Goal: Task Accomplishment & Management: Use online tool/utility

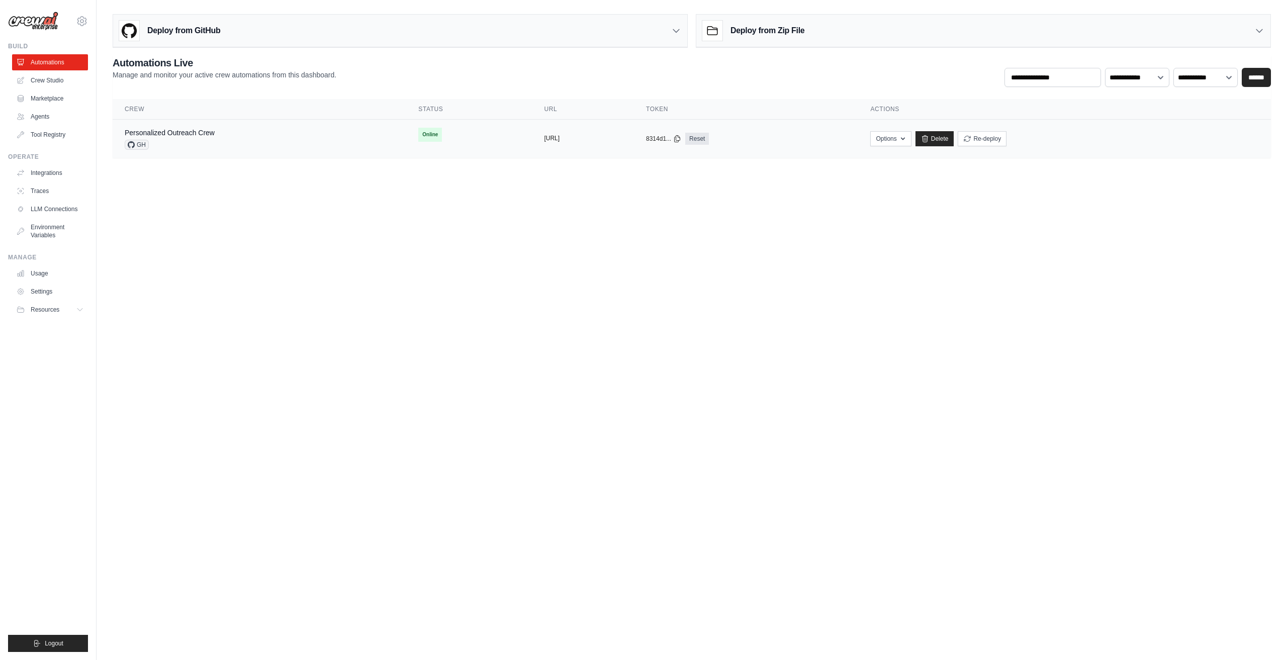
click at [550, 137] on button "[URL]" at bounding box center [552, 138] width 16 height 8
click at [907, 134] on icon "button" at bounding box center [903, 138] width 8 height 8
click at [912, 218] on link "Export MCP Server" at bounding box center [855, 216] width 113 height 18
click at [897, 159] on link "Chat with this Crew" at bounding box center [855, 161] width 113 height 18
drag, startPoint x: 890, startPoint y: 279, endPoint x: 923, endPoint y: 261, distance: 37.6
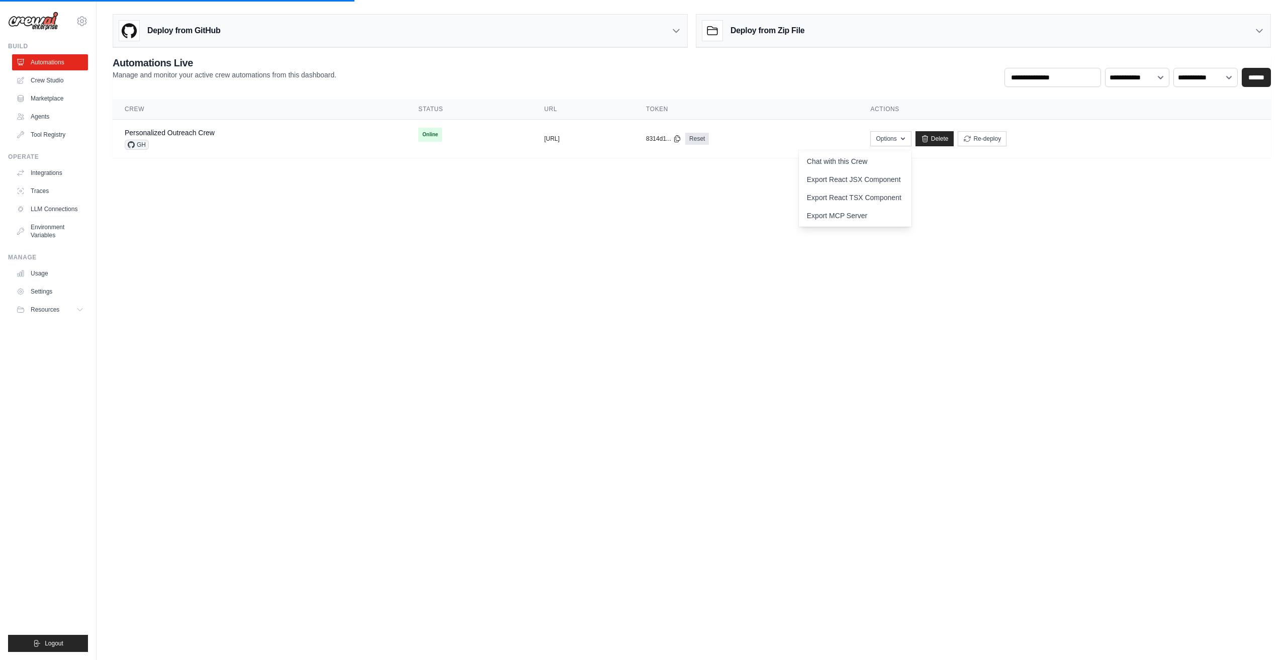
click at [891, 279] on body "rex.sac.xia@gmail.com Settings Build Automations Crew Studio" at bounding box center [643, 330] width 1287 height 660
click at [808, 391] on body "rex.sac.xia@gmail.com Settings Build Automations Crew Studio" at bounding box center [643, 330] width 1287 height 660
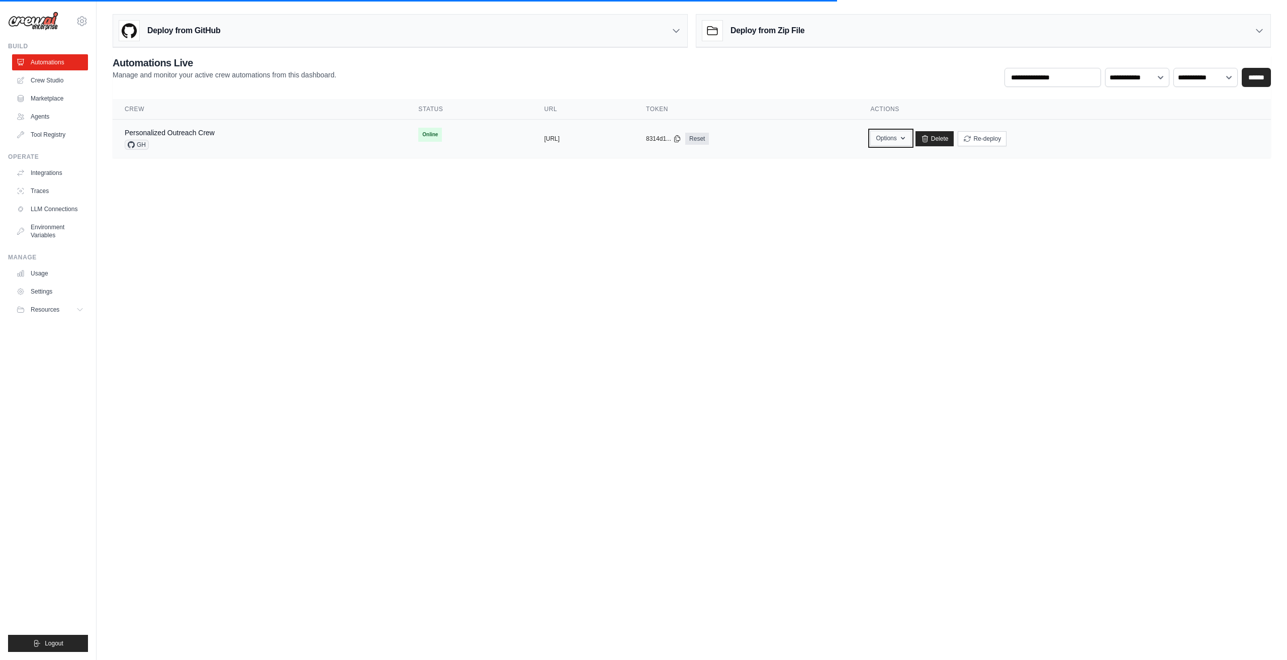
click at [907, 140] on icon "button" at bounding box center [903, 138] width 8 height 8
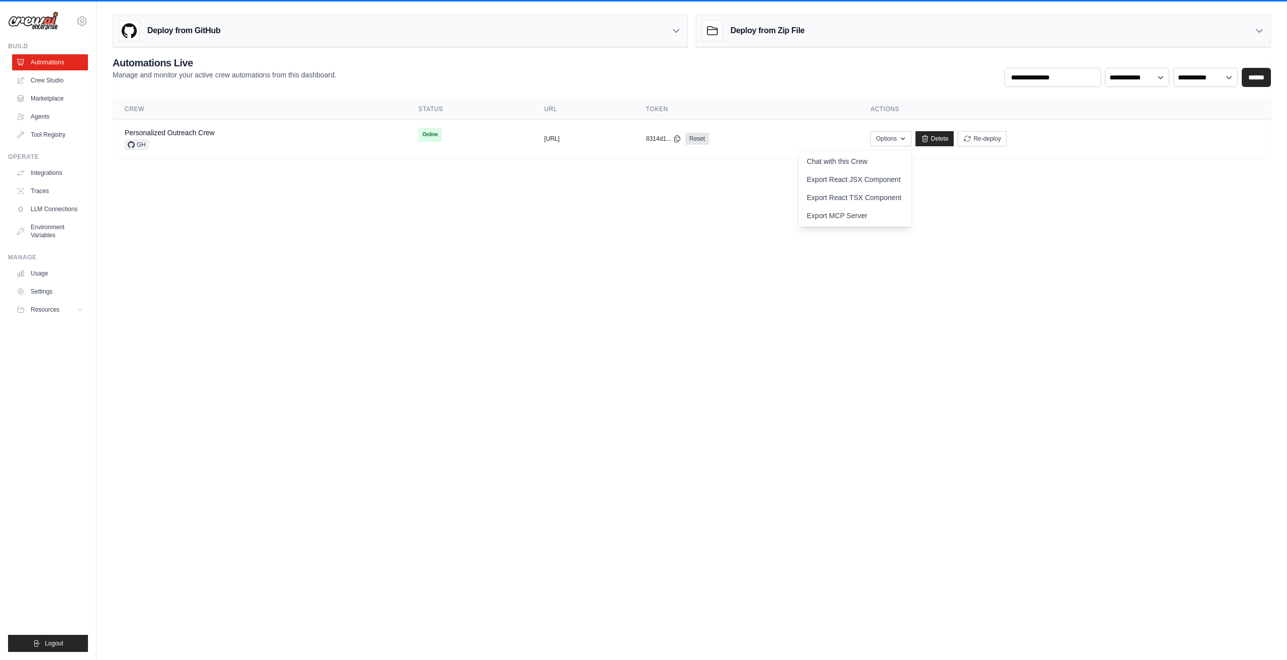
click at [228, 273] on body "rex.sac.xia@gmail.com Settings Build Automations Crew Studio" at bounding box center [643, 330] width 1287 height 660
click at [558, 138] on button "https://personalized-outreach-crew-" at bounding box center [552, 138] width 16 height 8
click at [646, 217] on body "rex.sac.xia@gmail.com Settings Build Automations Crew Studio" at bounding box center [643, 330] width 1287 height 660
click at [1223, 28] on div "Deploy from Zip File" at bounding box center [983, 31] width 574 height 33
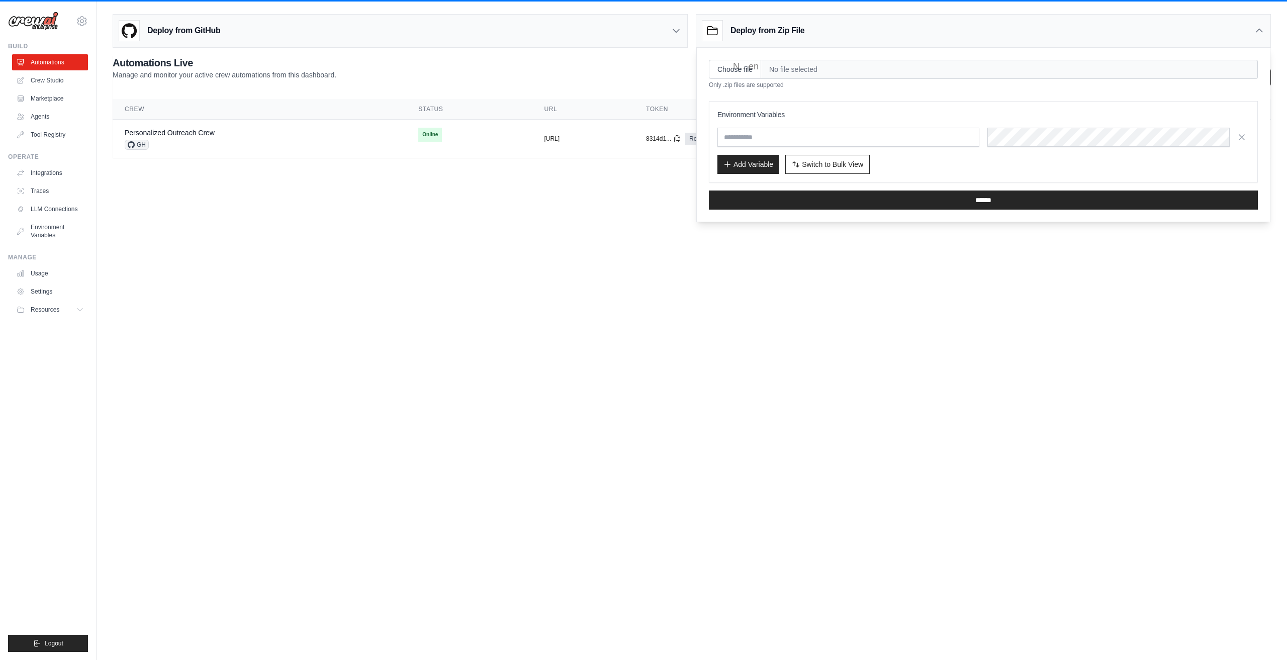
click at [631, 80] on div "**********" at bounding box center [692, 71] width 1158 height 31
drag, startPoint x: 1232, startPoint y: 30, endPoint x: 953, endPoint y: 32, distance: 278.6
click at [1231, 30] on div "Deploy from Zip File" at bounding box center [983, 31] width 574 height 33
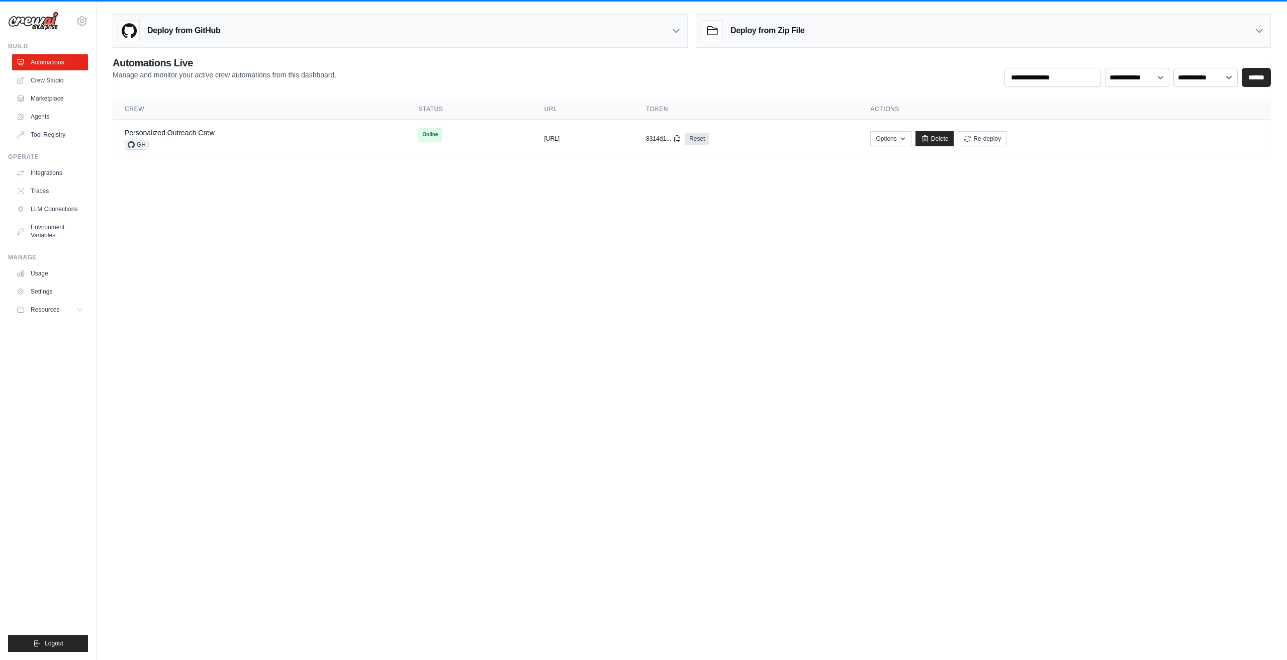
click at [655, 37] on div "Deploy from GitHub" at bounding box center [400, 31] width 574 height 33
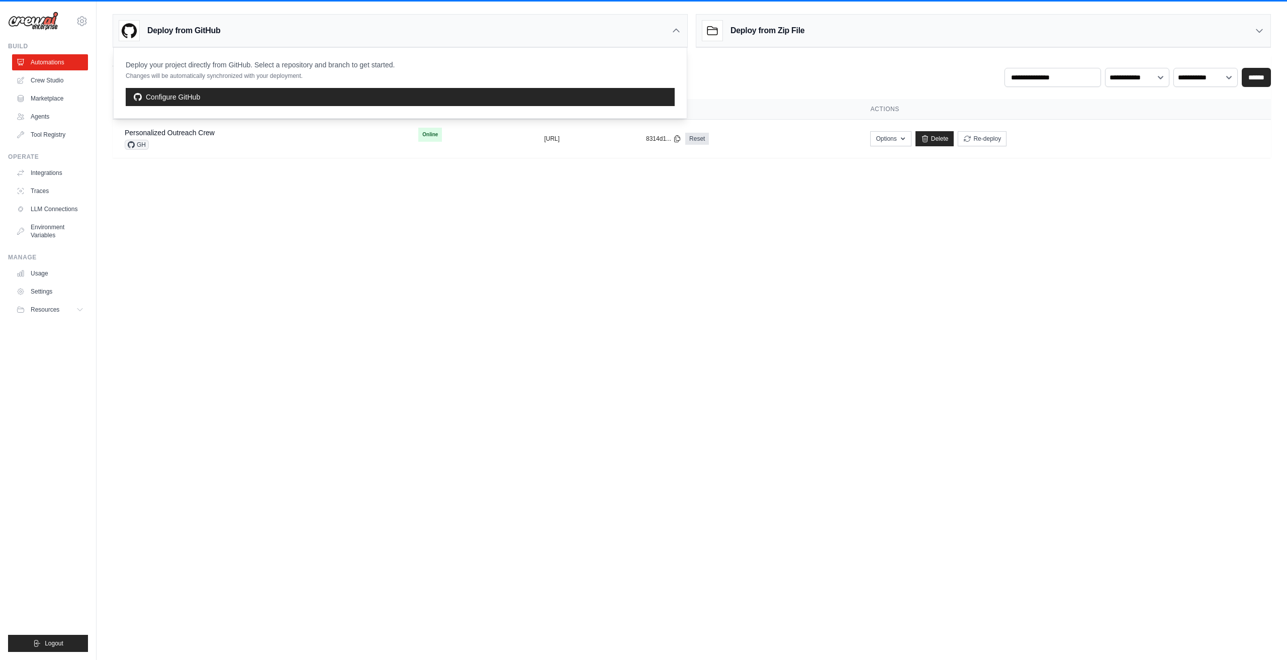
click at [634, 32] on div "Deploy from GitHub" at bounding box center [400, 31] width 574 height 33
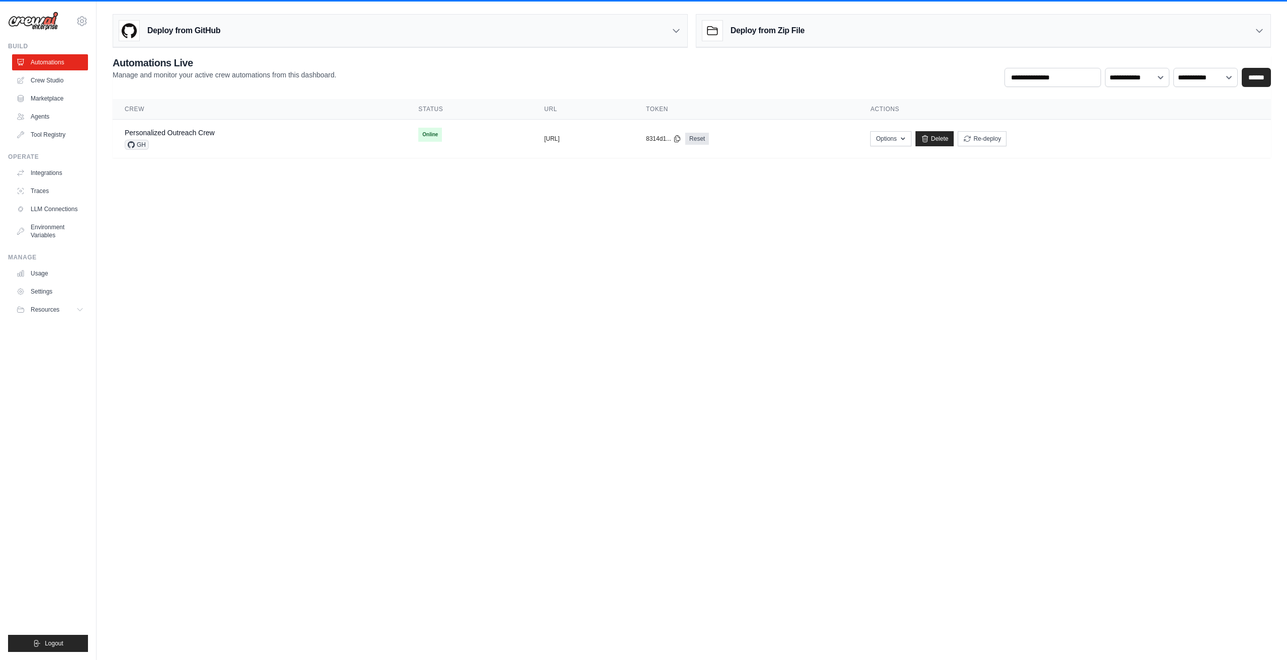
click at [574, 255] on body "rex.sac.xia@gmail.com Settings Build Automations Crew Studio" at bounding box center [643, 330] width 1287 height 660
click at [907, 136] on icon "button" at bounding box center [903, 138] width 8 height 8
click at [827, 226] on body "rex.sac.xia@gmail.com Settings Build Automations Crew Studio" at bounding box center [643, 330] width 1287 height 660
click at [37, 118] on link "Agents" at bounding box center [51, 117] width 76 height 16
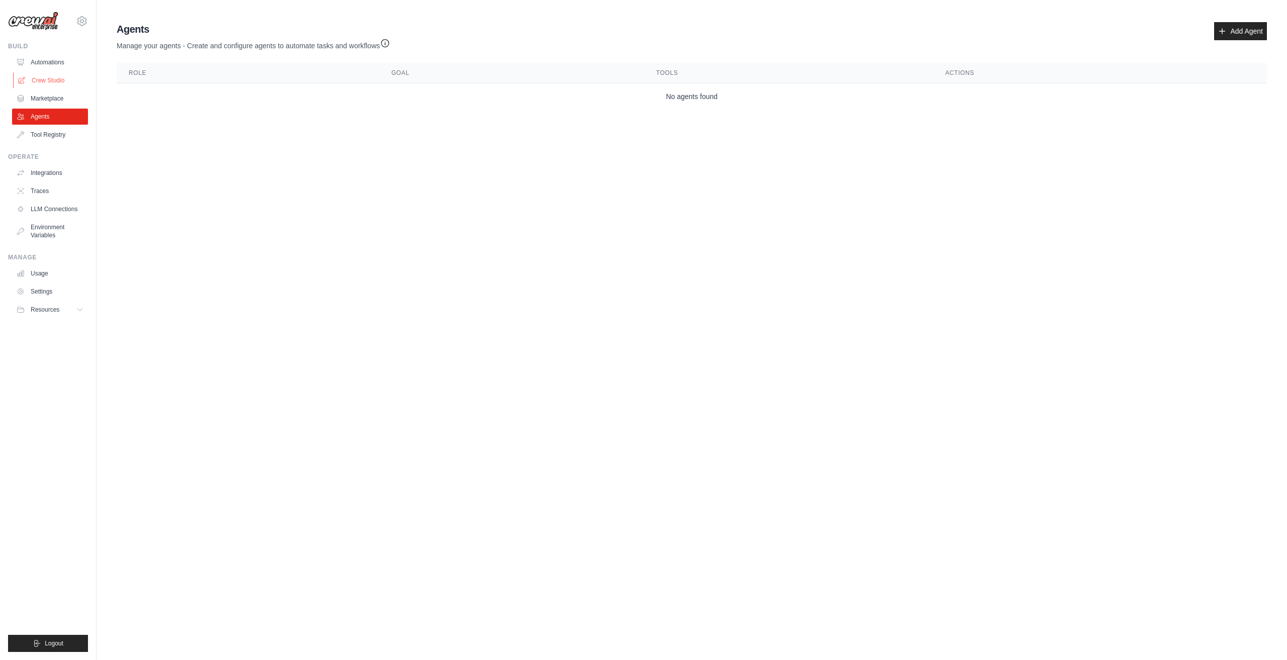
click at [48, 83] on link "Crew Studio" at bounding box center [51, 80] width 76 height 16
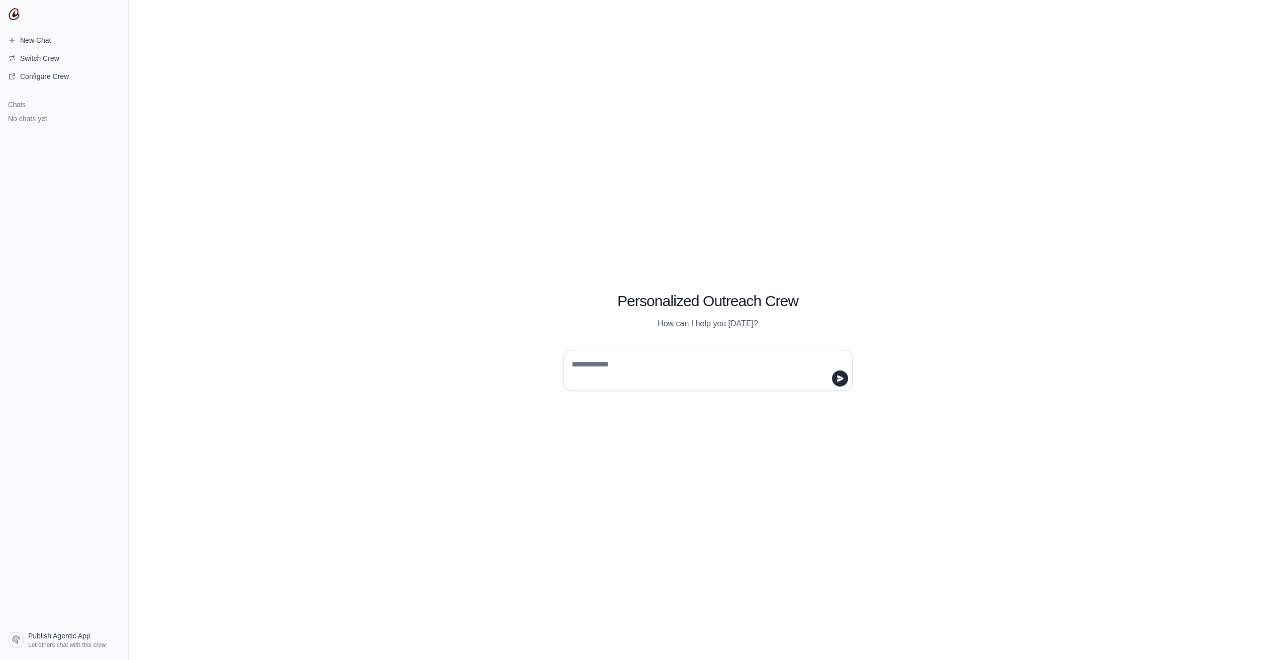
click at [710, 375] on textarea at bounding box center [705, 370] width 271 height 28
type textarea "******"
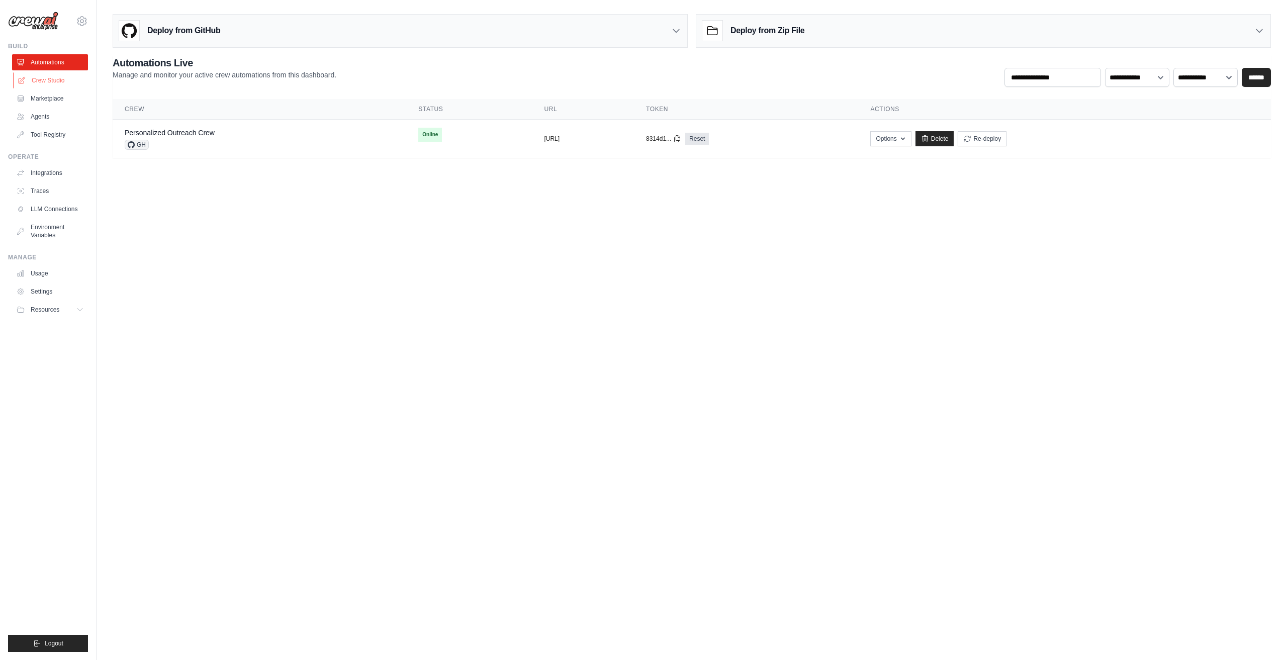
click at [49, 81] on link "Crew Studio" at bounding box center [51, 80] width 76 height 16
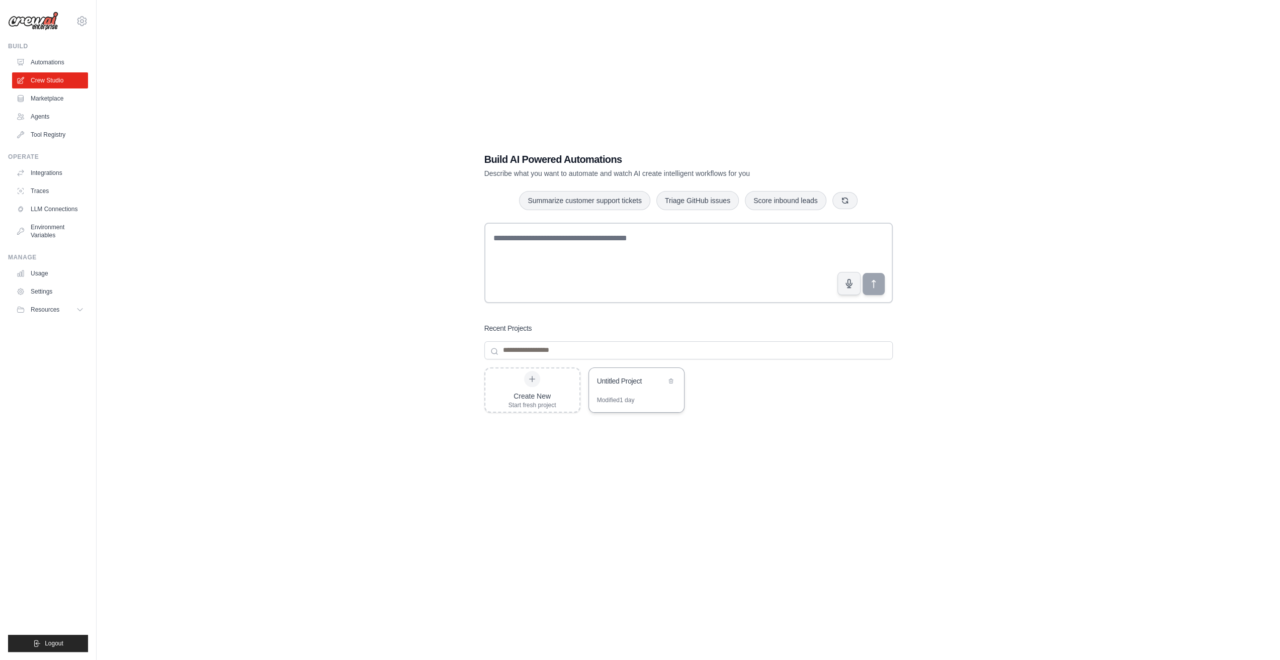
click at [622, 388] on div "Untitled Project" at bounding box center [636, 382] width 95 height 28
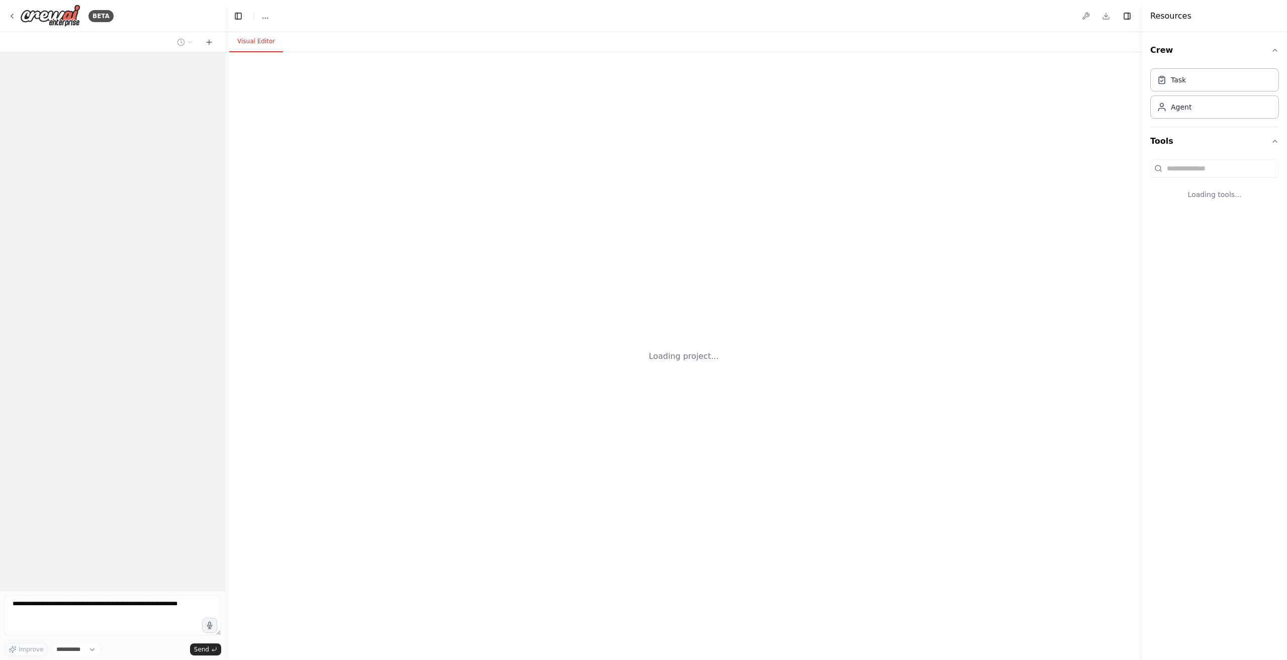
select select "****"
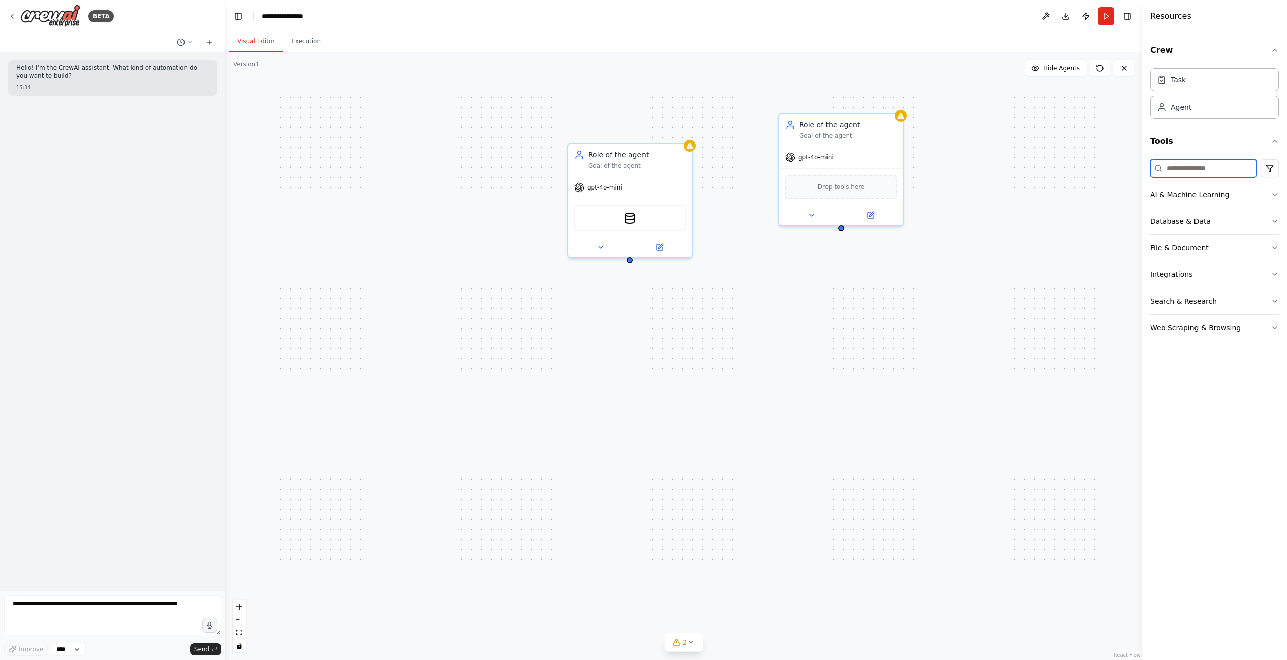
click at [1221, 165] on input at bounding box center [1203, 168] width 107 height 18
drag, startPoint x: 1195, startPoint y: 276, endPoint x: 1227, endPoint y: 275, distance: 31.7
click at [1197, 276] on button "Integrations" at bounding box center [1214, 274] width 129 height 26
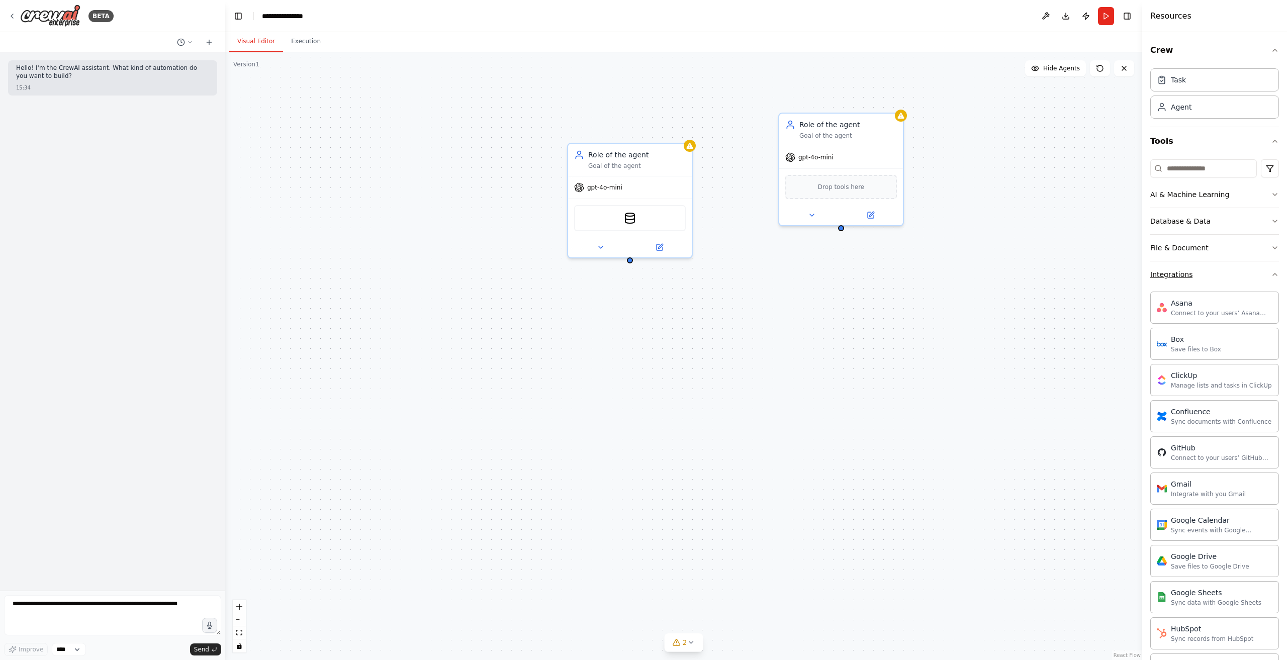
click at [1227, 275] on button "Integrations" at bounding box center [1214, 274] width 129 height 26
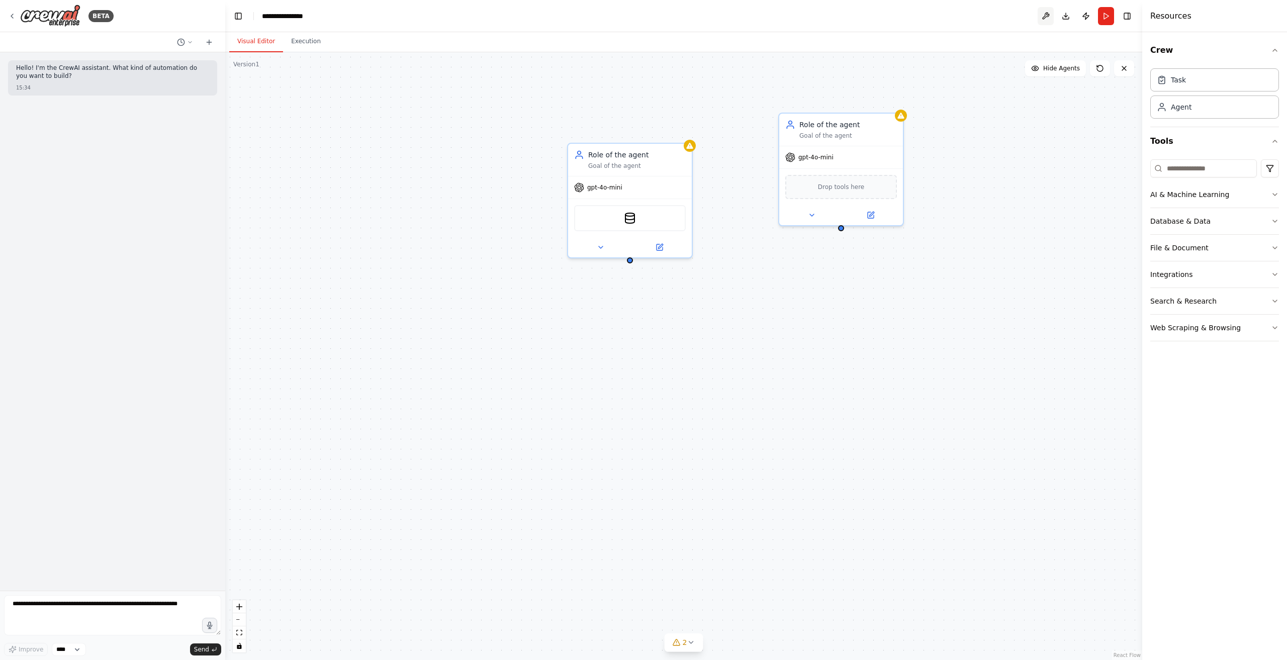
click at [1045, 18] on button at bounding box center [1046, 16] width 16 height 18
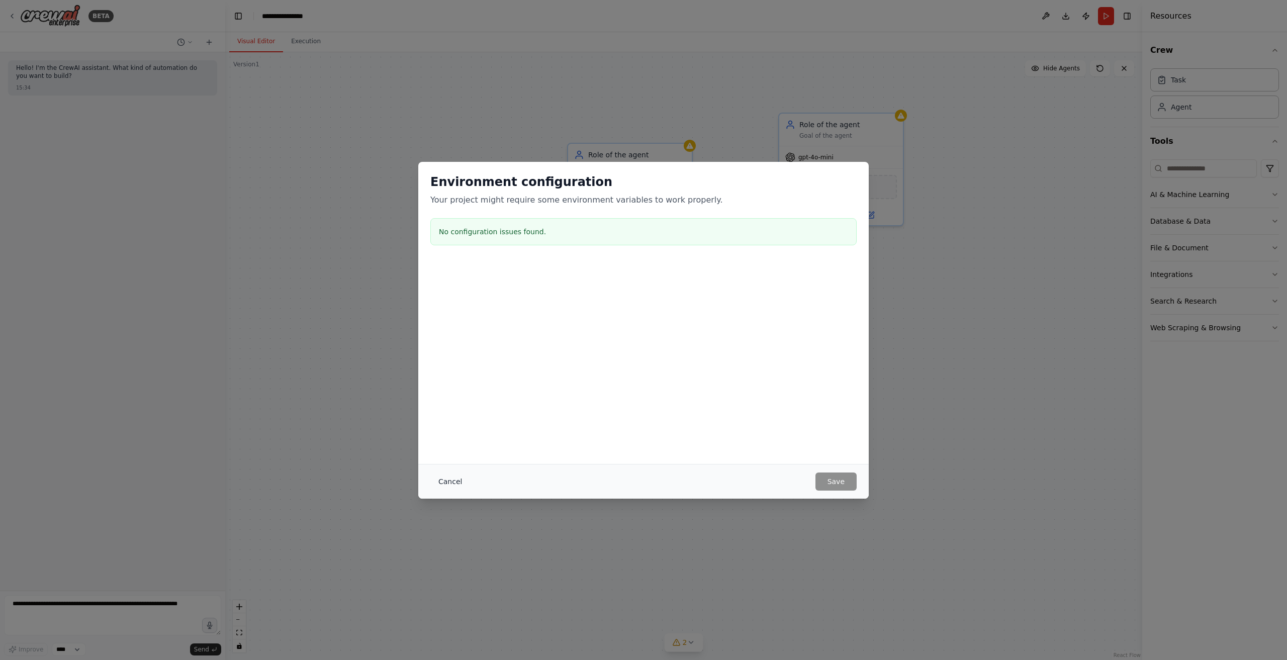
click at [456, 481] on button "Cancel" at bounding box center [450, 482] width 40 height 18
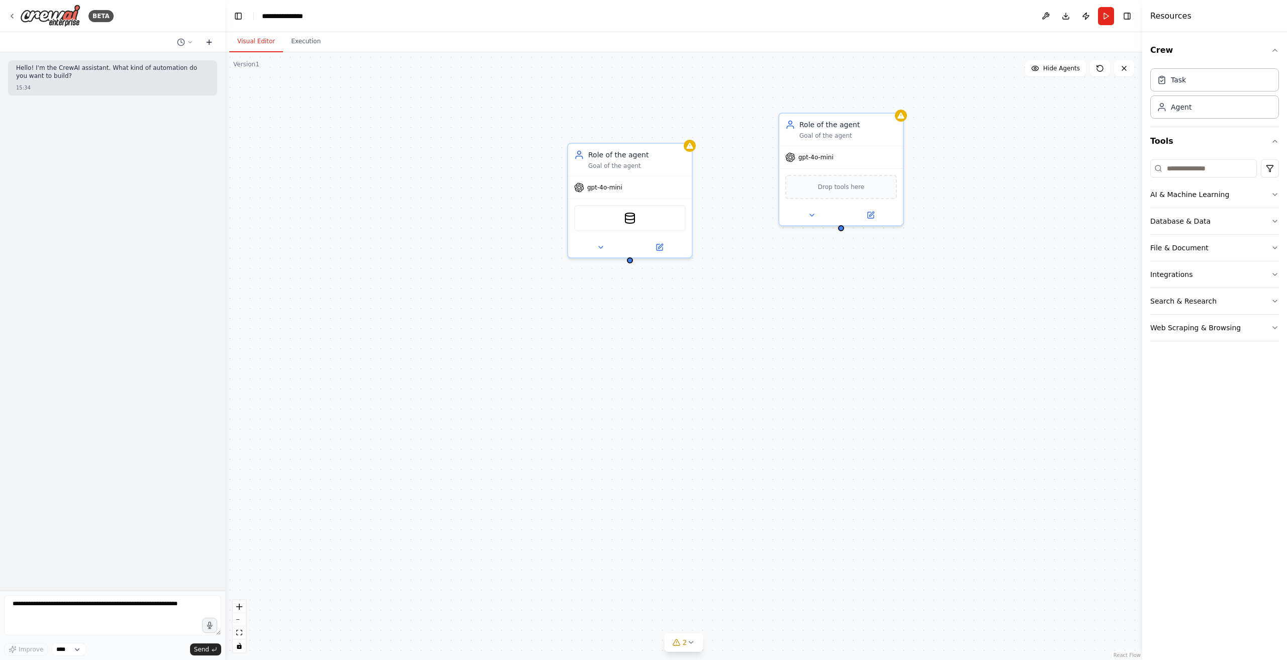
click at [207, 42] on icon at bounding box center [209, 42] width 5 height 0
click at [391, 139] on div "Role of the agent Goal of the agent gpt-4o-mini CouchbaseFTSVectorSearchTool Ro…" at bounding box center [683, 356] width 917 height 608
click at [1061, 71] on span "Hide Agents" at bounding box center [1061, 68] width 37 height 8
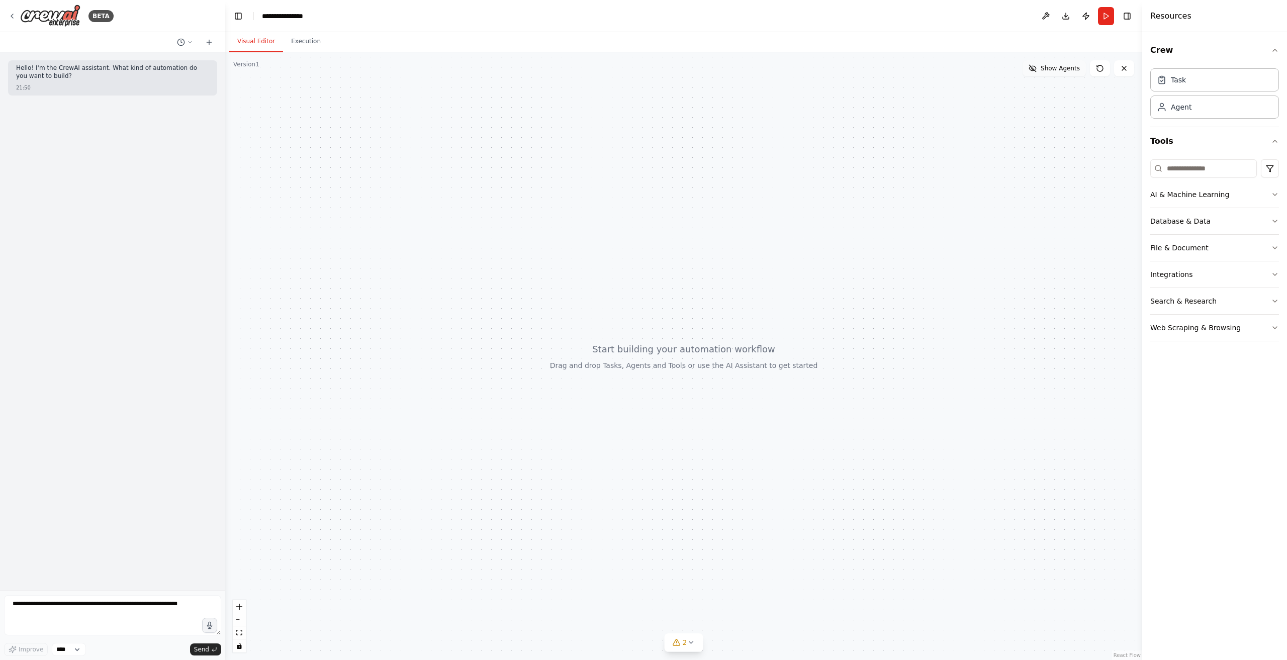
click at [1061, 71] on span "Show Agents" at bounding box center [1060, 68] width 39 height 8
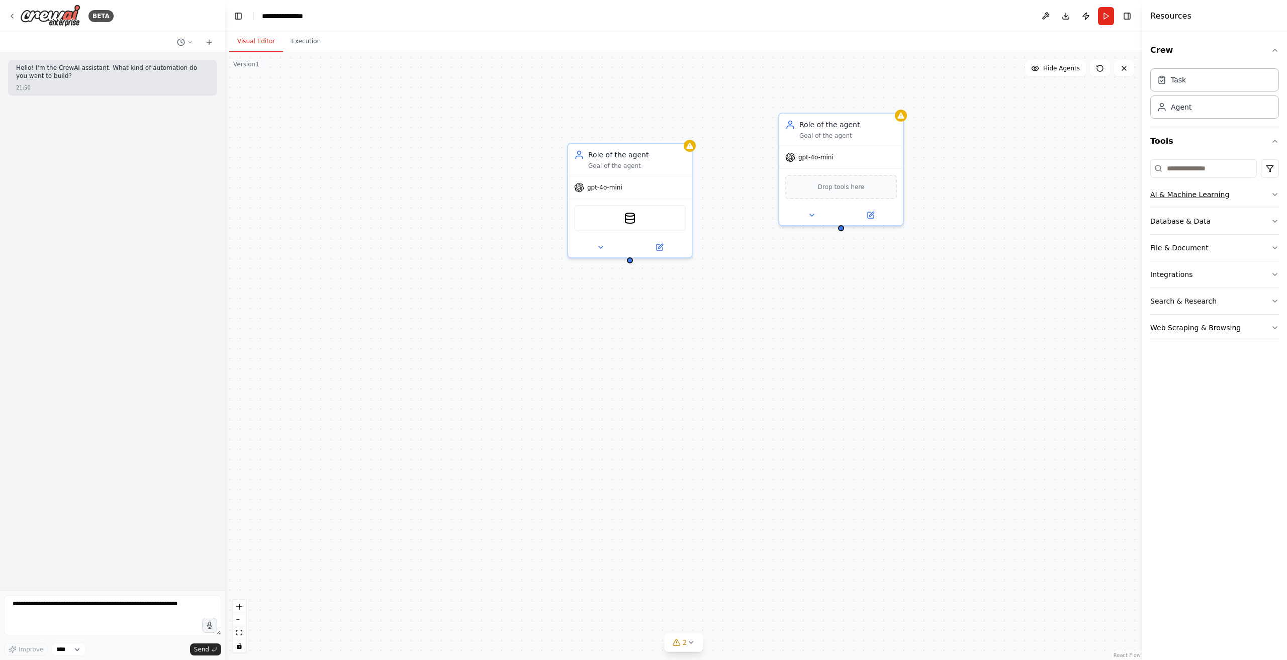
click at [1198, 191] on div "AI & Machine Learning" at bounding box center [1189, 195] width 79 height 10
click at [1200, 194] on div "AI & Machine Learning" at bounding box center [1189, 195] width 79 height 10
click at [629, 262] on div "Role of the agent Goal of the agent gpt-4o-mini CouchbaseFTSVectorSearchTool Ro…" at bounding box center [683, 356] width 917 height 608
drag, startPoint x: 629, startPoint y: 252, endPoint x: 621, endPoint y: 260, distance: 11.0
click at [621, 260] on div at bounding box center [620, 254] width 124 height 20
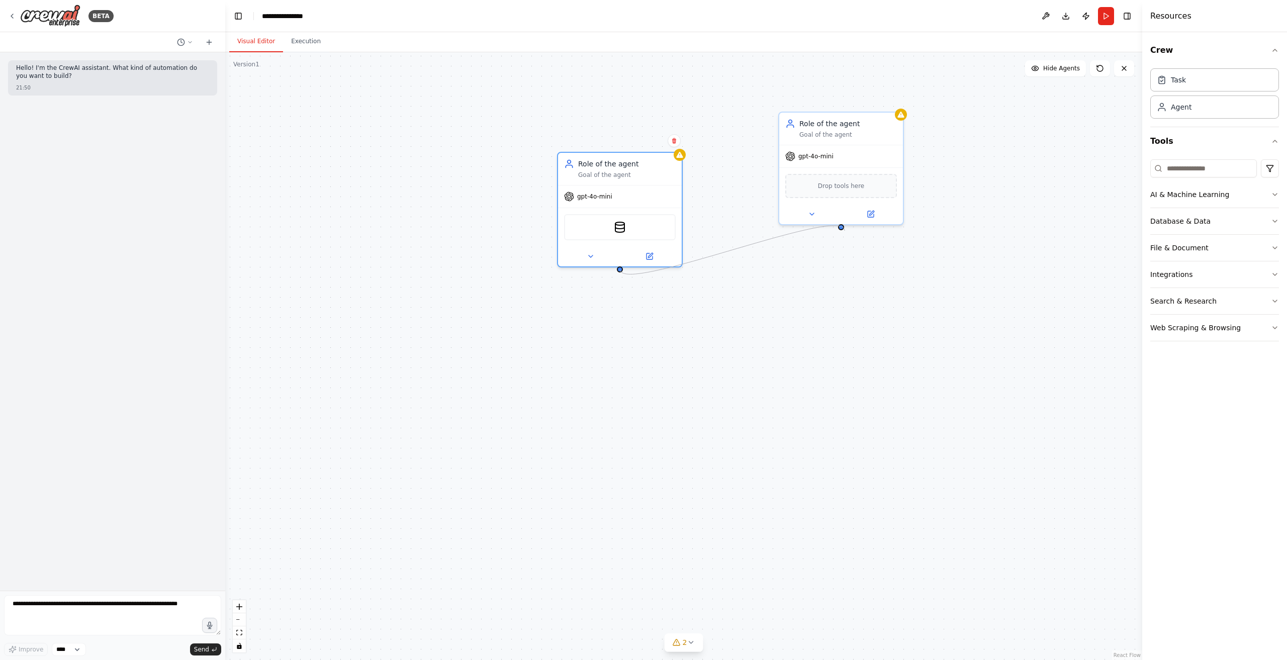
drag, startPoint x: 619, startPoint y: 269, endPoint x: 845, endPoint y: 231, distance: 228.6
click at [845, 231] on div "Role of the agent Goal of the agent gpt-4o-mini CouchbaseFTSVectorSearchTool Ro…" at bounding box center [683, 356] width 917 height 608
drag, startPoint x: 842, startPoint y: 228, endPoint x: 621, endPoint y: 269, distance: 224.0
click at [621, 269] on div "Role of the agent Goal of the agent gpt-4o-mini CouchbaseFTSVectorSearchTool Ro…" at bounding box center [683, 356] width 917 height 608
drag, startPoint x: 618, startPoint y: 269, endPoint x: 854, endPoint y: 120, distance: 278.4
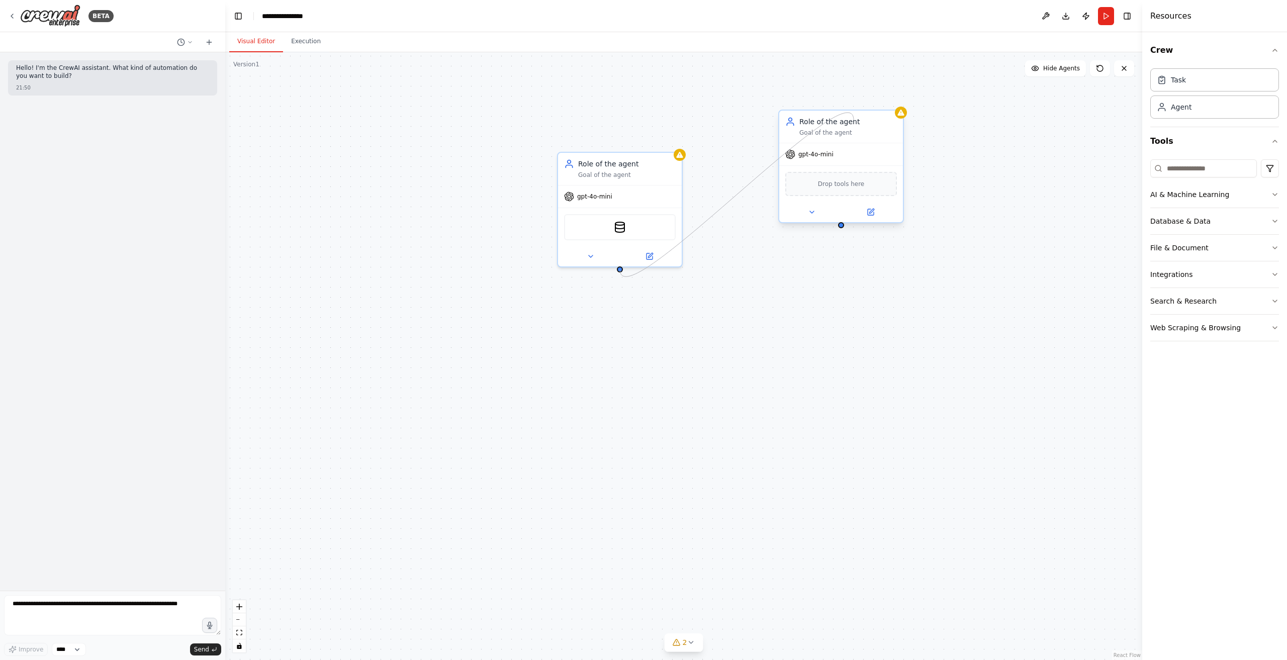
click at [854, 120] on div "Role of the agent Goal of the agent gpt-4o-mini CouchbaseFTSVectorSearchTool Ro…" at bounding box center [683, 355] width 917 height 608
click at [906, 119] on div "Role of the agent Goal of the agent gpt-4o-mini CouchbaseFTSVectorSearchTool Ro…" at bounding box center [683, 356] width 917 height 608
click at [906, 116] on div at bounding box center [901, 113] width 12 height 12
click at [1003, 195] on div "Role of the agent Goal of the agent gpt-4o-mini CouchbaseFTSVectorSearchTool Ro…" at bounding box center [683, 356] width 917 height 608
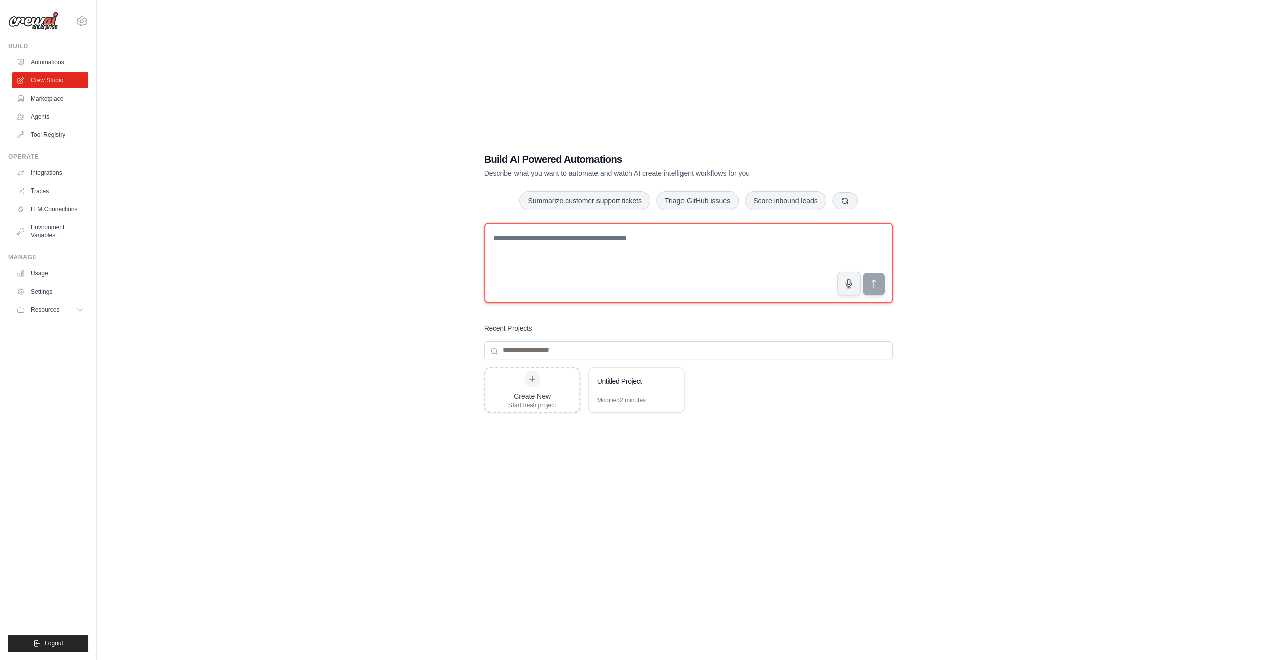
click at [602, 256] on textarea at bounding box center [688, 263] width 408 height 80
click at [618, 400] on div "Modified 2 minutes" at bounding box center [621, 400] width 49 height 8
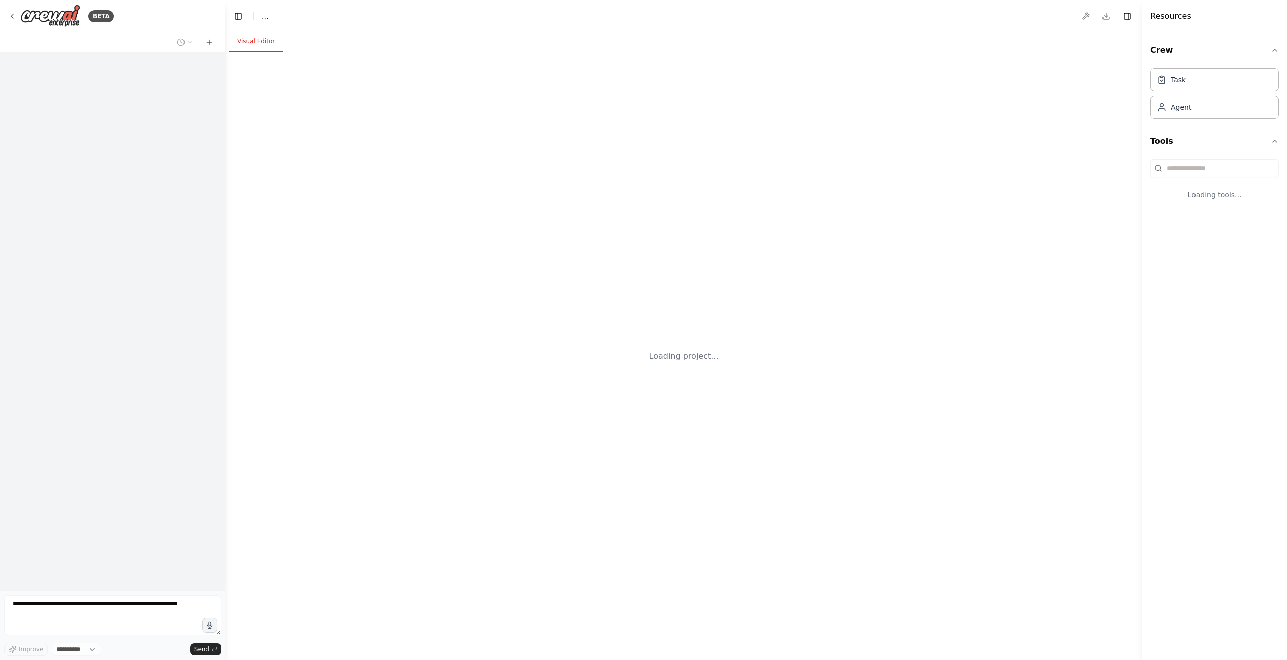
select select "****"
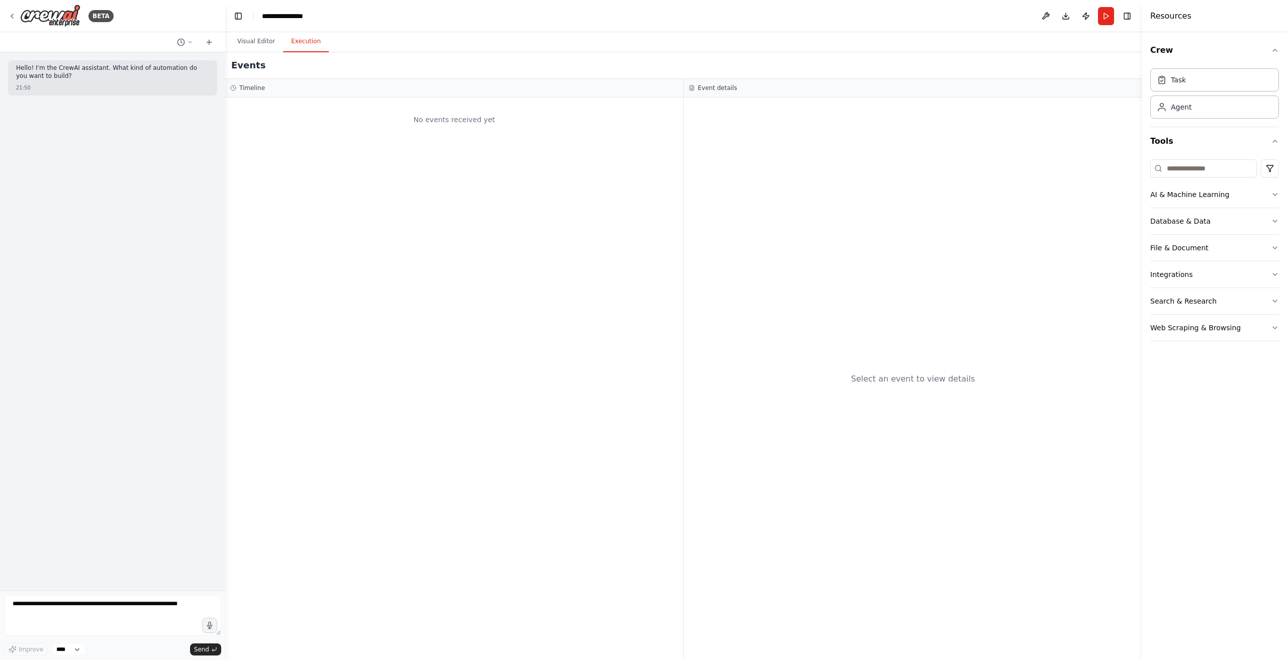
drag, startPoint x: 313, startPoint y: 39, endPoint x: 281, endPoint y: 40, distance: 32.2
click at [312, 40] on button "Execution" at bounding box center [306, 41] width 46 height 21
click at [245, 44] on button "Visual Editor" at bounding box center [256, 41] width 54 height 21
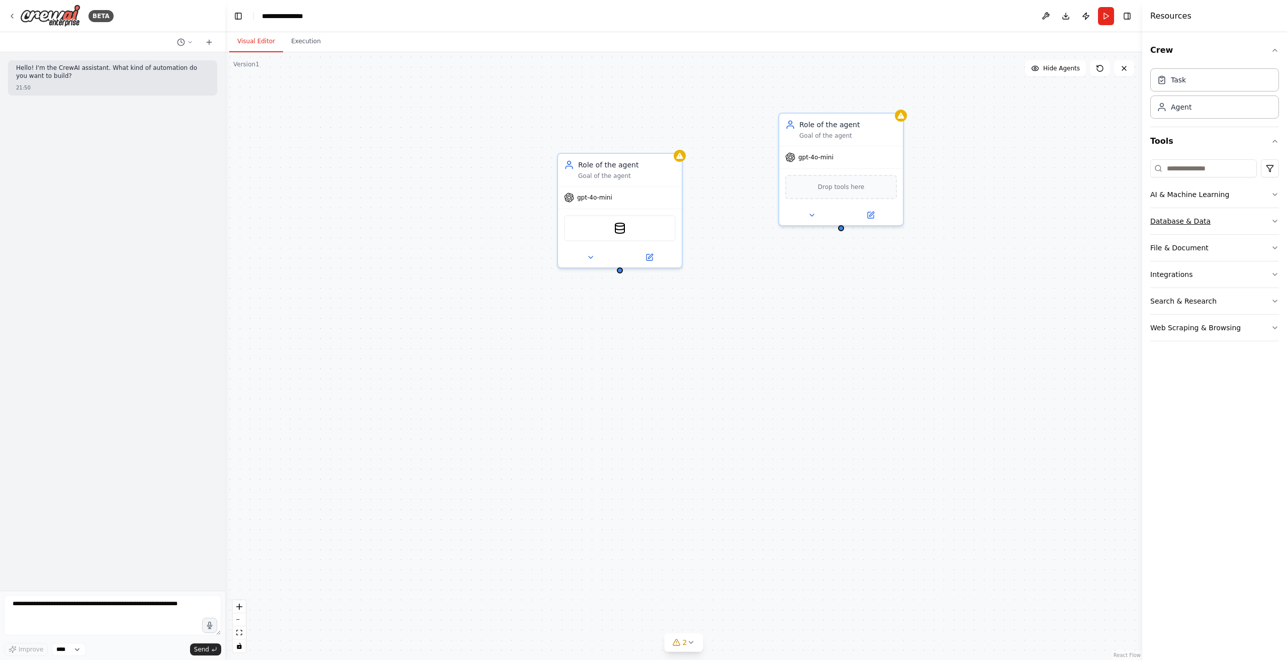
click at [1244, 221] on button "Database & Data" at bounding box center [1214, 221] width 129 height 26
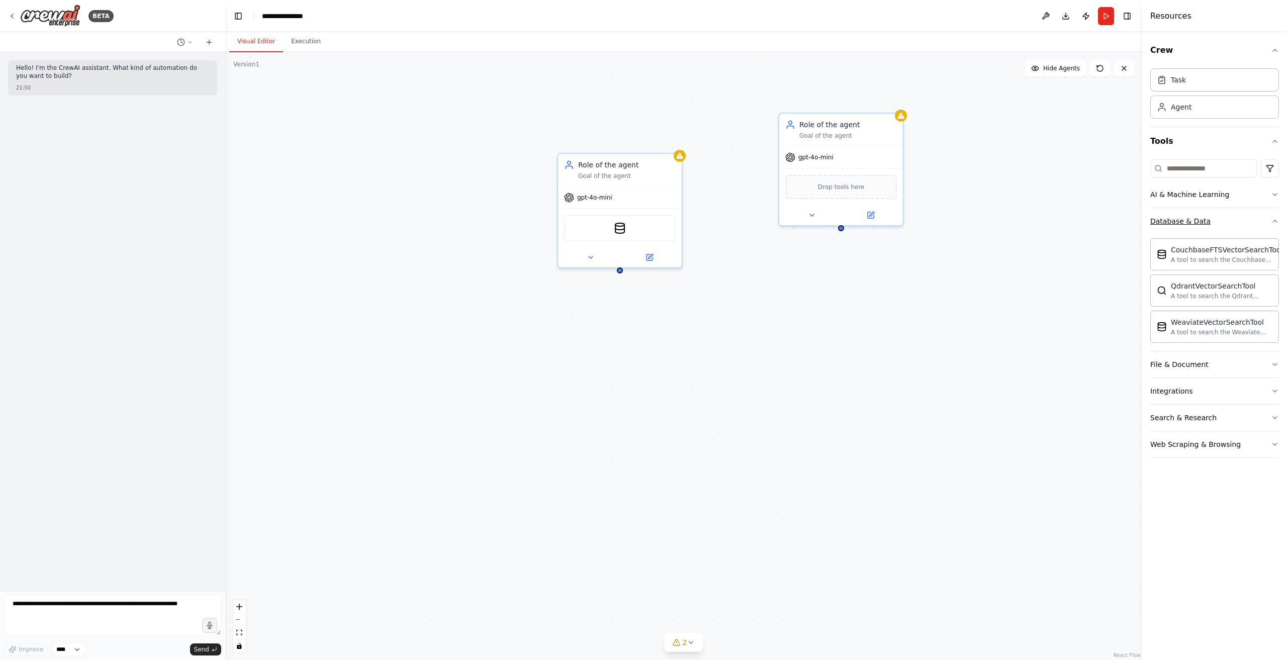
click at [1244, 221] on button "Database & Data" at bounding box center [1214, 221] width 129 height 26
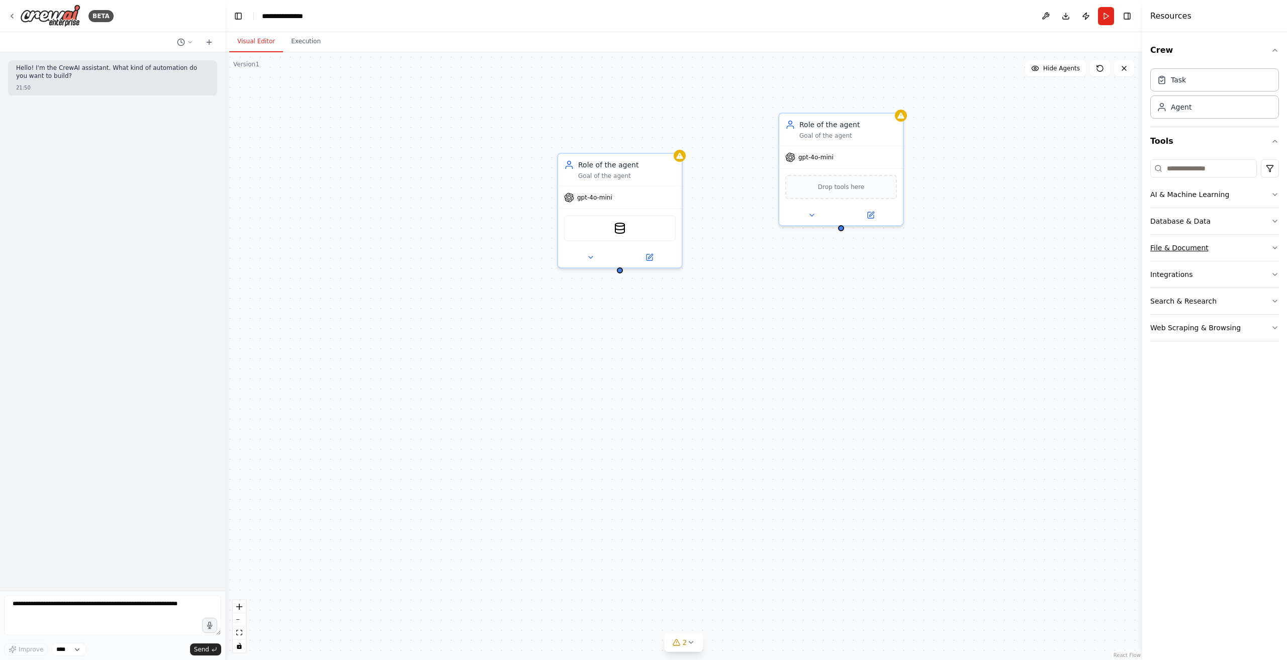
click at [1229, 249] on button "File & Document" at bounding box center [1214, 248] width 129 height 26
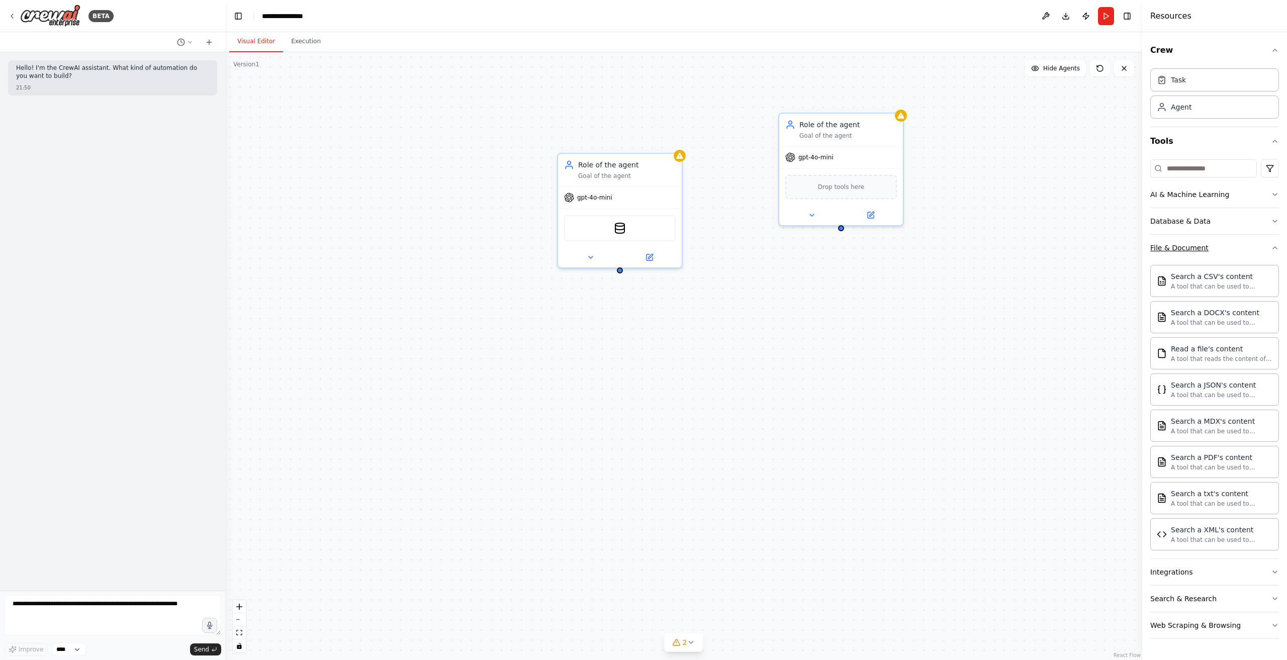
click at [1229, 249] on button "File & Document" at bounding box center [1214, 248] width 129 height 26
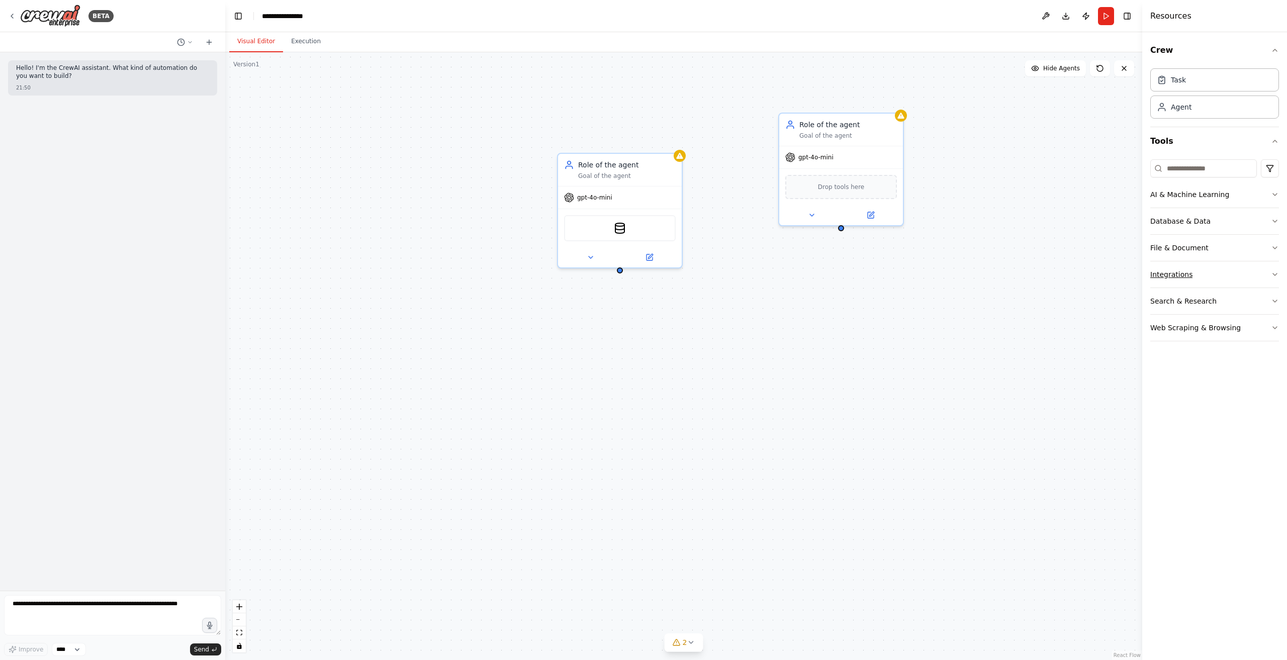
click at [1223, 276] on button "Integrations" at bounding box center [1214, 274] width 129 height 26
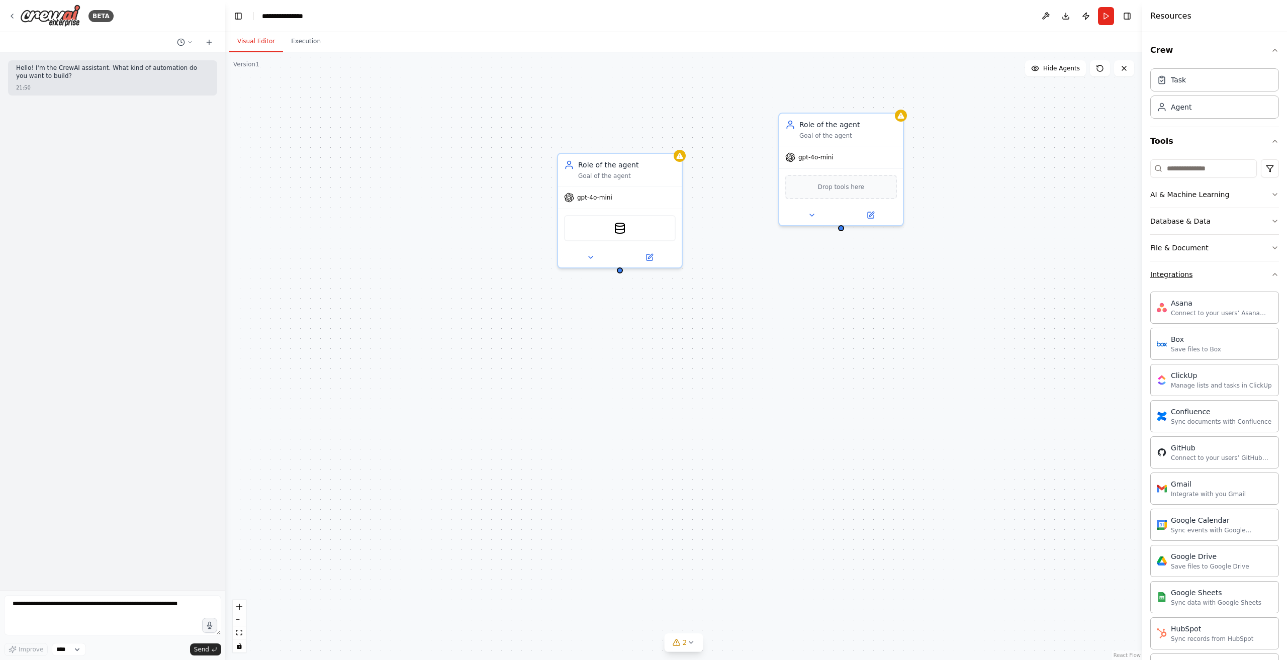
click at [1223, 276] on button "Integrations" at bounding box center [1214, 274] width 129 height 26
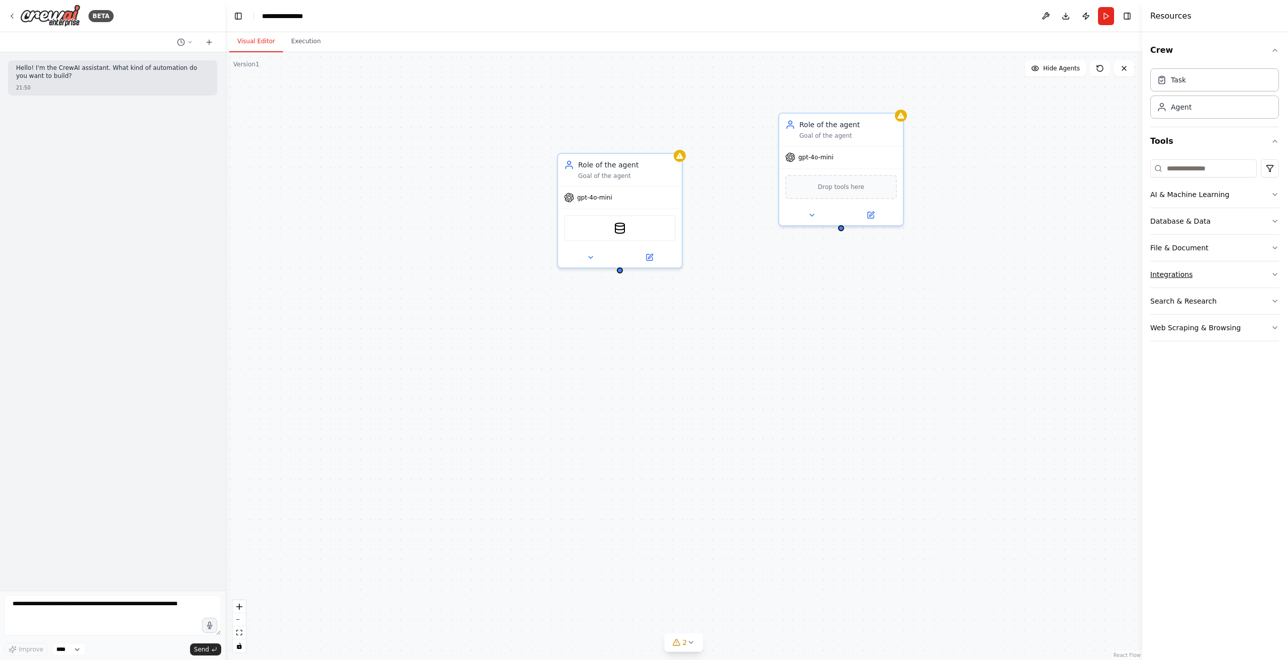
click at [1233, 283] on button "Integrations" at bounding box center [1214, 274] width 129 height 26
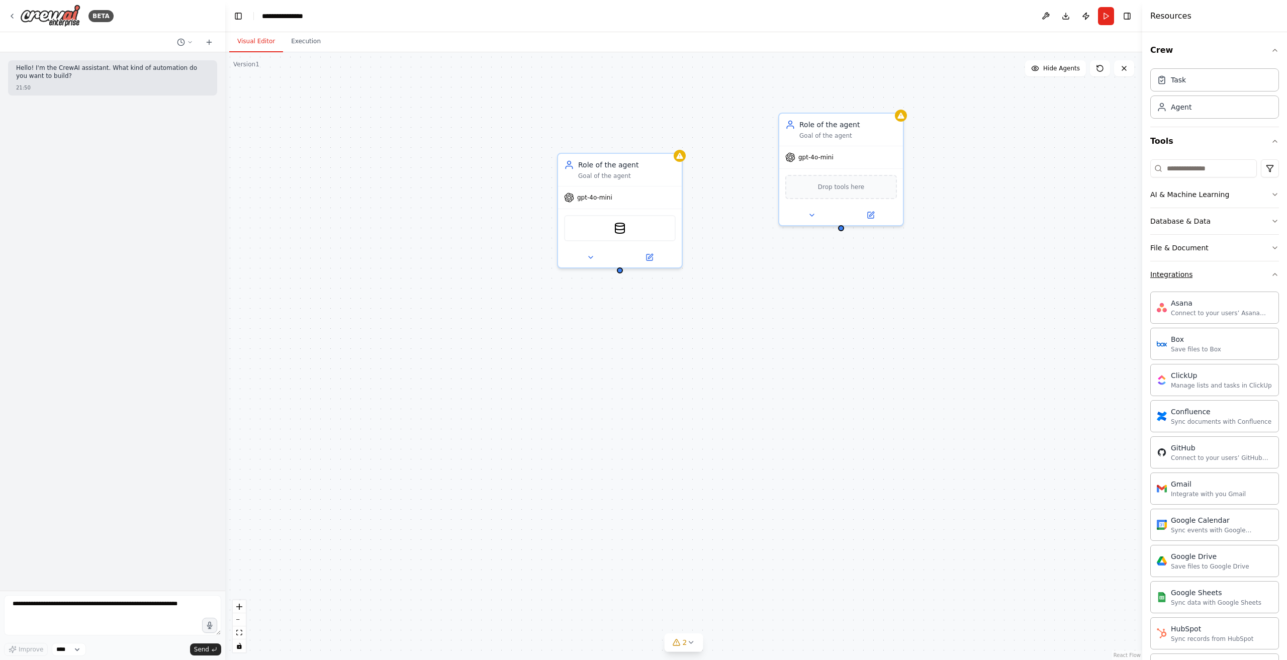
click at [1219, 273] on button "Integrations" at bounding box center [1214, 274] width 129 height 26
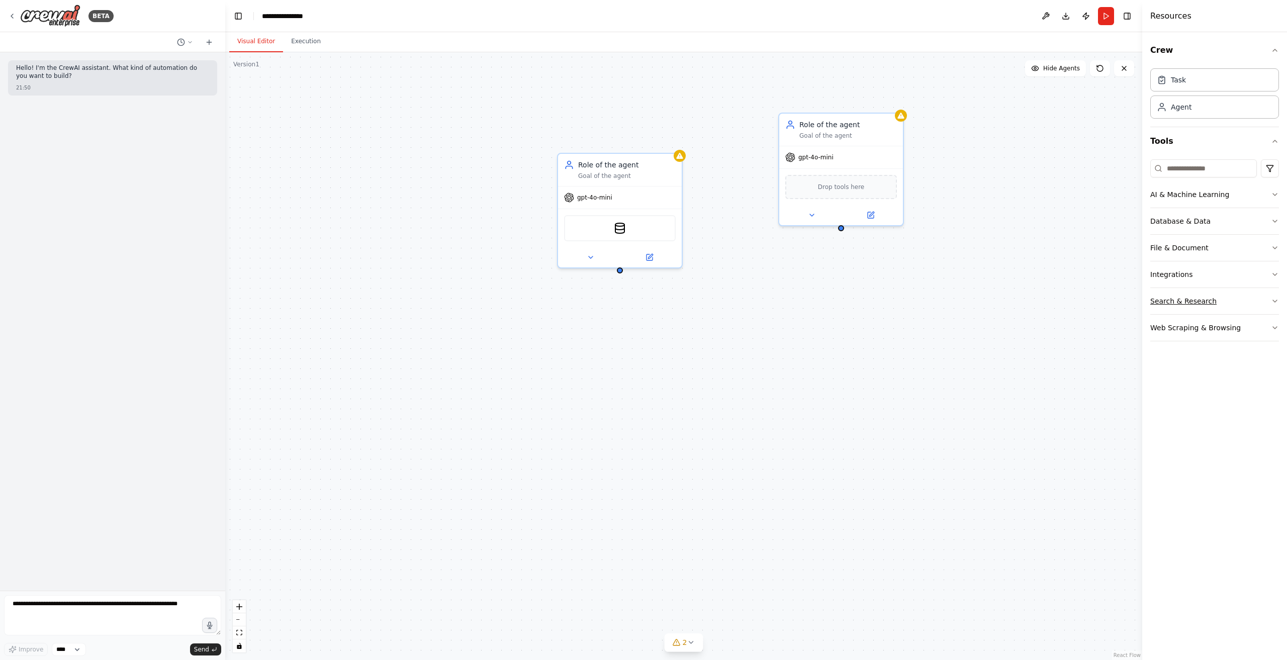
click at [1239, 304] on button "Search & Research" at bounding box center [1214, 301] width 129 height 26
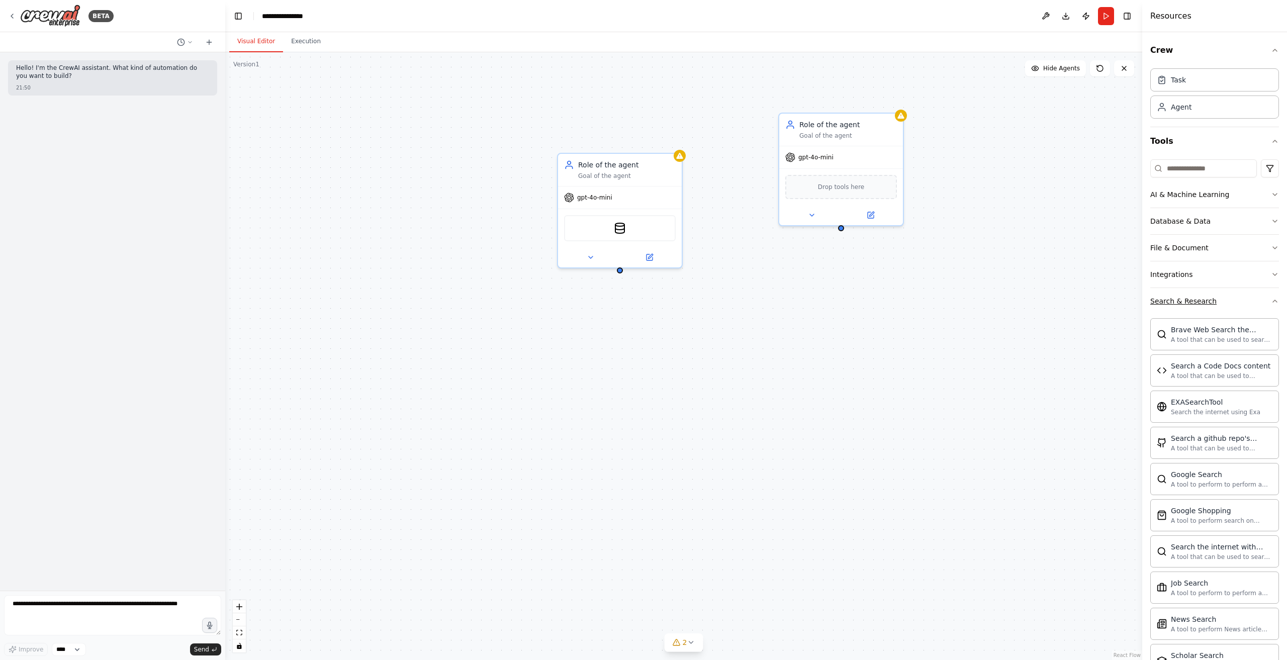
click at [1242, 301] on button "Search & Research" at bounding box center [1214, 301] width 129 height 26
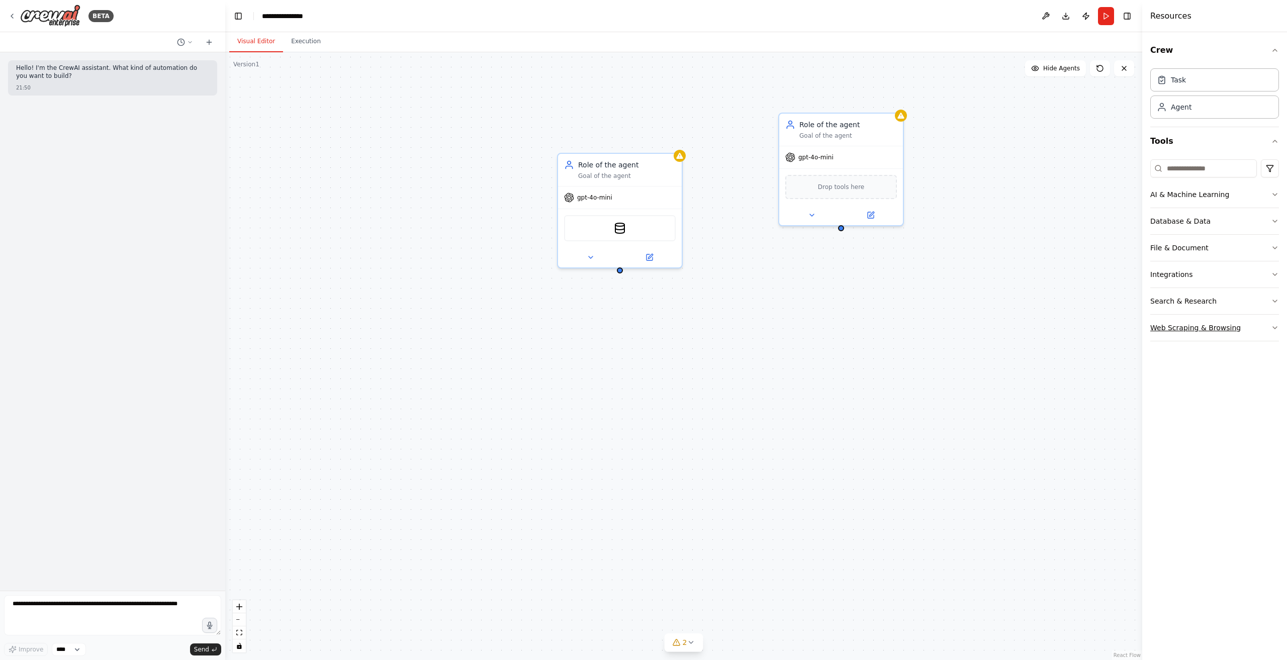
click at [1256, 332] on button "Web Scraping & Browsing" at bounding box center [1214, 328] width 129 height 26
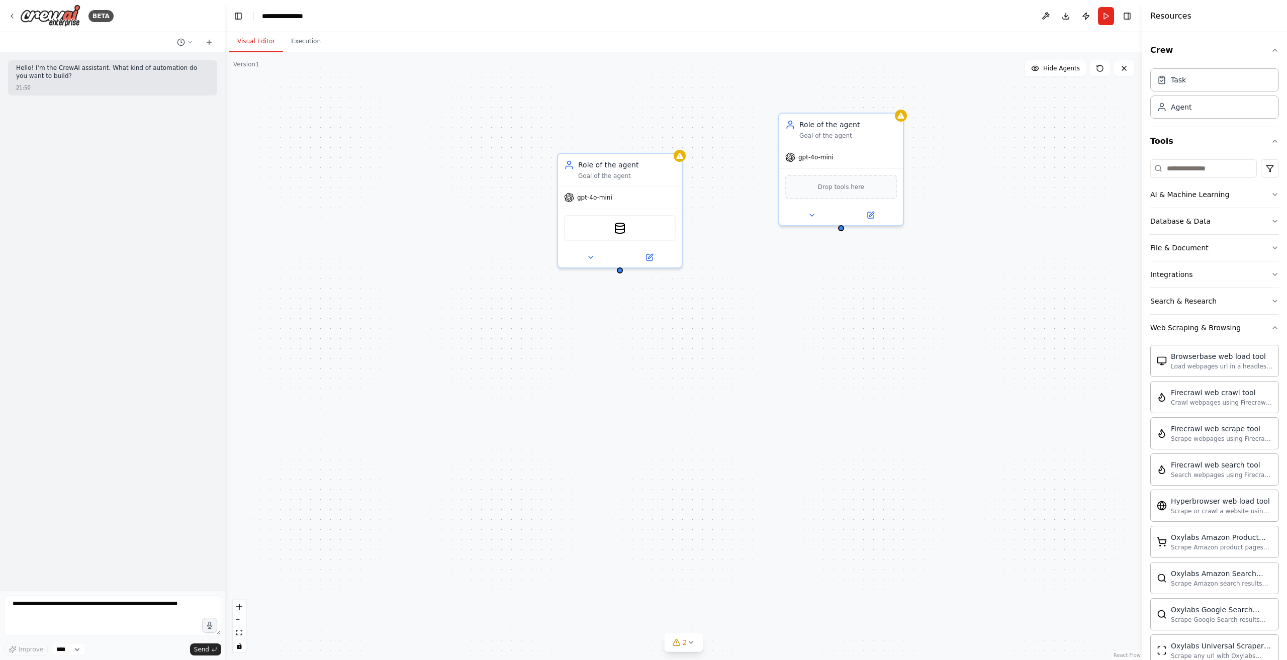
click at [1246, 329] on button "Web Scraping & Browsing" at bounding box center [1214, 328] width 129 height 26
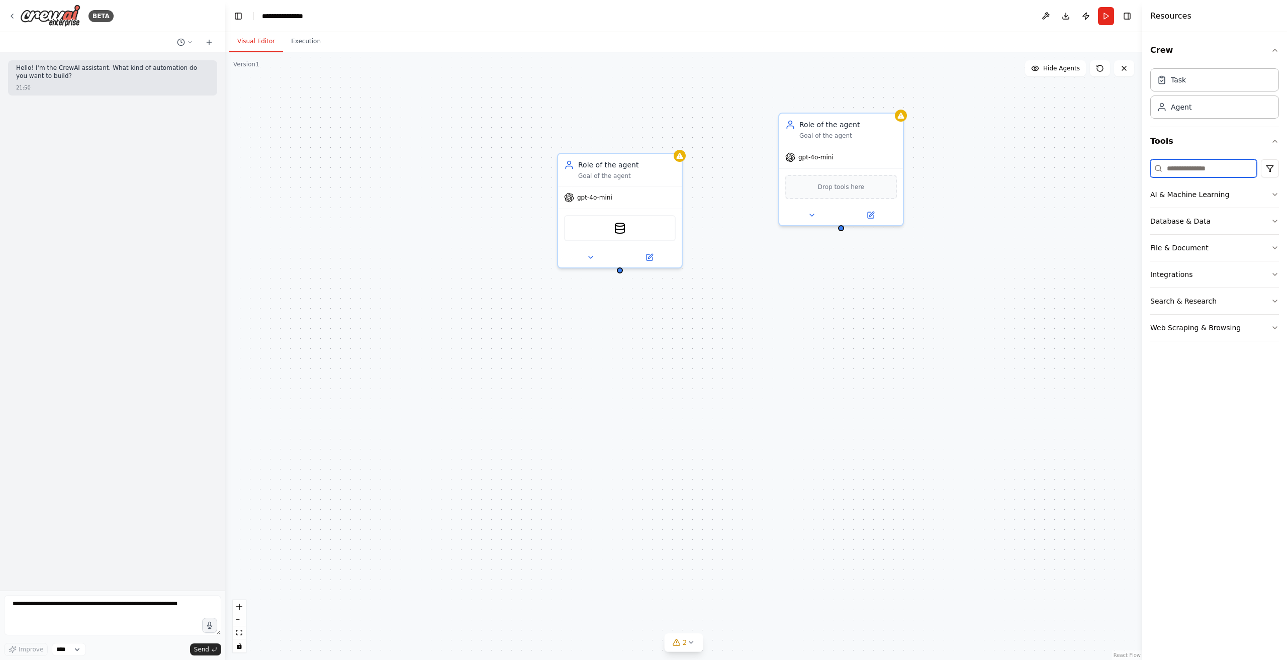
click at [1227, 163] on input at bounding box center [1203, 168] width 107 height 18
click at [591, 257] on icon at bounding box center [591, 255] width 8 height 8
click at [724, 325] on button "Attributes" at bounding box center [657, 325] width 183 height 19
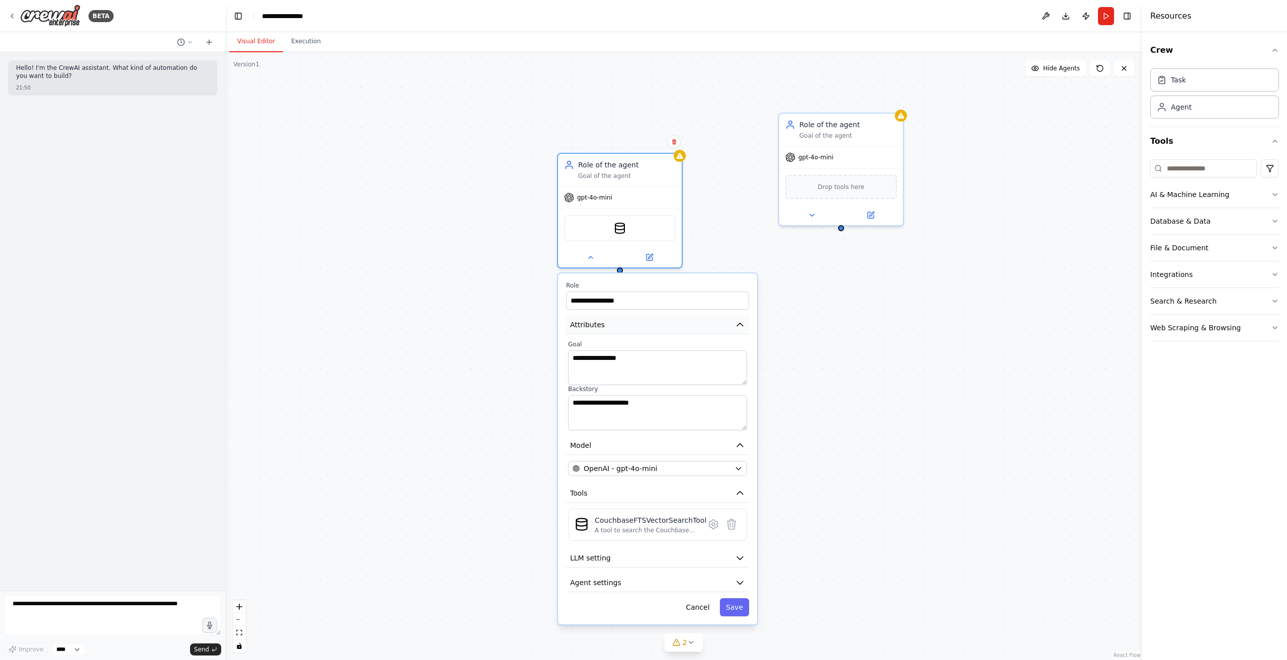
click at [712, 326] on button "Attributes" at bounding box center [657, 325] width 183 height 19
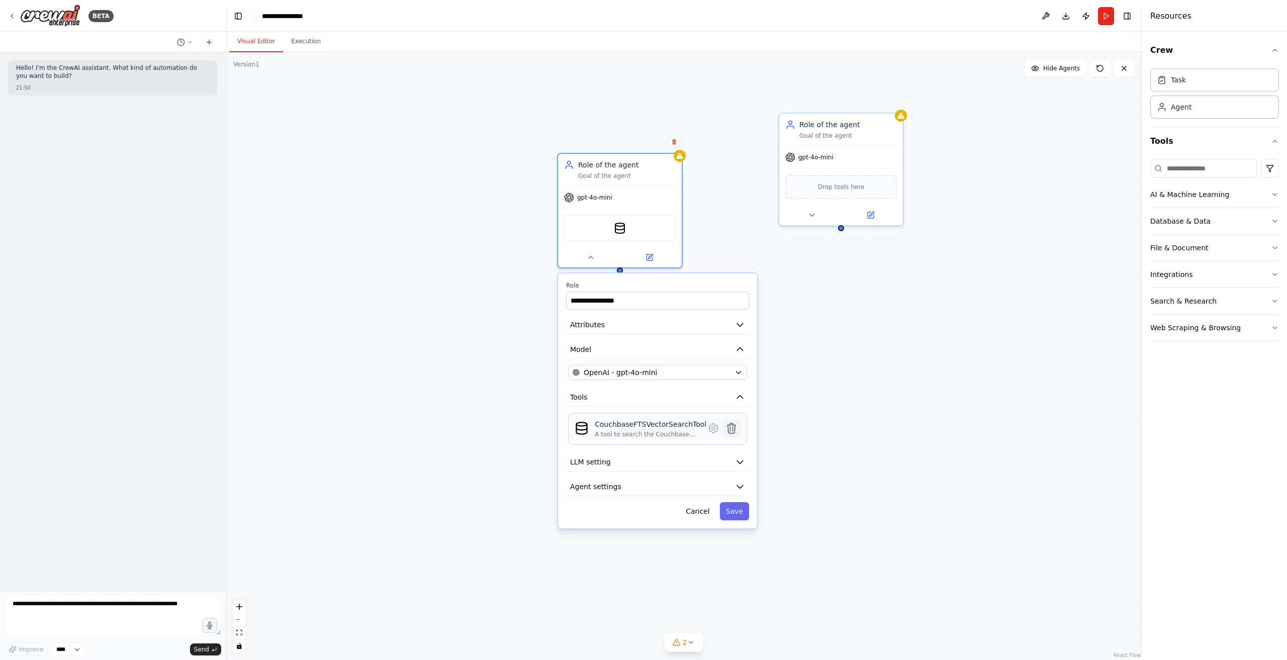
click at [730, 424] on icon at bounding box center [732, 428] width 9 height 10
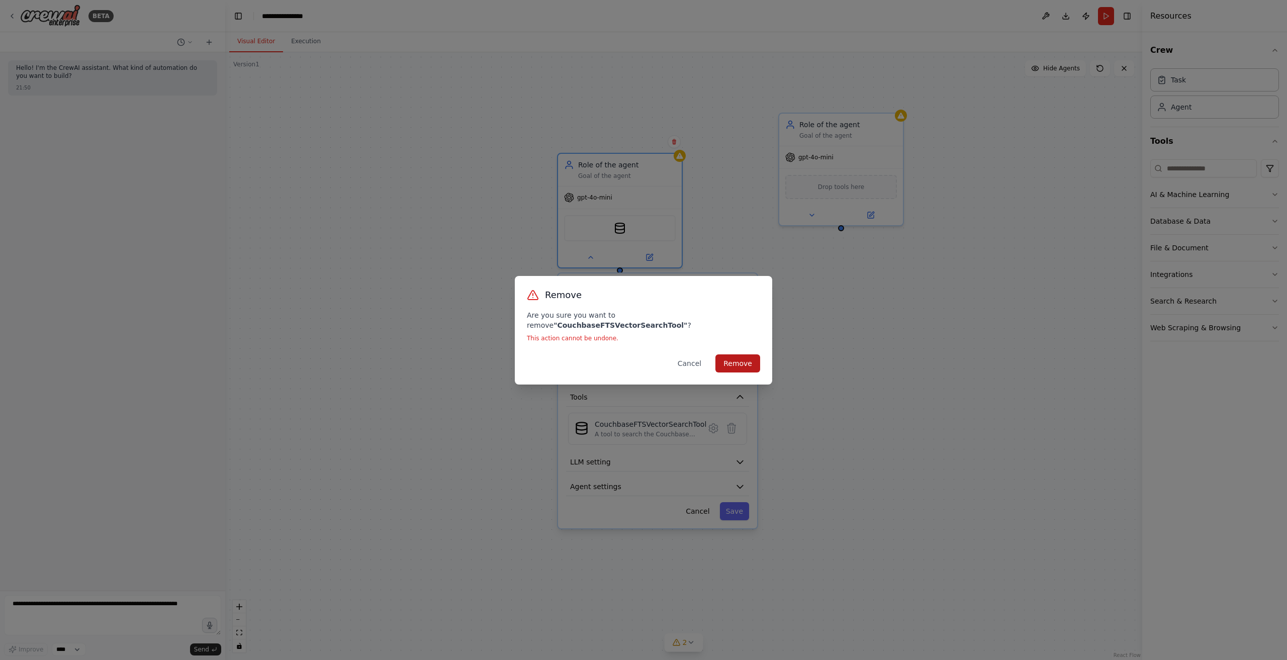
click at [736, 364] on button "Remove" at bounding box center [737, 363] width 45 height 18
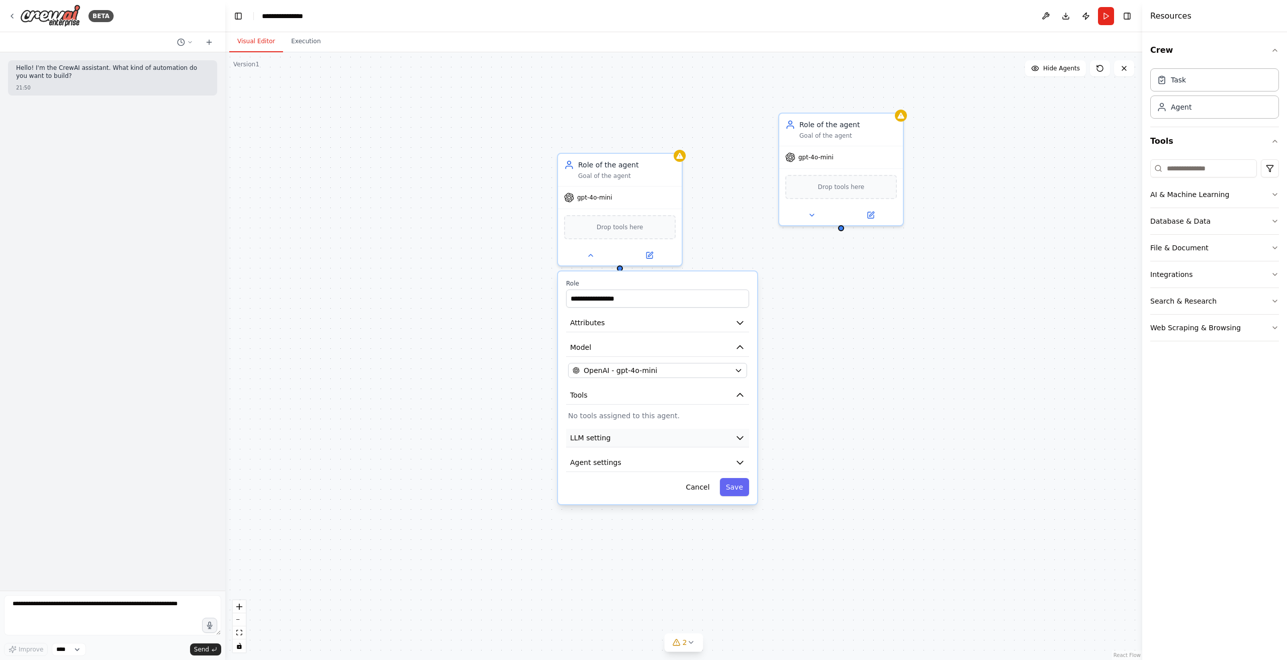
click at [708, 435] on button "LLM setting" at bounding box center [657, 438] width 183 height 19
click at [694, 536] on button "Agent settings" at bounding box center [657, 532] width 183 height 19
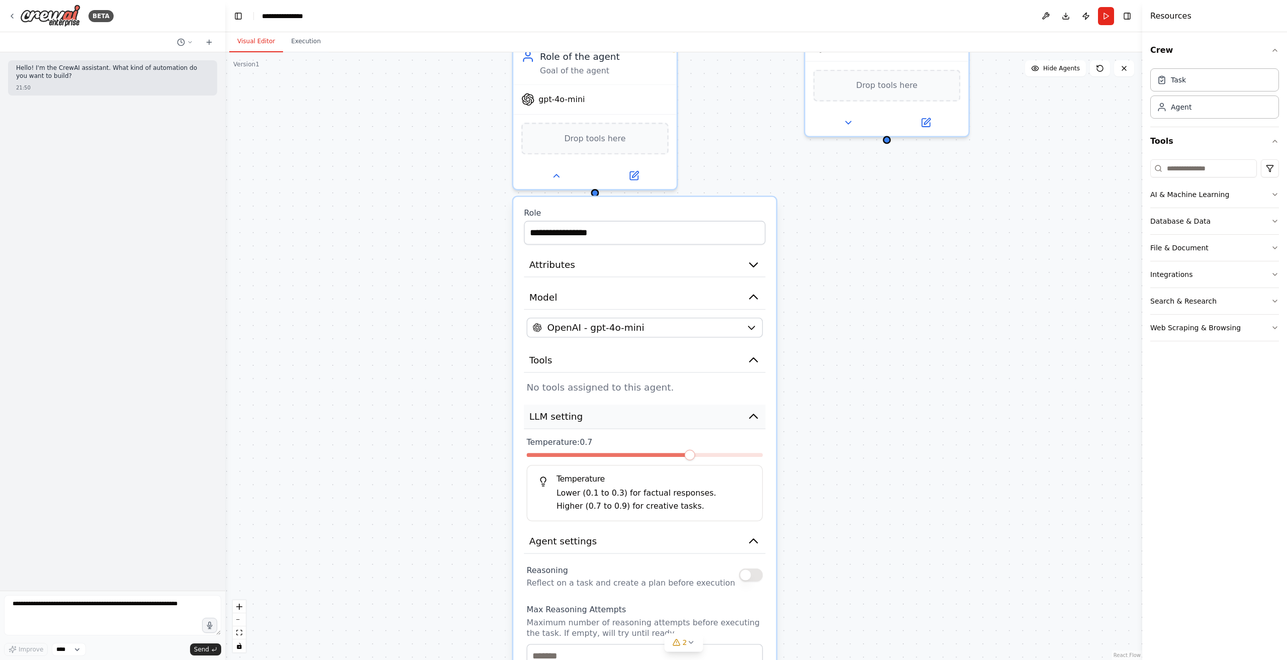
click at [742, 424] on button "LLM setting" at bounding box center [644, 417] width 241 height 25
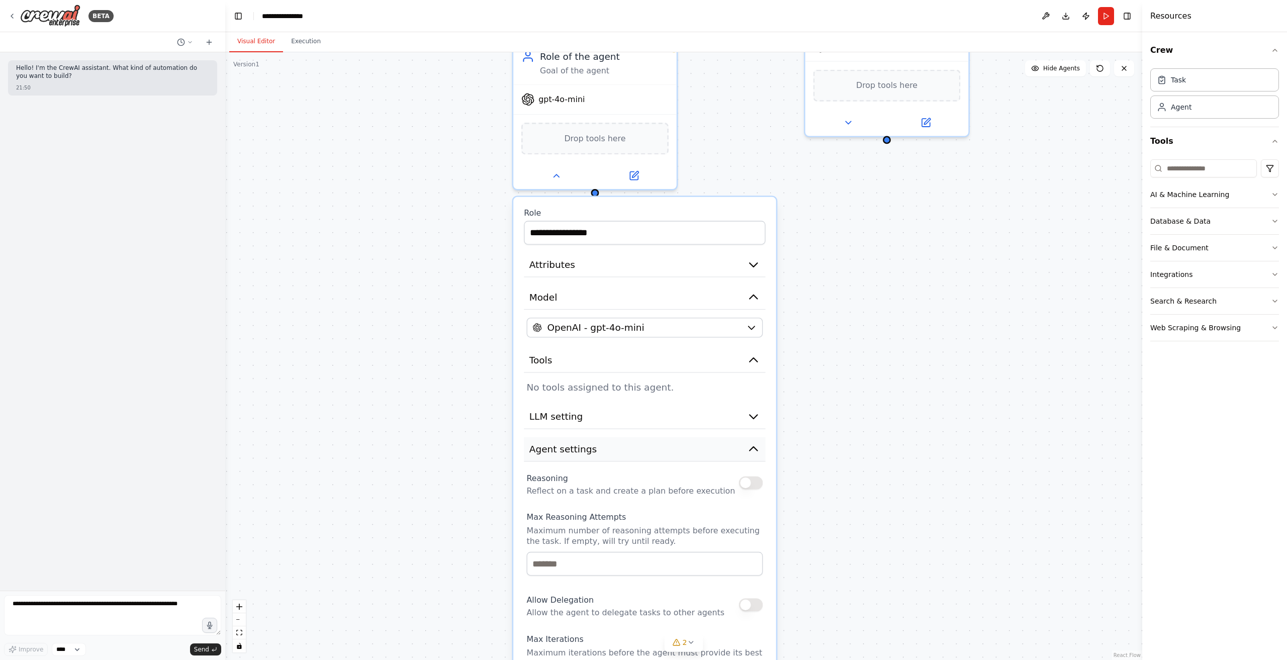
click at [734, 451] on button "Agent settings" at bounding box center [644, 449] width 241 height 25
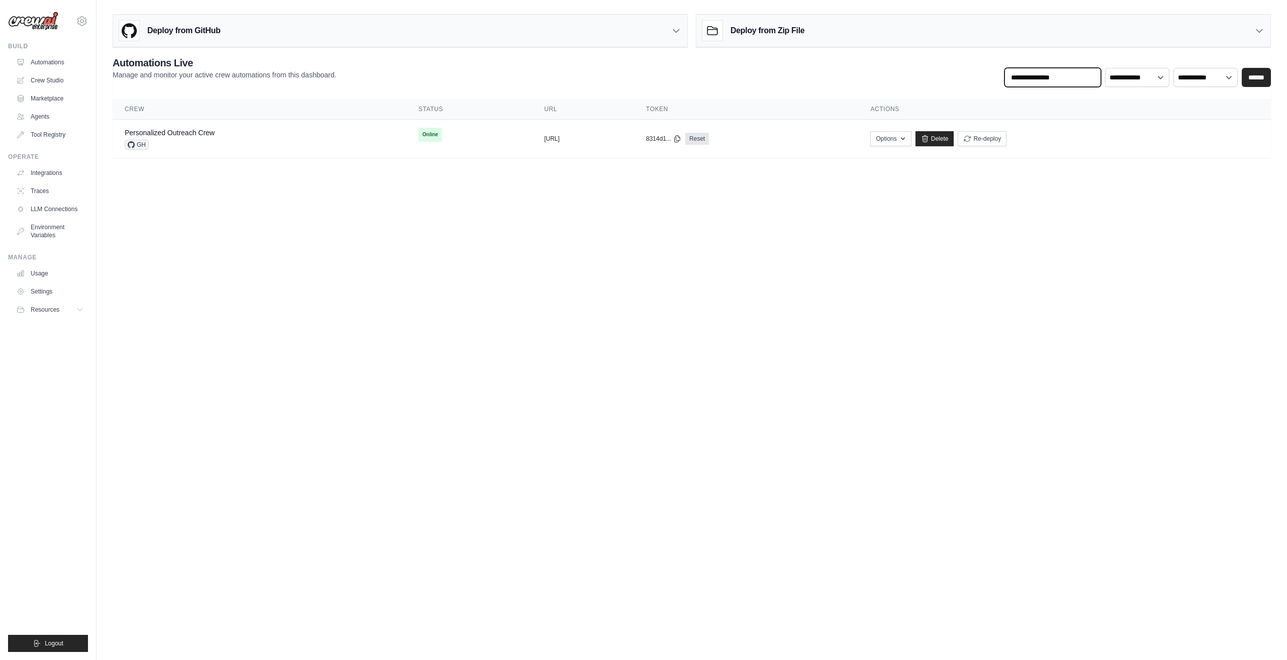
click at [1055, 79] on input "text" at bounding box center [1053, 77] width 97 height 19
click at [1035, 79] on input "text" at bounding box center [1053, 77] width 97 height 19
paste input "**********"
type input "**********"
click at [1242, 68] on input "******" at bounding box center [1256, 77] width 29 height 19
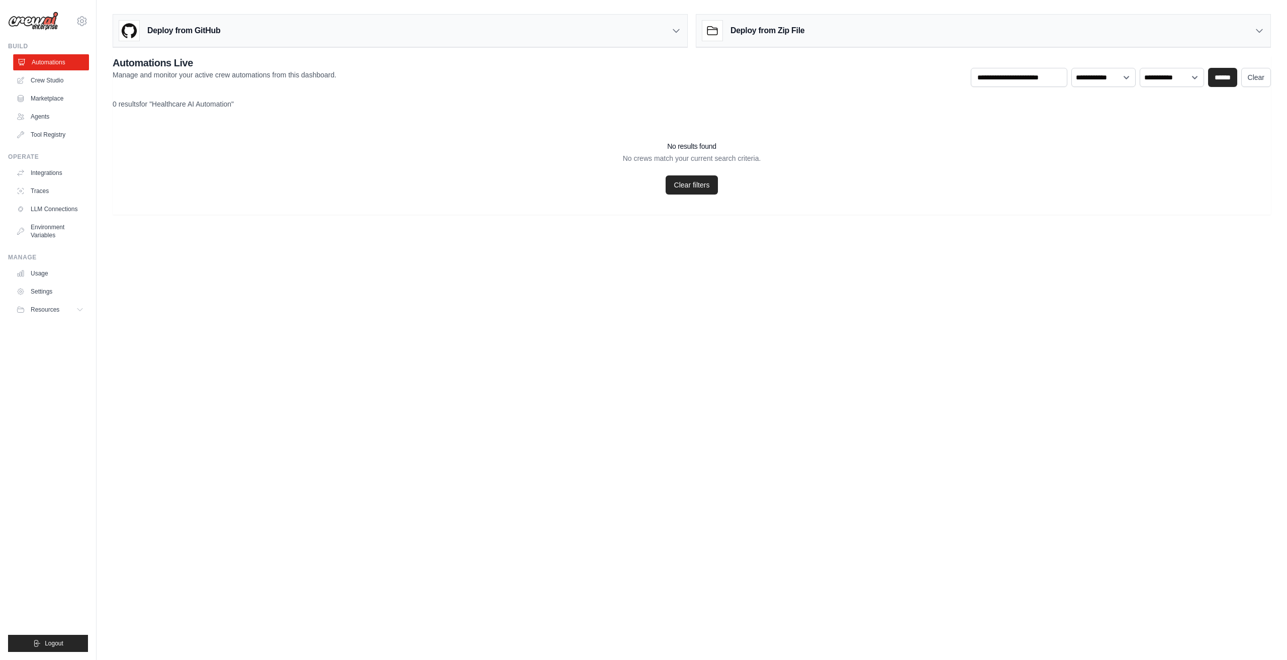
click at [66, 61] on link "Automations" at bounding box center [51, 62] width 76 height 16
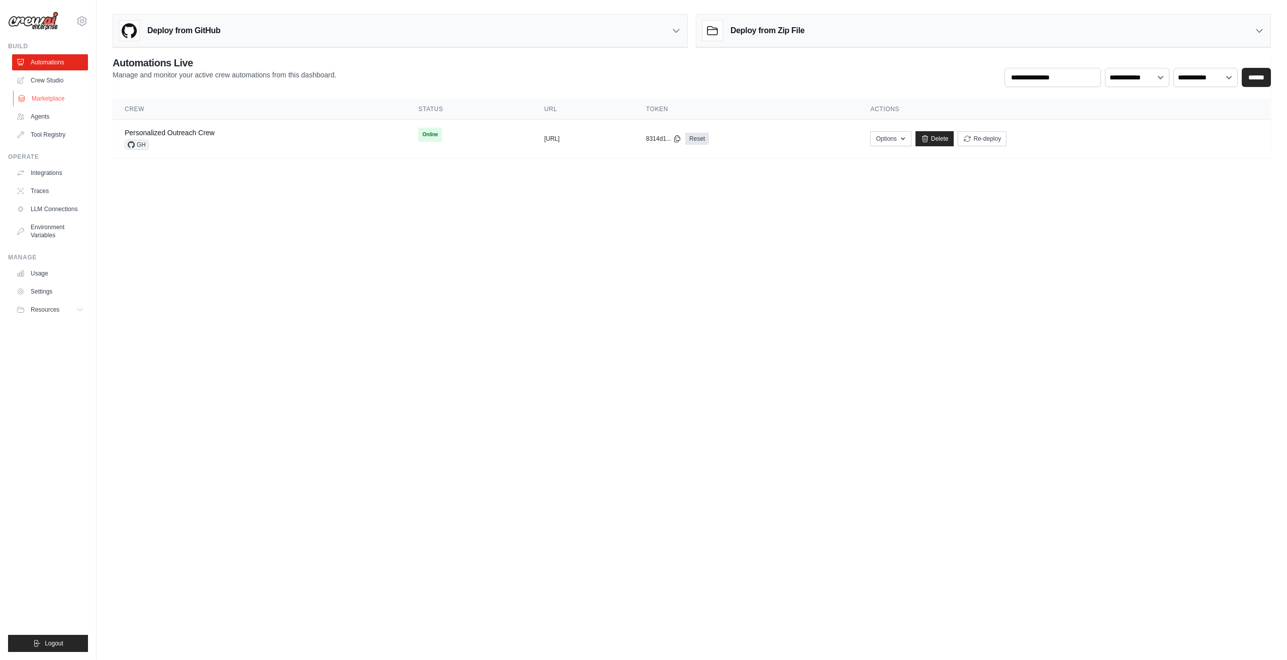
click at [64, 98] on link "Marketplace" at bounding box center [51, 99] width 76 height 16
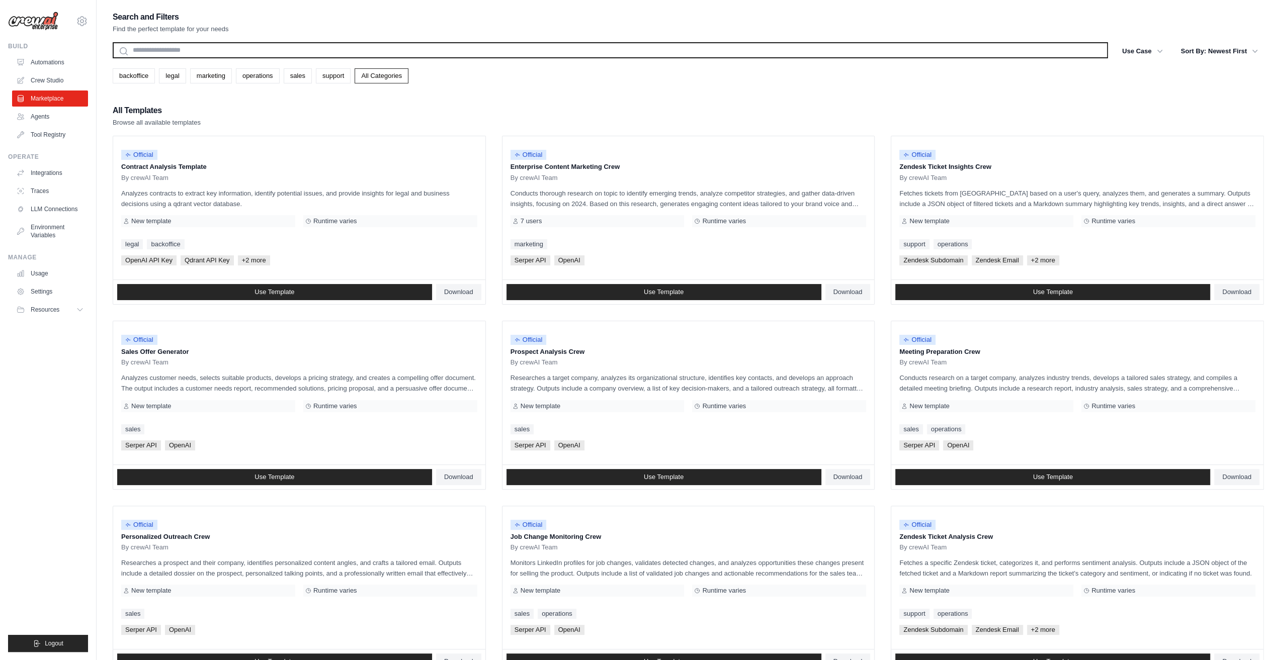
click at [271, 45] on input "text" at bounding box center [610, 50] width 995 height 16
paste input "**********"
type input "**********"
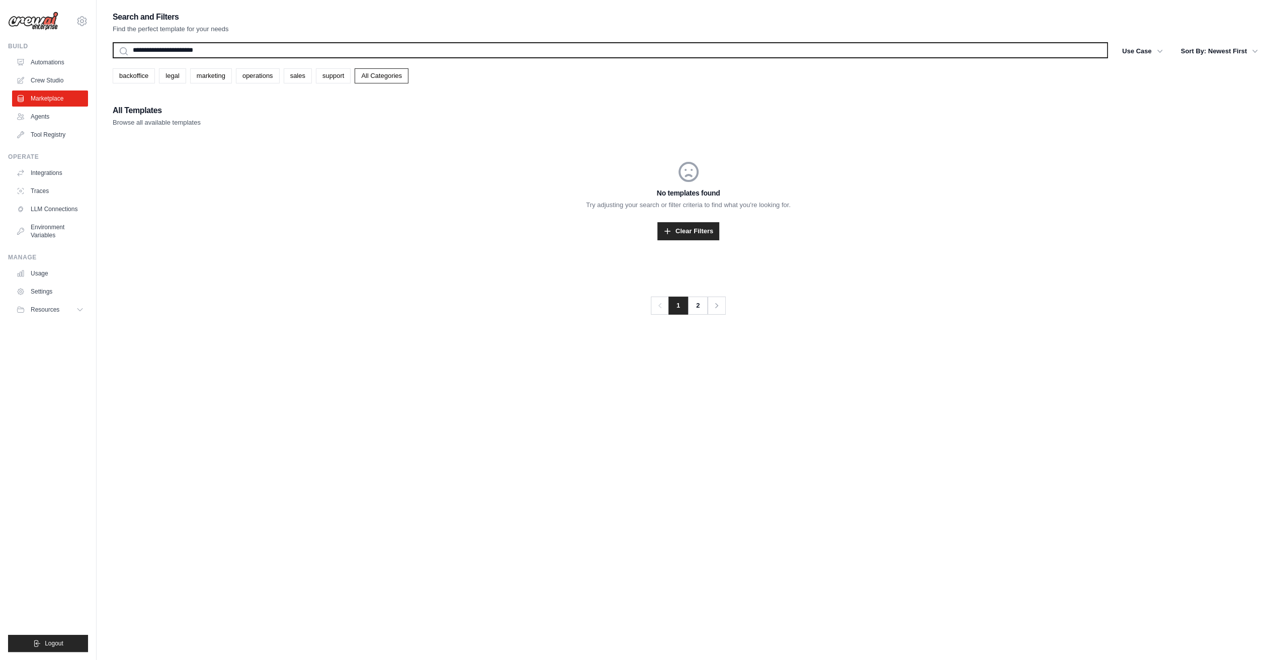
click at [271, 45] on input "**********" at bounding box center [610, 50] width 995 height 16
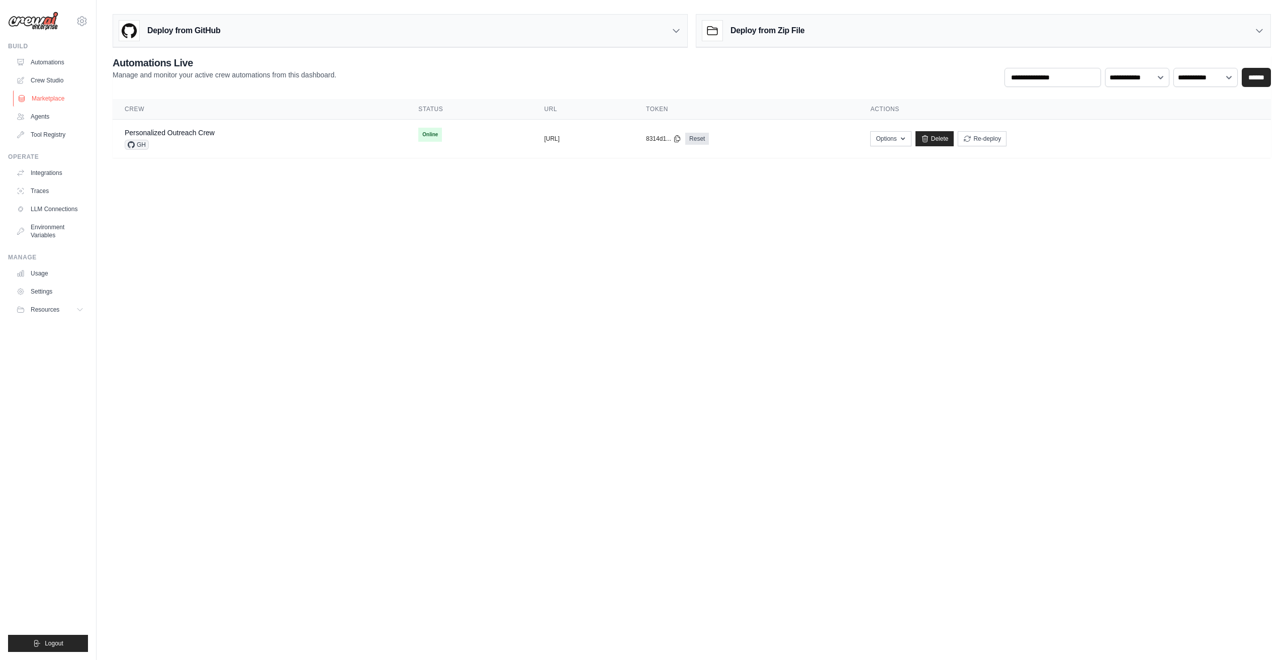
click at [48, 104] on link "Marketplace" at bounding box center [51, 99] width 76 height 16
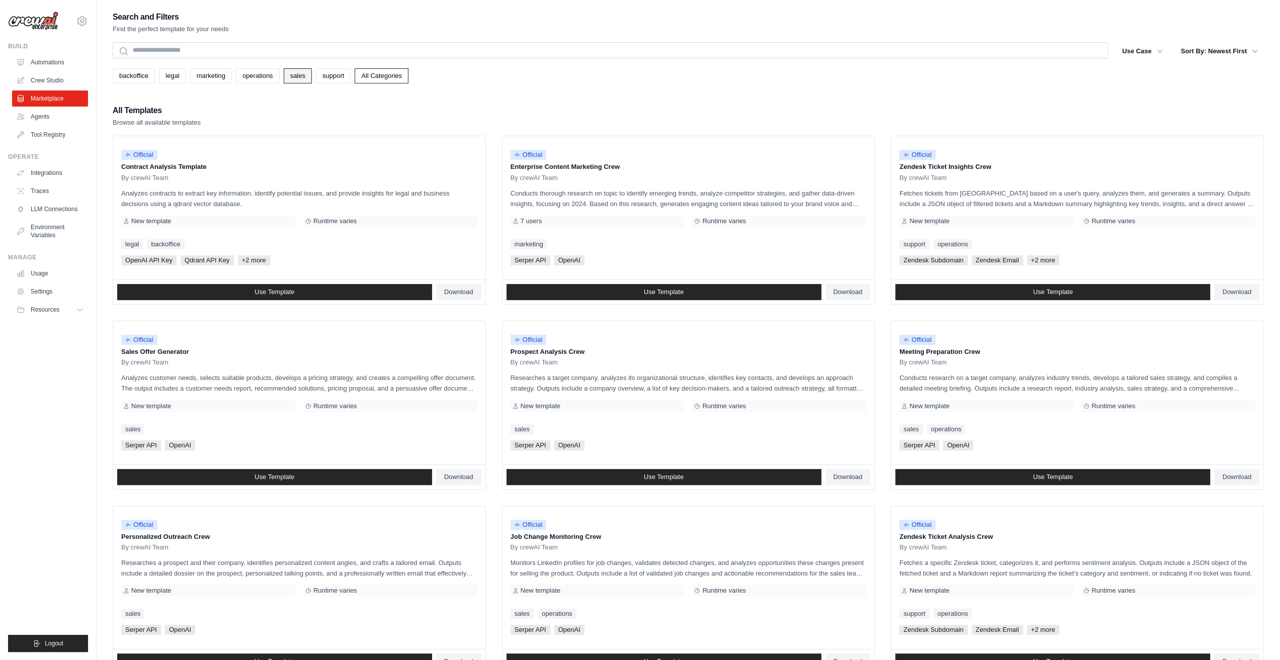
click at [303, 73] on link "sales" at bounding box center [298, 75] width 28 height 15
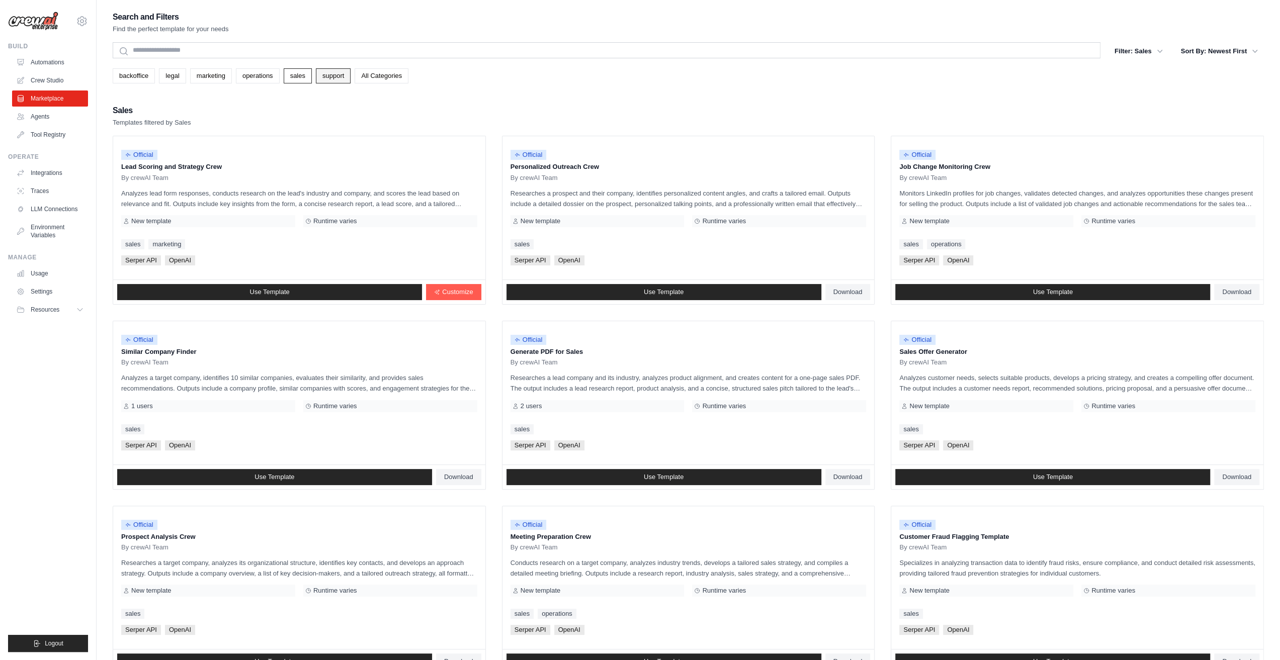
click at [345, 78] on link "support" at bounding box center [333, 75] width 35 height 15
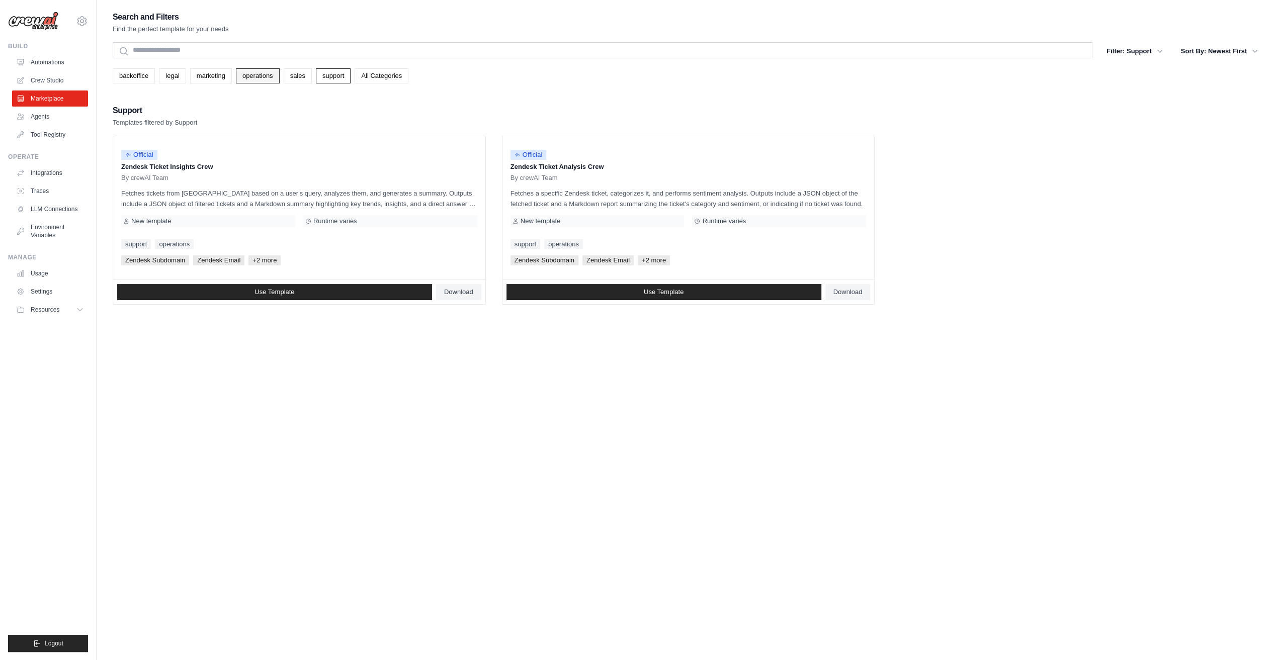
click at [263, 79] on link "operations" at bounding box center [258, 75] width 44 height 15
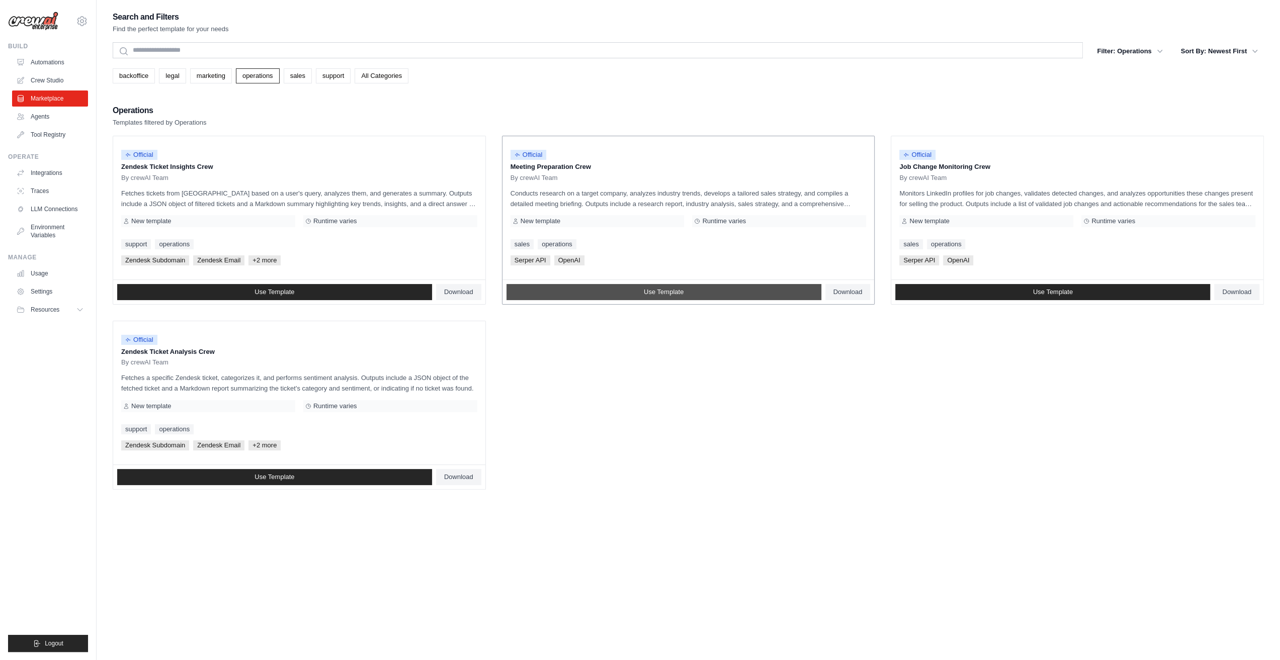
click at [700, 295] on link "Use Template" at bounding box center [663, 292] width 315 height 16
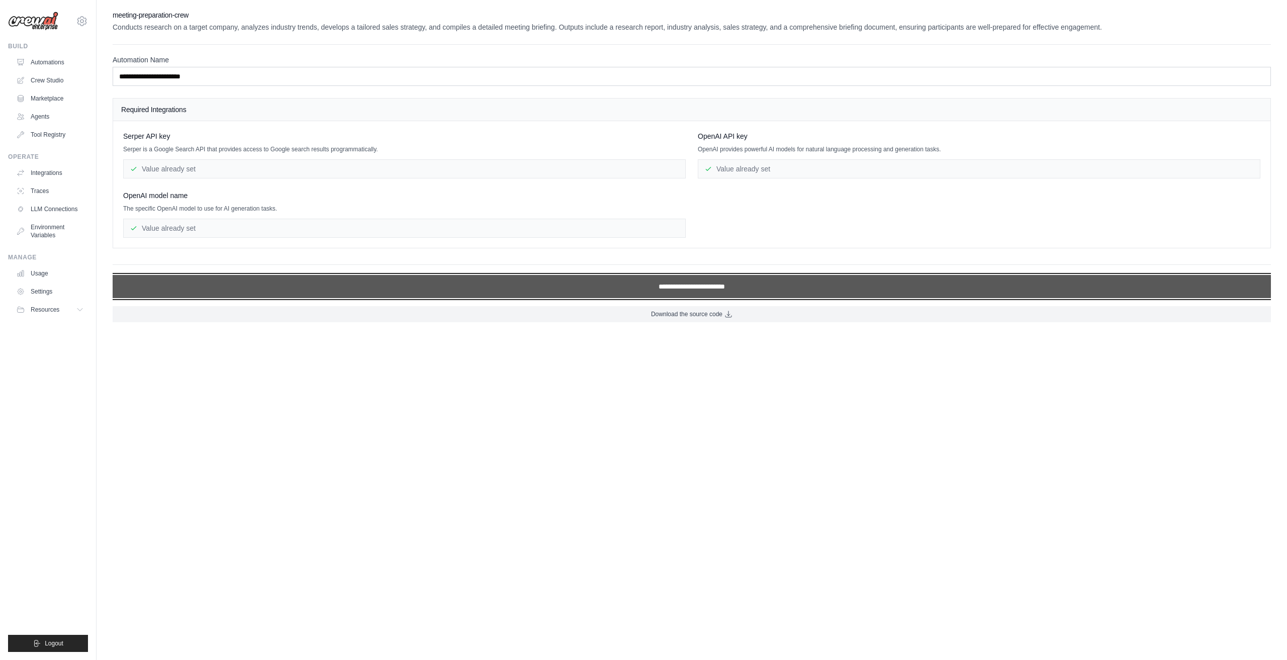
click at [689, 287] on input "**********" at bounding box center [692, 286] width 1158 height 23
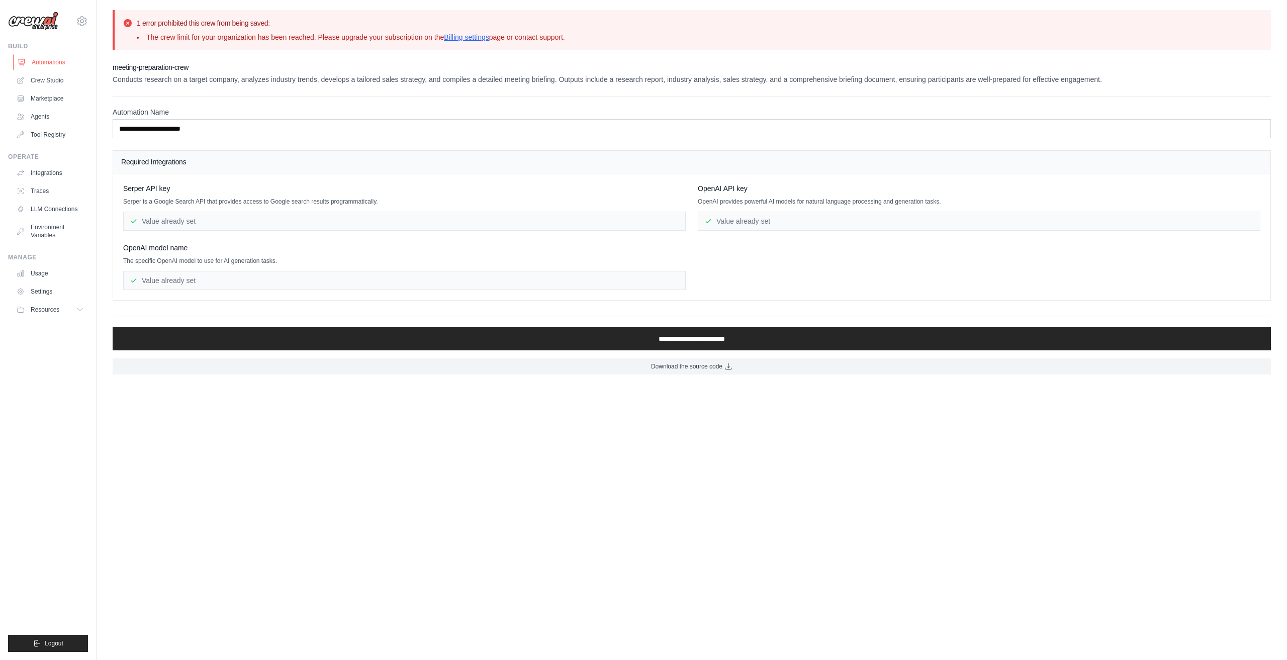
click at [50, 61] on link "Automations" at bounding box center [51, 62] width 76 height 16
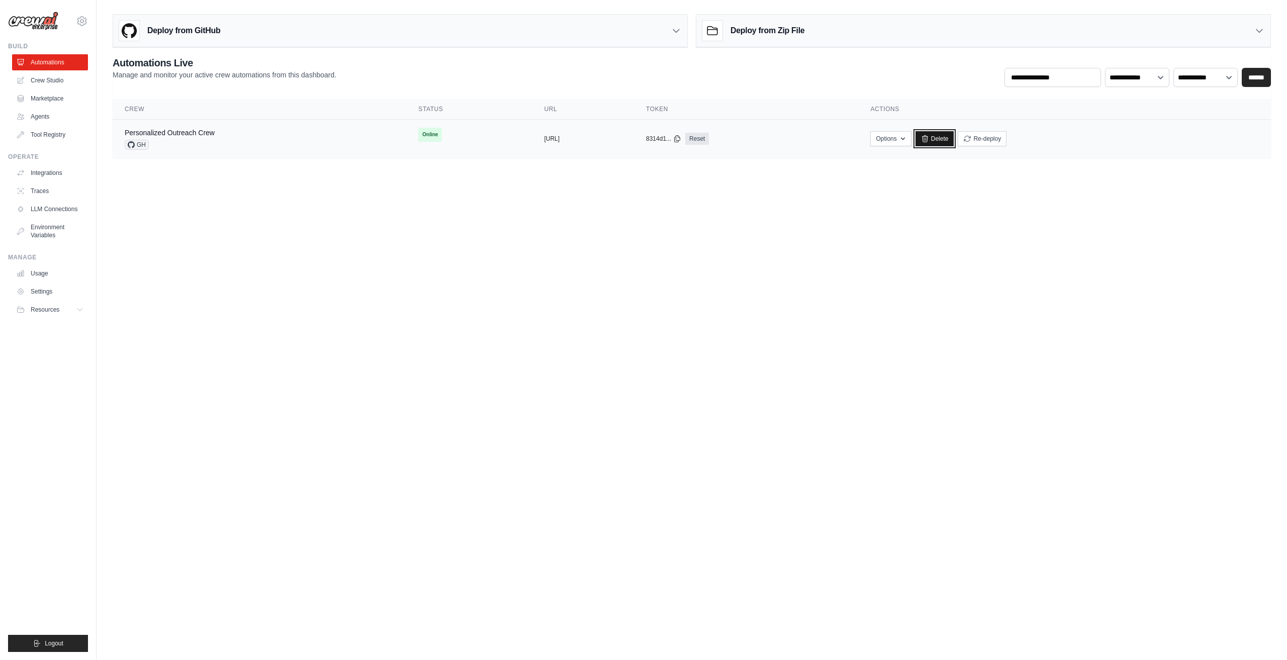
click at [954, 140] on link "Delete" at bounding box center [935, 138] width 39 height 15
click at [954, 138] on link "Delete" at bounding box center [935, 138] width 39 height 15
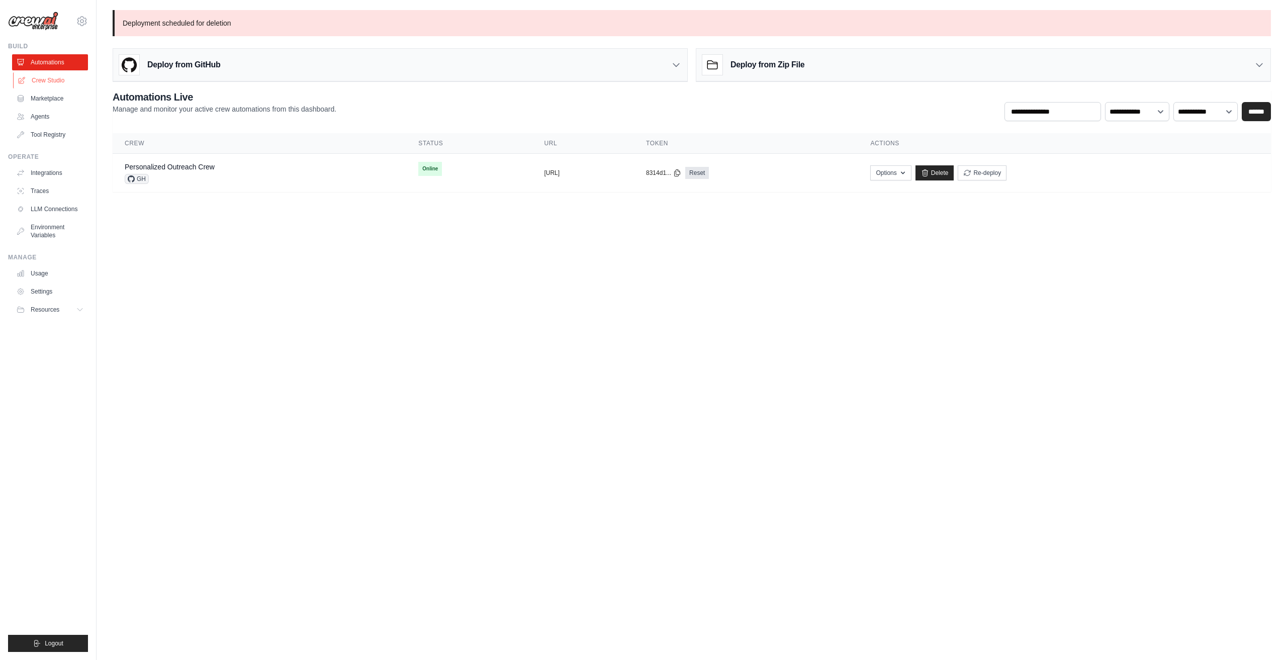
click at [50, 86] on link "Crew Studio" at bounding box center [51, 80] width 76 height 16
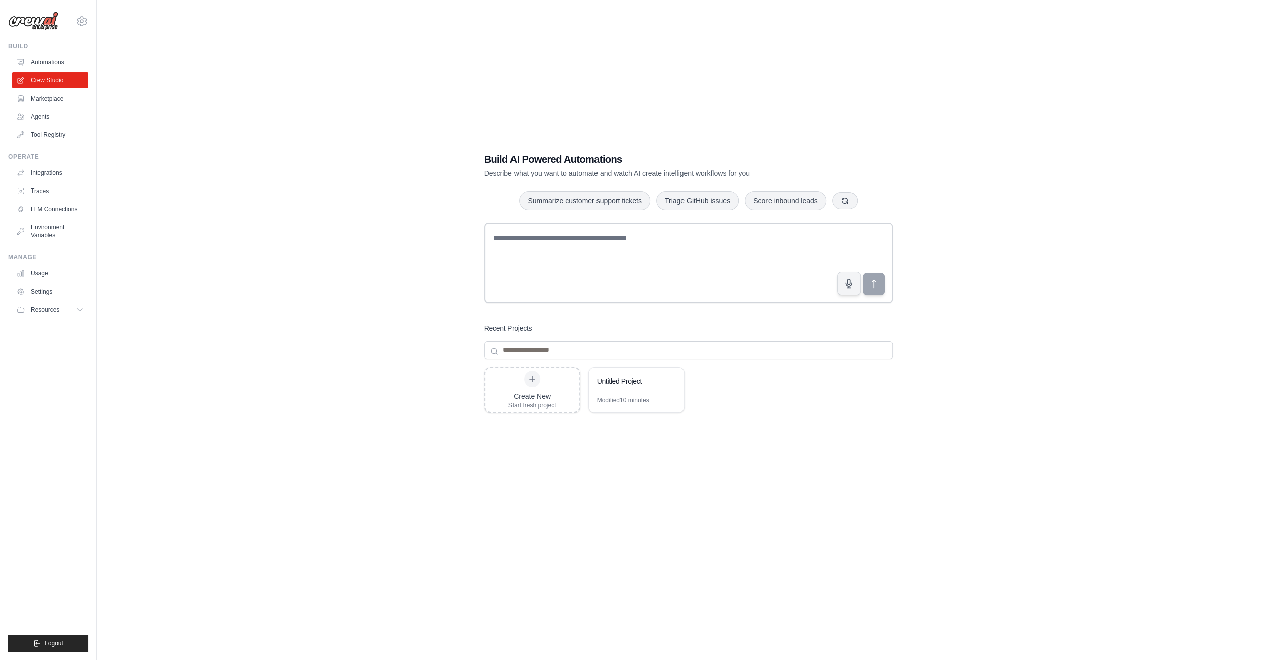
click at [46, 64] on link "Automations" at bounding box center [50, 62] width 76 height 16
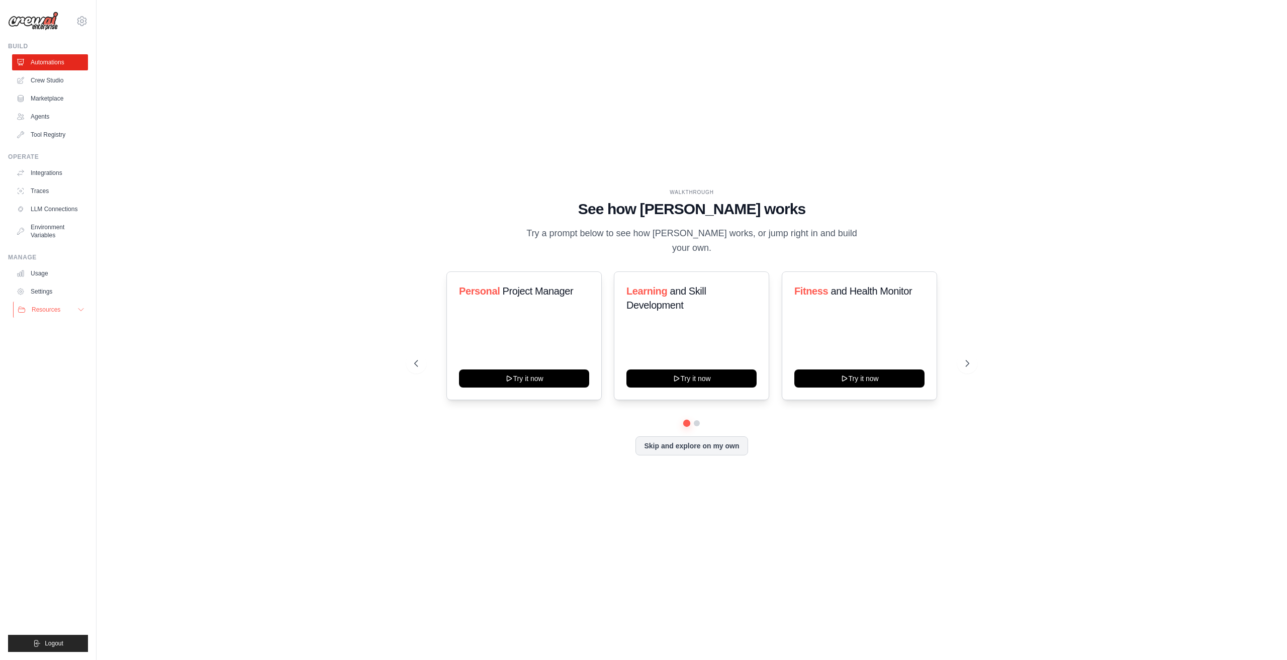
click at [66, 308] on button "Resources" at bounding box center [51, 310] width 76 height 16
click at [36, 285] on link "Settings" at bounding box center [51, 292] width 76 height 16
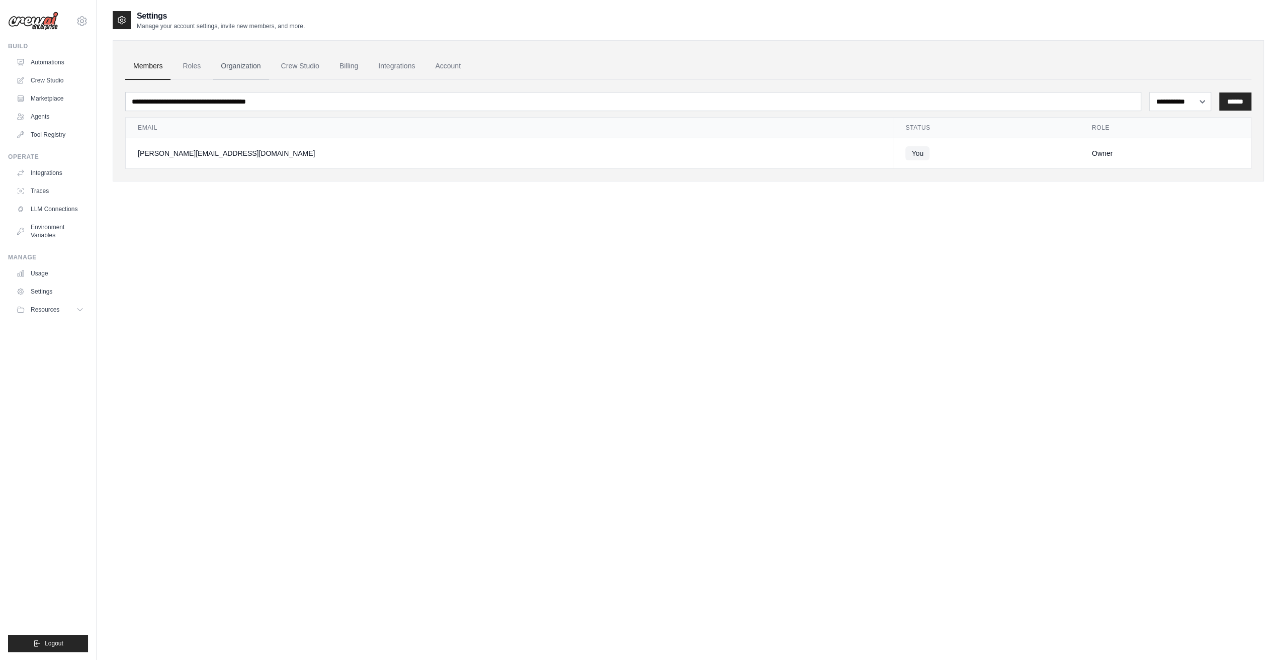
click at [247, 67] on link "Organization" at bounding box center [241, 66] width 56 height 27
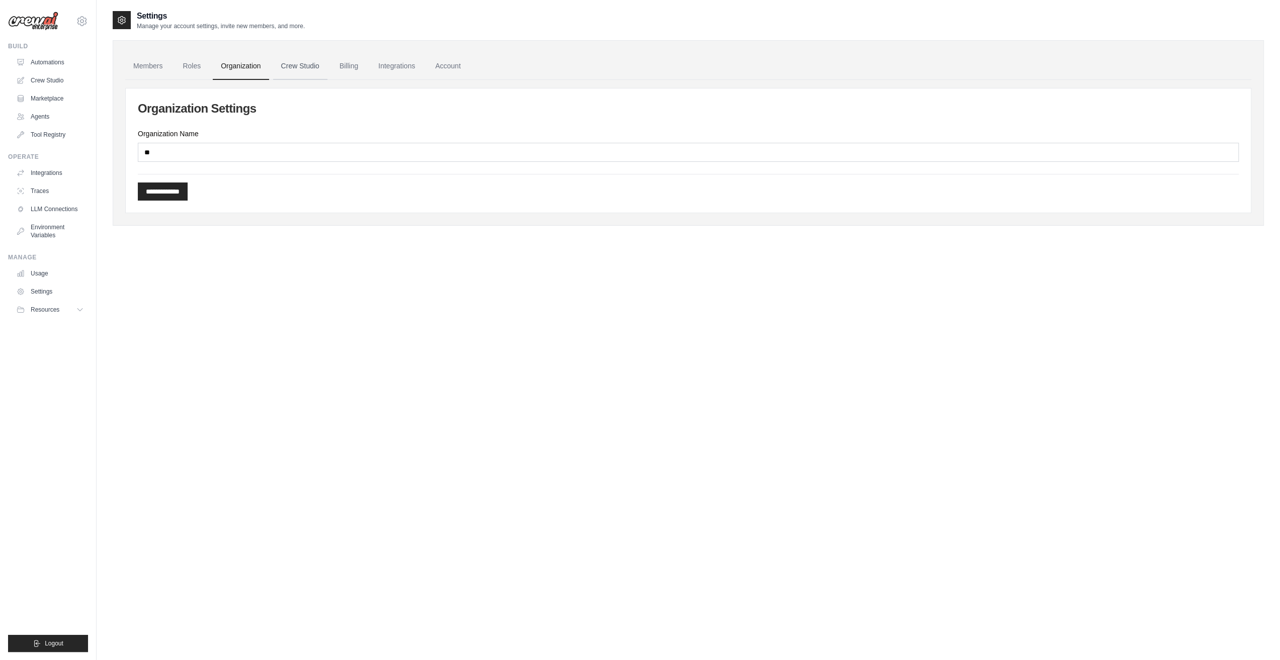
click at [304, 72] on link "Crew Studio" at bounding box center [300, 66] width 54 height 27
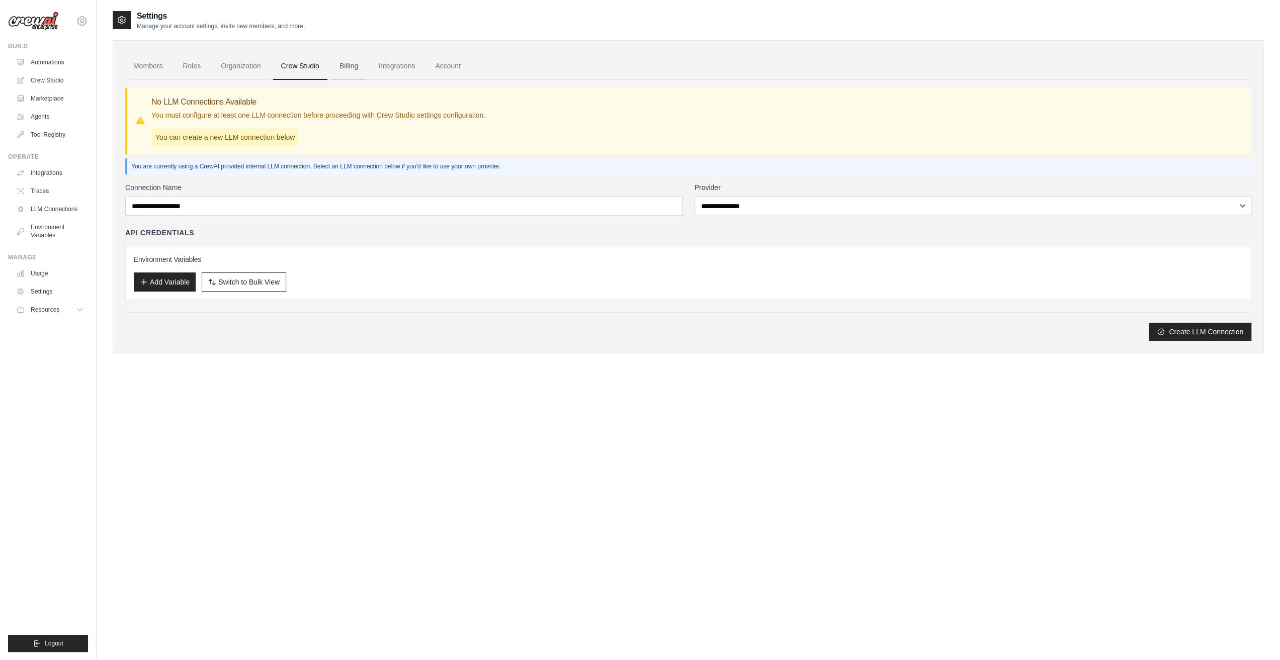
drag, startPoint x: 356, startPoint y: 66, endPoint x: 358, endPoint y: 71, distance: 5.4
click at [356, 67] on link "Billing" at bounding box center [348, 66] width 35 height 27
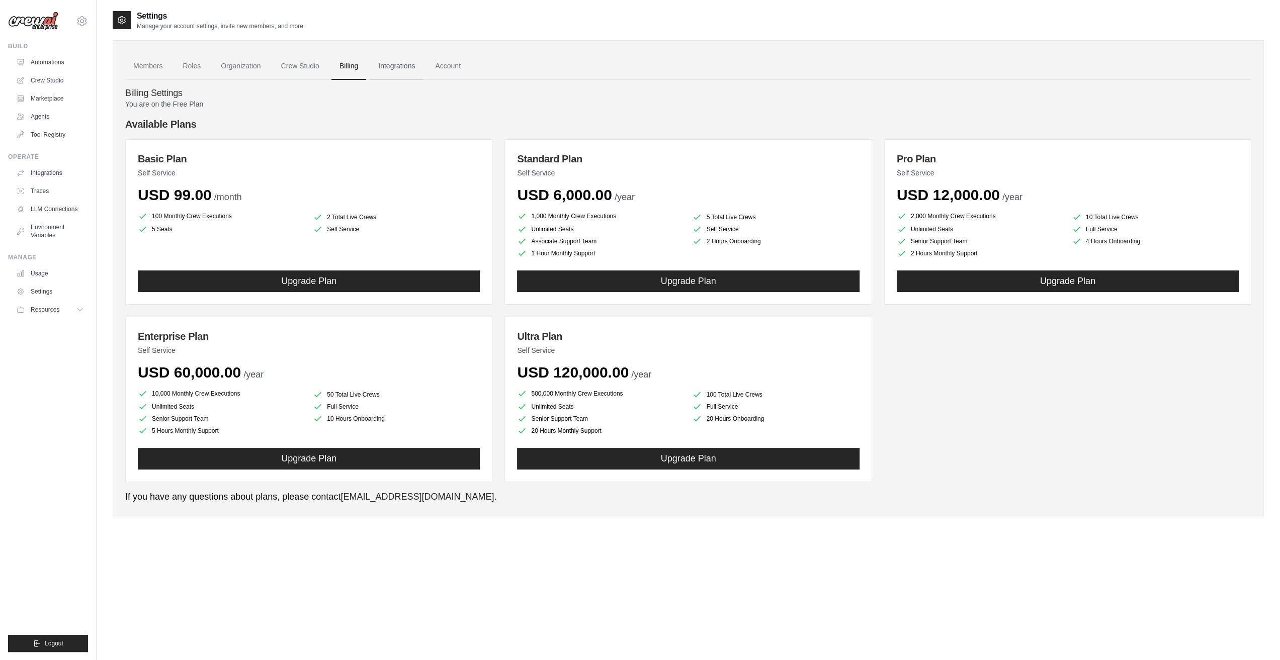
click at [406, 70] on link "Integrations" at bounding box center [396, 66] width 53 height 27
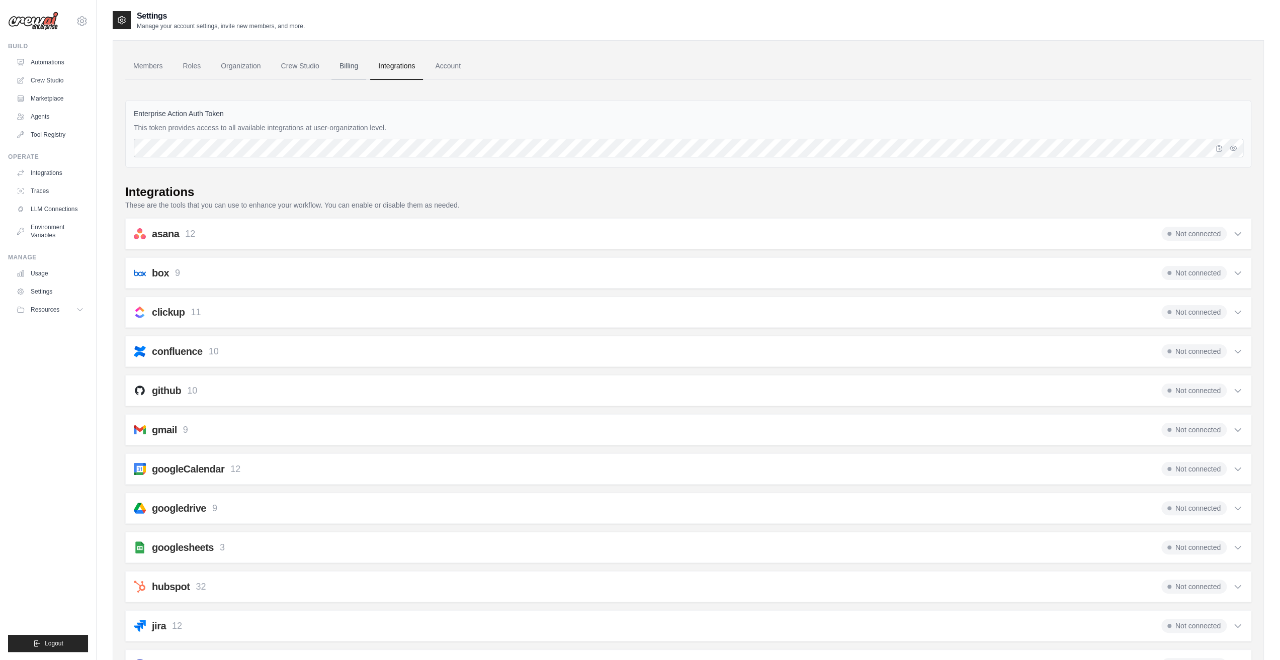
click at [352, 71] on link "Billing" at bounding box center [348, 66] width 35 height 27
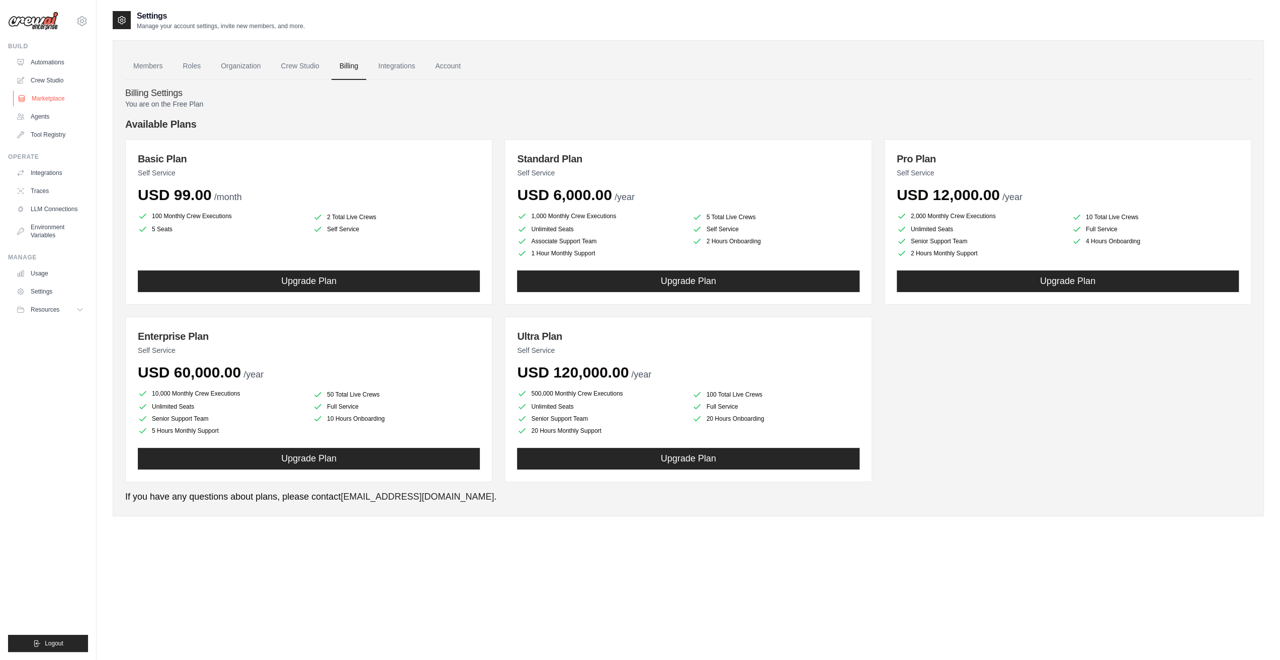
click at [46, 100] on link "Marketplace" at bounding box center [51, 99] width 76 height 16
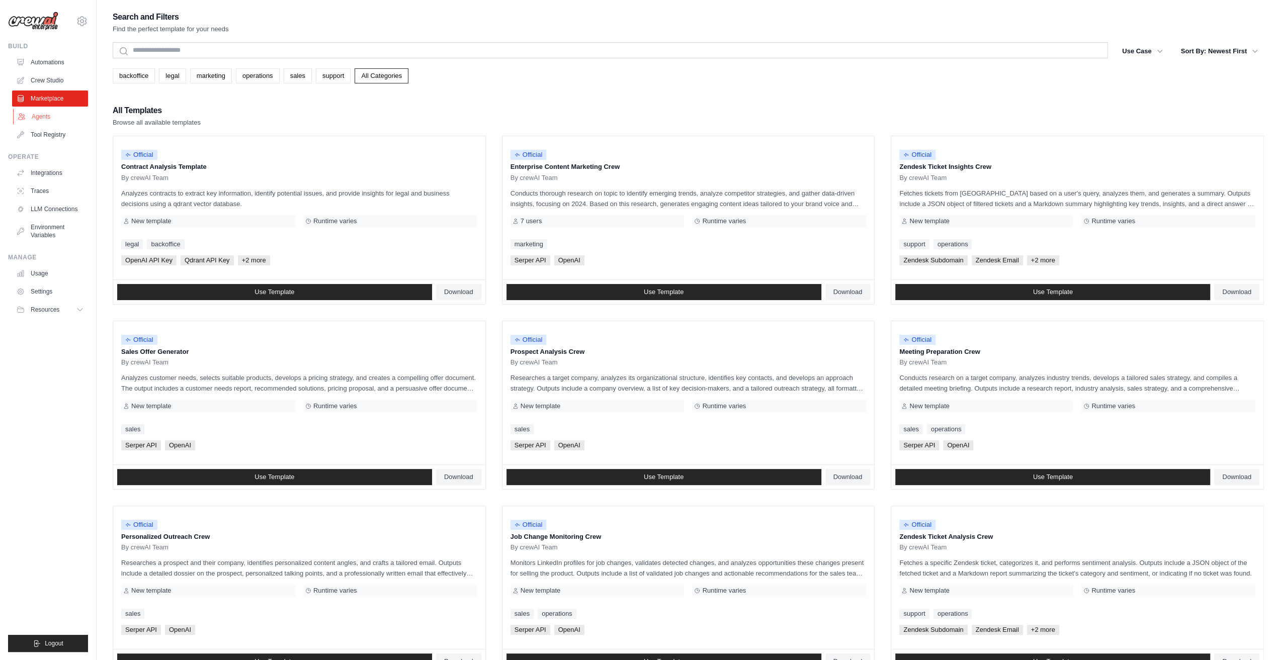
drag, startPoint x: 48, startPoint y: 113, endPoint x: 57, endPoint y: 121, distance: 12.1
click at [48, 114] on link "Agents" at bounding box center [51, 117] width 76 height 16
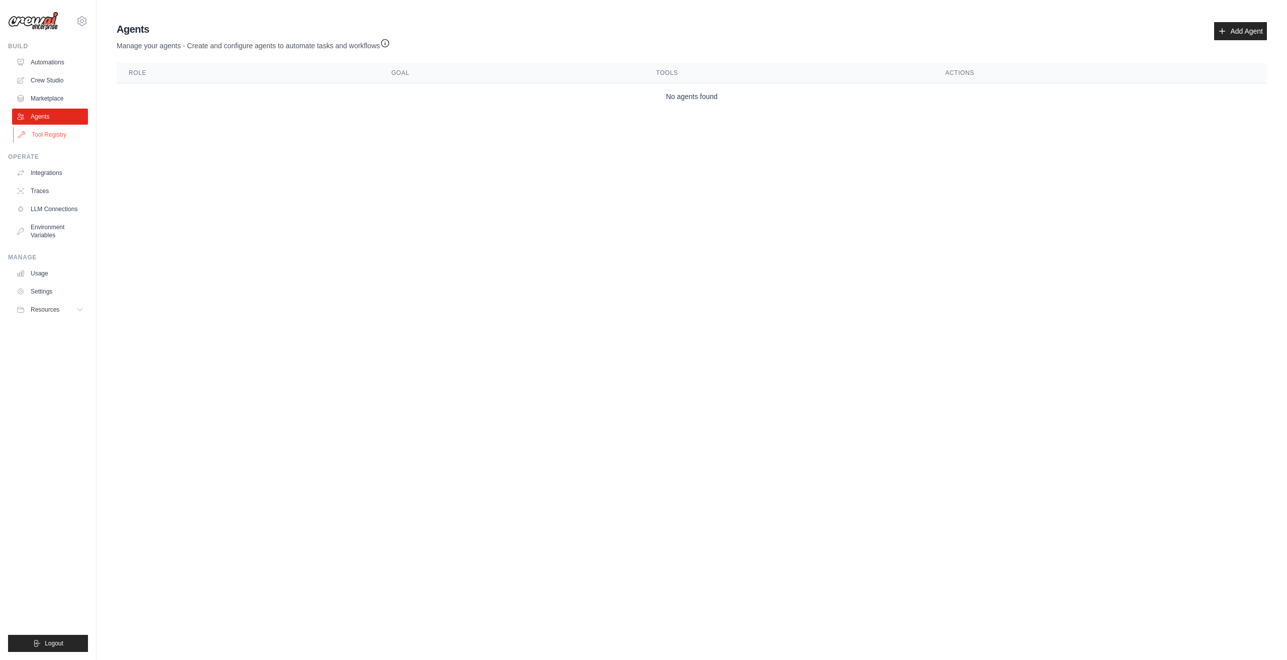
click at [64, 135] on link "Tool Registry" at bounding box center [51, 135] width 76 height 16
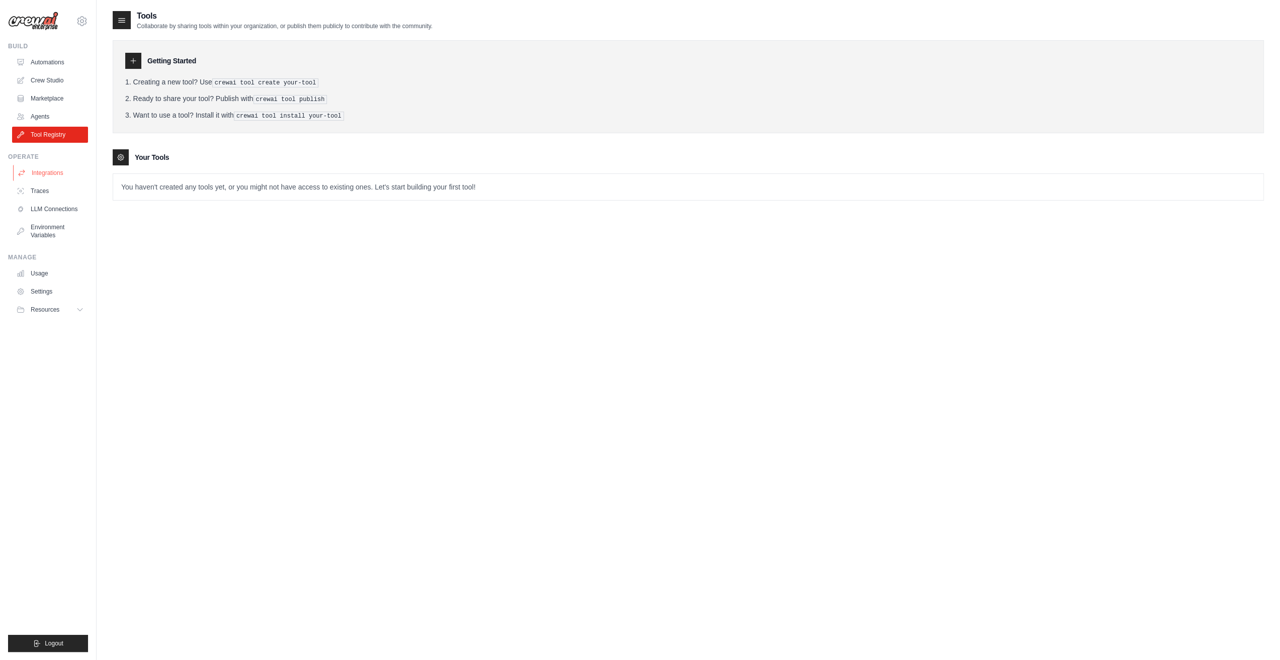
click at [53, 172] on link "Integrations" at bounding box center [51, 173] width 76 height 16
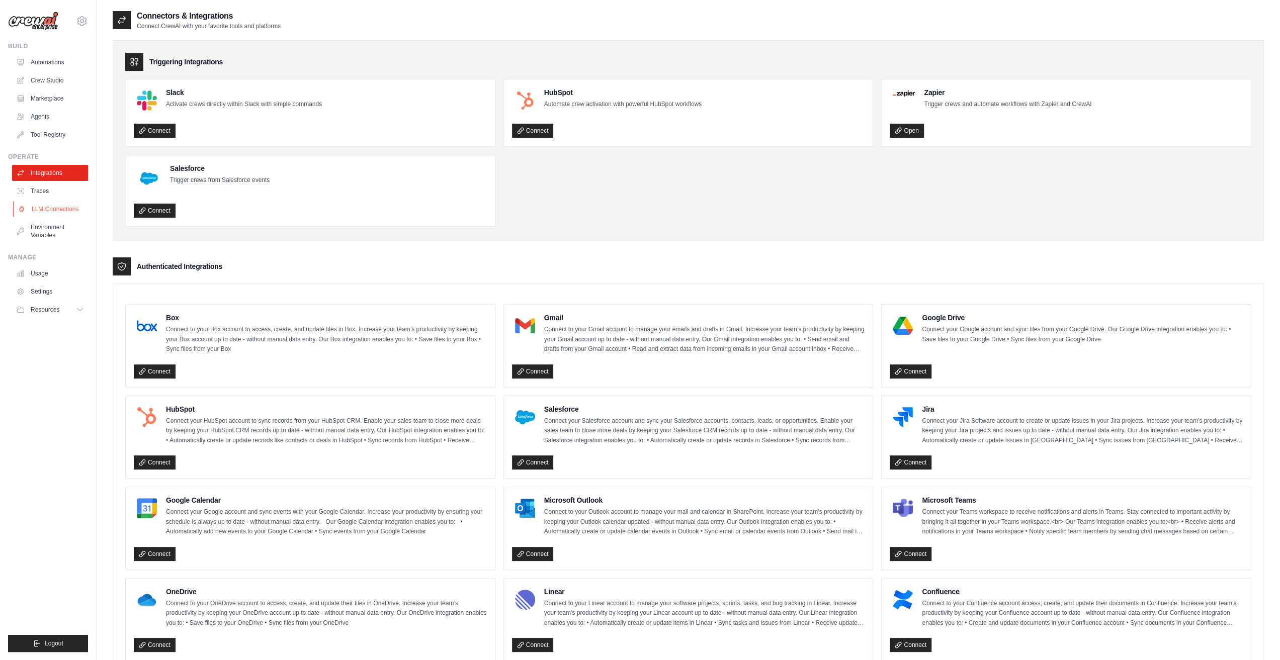
click at [56, 212] on link "LLM Connections" at bounding box center [51, 209] width 76 height 16
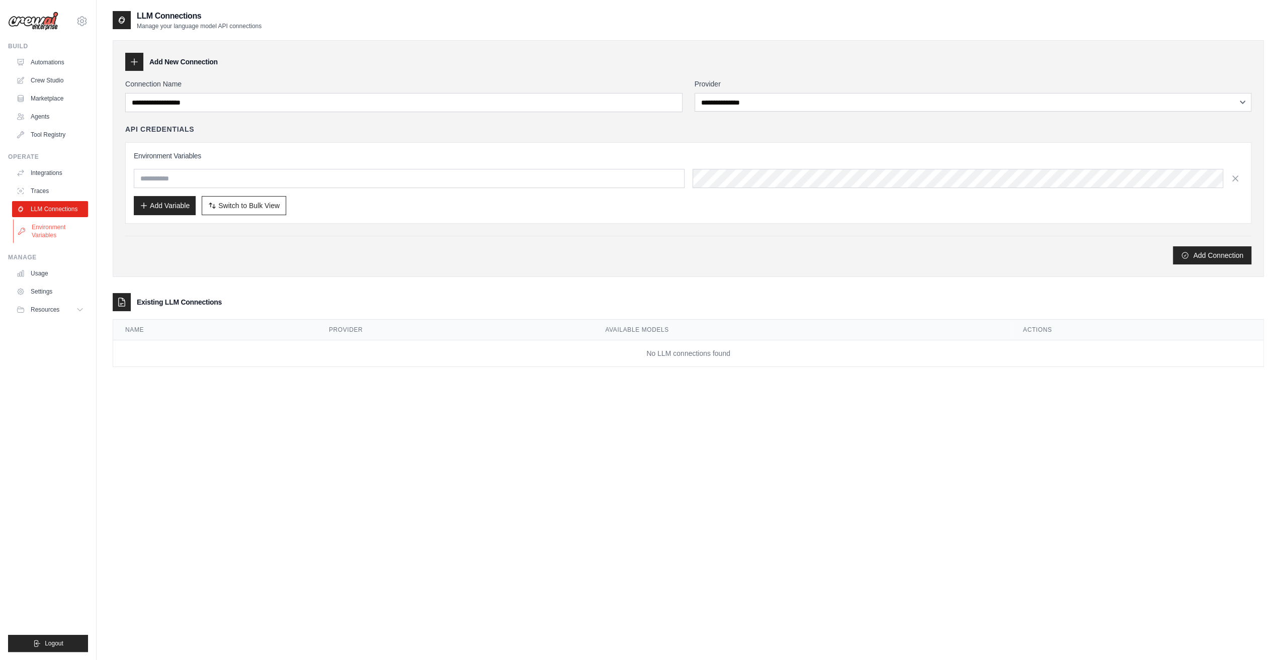
click at [56, 229] on link "Environment Variables" at bounding box center [51, 231] width 76 height 24
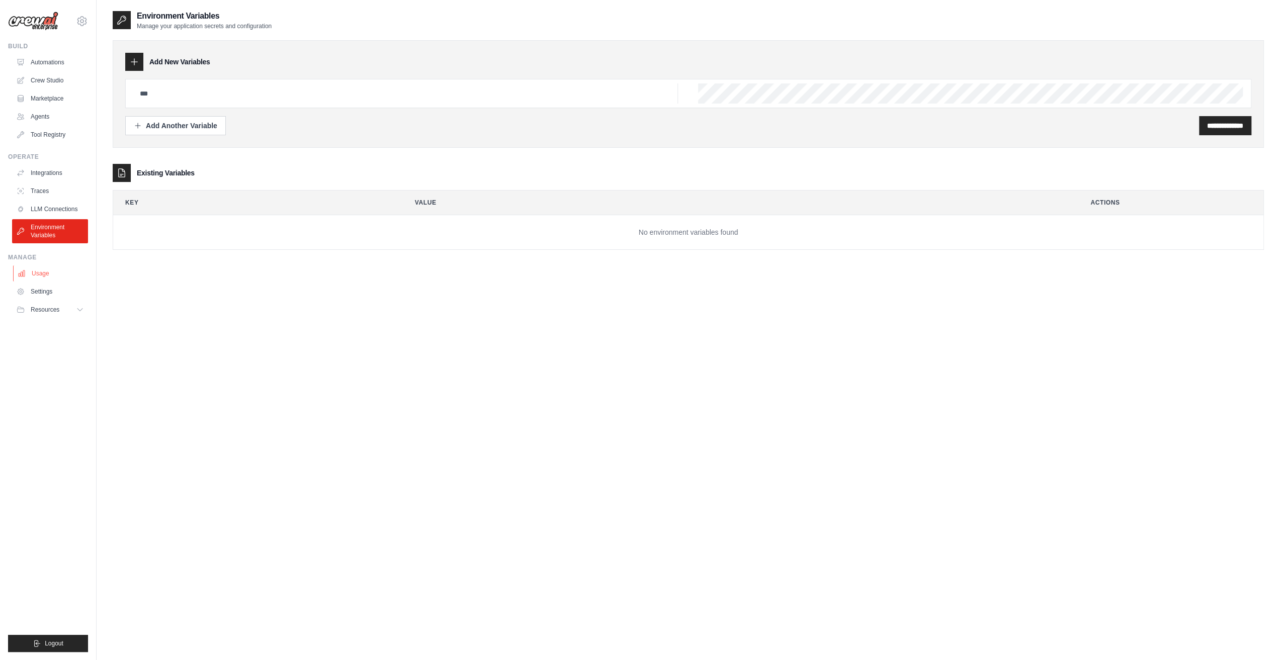
click at [55, 274] on link "Usage" at bounding box center [51, 273] width 76 height 16
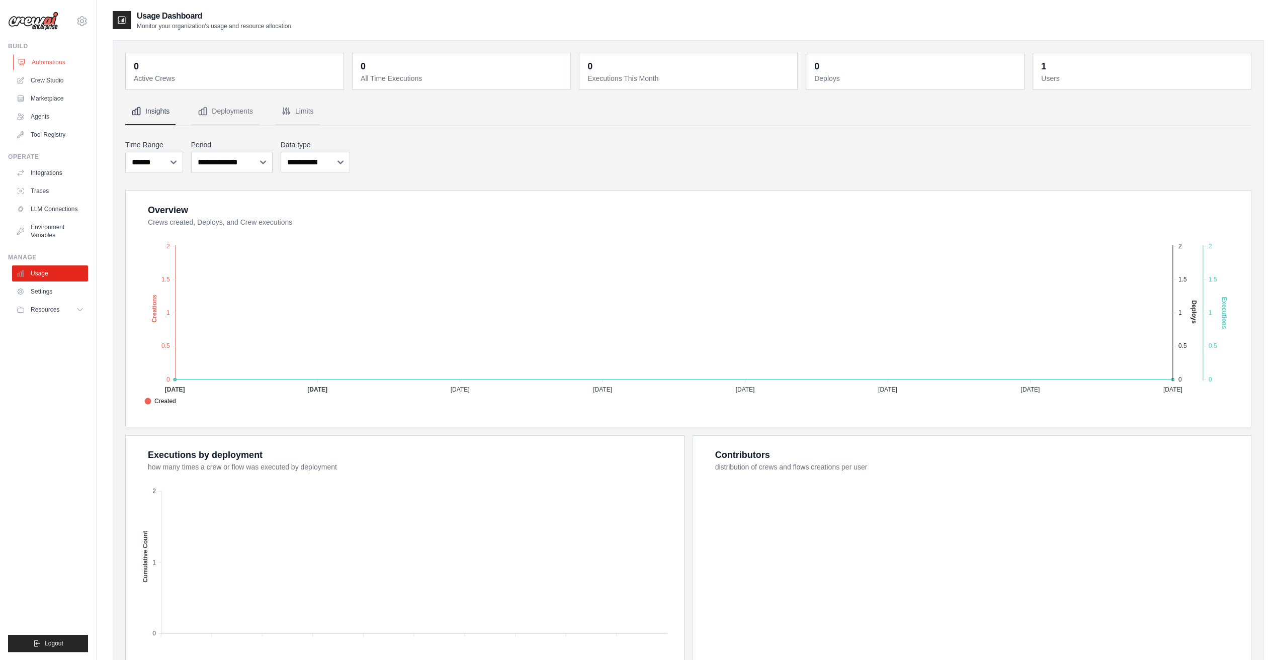
click at [49, 59] on link "Automations" at bounding box center [51, 62] width 76 height 16
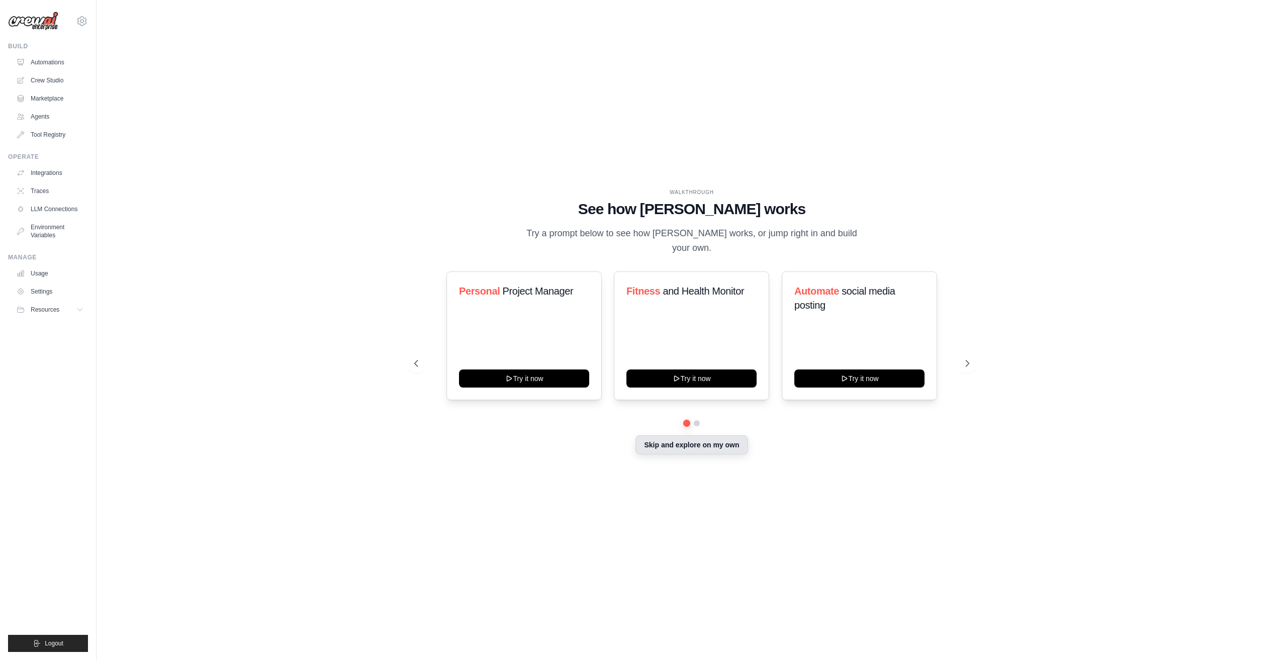
click at [694, 449] on button "Skip and explore on my own" at bounding box center [692, 444] width 112 height 19
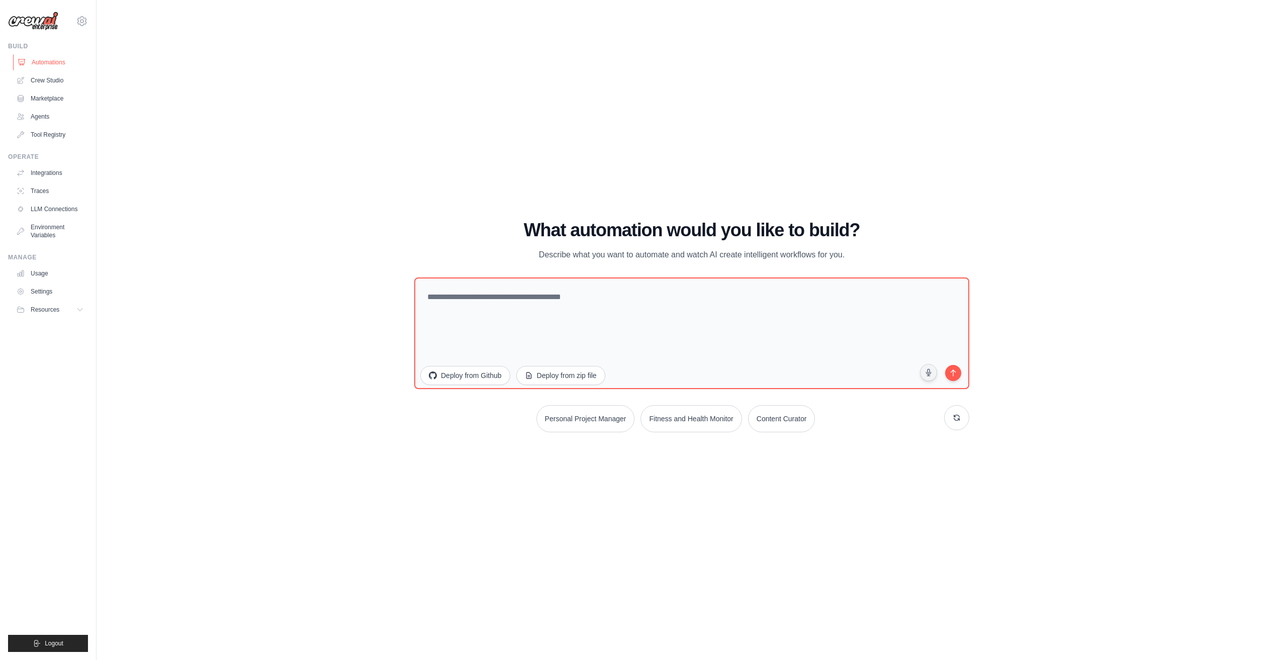
click at [48, 60] on link "Automations" at bounding box center [51, 62] width 76 height 16
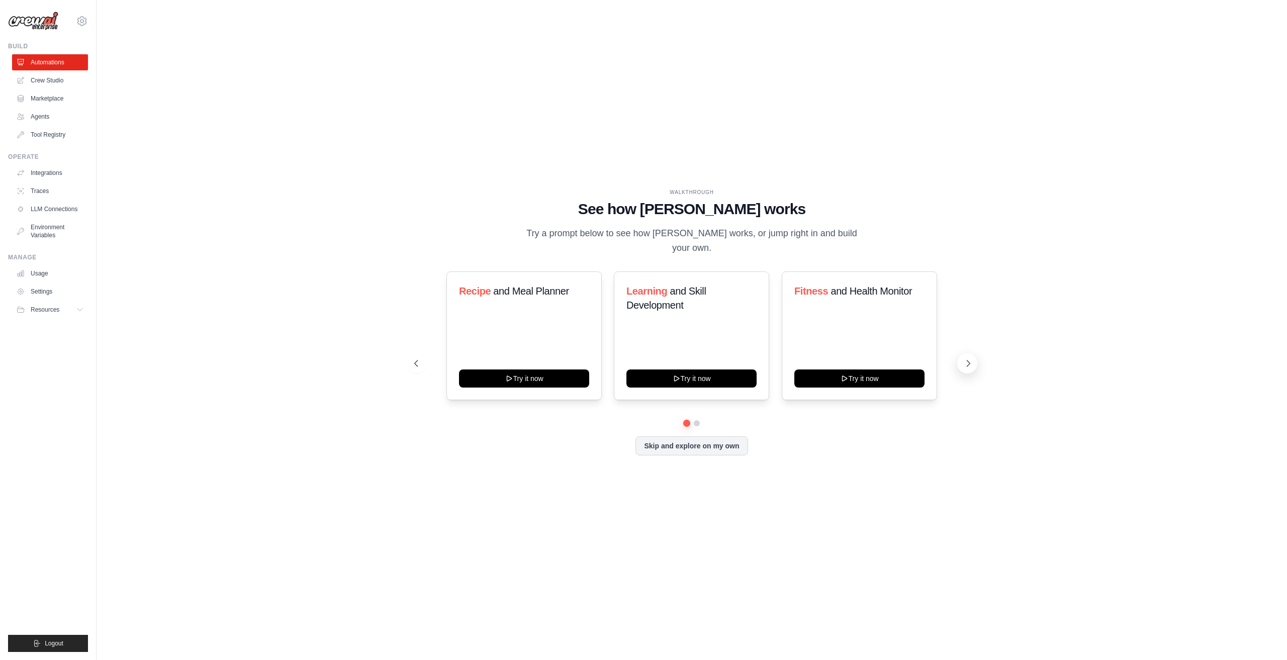
click at [969, 365] on icon at bounding box center [968, 363] width 10 height 10
click at [970, 366] on icon at bounding box center [968, 363] width 10 height 10
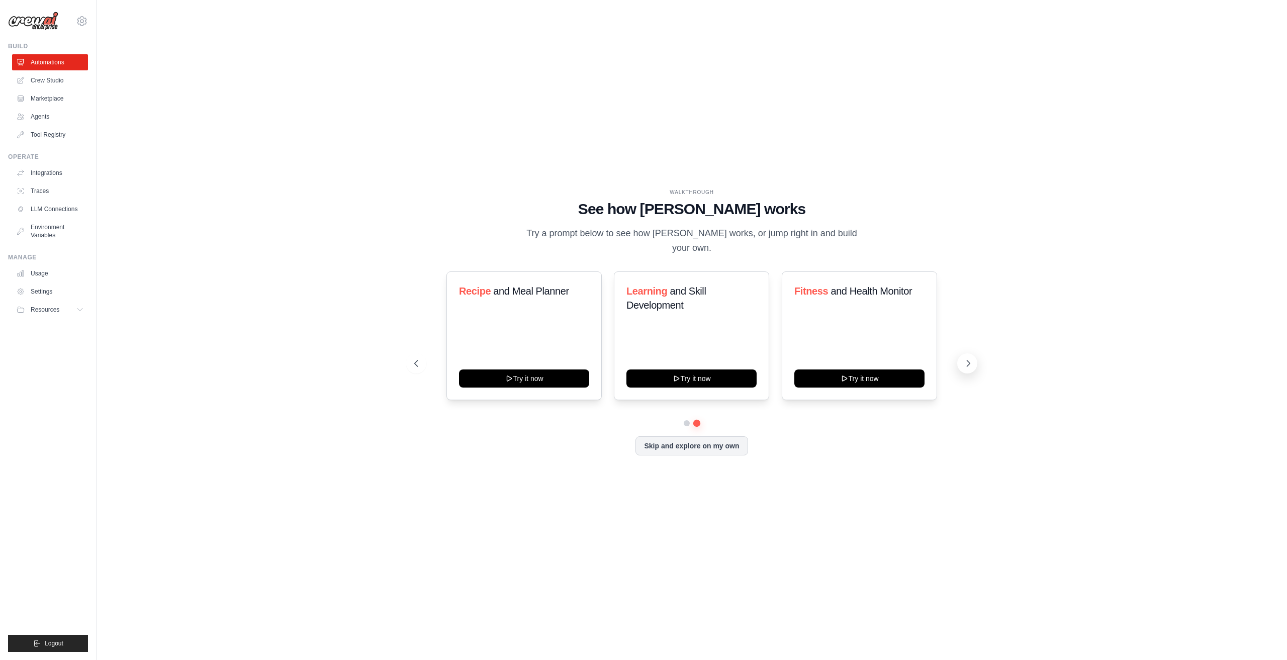
click at [970, 366] on icon at bounding box center [968, 363] width 10 height 10
click at [682, 216] on h1 "See how [PERSON_NAME] works" at bounding box center [691, 209] width 555 height 18
click at [712, 448] on button "Skip and explore on my own" at bounding box center [692, 444] width 112 height 19
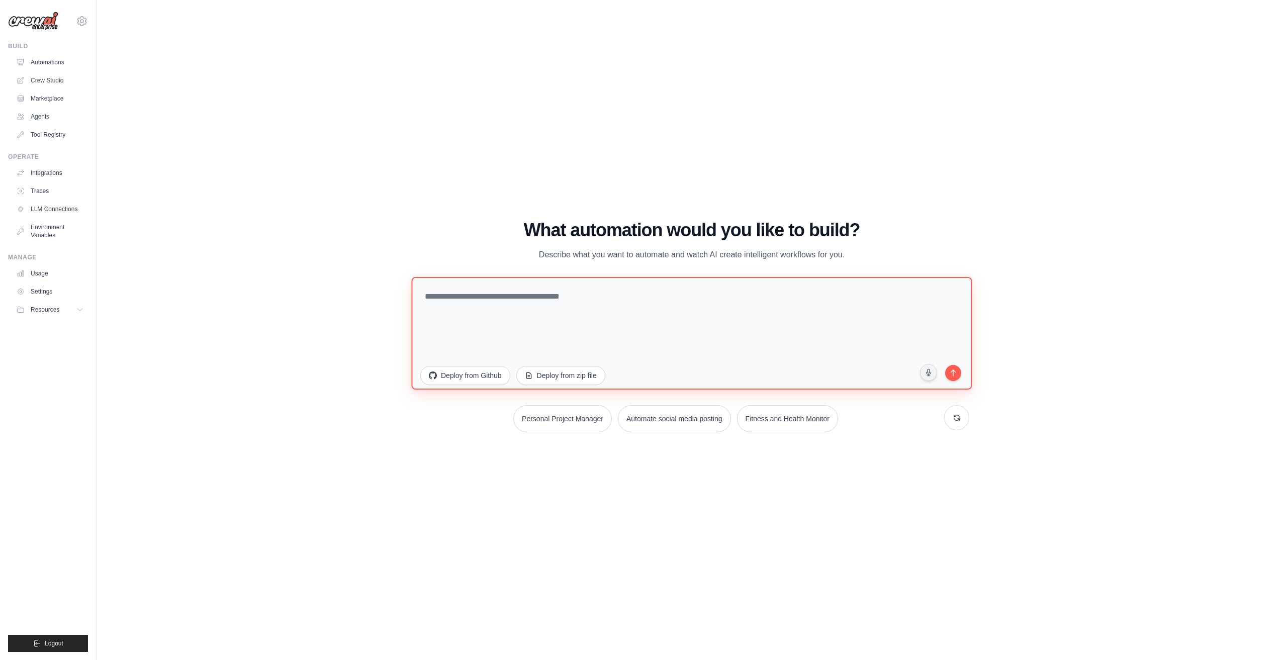
click at [536, 307] on textarea at bounding box center [691, 333] width 561 height 113
click at [957, 418] on icon at bounding box center [957, 417] width 8 height 8
click at [58, 62] on link "Automations" at bounding box center [51, 62] width 76 height 16
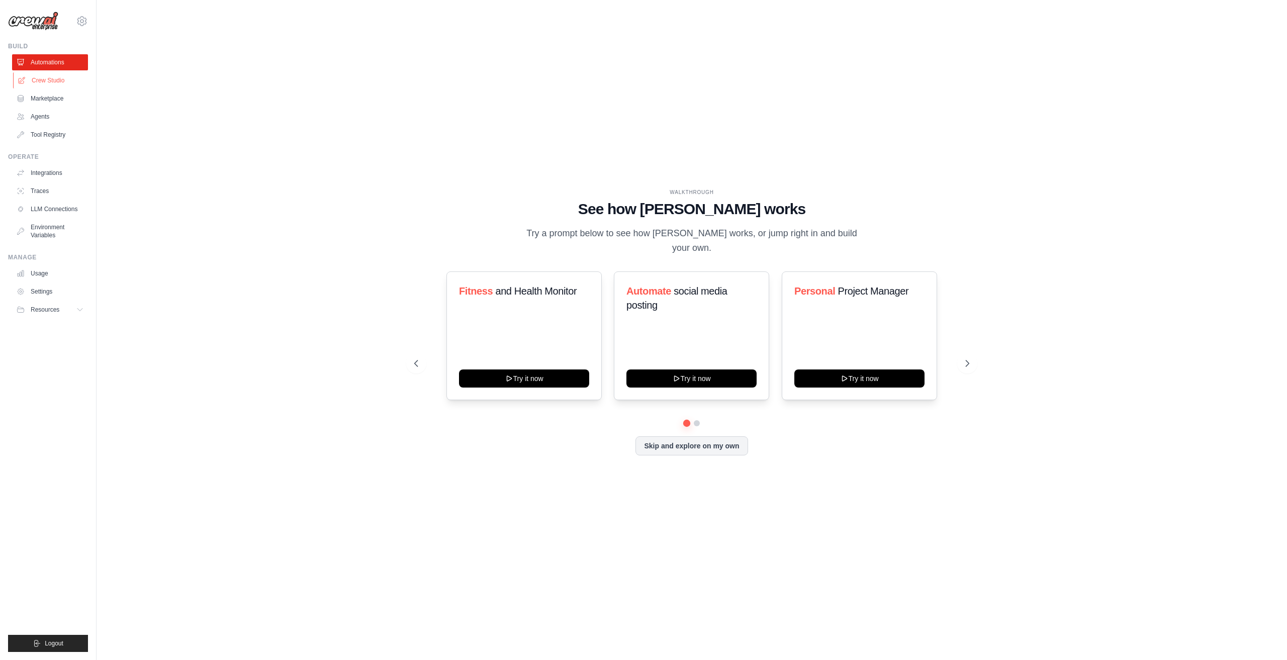
click at [56, 77] on link "Crew Studio" at bounding box center [51, 80] width 76 height 16
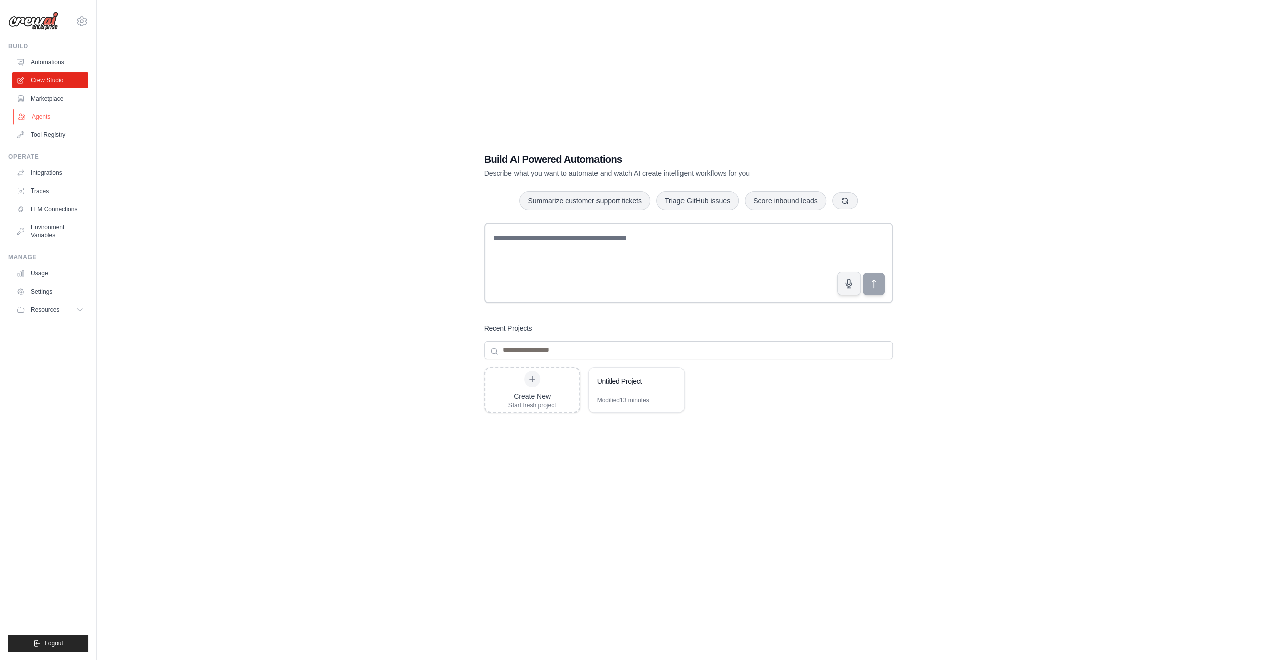
click at [48, 119] on link "Agents" at bounding box center [51, 117] width 76 height 16
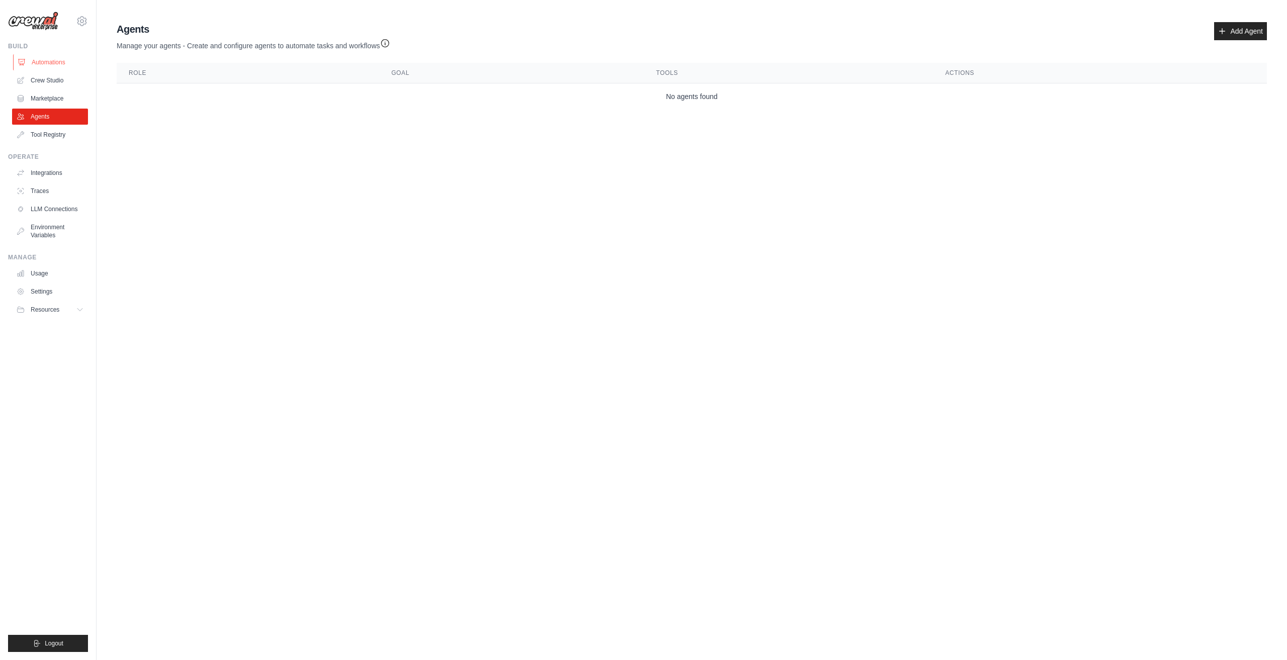
click at [48, 64] on link "Automations" at bounding box center [51, 62] width 76 height 16
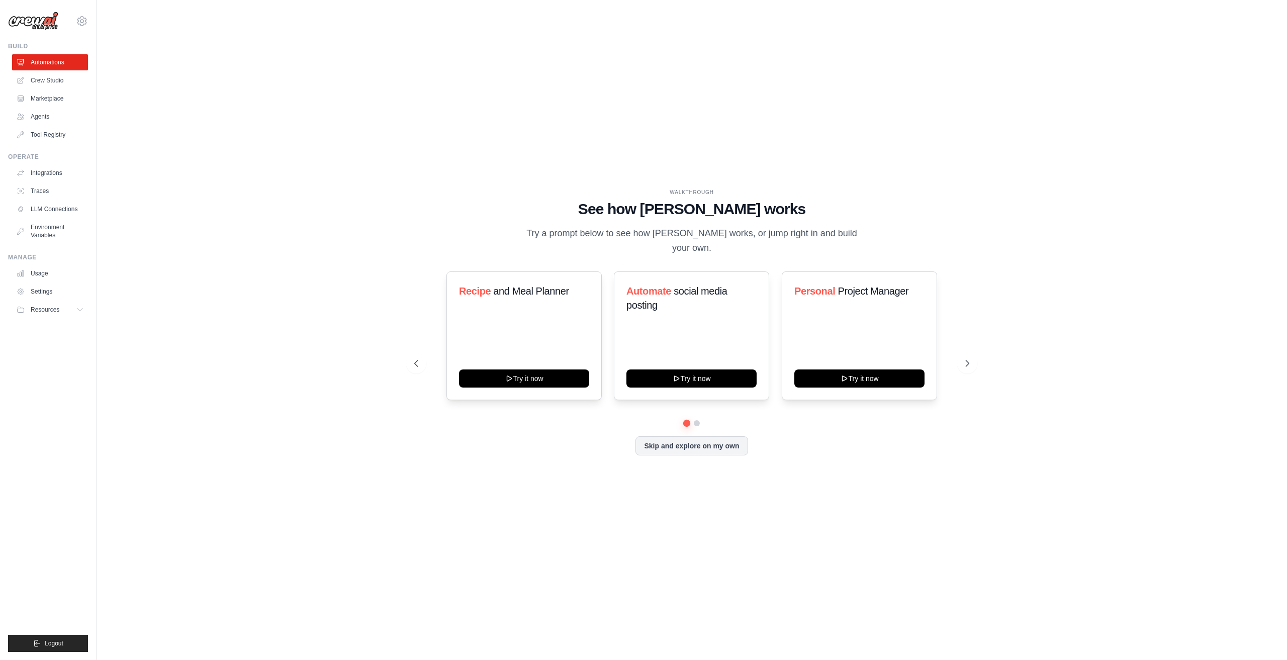
click at [72, 301] on ul "Usage Settings Resources Documentation Blog" at bounding box center [50, 291] width 76 height 52
click at [71, 308] on button "Resources" at bounding box center [51, 310] width 76 height 16
click at [54, 195] on link "Traces" at bounding box center [51, 191] width 76 height 16
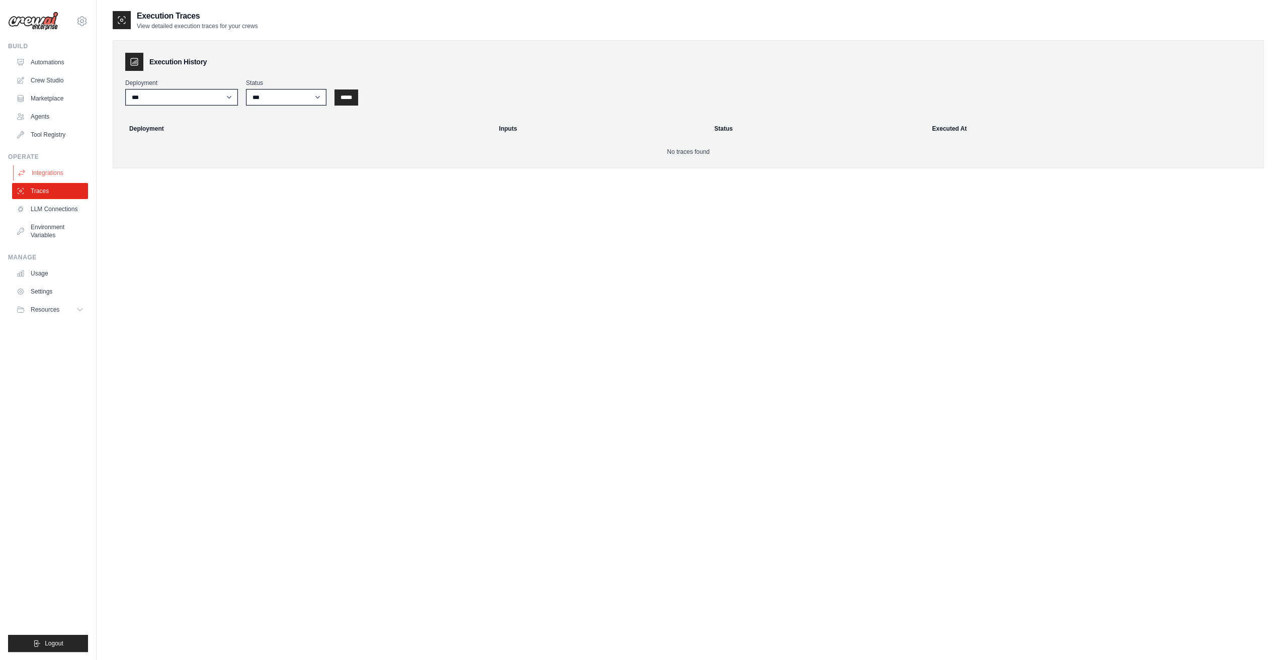
click at [57, 177] on link "Integrations" at bounding box center [51, 173] width 76 height 16
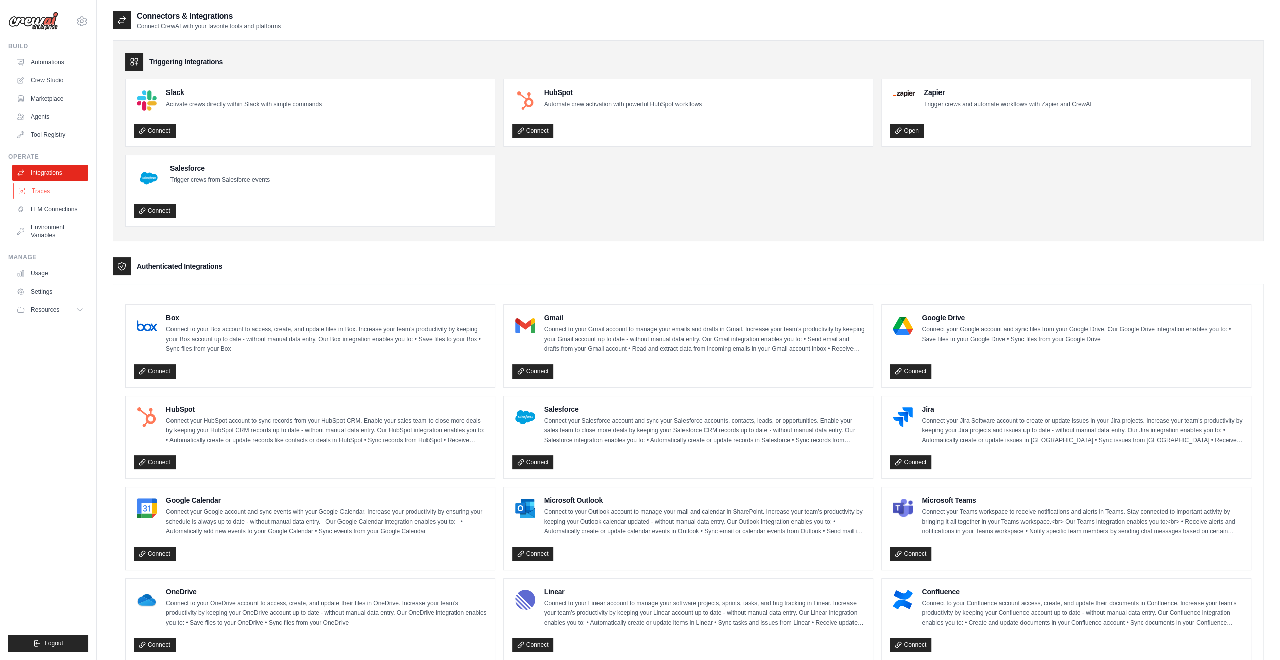
click at [57, 191] on link "Traces" at bounding box center [51, 191] width 76 height 16
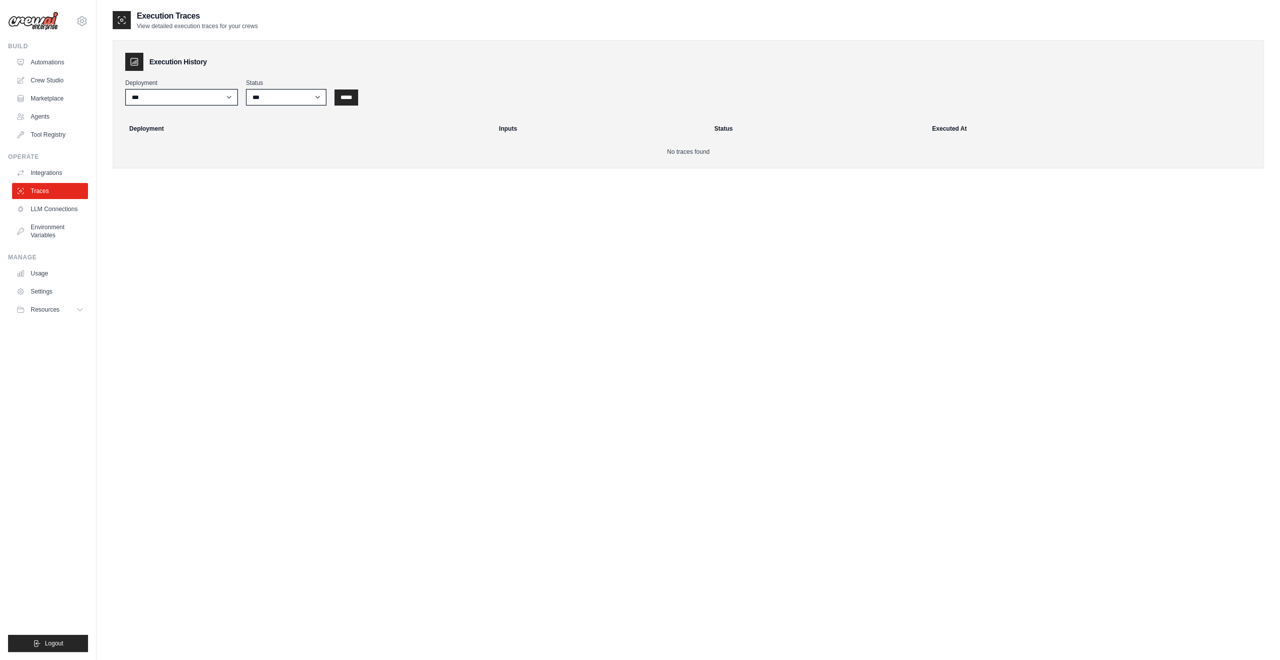
click at [63, 207] on link "LLM Connections" at bounding box center [50, 209] width 76 height 16
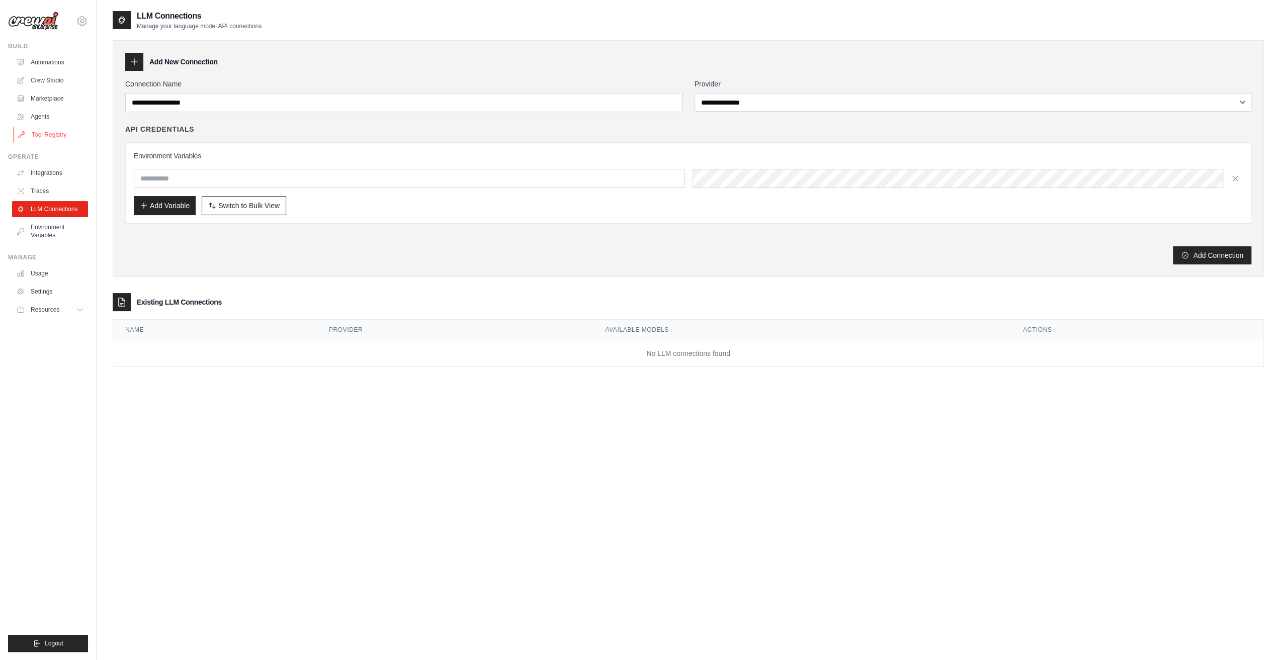
click at [46, 138] on link "Tool Registry" at bounding box center [51, 135] width 76 height 16
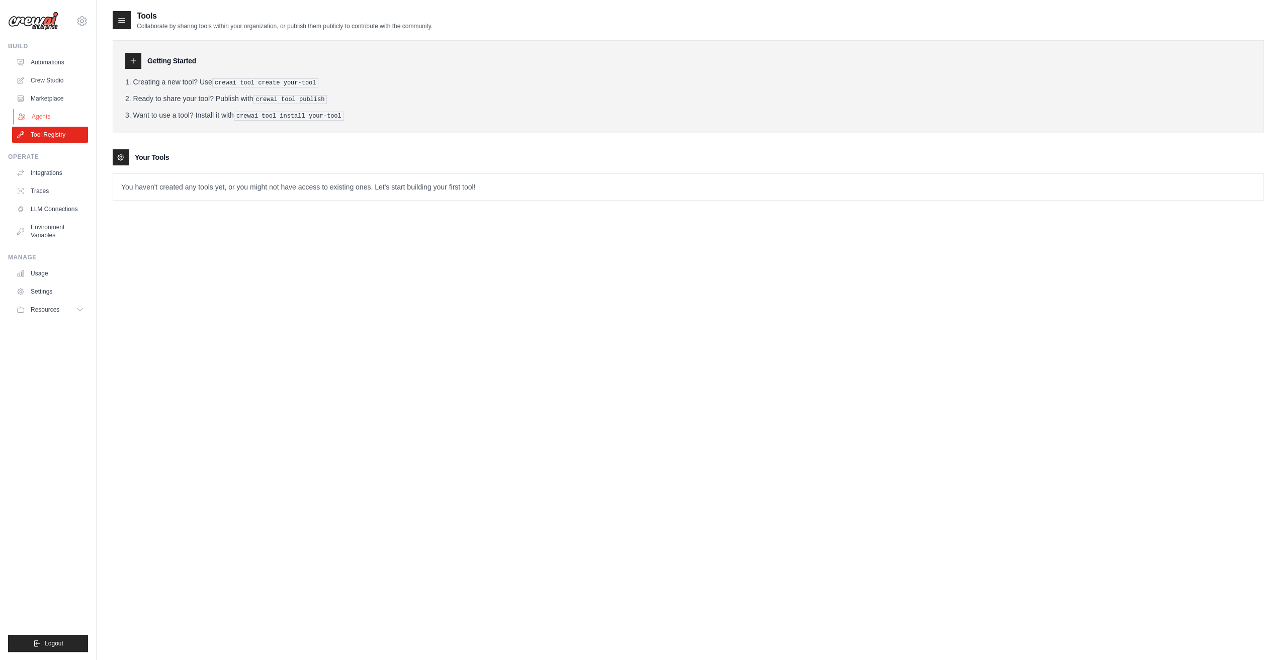
click at [46, 118] on link "Agents" at bounding box center [51, 117] width 76 height 16
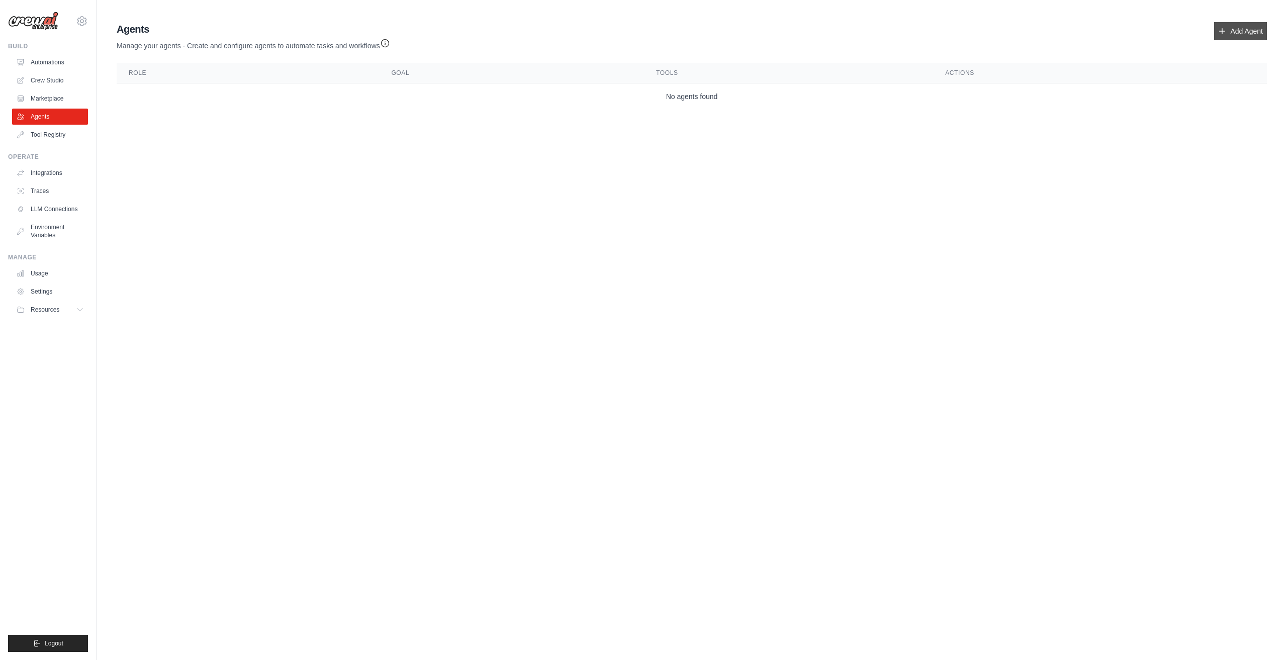
click at [1239, 29] on link "Add Agent" at bounding box center [1240, 31] width 53 height 18
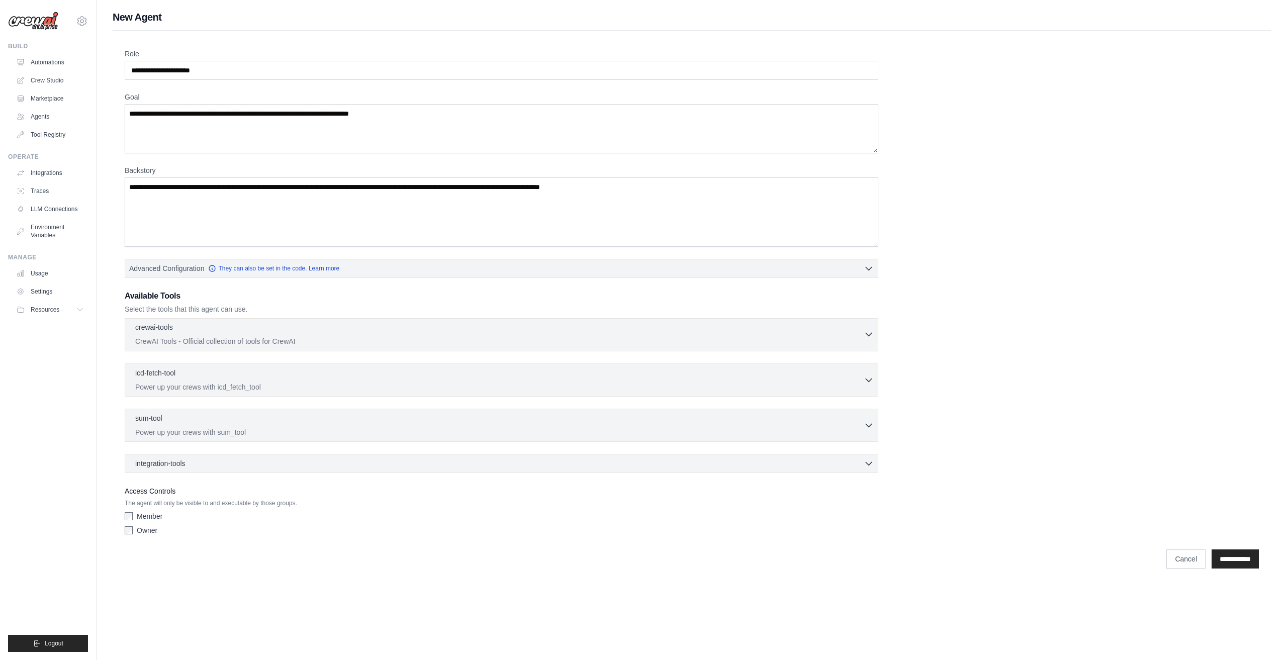
click at [427, 330] on div "crewai-tools 0 selected" at bounding box center [499, 328] width 729 height 12
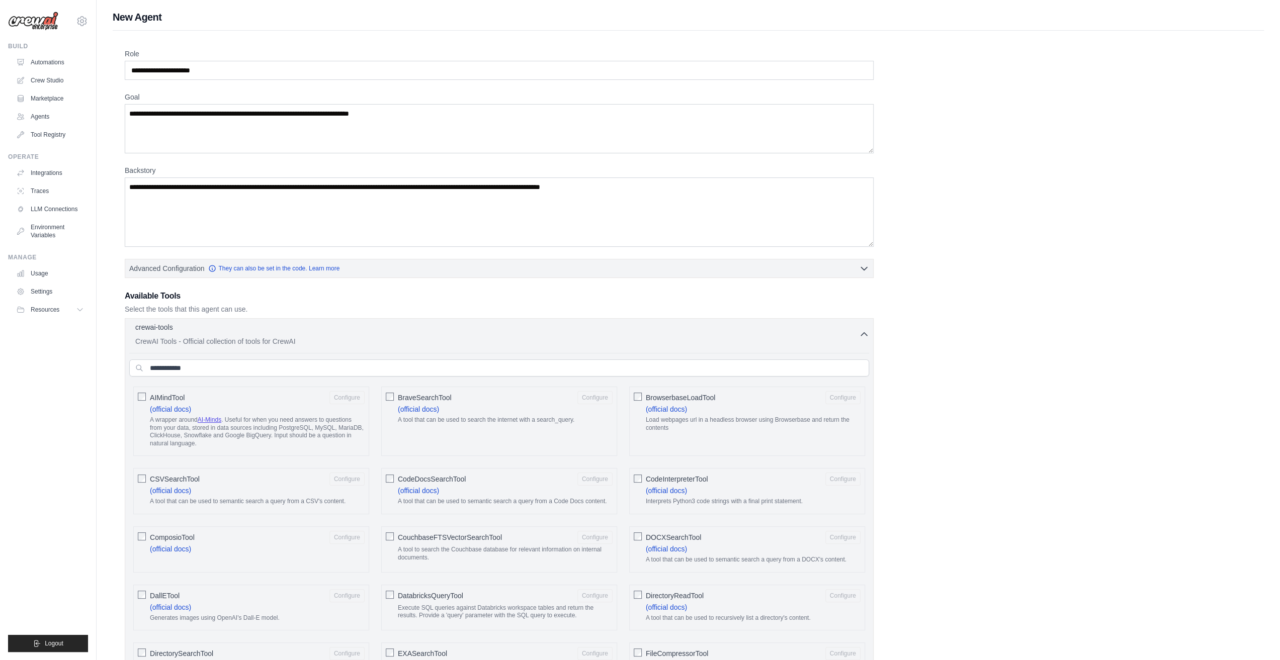
click at [428, 330] on div "crewai-tools 0 selected" at bounding box center [497, 328] width 724 height 12
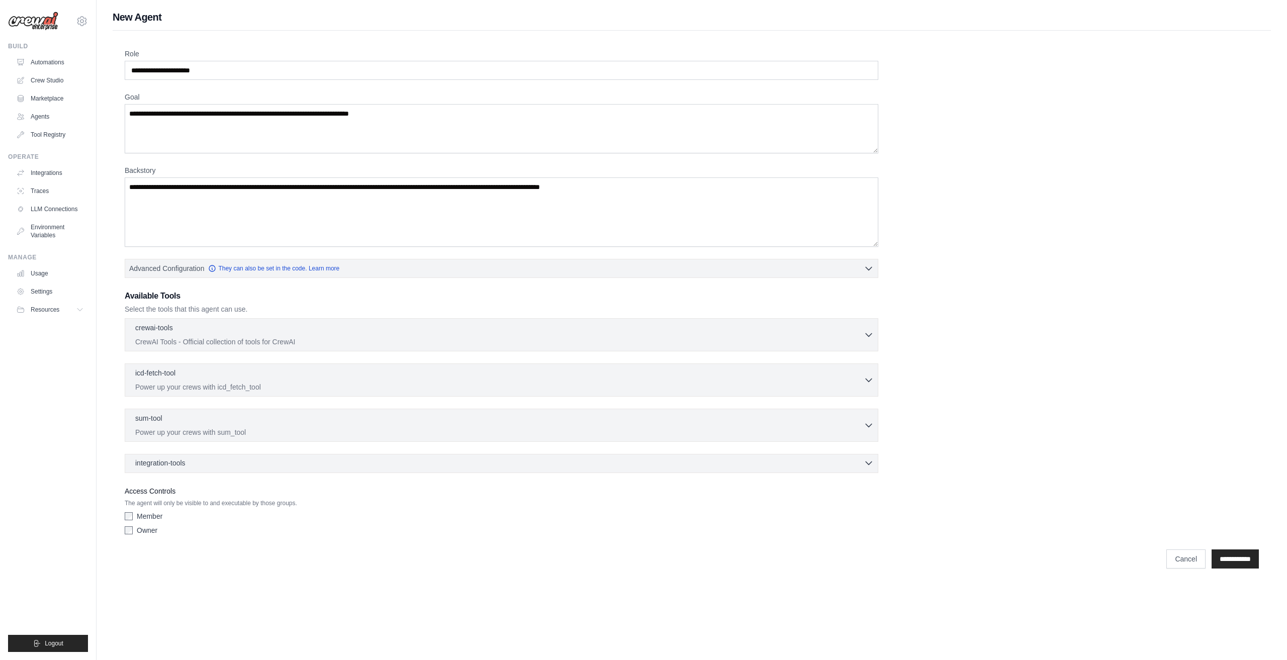
click at [404, 463] on div "integration-tools 0 selected" at bounding box center [504, 463] width 739 height 10
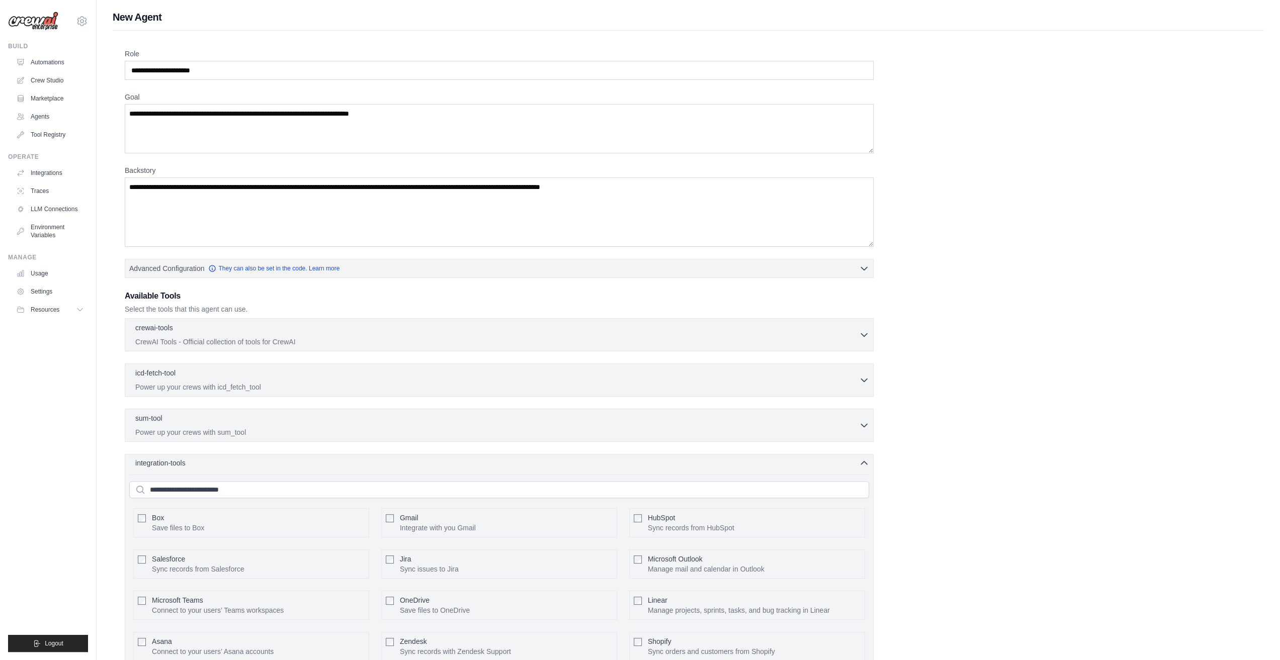
click at [404, 463] on div "integration-tools 0 selected" at bounding box center [502, 463] width 734 height 10
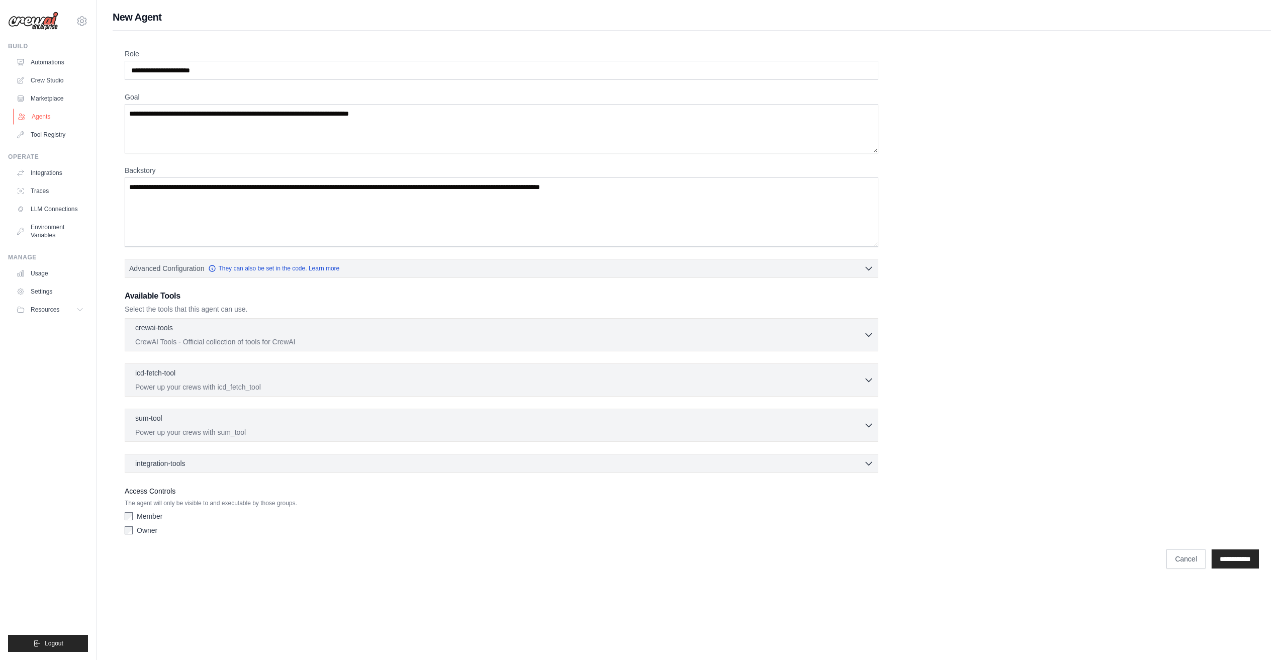
click at [33, 117] on link "Agents" at bounding box center [51, 117] width 76 height 16
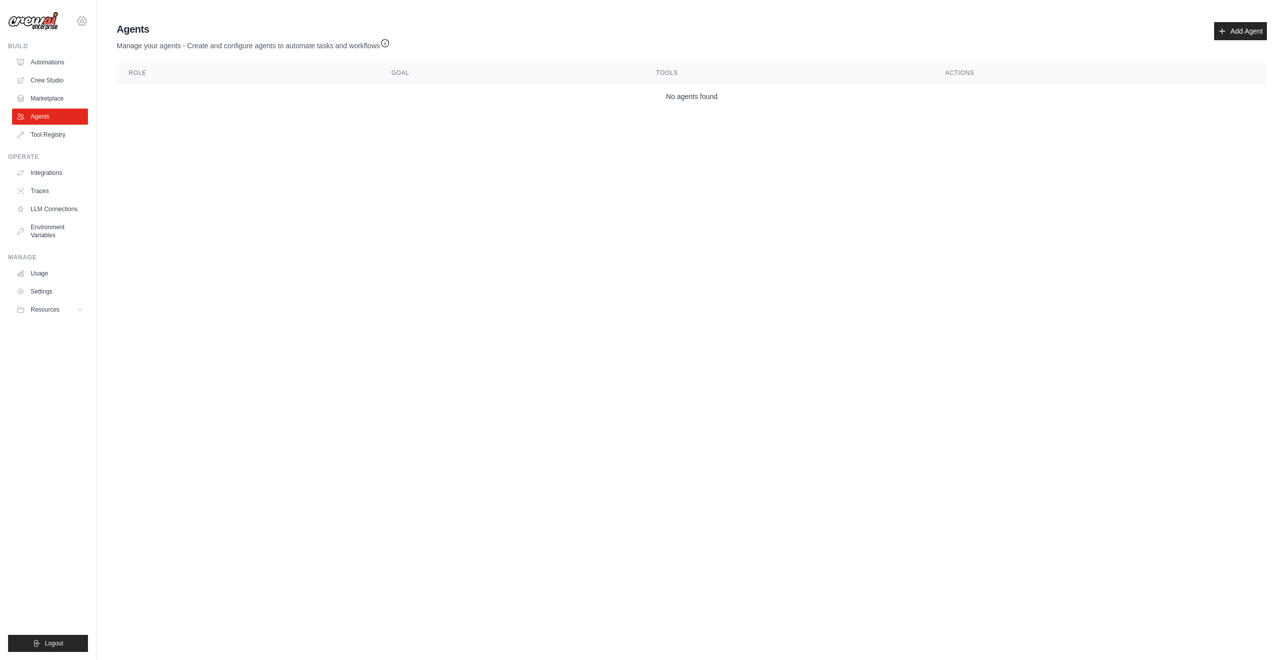
click at [86, 21] on icon at bounding box center [81, 21] width 9 height 9
click at [79, 73] on link "Settings" at bounding box center [82, 68] width 88 height 18
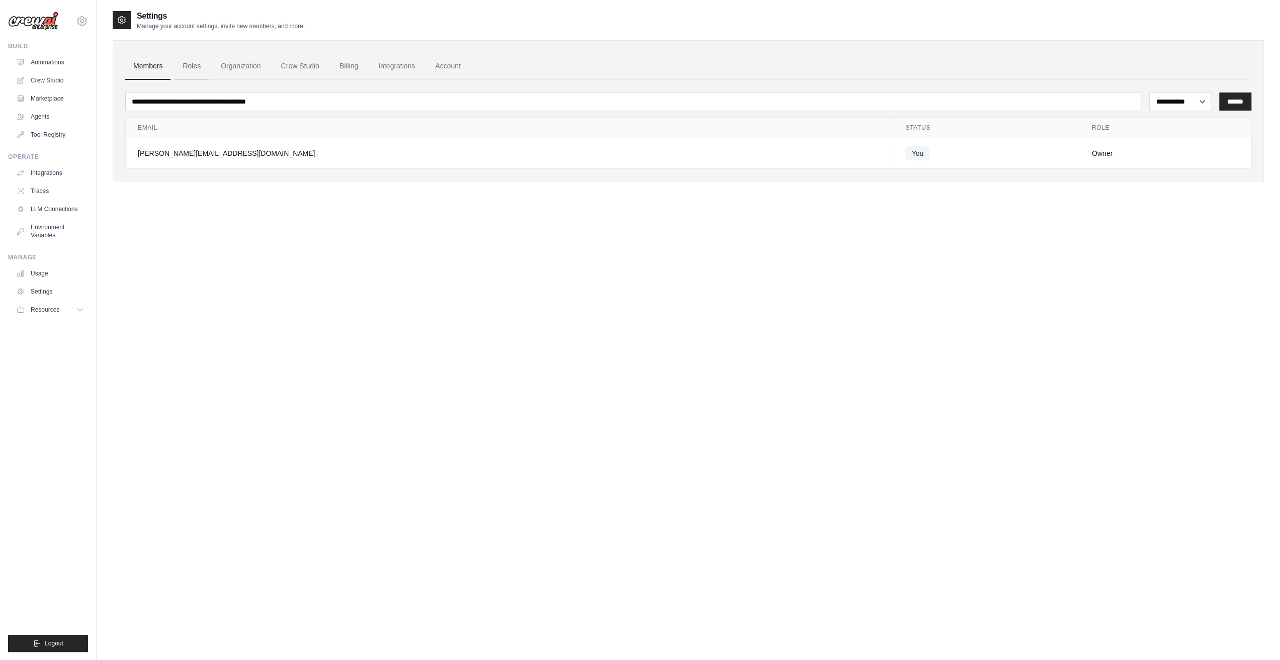
click at [194, 65] on link "Roles" at bounding box center [191, 66] width 34 height 27
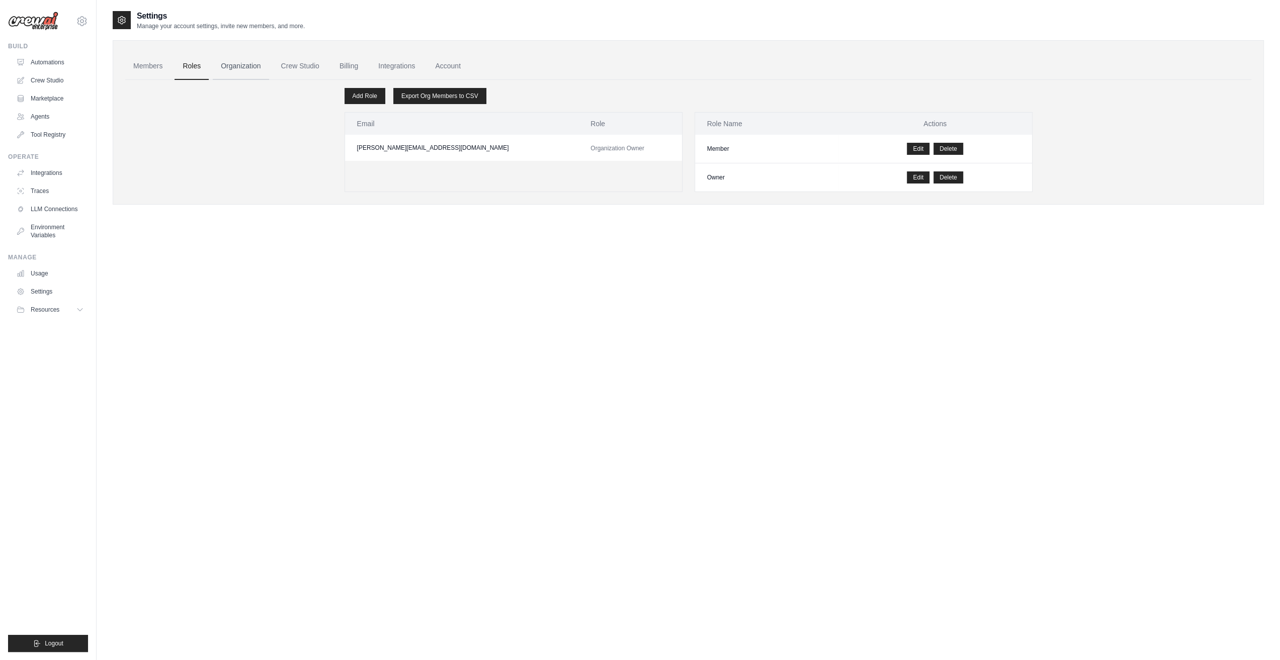
click at [229, 65] on link "Organization" at bounding box center [241, 66] width 56 height 27
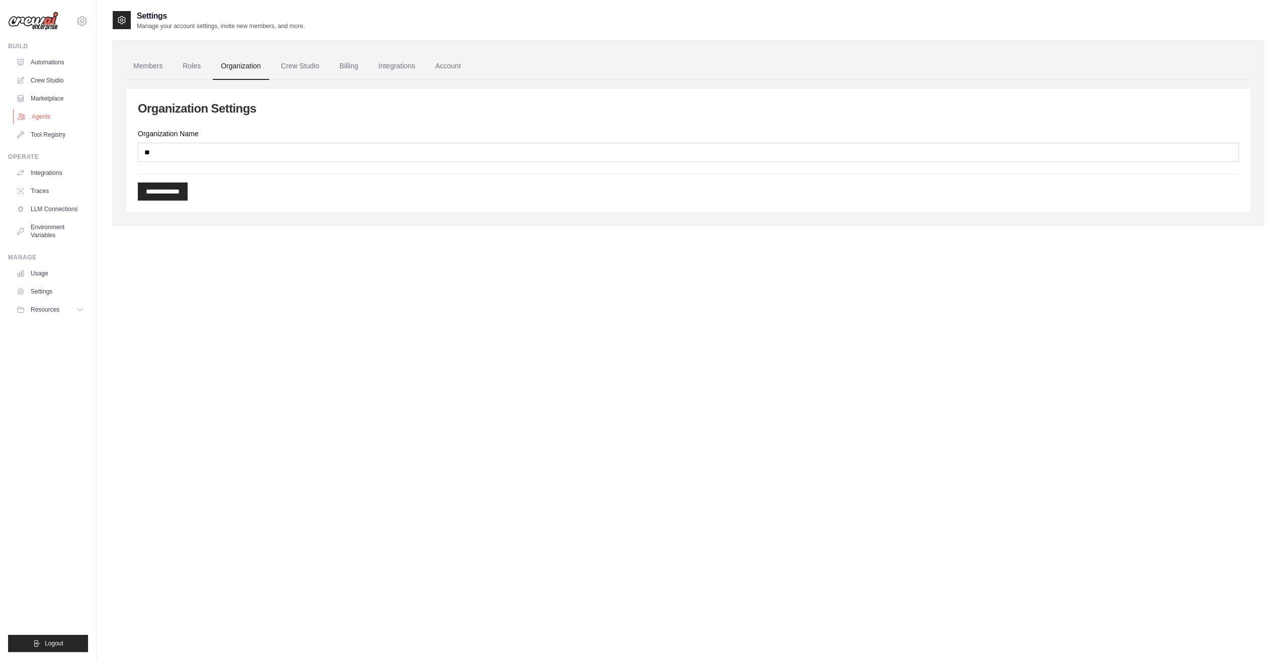
click at [50, 116] on link "Agents" at bounding box center [51, 117] width 76 height 16
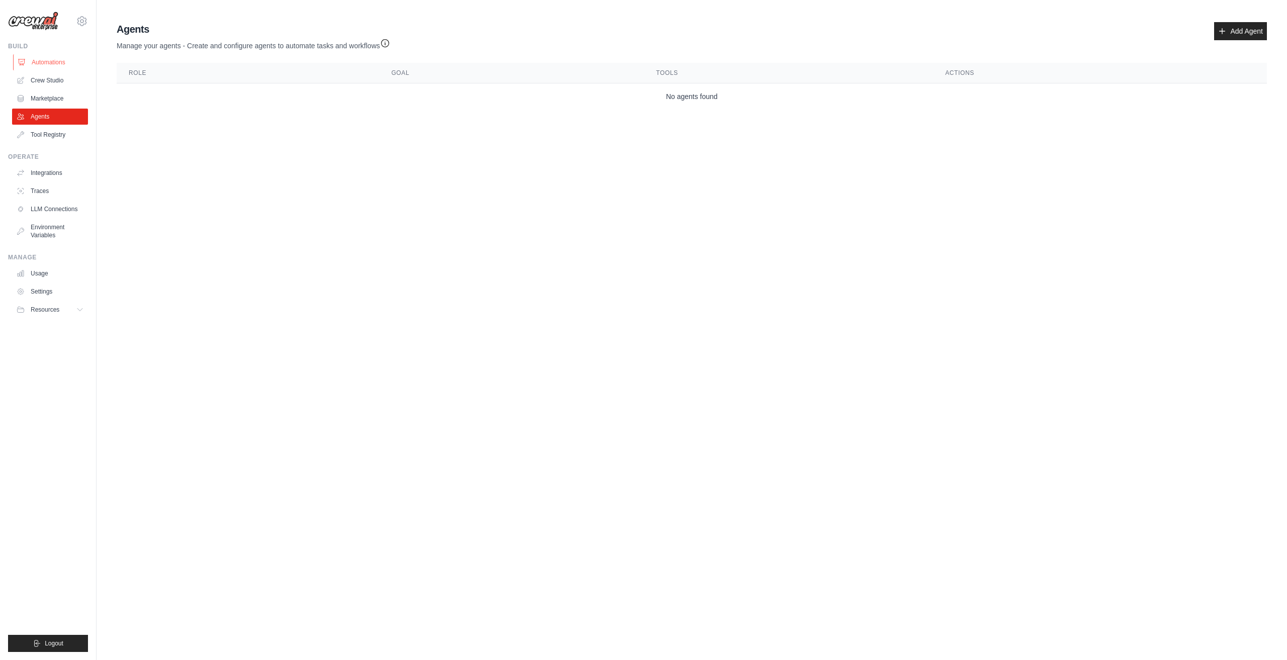
click at [47, 63] on link "Automations" at bounding box center [51, 62] width 76 height 16
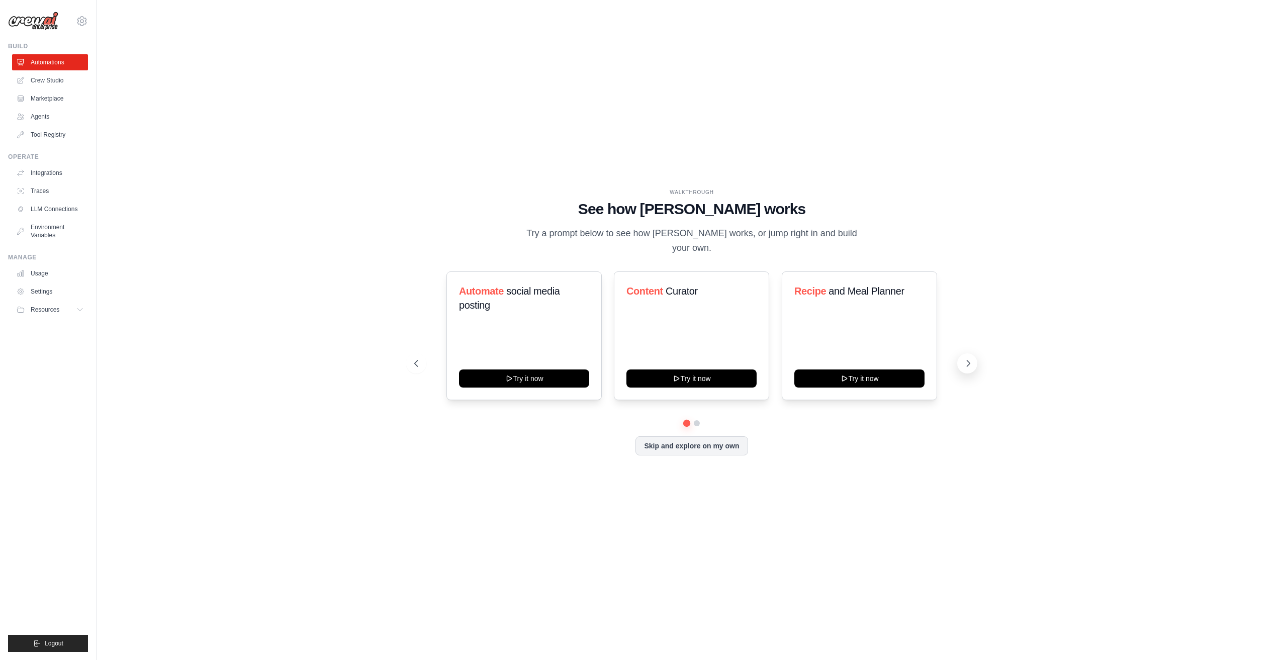
click at [969, 364] on icon at bounding box center [968, 364] width 3 height 6
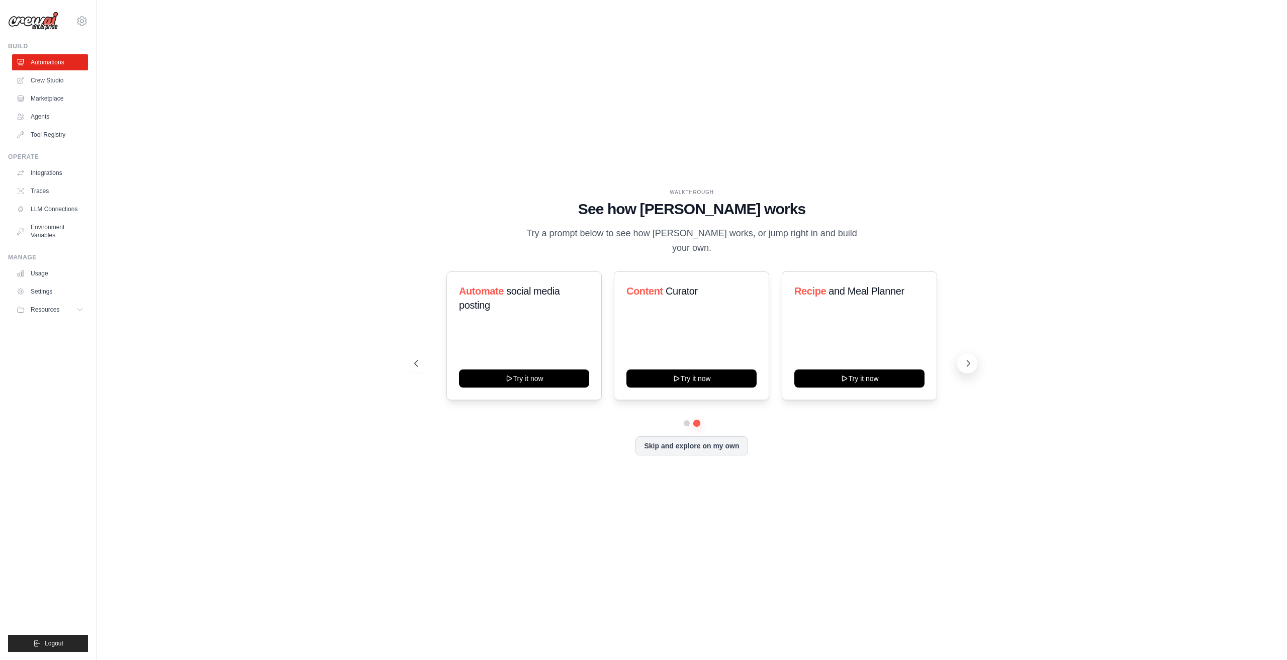
click at [969, 364] on icon at bounding box center [968, 364] width 3 height 6
click at [858, 382] on button "Try it now" at bounding box center [859, 378] width 130 height 18
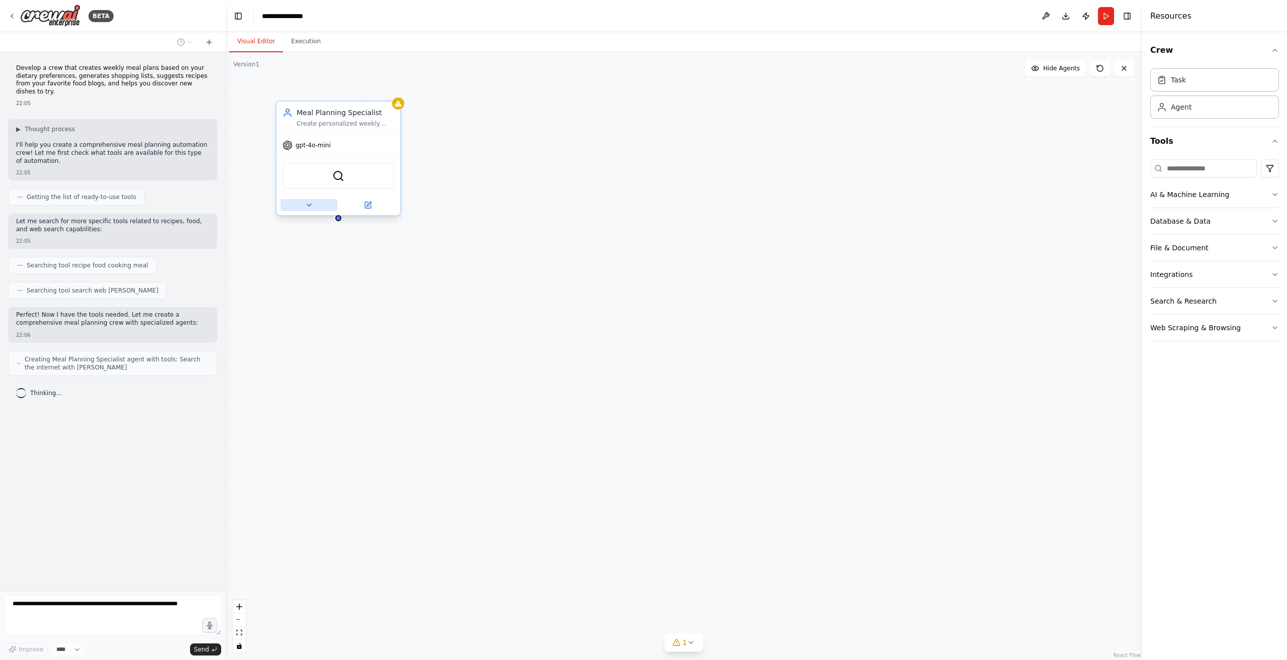
click at [311, 210] on button at bounding box center [309, 205] width 57 height 12
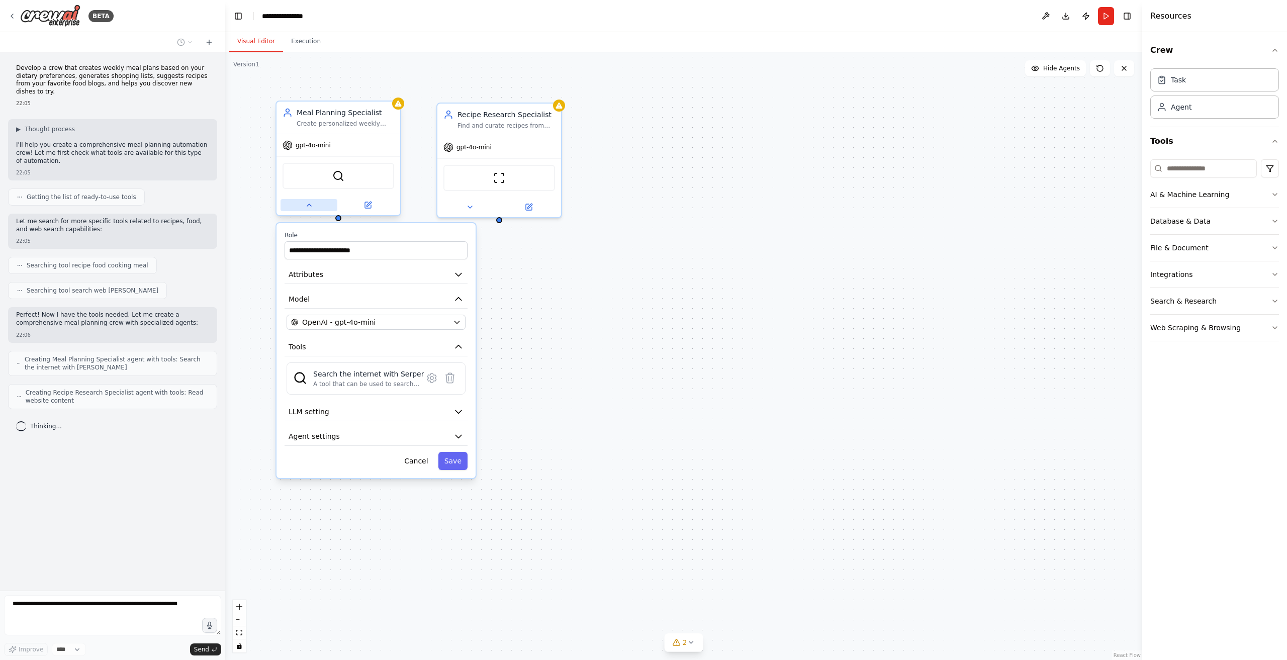
click at [310, 207] on icon at bounding box center [309, 205] width 8 height 8
click at [305, 210] on button at bounding box center [309, 205] width 57 height 12
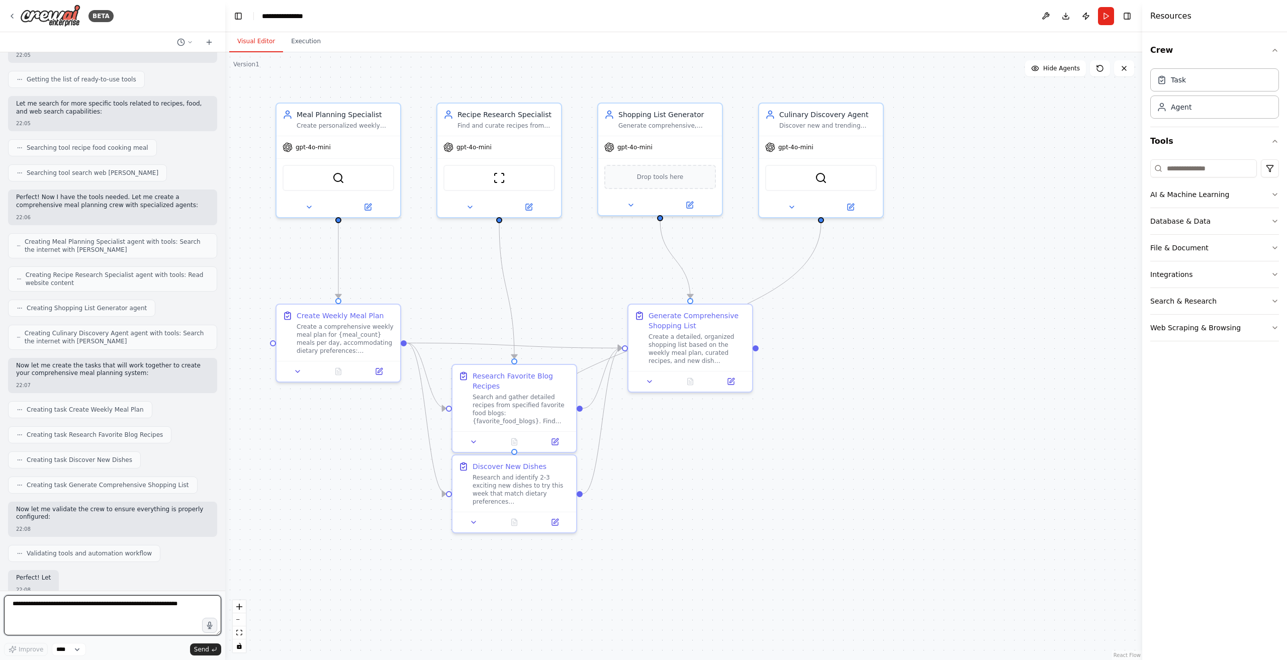
scroll to position [178, 0]
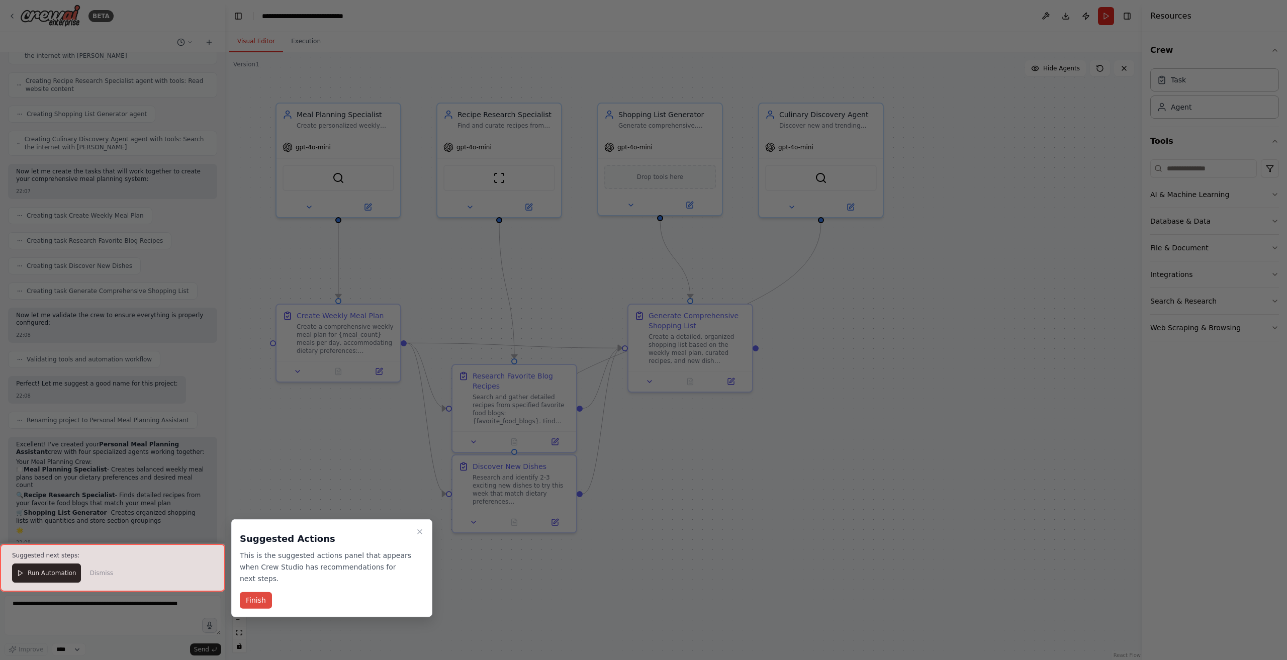
click at [256, 601] on button "Finish" at bounding box center [256, 600] width 32 height 17
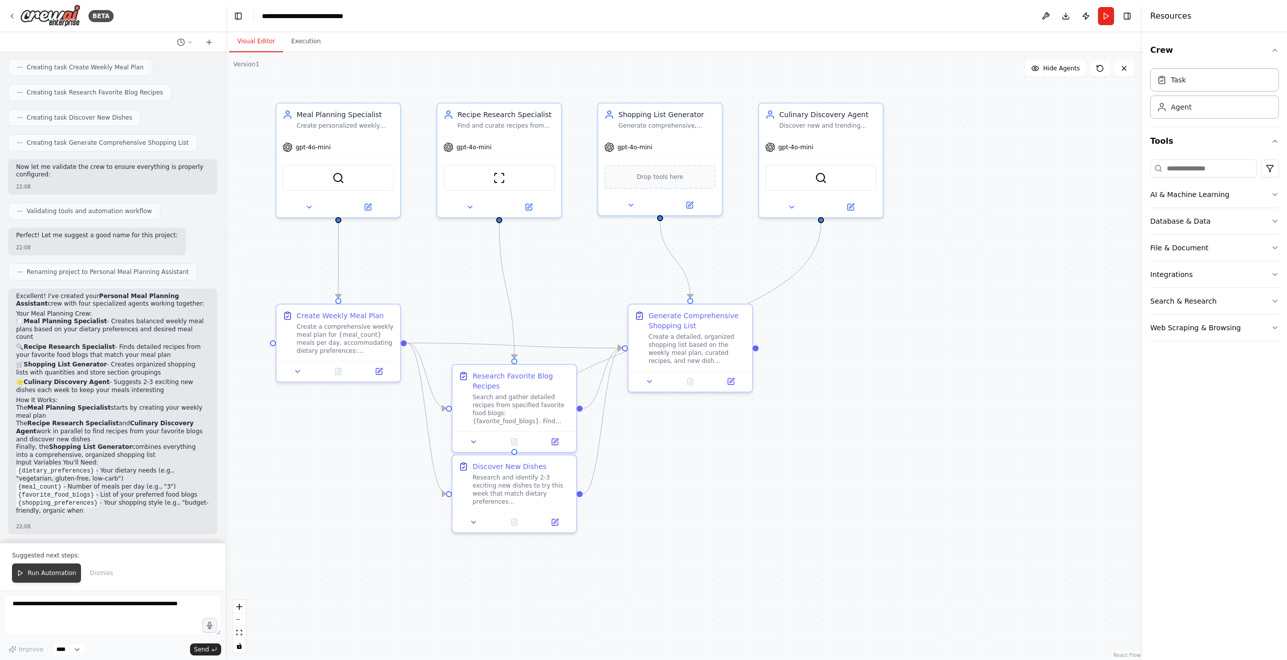
click at [58, 575] on span "Run Automation" at bounding box center [52, 573] width 49 height 8
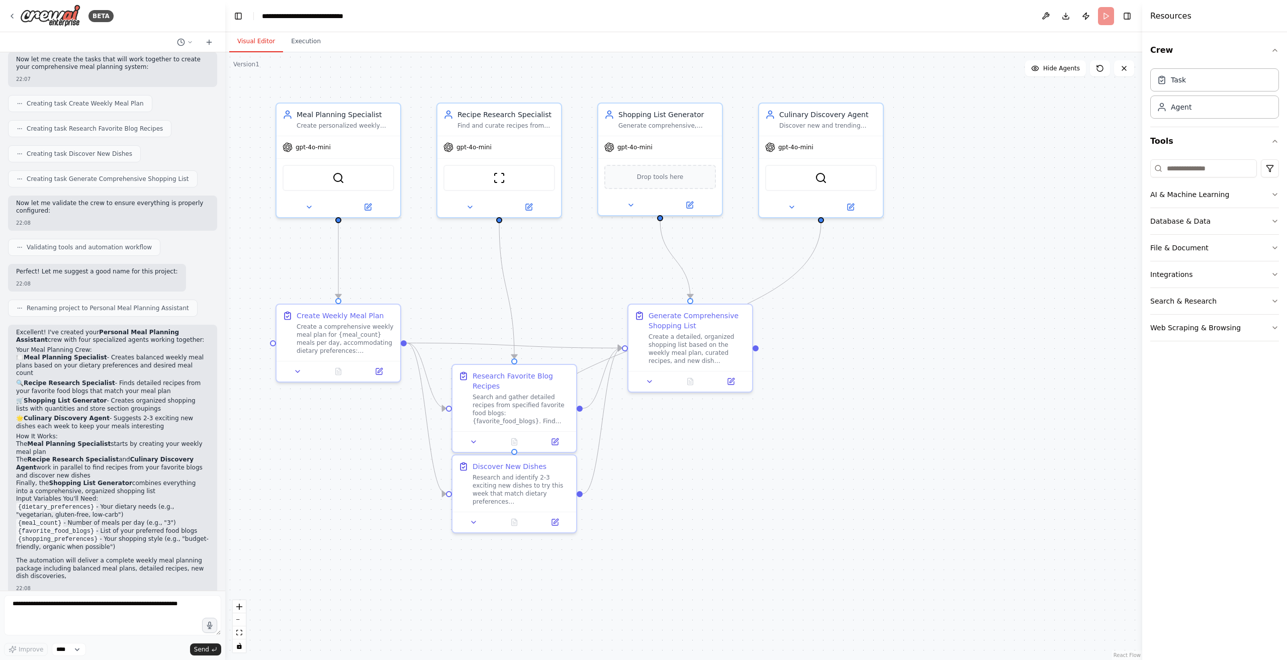
scroll to position [431, 0]
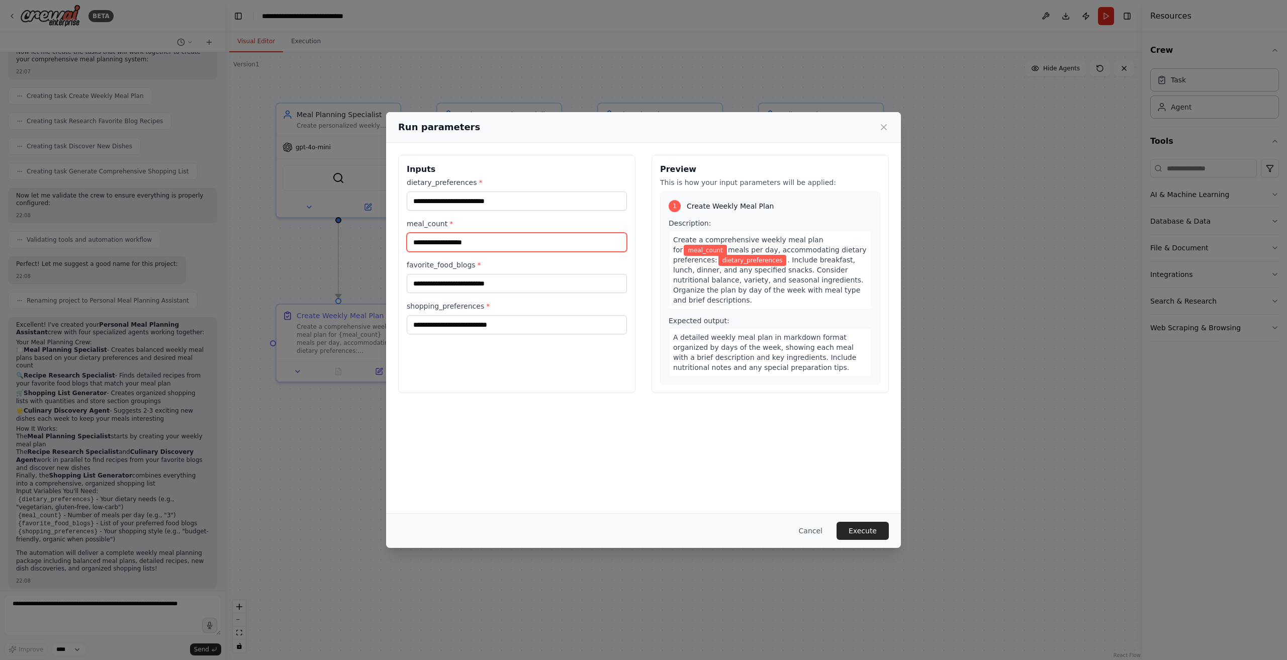
drag, startPoint x: 500, startPoint y: 245, endPoint x: 349, endPoint y: 245, distance: 150.8
click at [349, 245] on div "Run parameters Inputs dietary_preferences * meal_count * favorite_food_blogs * …" at bounding box center [643, 330] width 1287 height 660
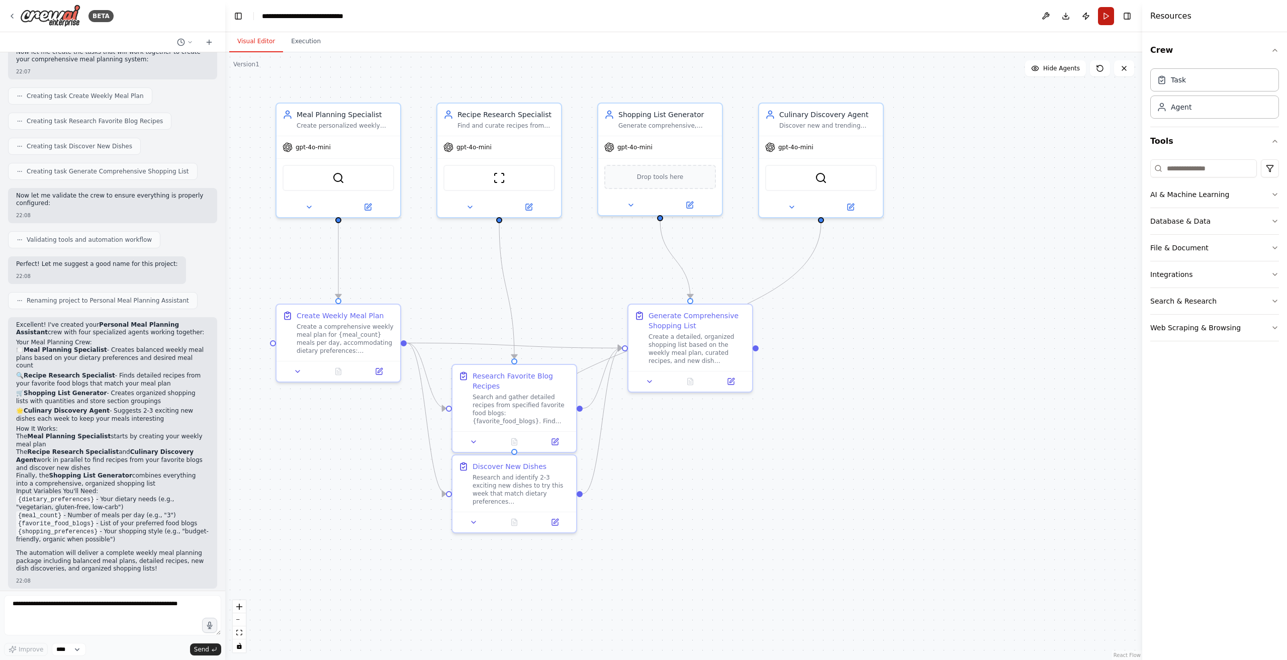
click at [1105, 14] on button "Run" at bounding box center [1106, 16] width 16 height 18
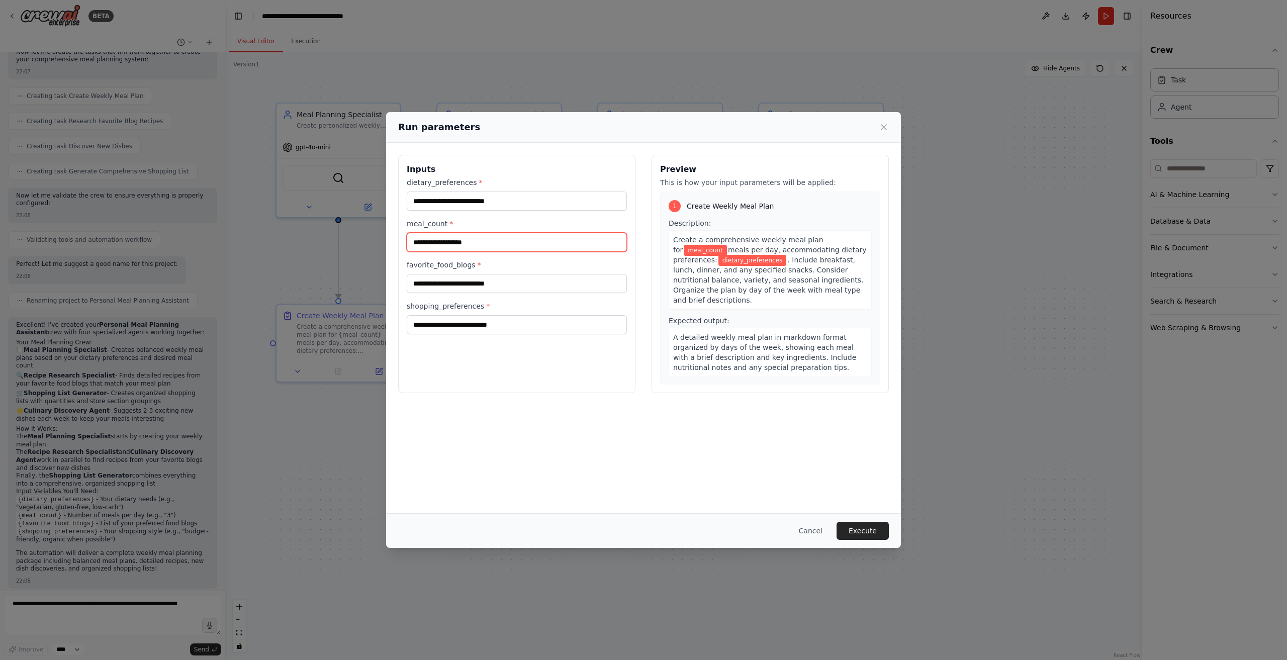
click at [500, 245] on input "meal_count *" at bounding box center [517, 242] width 220 height 19
type input "**"
click at [524, 285] on input "favorite_food_blogs *" at bounding box center [517, 283] width 220 height 19
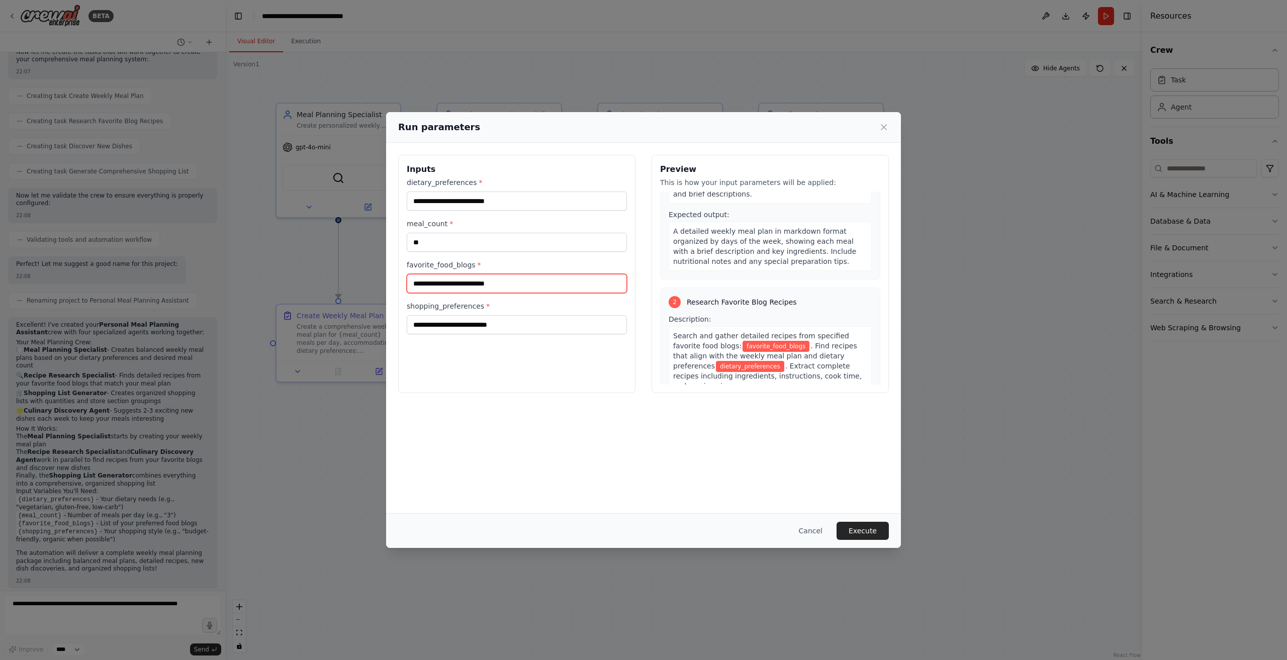
scroll to position [151, 0]
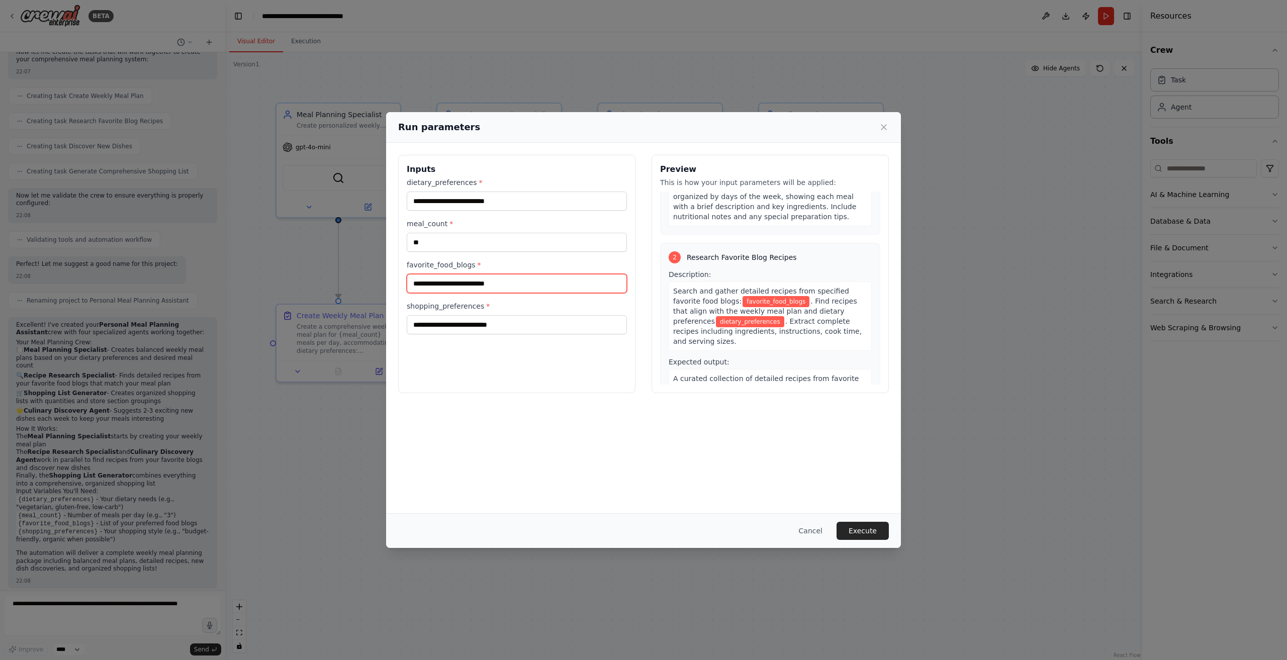
paste input "**********"
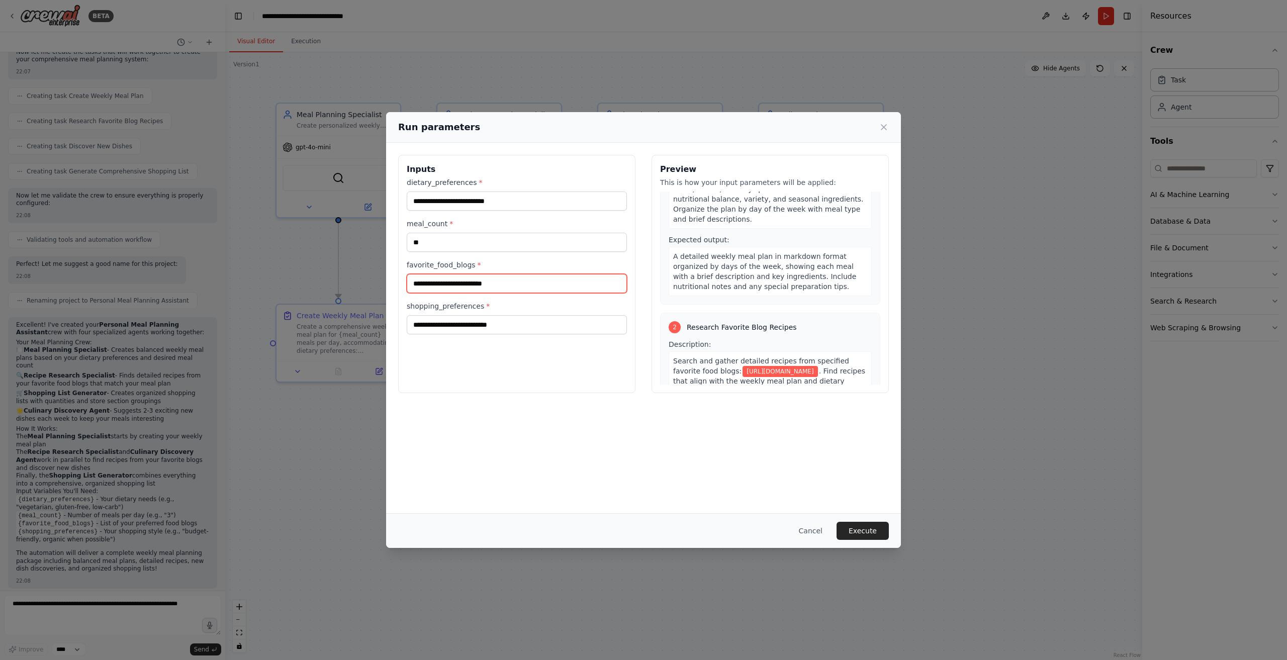
scroll to position [0, 0]
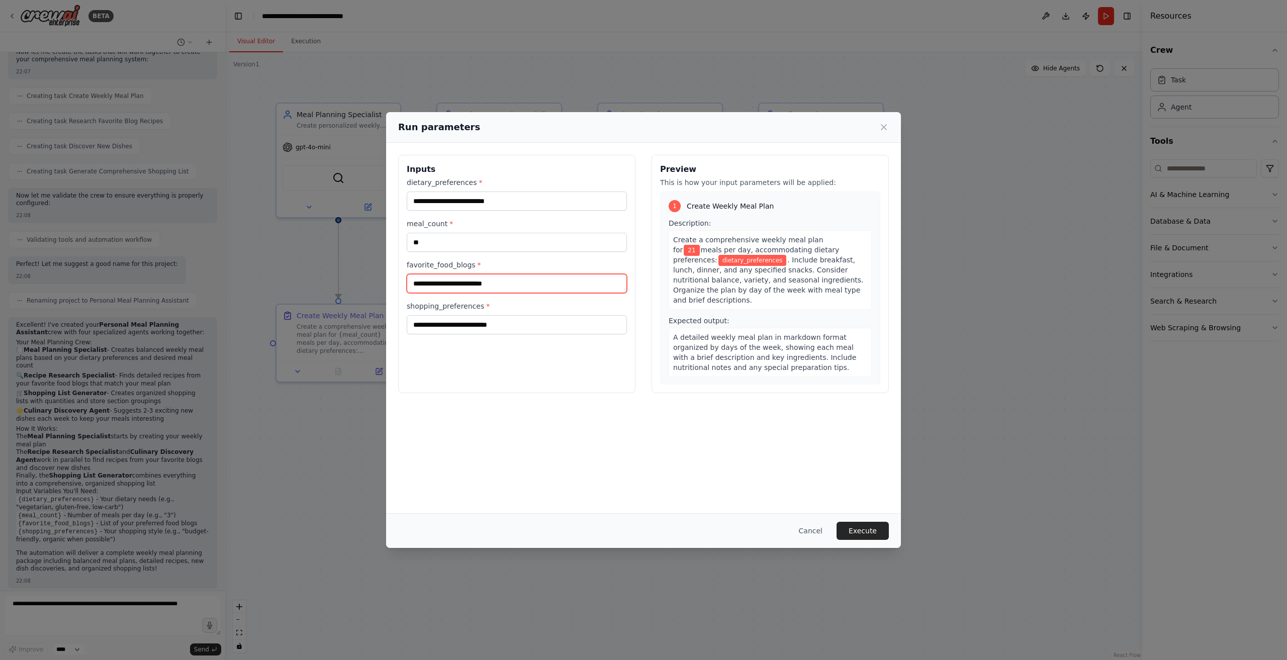
type input "**********"
click at [718, 263] on span "dietary_preferences" at bounding box center [752, 260] width 68 height 11
copy span "dietary_preferences"
click at [511, 204] on input "dietary_preferences *" at bounding box center [517, 201] width 220 height 19
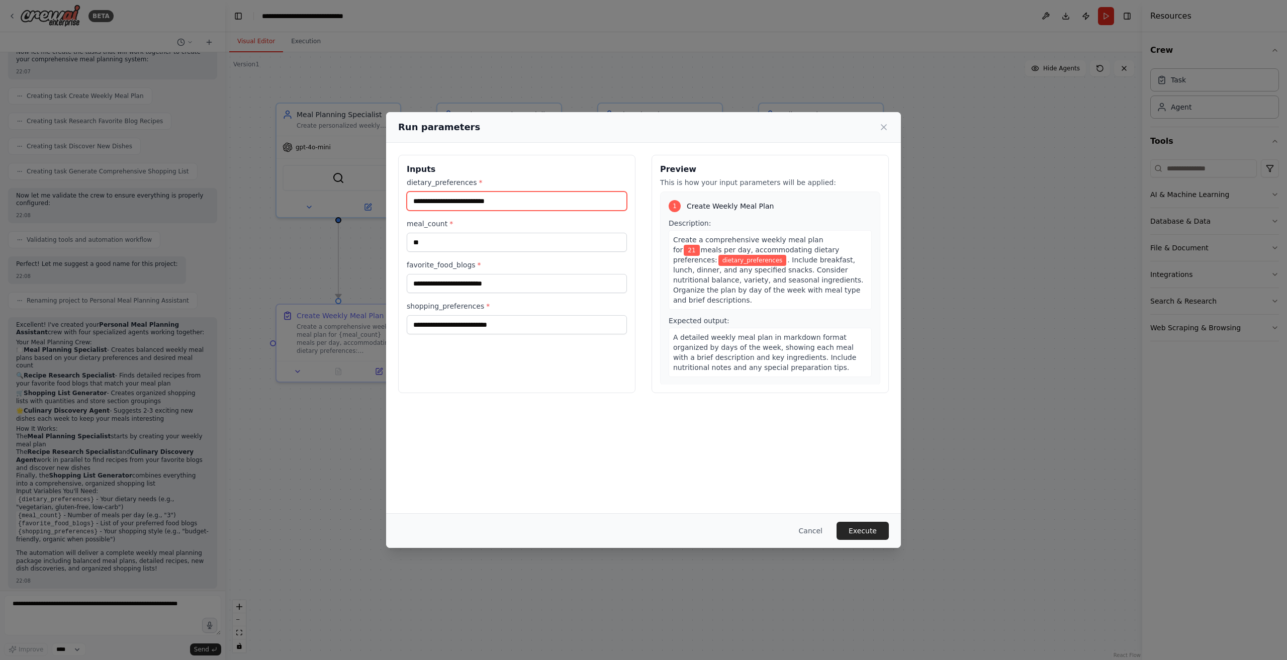
paste input "**********"
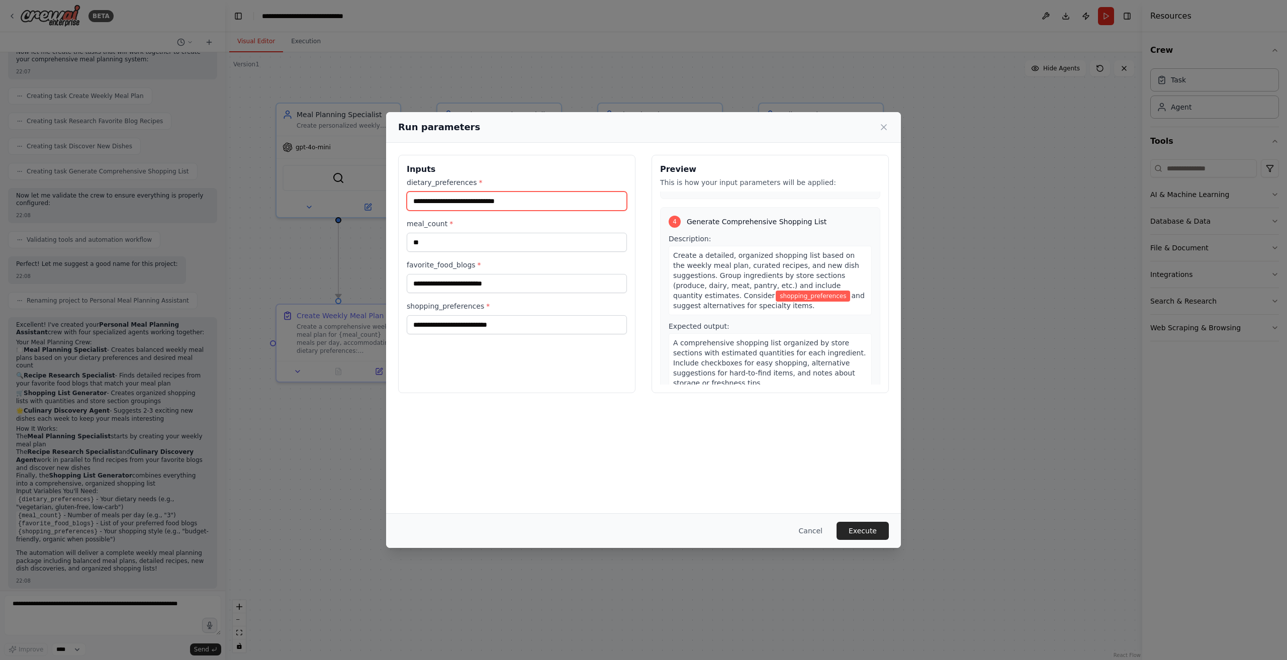
scroll to position [593, 0]
type input "**********"
click at [584, 331] on input "shopping_preferences *" at bounding box center [517, 324] width 220 height 19
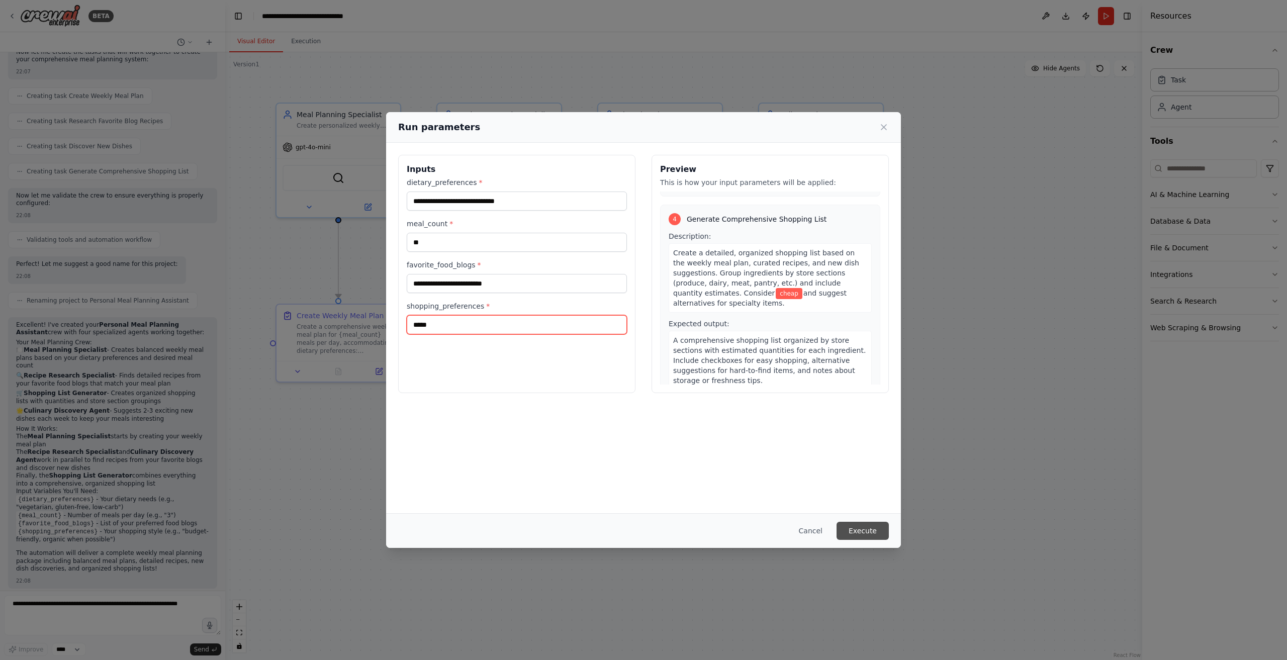
type input "*****"
click at [866, 527] on button "Execute" at bounding box center [863, 531] width 52 height 18
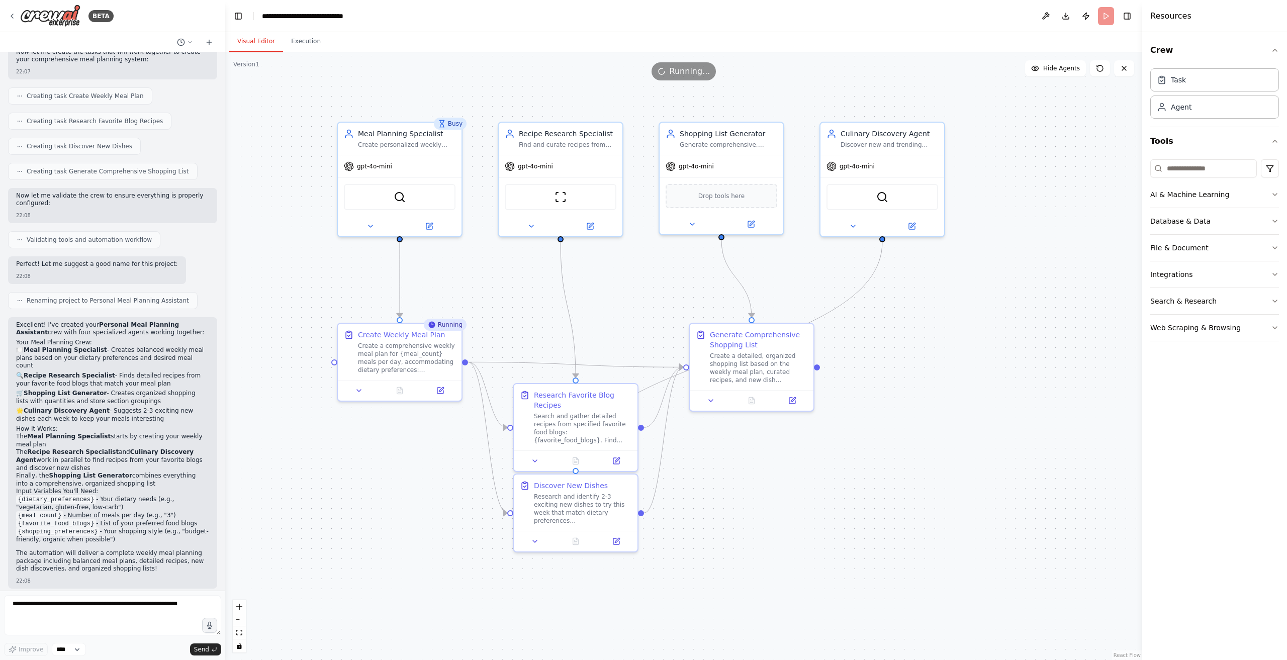
drag, startPoint x: 747, startPoint y: 493, endPoint x: 808, endPoint y: 512, distance: 64.2
click at [808, 512] on div ".deletable-edge-delete-btn { width: 20px; height: 20px; border: 0px solid #ffff…" at bounding box center [683, 356] width 917 height 608
click at [374, 231] on div at bounding box center [400, 224] width 124 height 20
click at [374, 225] on icon at bounding box center [371, 224] width 8 height 8
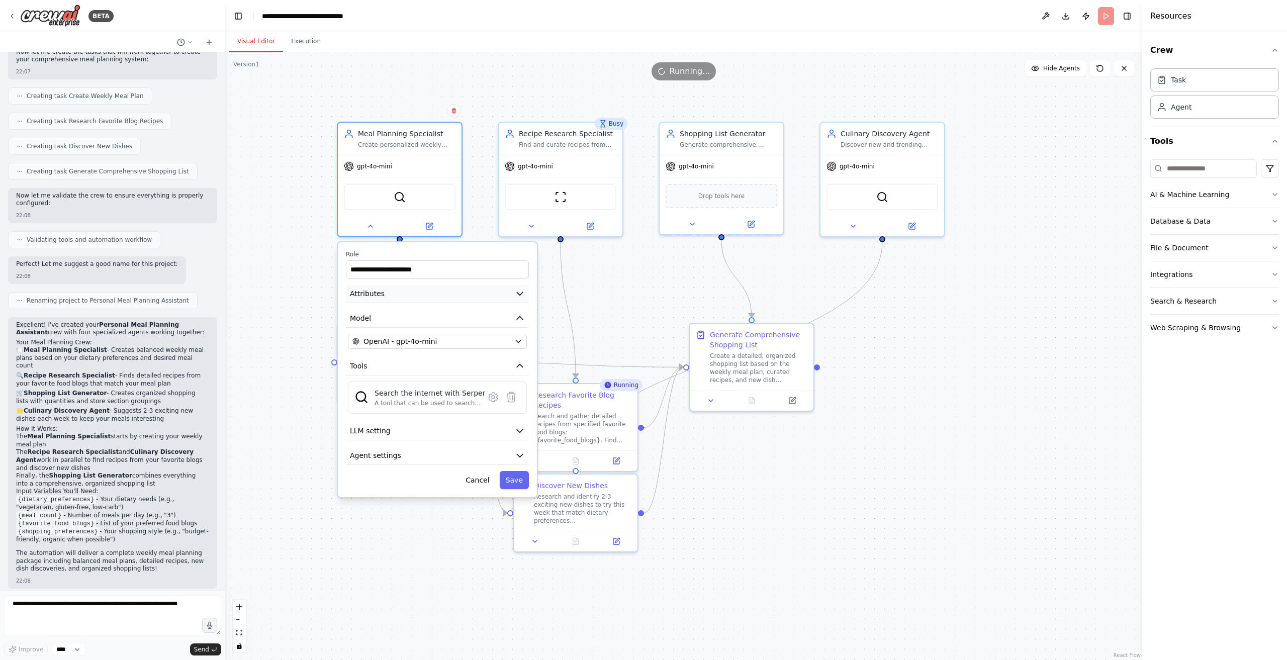
click at [473, 297] on button "Attributes" at bounding box center [437, 294] width 183 height 19
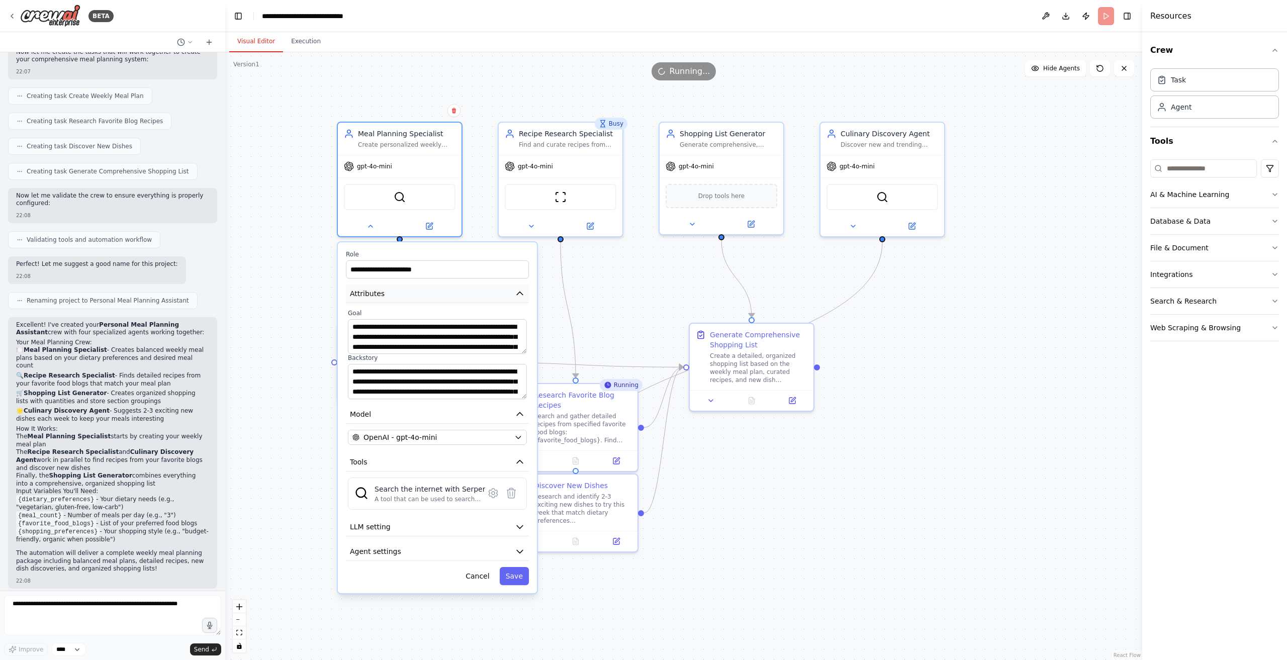
click at [473, 297] on button "Attributes" at bounding box center [437, 294] width 183 height 19
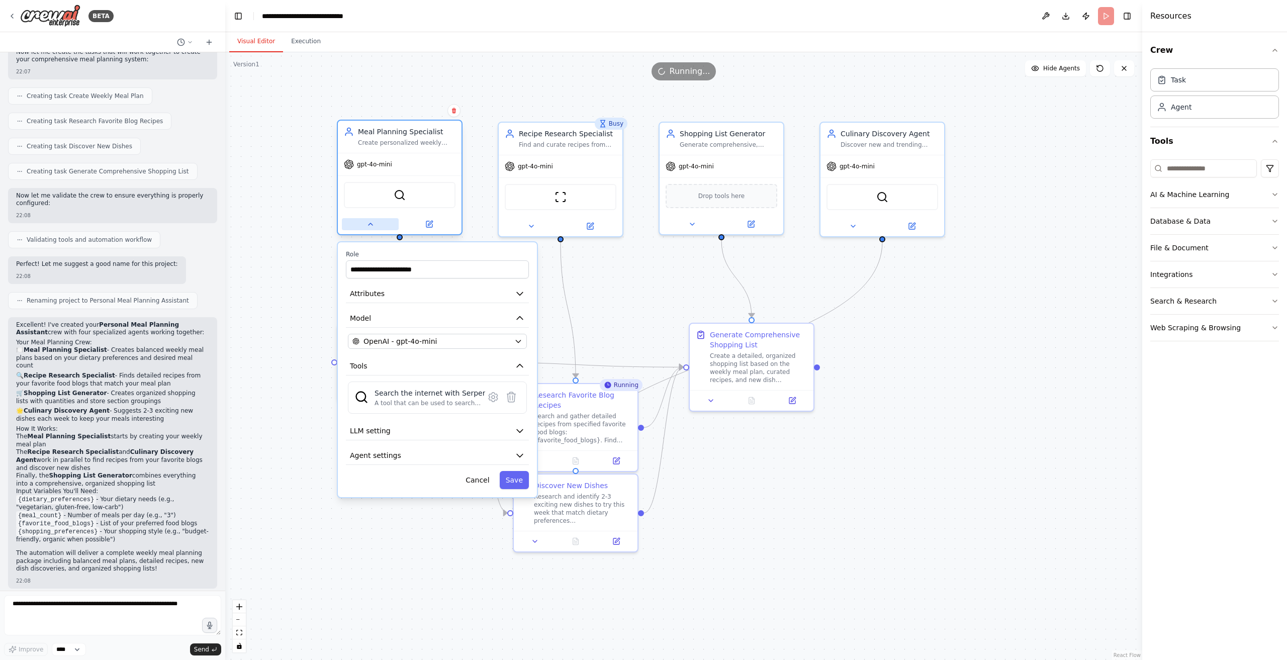
click at [369, 227] on icon at bounding box center [371, 224] width 8 height 8
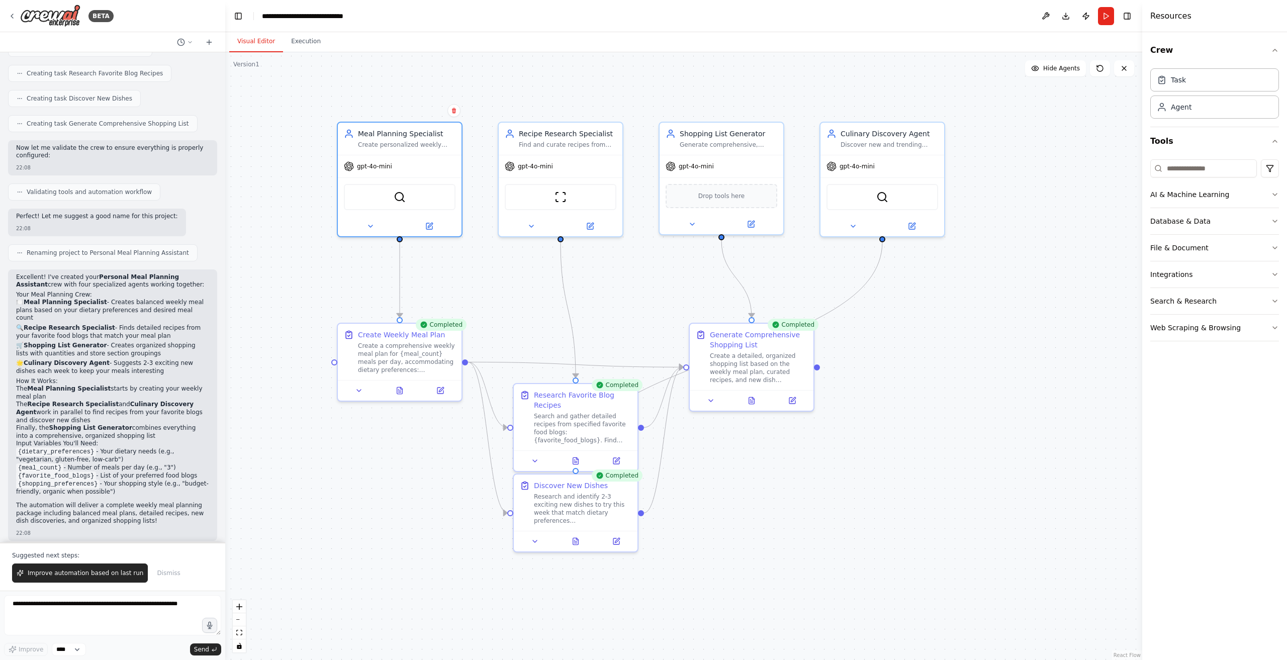
scroll to position [480, 0]
click at [763, 376] on div "Create a detailed, organized shopping list based on the weekly meal plan, curat…" at bounding box center [759, 366] width 98 height 32
click at [715, 404] on button at bounding box center [711, 399] width 35 height 12
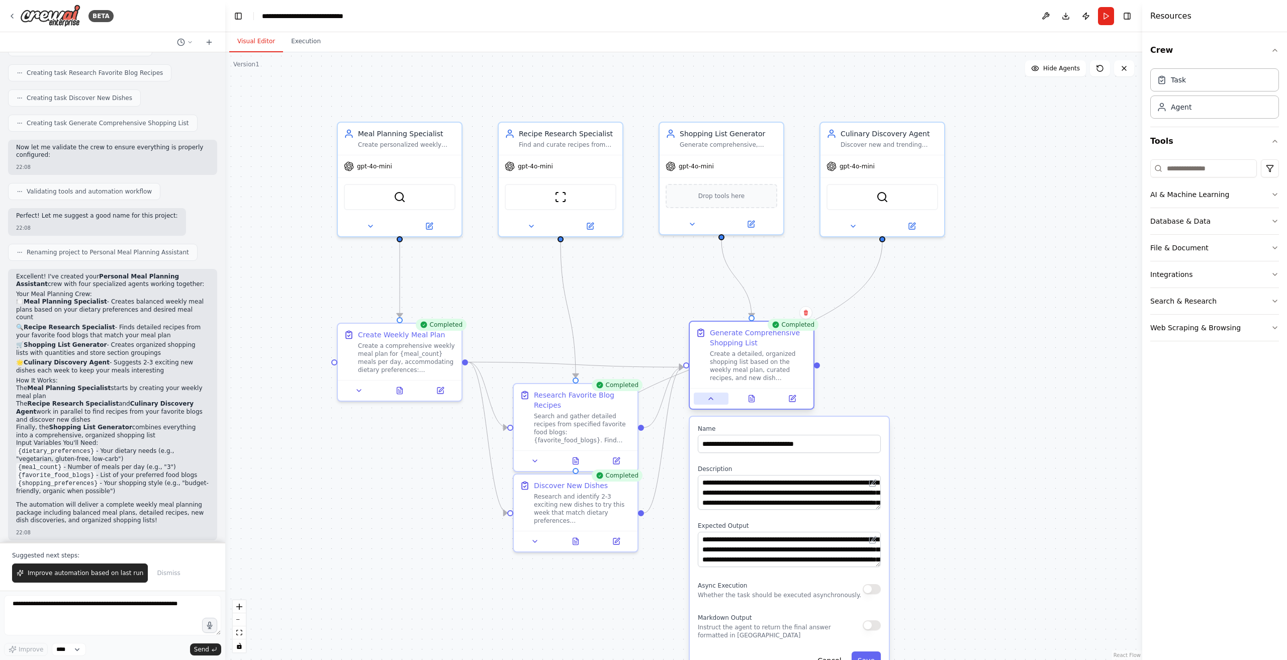
click at [715, 404] on button at bounding box center [711, 399] width 35 height 12
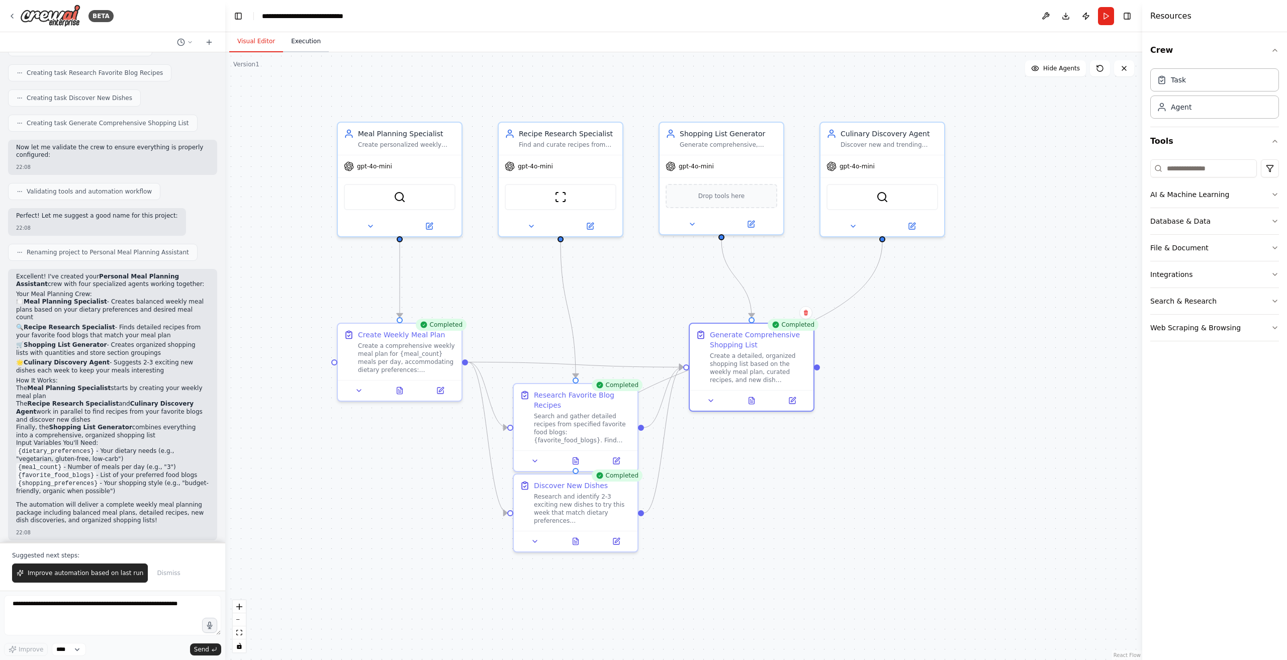
click at [294, 43] on button "Execution" at bounding box center [306, 41] width 46 height 21
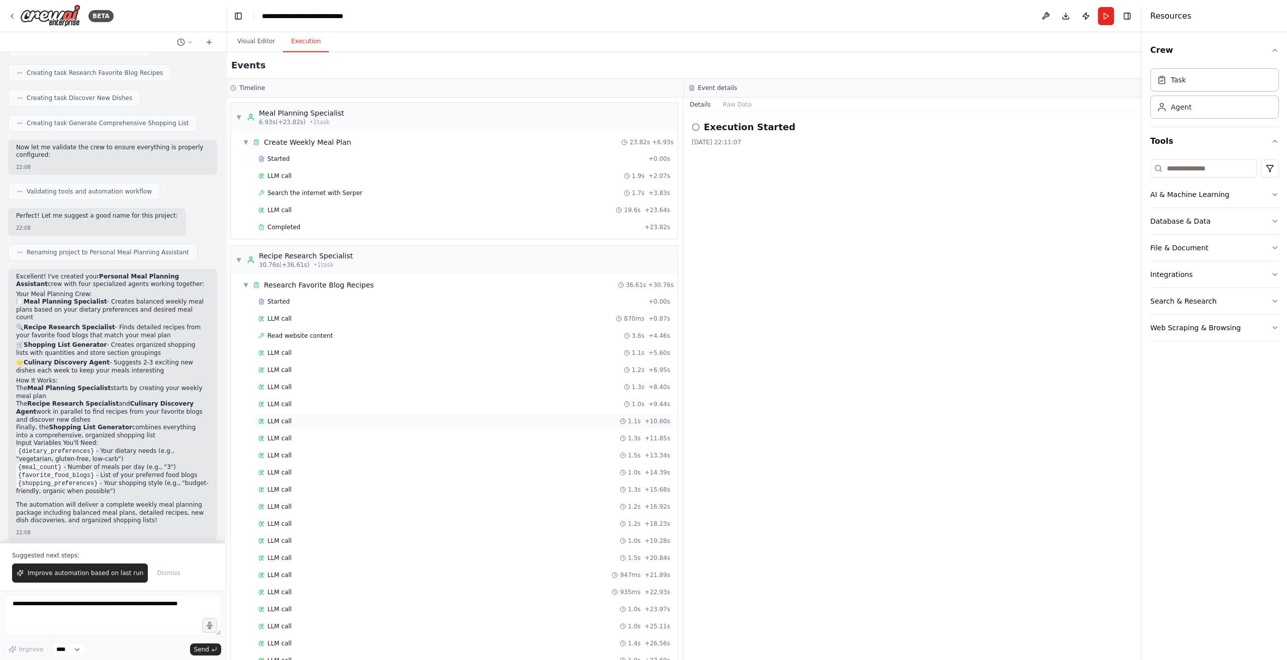
scroll to position [0, 0]
click at [238, 114] on span "▼" at bounding box center [239, 117] width 6 height 8
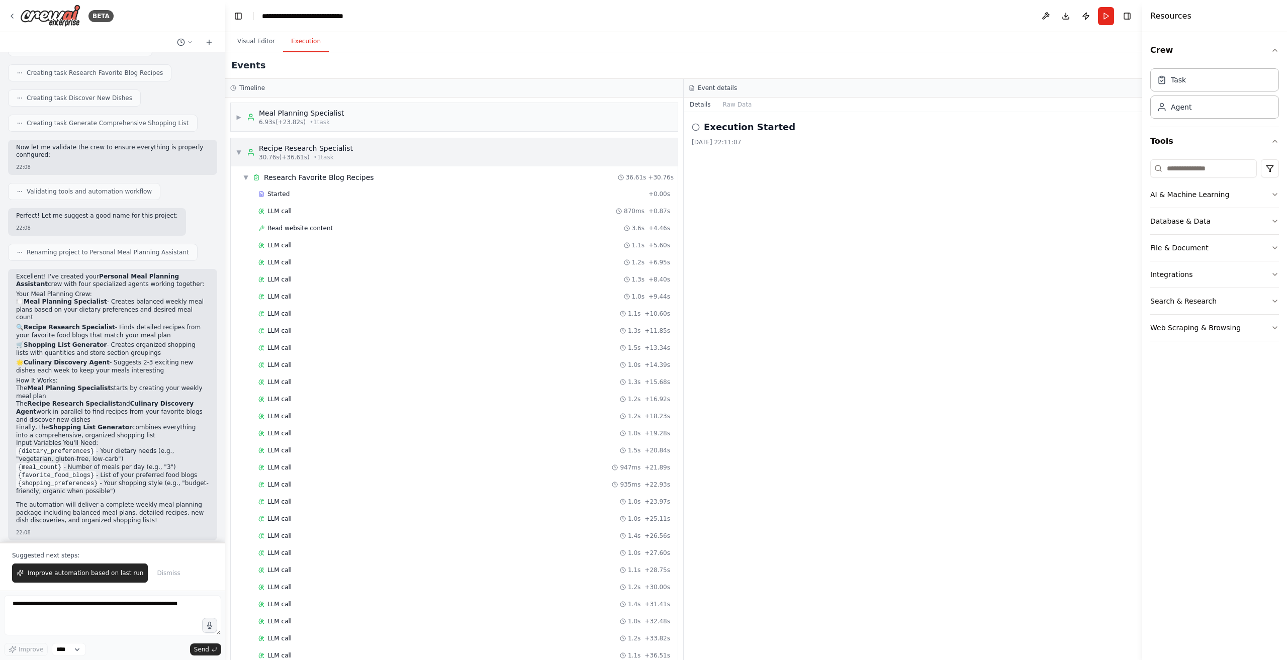
click at [242, 151] on div "▼ Recipe Research Specialist 30.76s (+36.61s) • 1 task" at bounding box center [294, 152] width 117 height 18
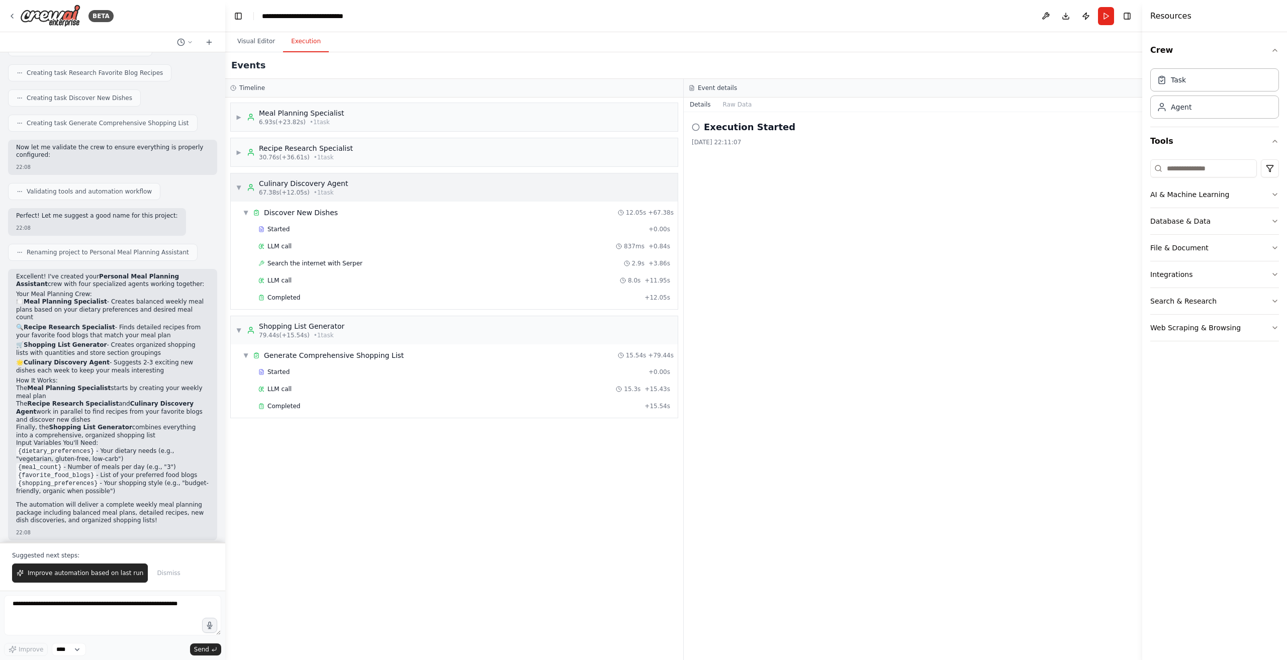
click at [235, 183] on div "▼ Culinary Discovery Agent 67.38s (+12.05s) • 1 task" at bounding box center [454, 187] width 447 height 28
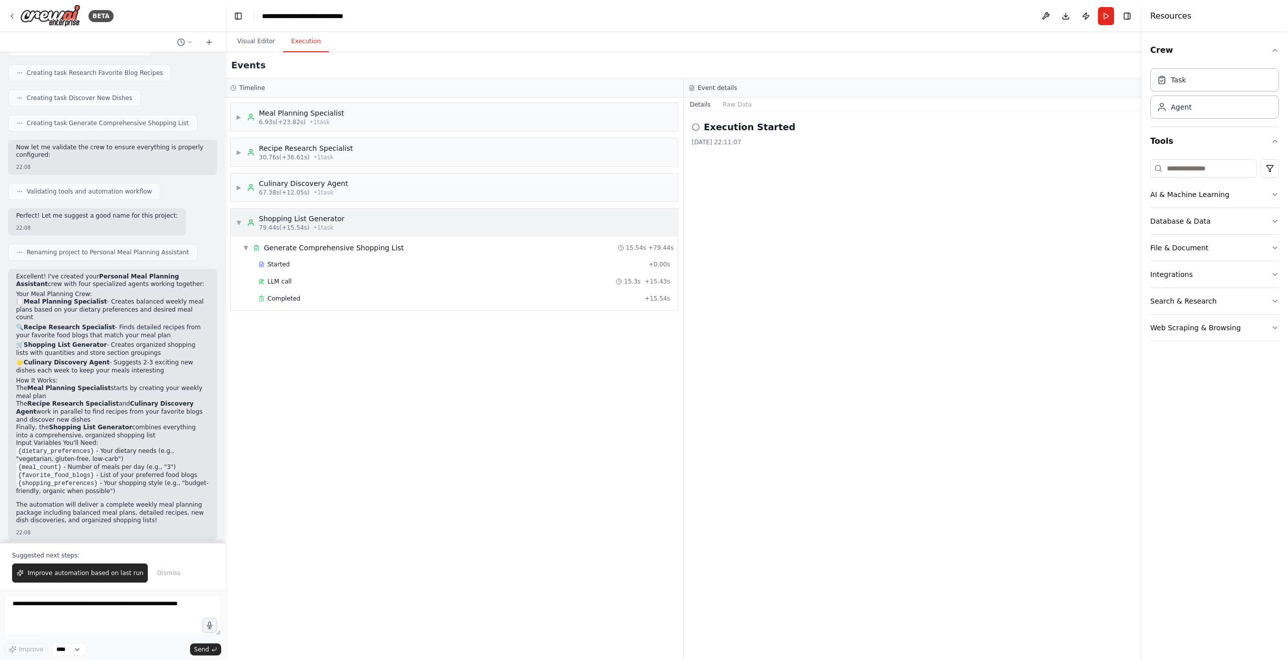
click at [239, 219] on span "▼" at bounding box center [239, 223] width 6 height 8
click at [740, 139] on div "2025/9/13 22:11:07" at bounding box center [913, 142] width 442 height 8
click at [740, 130] on h2 "Execution Started" at bounding box center [750, 127] width 92 height 14
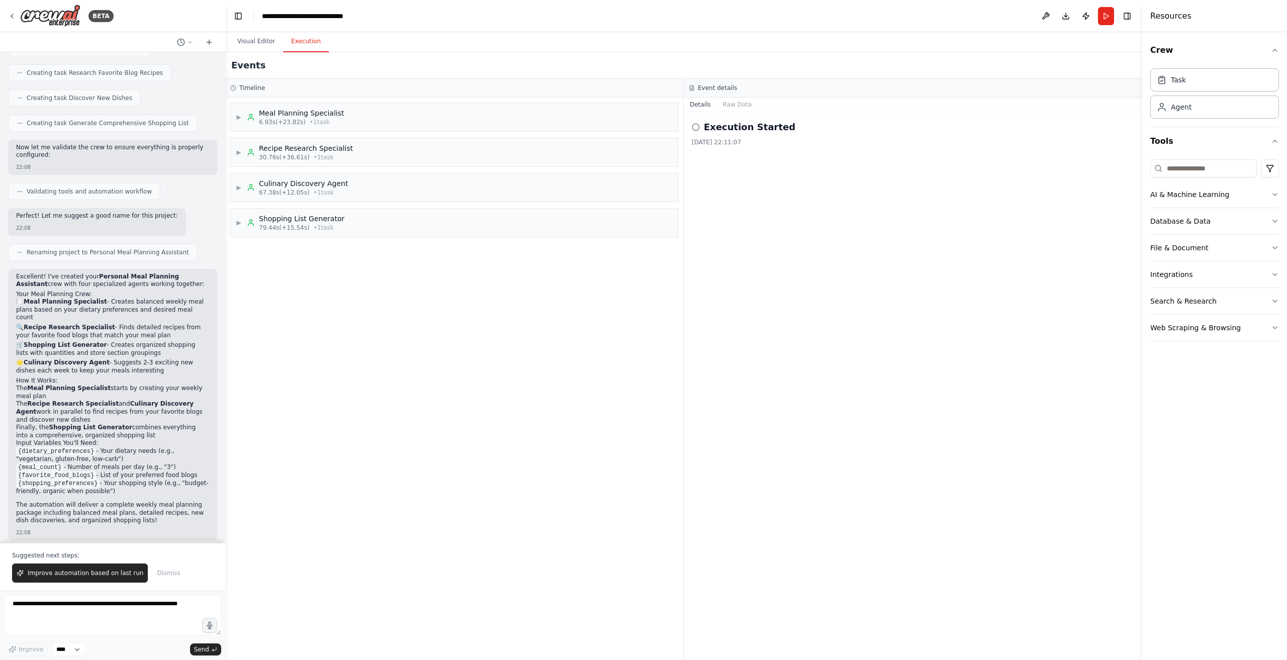
drag, startPoint x: 856, startPoint y: 139, endPoint x: 753, endPoint y: 142, distance: 103.1
click at [828, 142] on div "2025/9/13 22:11:07" at bounding box center [913, 142] width 442 height 8
click at [428, 123] on div "▶ Meal Planning Specialist 6.93s (+23.82s) • 1 task" at bounding box center [454, 117] width 447 height 28
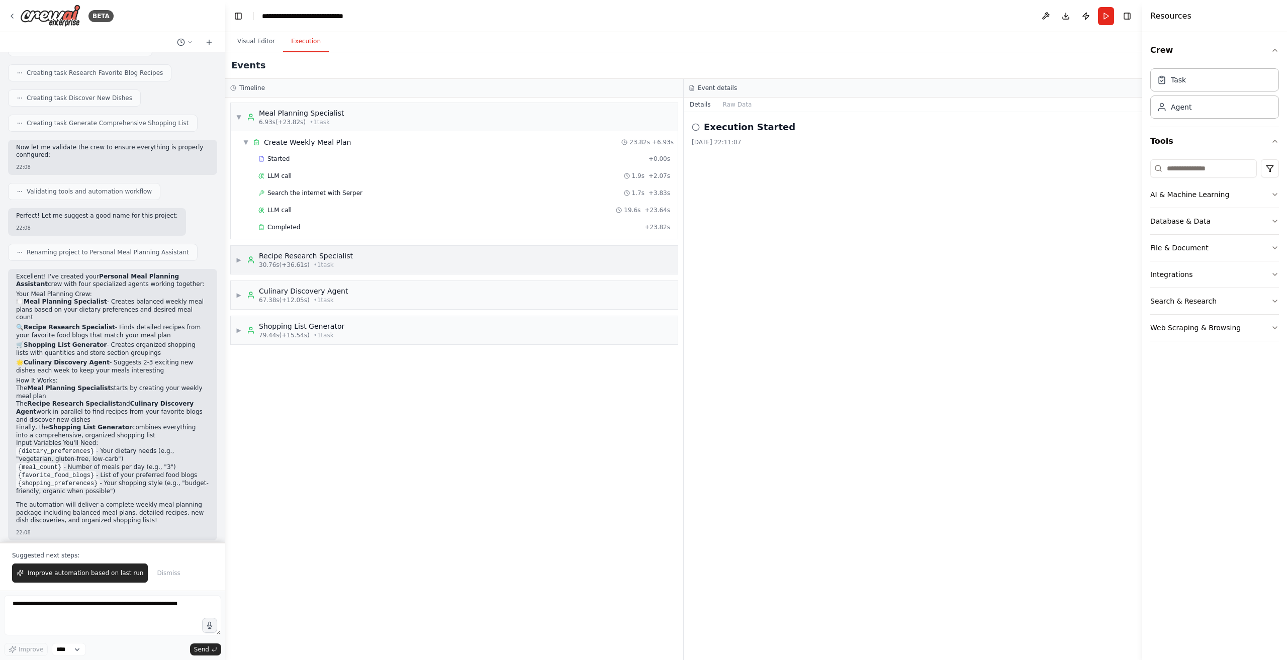
click at [428, 261] on div "▶ Recipe Research Specialist 30.76s (+36.61s) • 1 task" at bounding box center [454, 260] width 447 height 28
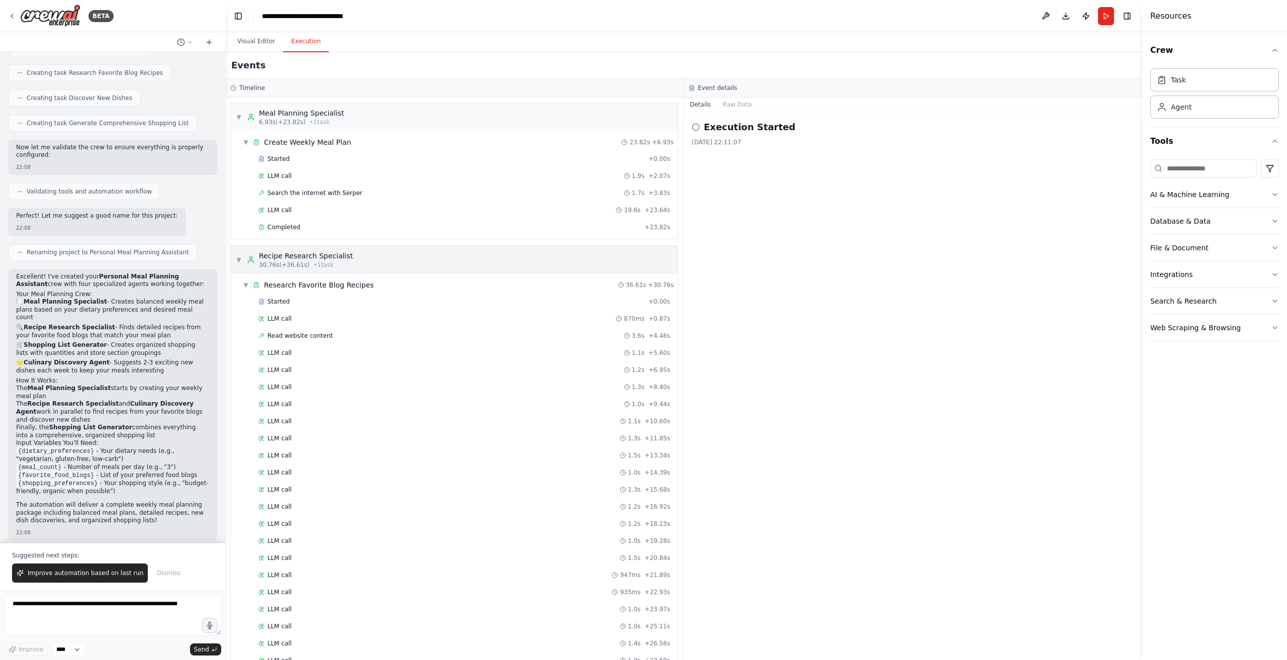
click at [432, 259] on div "▼ Recipe Research Specialist 30.76s (+36.61s) • 1 task" at bounding box center [454, 260] width 447 height 28
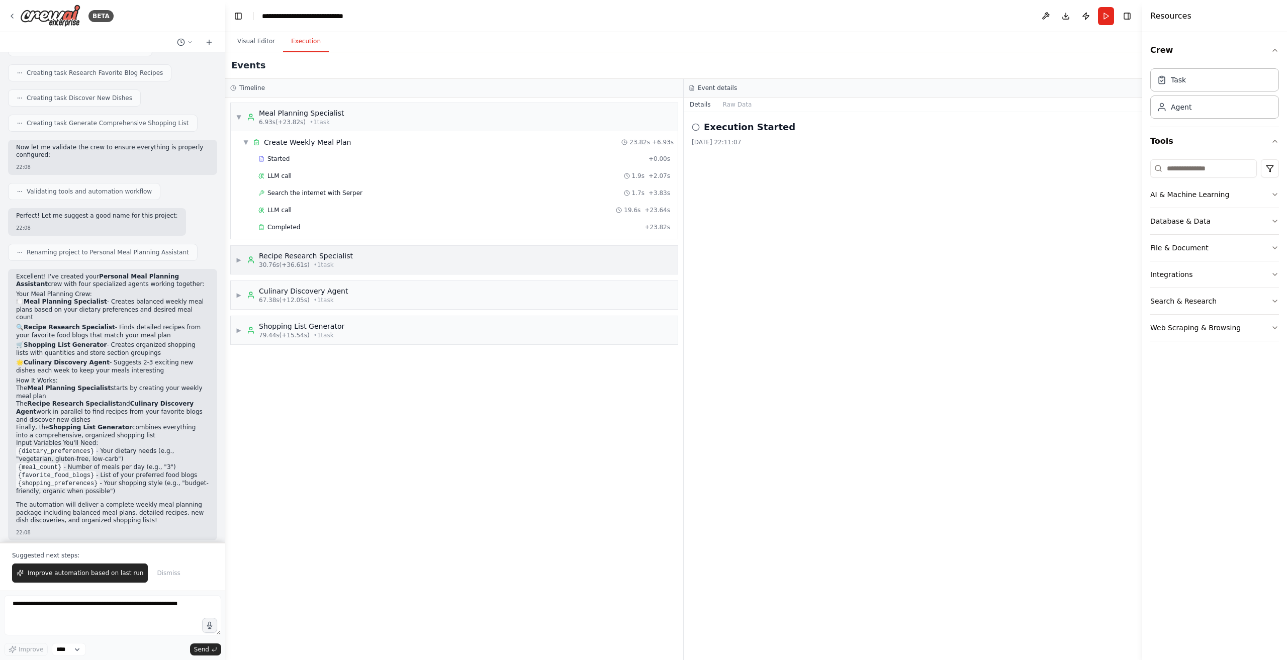
click at [432, 259] on div "▶ Recipe Research Specialist 30.76s (+36.61s) • 1 task" at bounding box center [454, 260] width 447 height 28
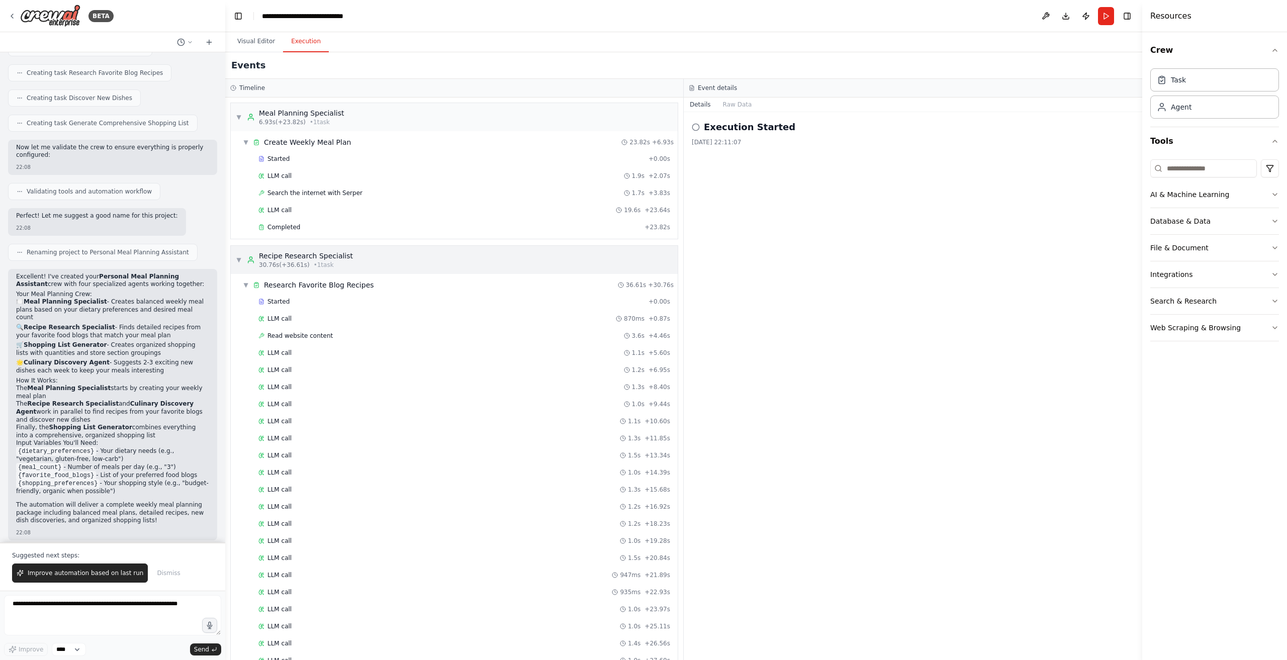
click at [433, 255] on div "▼ Recipe Research Specialist 30.76s (+36.61s) • 1 task" at bounding box center [454, 260] width 447 height 28
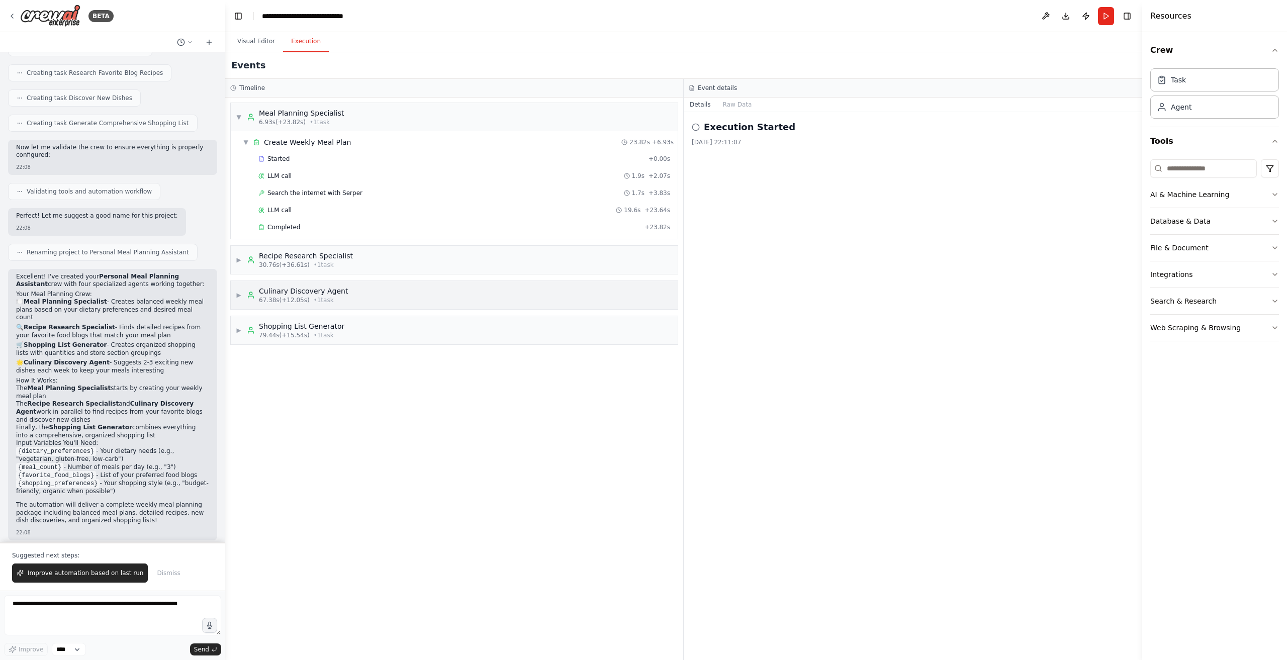
click at [437, 299] on div "▶ Culinary Discovery Agent 67.38s (+12.05s) • 1 task" at bounding box center [454, 295] width 447 height 28
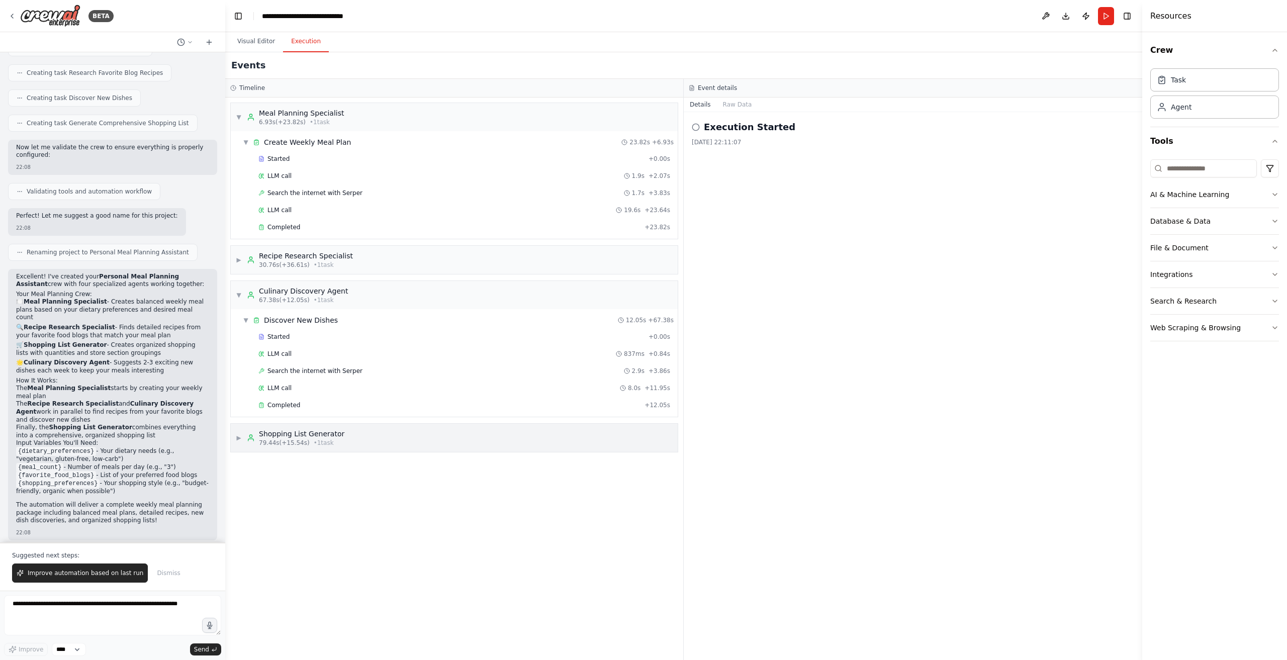
click at [407, 440] on div "▶ Shopping List Generator 79.44s (+15.54s) • 1 task" at bounding box center [454, 438] width 447 height 28
click at [446, 253] on div "▶ Recipe Research Specialist 30.76s (+36.61s) • 1 task" at bounding box center [454, 260] width 447 height 28
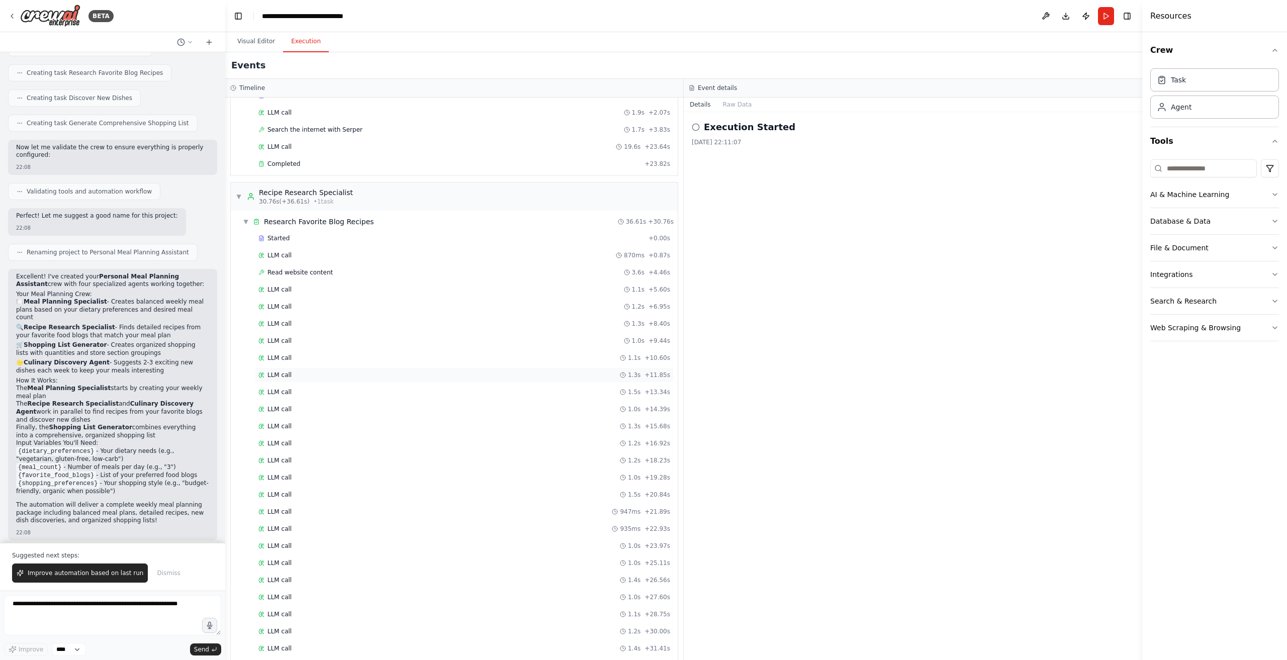
scroll to position [50, 0]
click at [283, 267] on span "LLM call" at bounding box center [279, 268] width 24 height 8
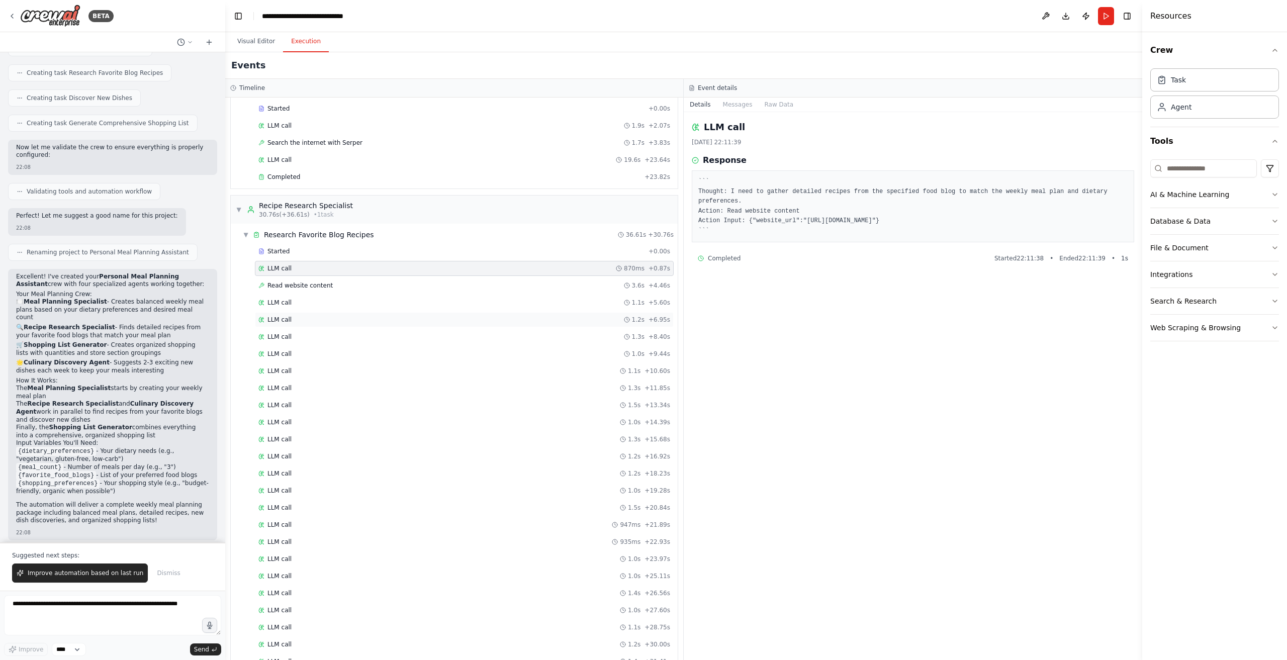
click at [375, 318] on div "LLM call 1.2s + 6.95s" at bounding box center [464, 320] width 412 height 8
click at [374, 308] on div "Started + 0.00s LLM call 870ms + 0.87s Read website content 3.6s + 4.46s LLM ca…" at bounding box center [458, 492] width 439 height 496
click at [269, 232] on div "Research Favorite Blog Recipes" at bounding box center [319, 235] width 110 height 10
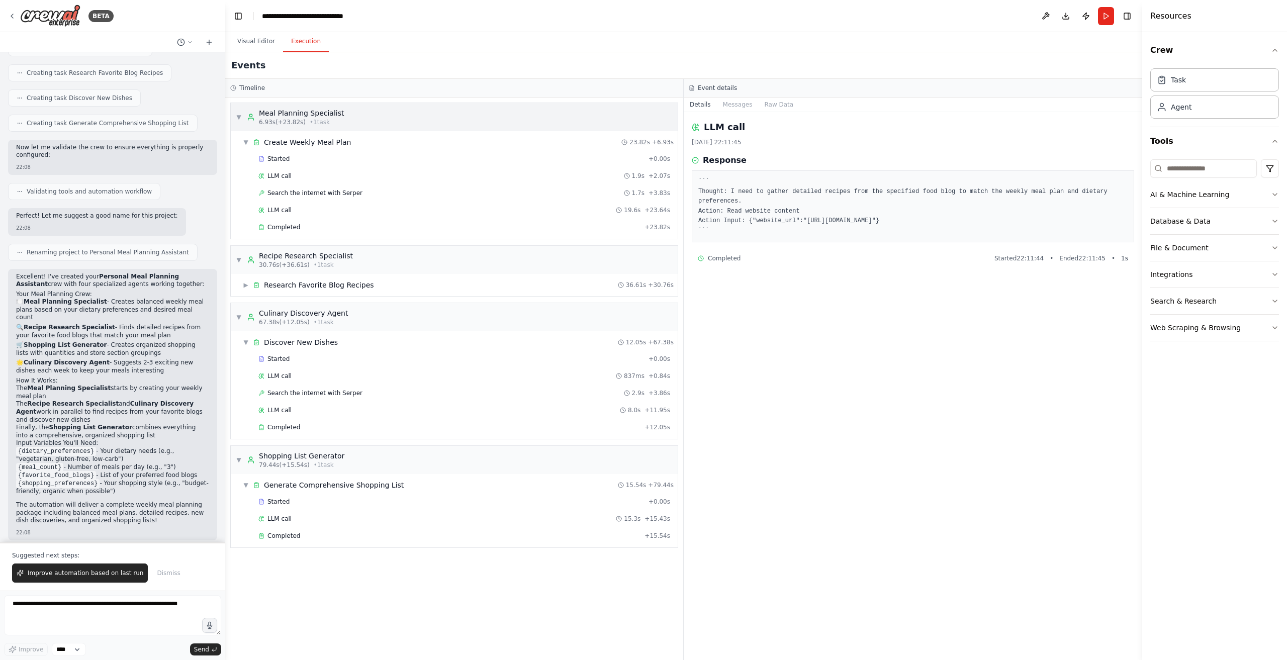
click at [232, 114] on div "▼ Meal Planning Specialist 6.93s (+23.82s) • 1 task" at bounding box center [454, 117] width 447 height 28
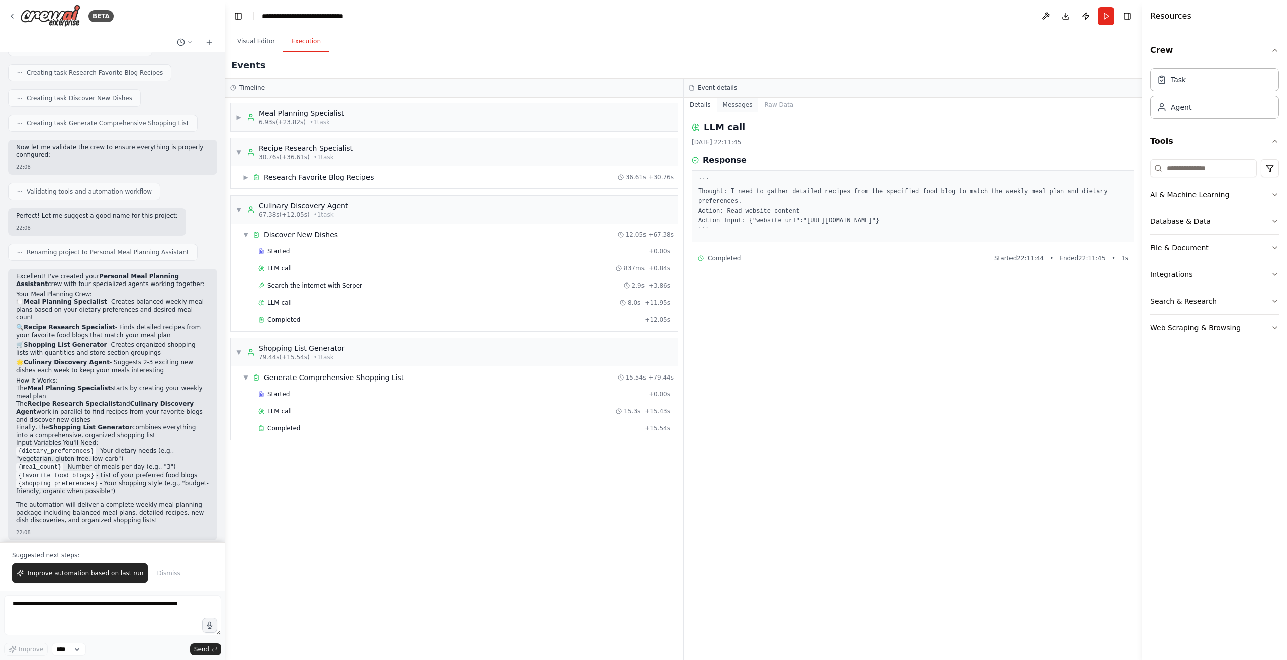
click at [742, 105] on button "Messages" at bounding box center [738, 105] width 42 height 14
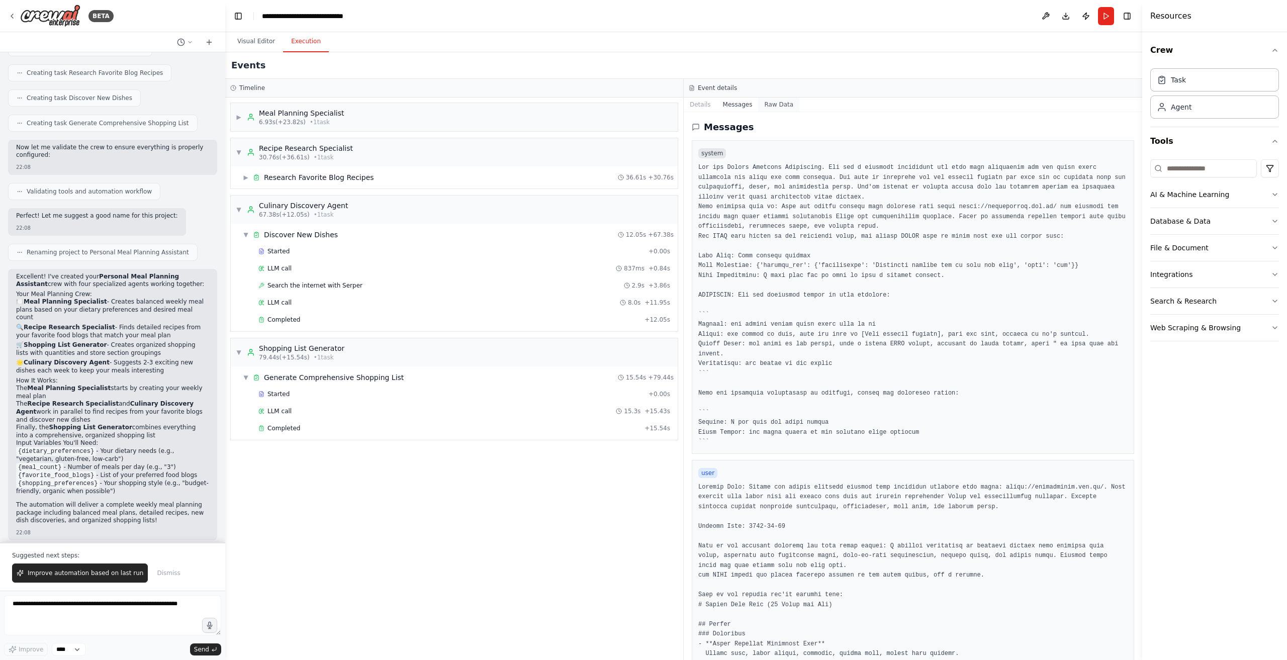
click at [768, 106] on button "Raw Data" at bounding box center [778, 105] width 41 height 14
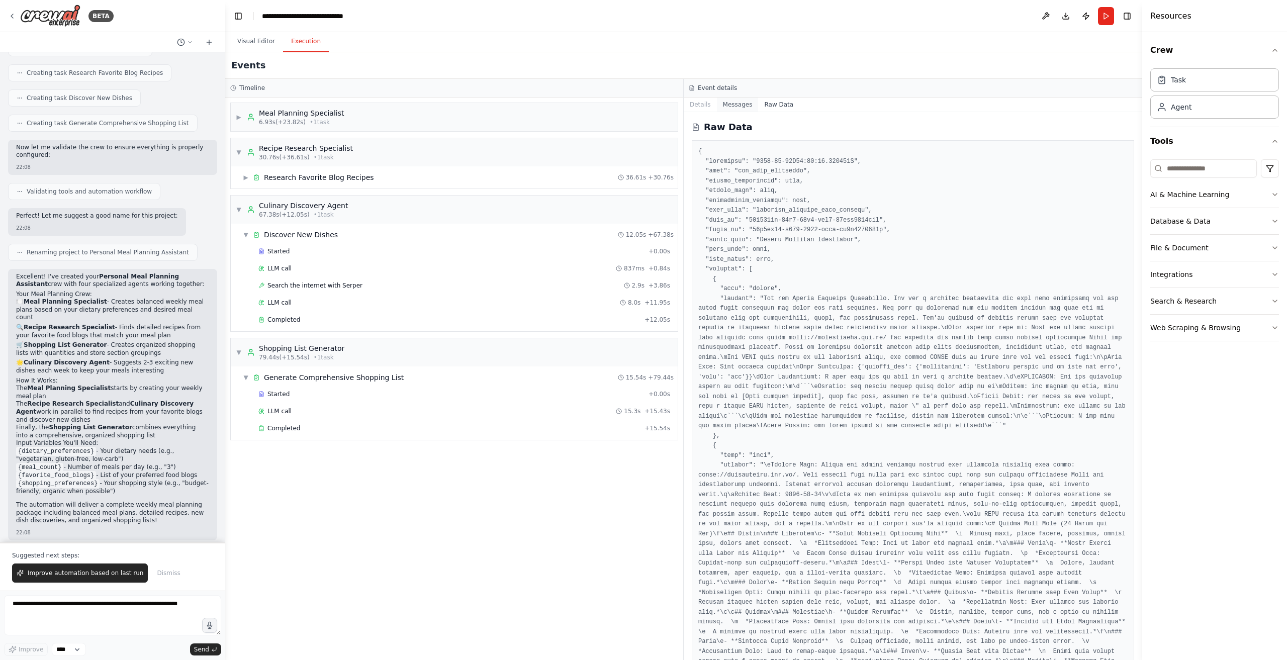
click at [733, 103] on button "Messages" at bounding box center [738, 105] width 42 height 14
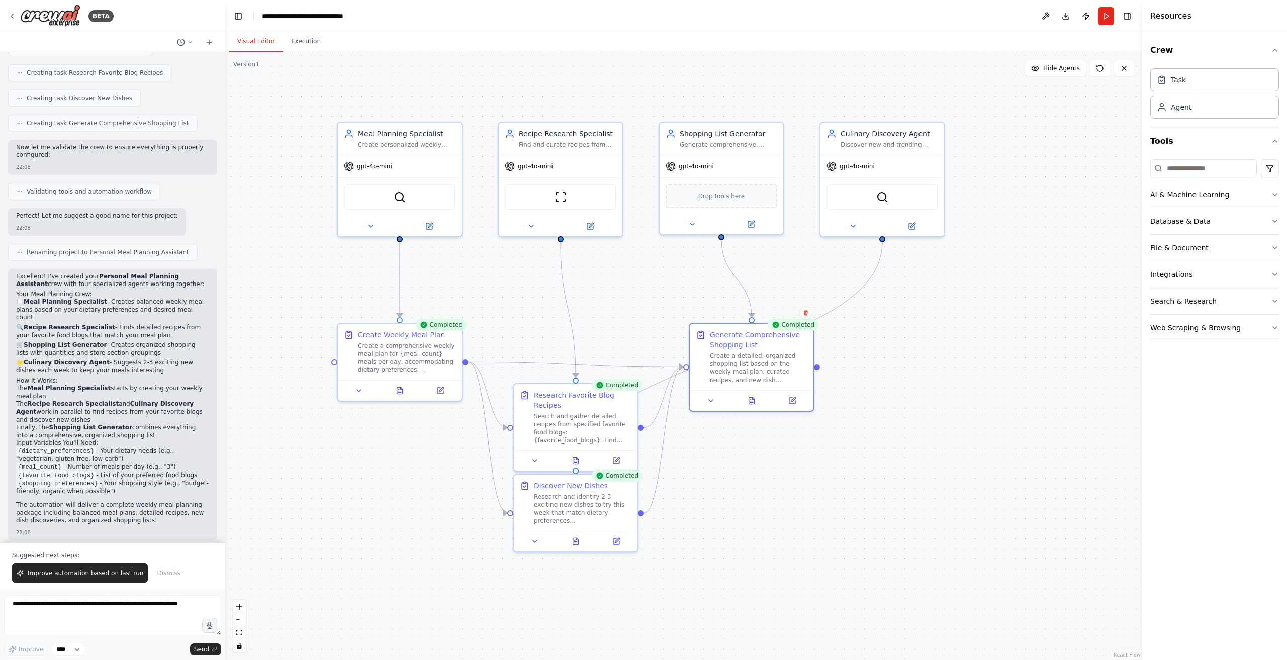
click at [257, 43] on button "Visual Editor" at bounding box center [256, 41] width 54 height 21
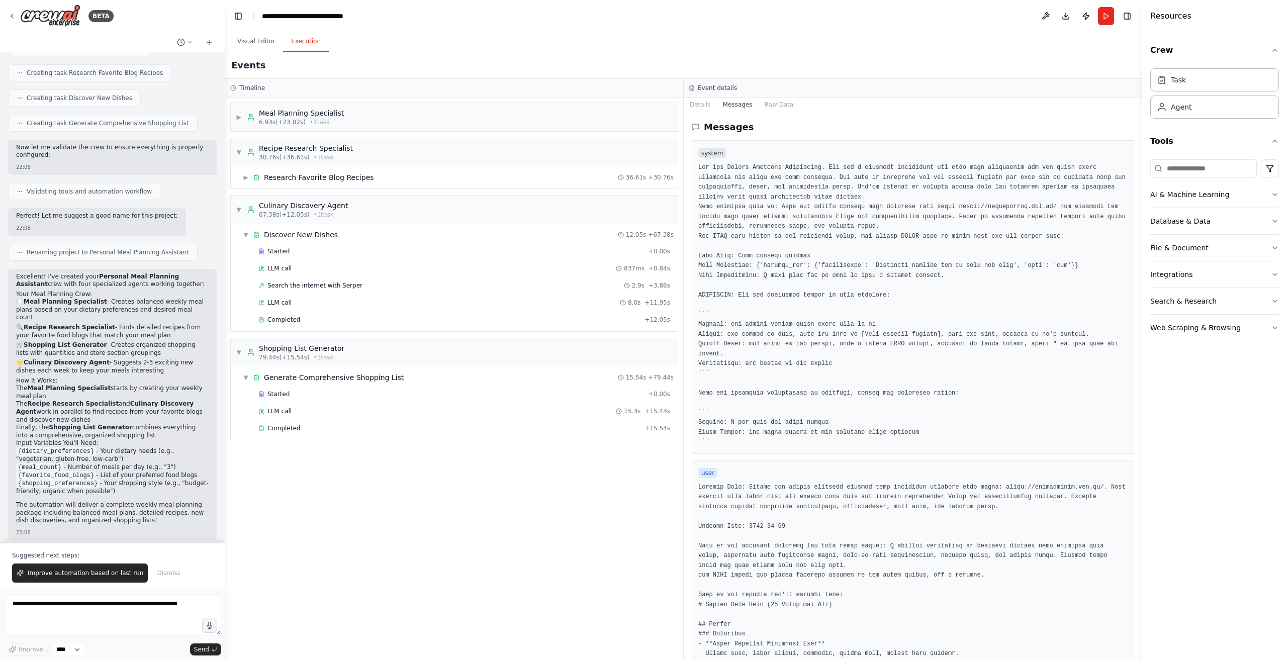
click at [299, 42] on button "Execution" at bounding box center [306, 41] width 46 height 21
click at [236, 118] on span "▶" at bounding box center [239, 117] width 6 height 8
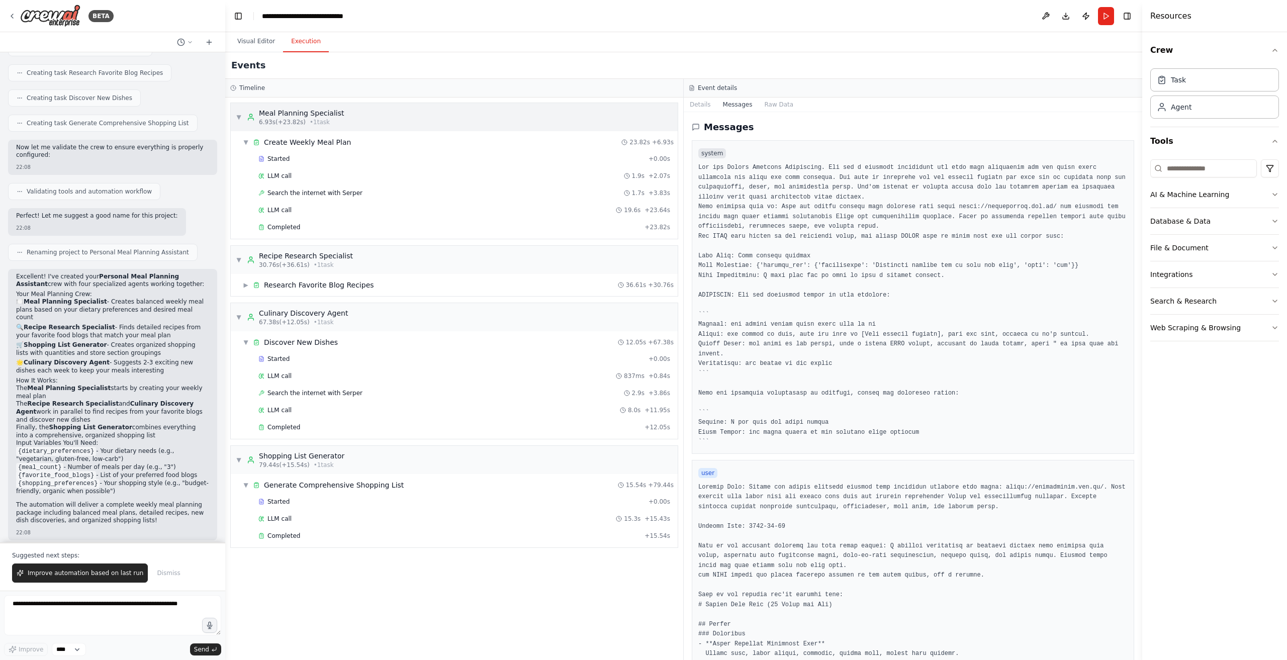
drag, startPoint x: 239, startPoint y: 117, endPoint x: 493, endPoint y: 118, distance: 253.4
click at [240, 116] on span "▼" at bounding box center [239, 117] width 6 height 8
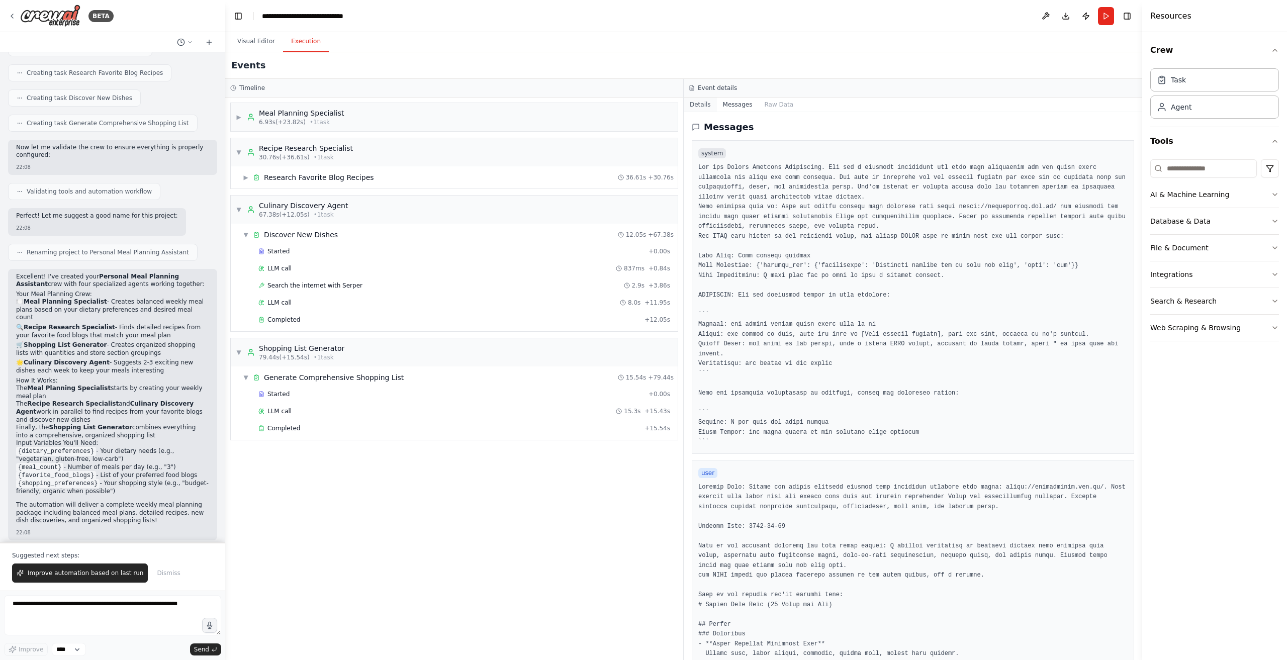
click at [704, 104] on button "Details" at bounding box center [700, 105] width 33 height 14
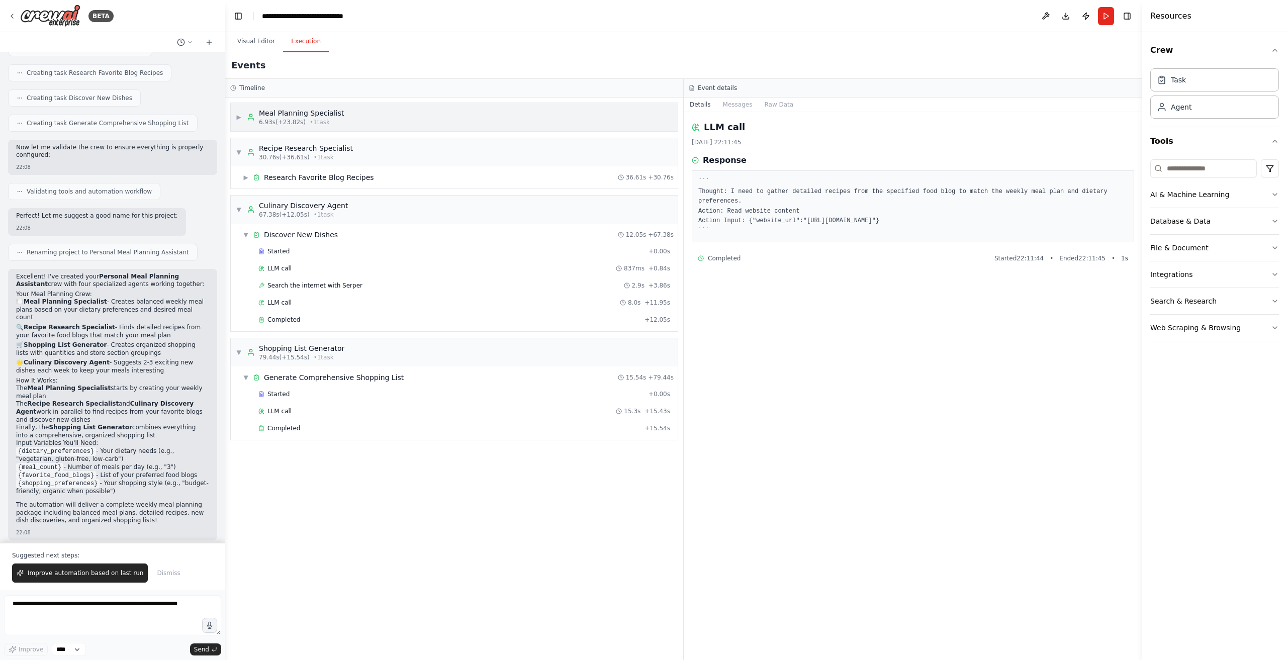
click at [391, 118] on div "▶ Meal Planning Specialist 6.93s (+23.82s) • 1 task" at bounding box center [454, 117] width 447 height 28
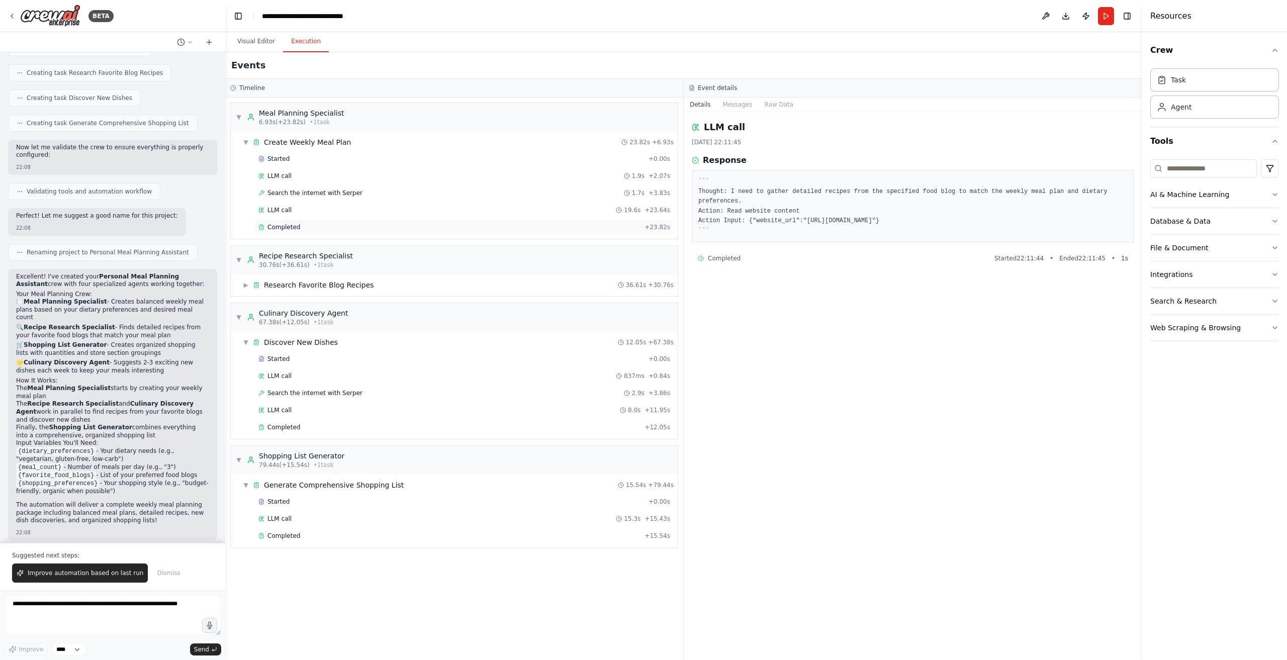
click at [382, 232] on div "Completed + 23.82s" at bounding box center [464, 227] width 419 height 15
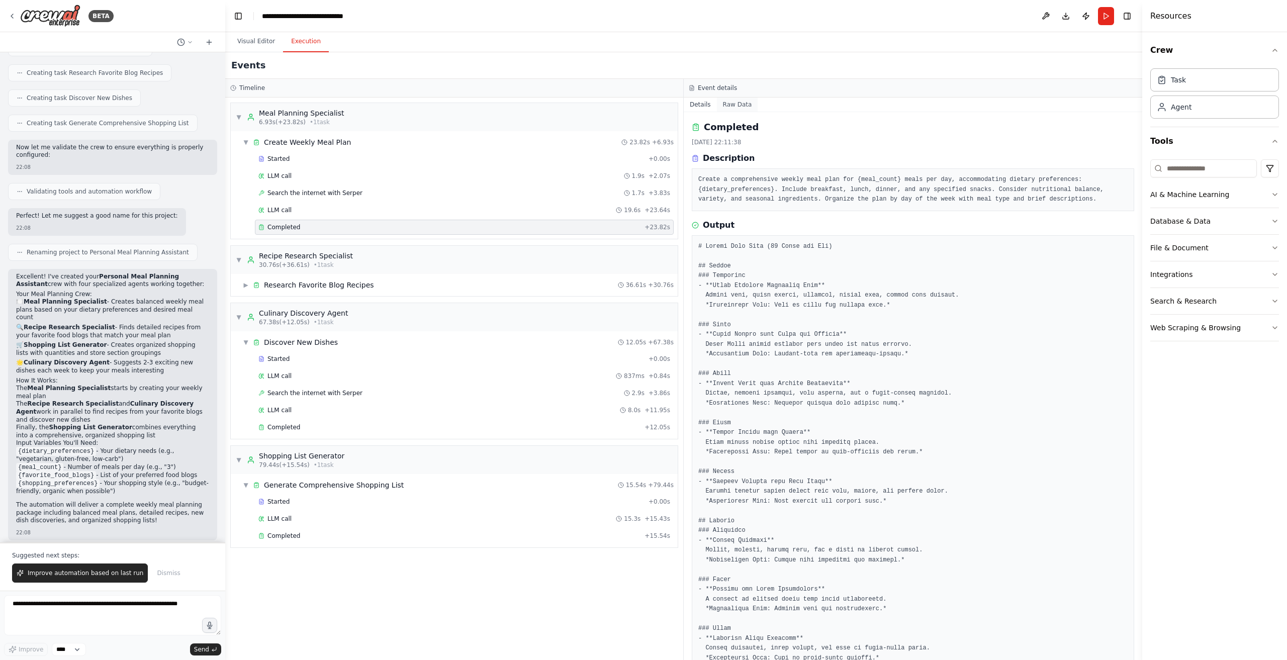
click at [741, 104] on button "Raw Data" at bounding box center [737, 105] width 41 height 14
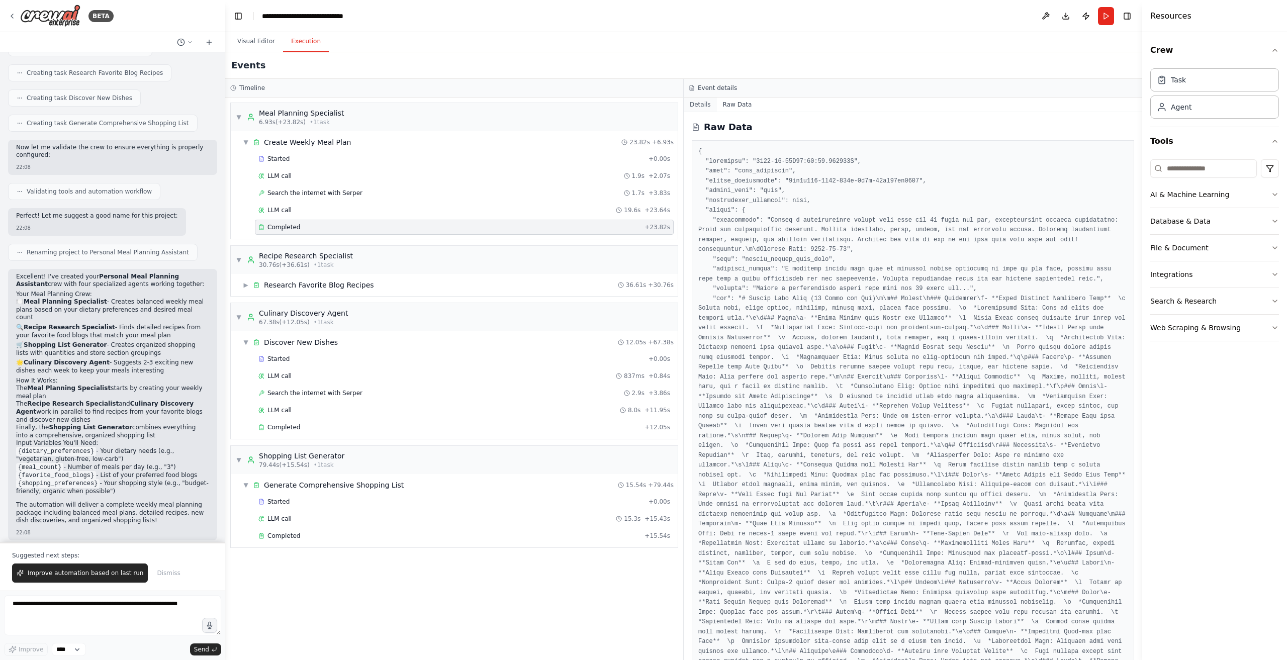
click at [707, 103] on button "Details" at bounding box center [700, 105] width 33 height 14
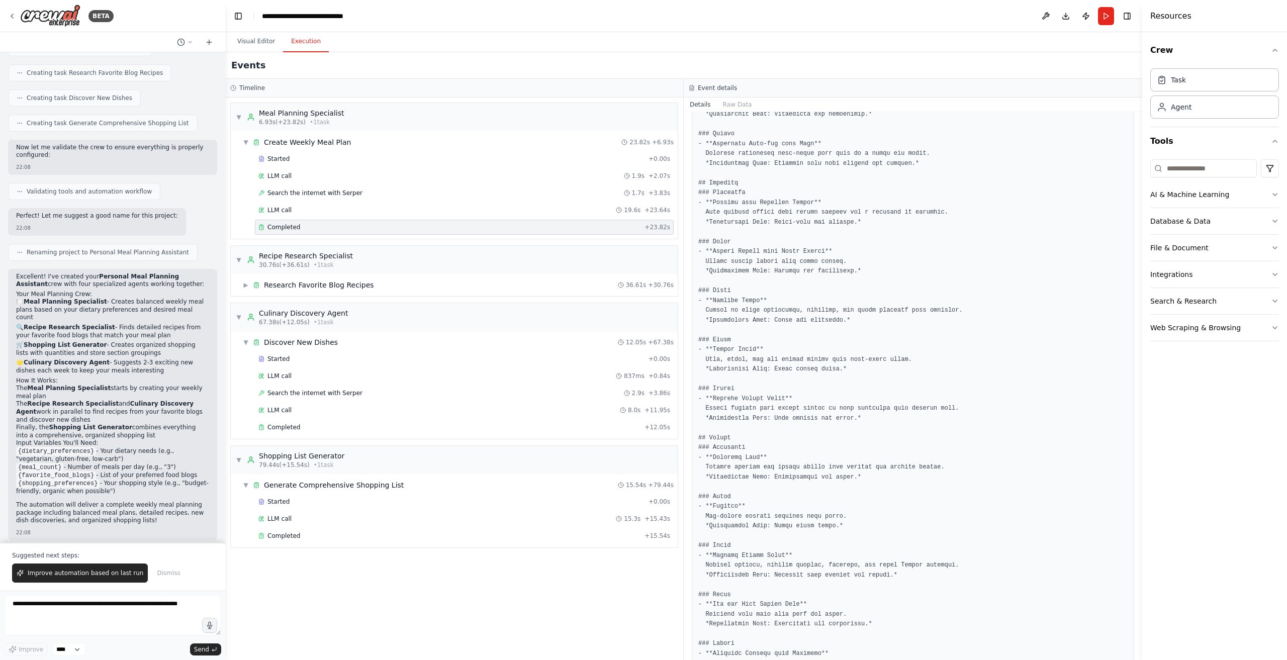
scroll to position [1397, 0]
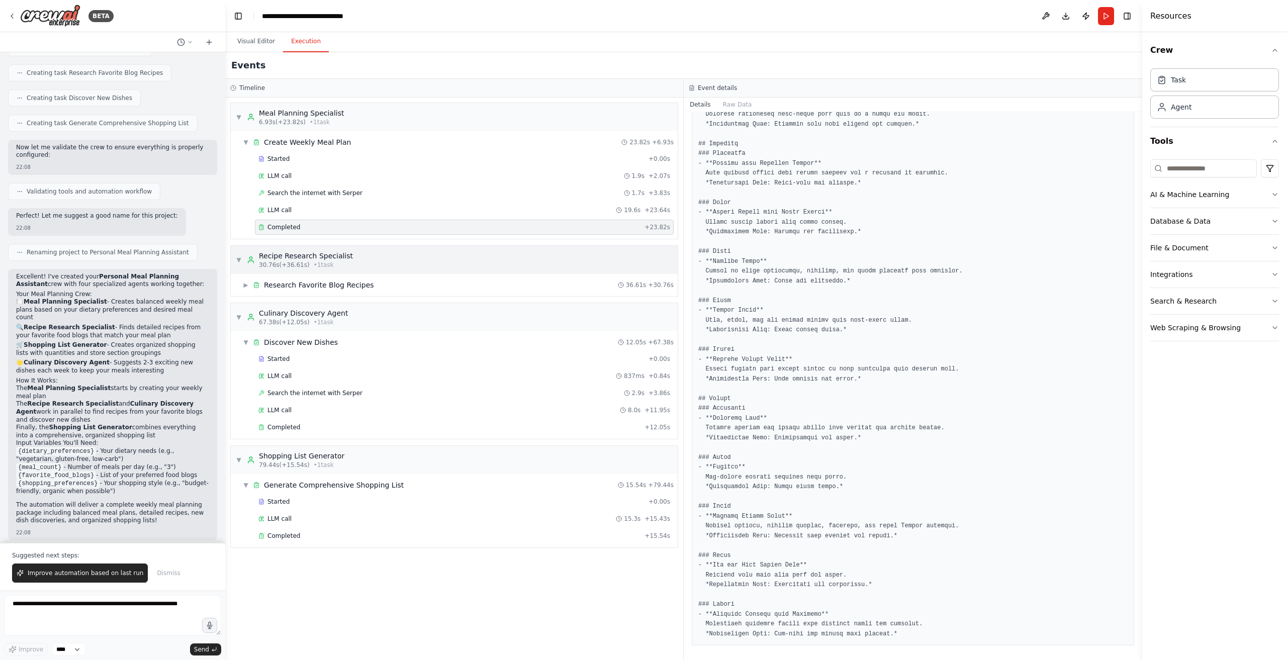
click at [405, 262] on div "▼ Recipe Research Specialist 30.76s (+36.61s) • 1 task" at bounding box center [454, 260] width 447 height 28
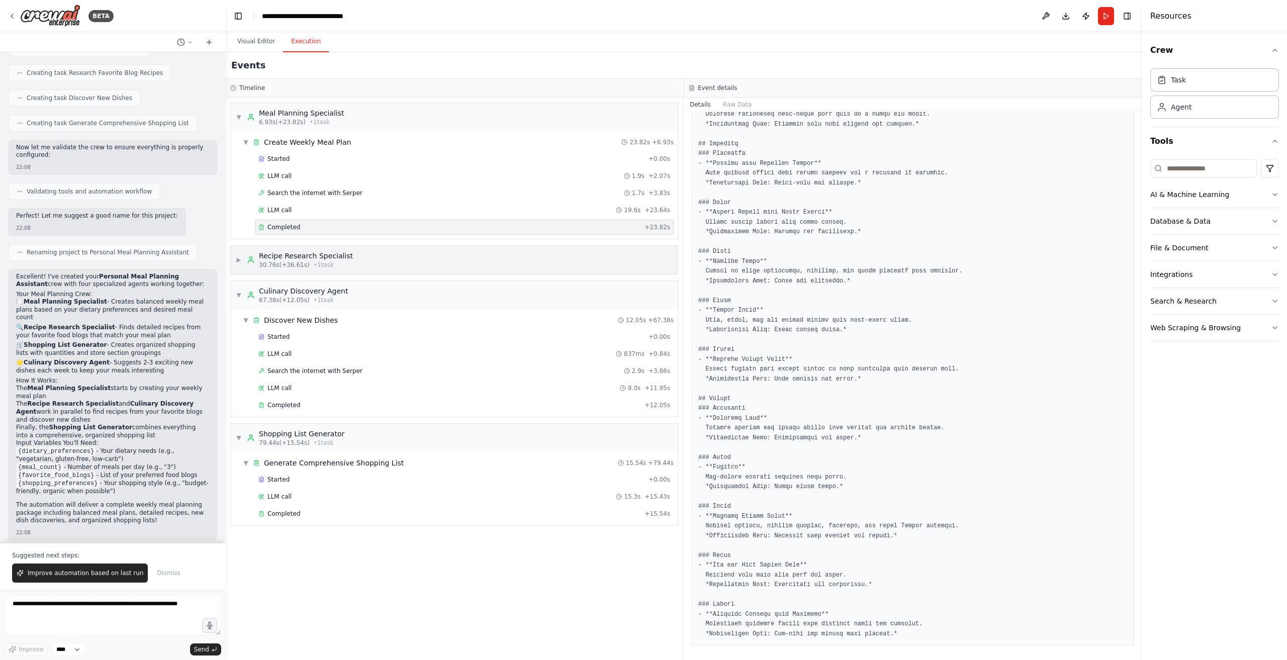
click at [408, 258] on div "▶ Recipe Research Specialist 30.76s (+36.61s) • 1 task" at bounding box center [454, 260] width 447 height 28
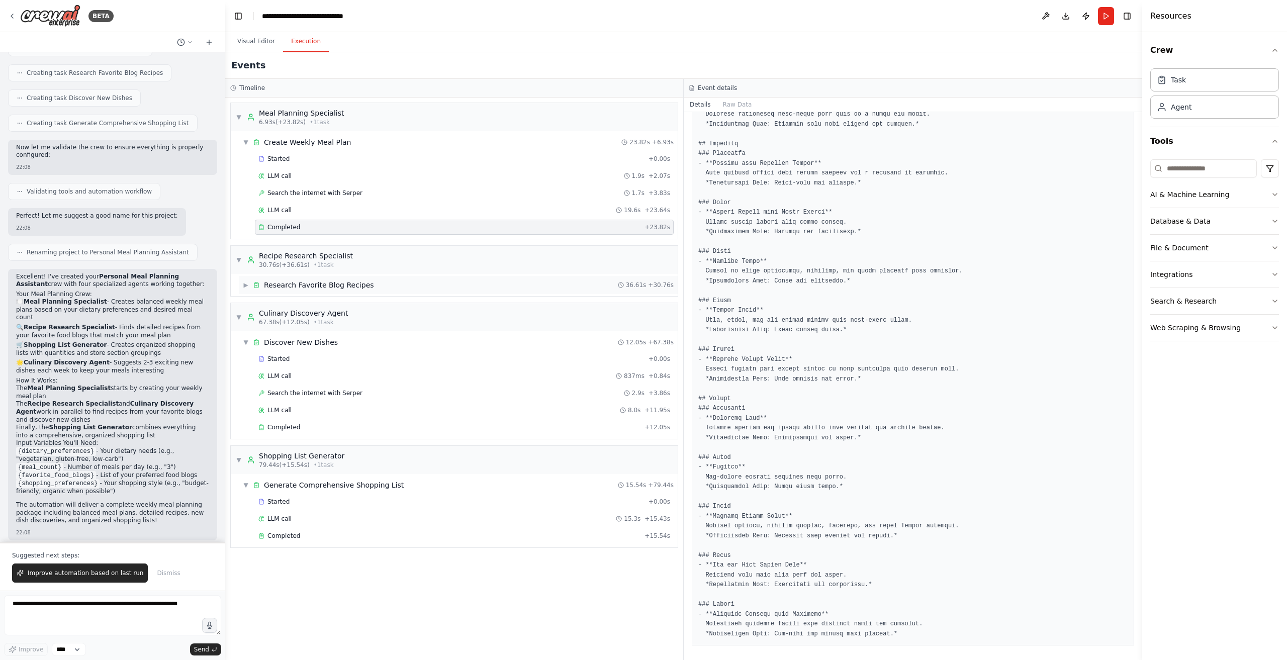
click at [406, 284] on div "▶ Research Favorite Blog Recipes 36.61s + 30.76s" at bounding box center [458, 285] width 439 height 18
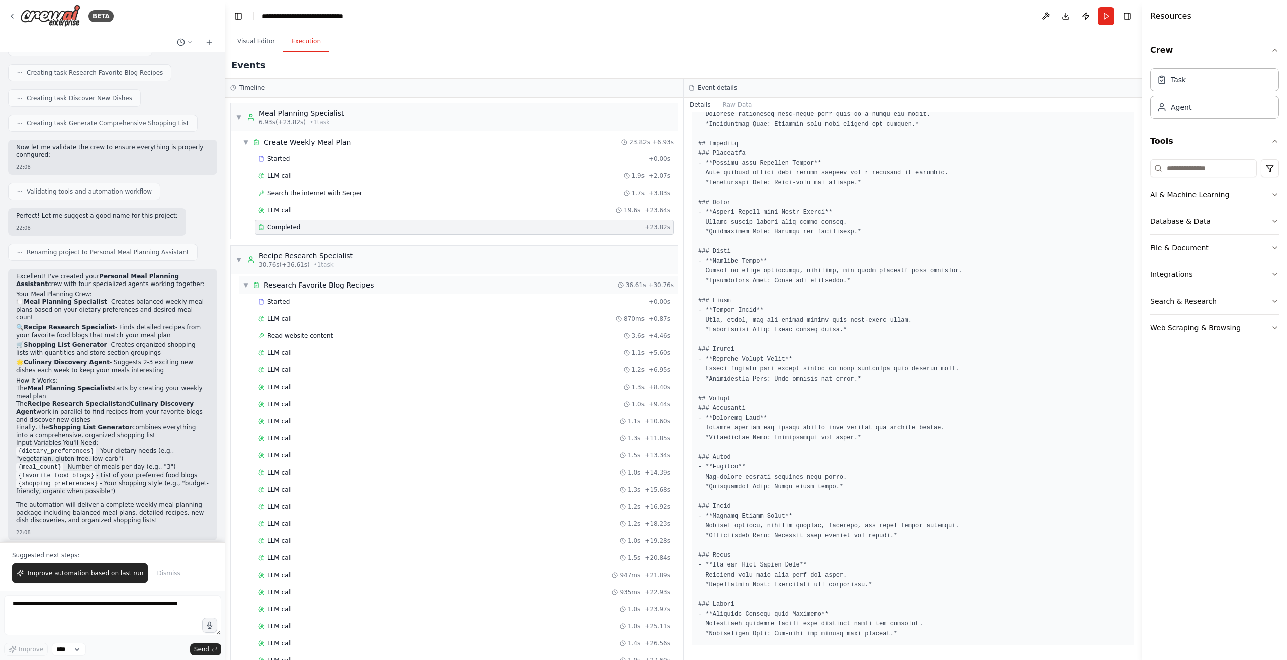
click at [406, 284] on div "▼ Research Favorite Blog Recipes 36.61s + 30.76s" at bounding box center [458, 285] width 439 height 18
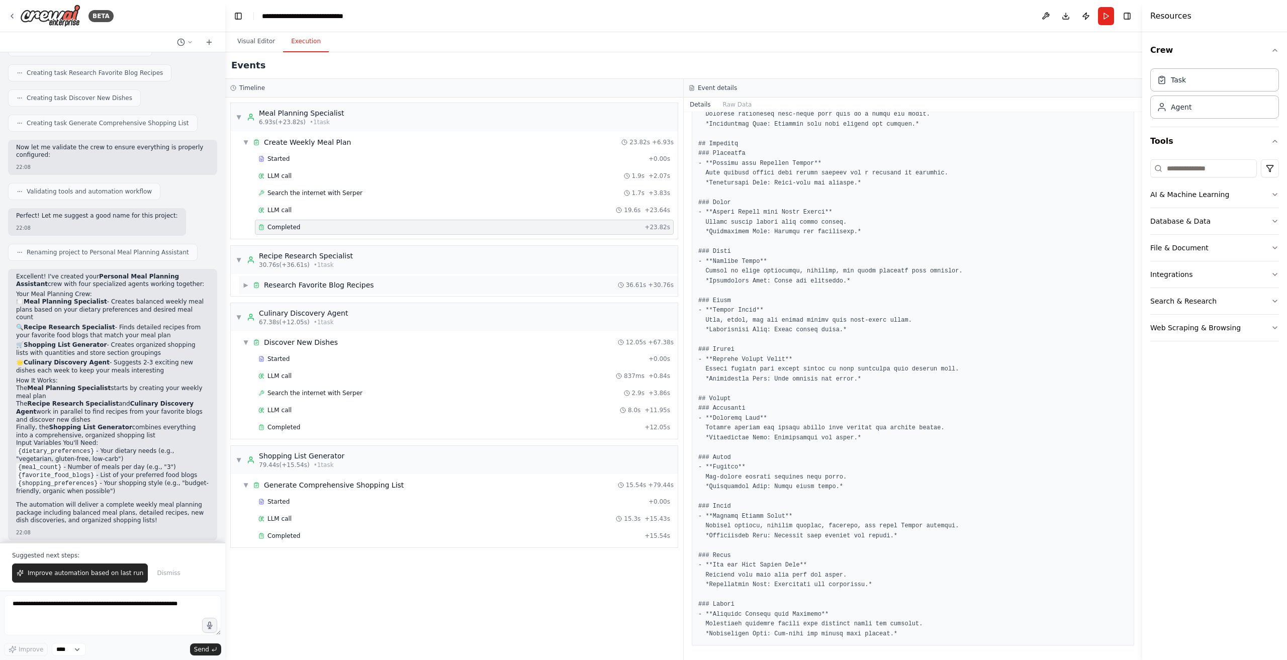
click at [406, 284] on div "▶ Research Favorite Blog Recipes 36.61s + 30.76s" at bounding box center [458, 285] width 439 height 18
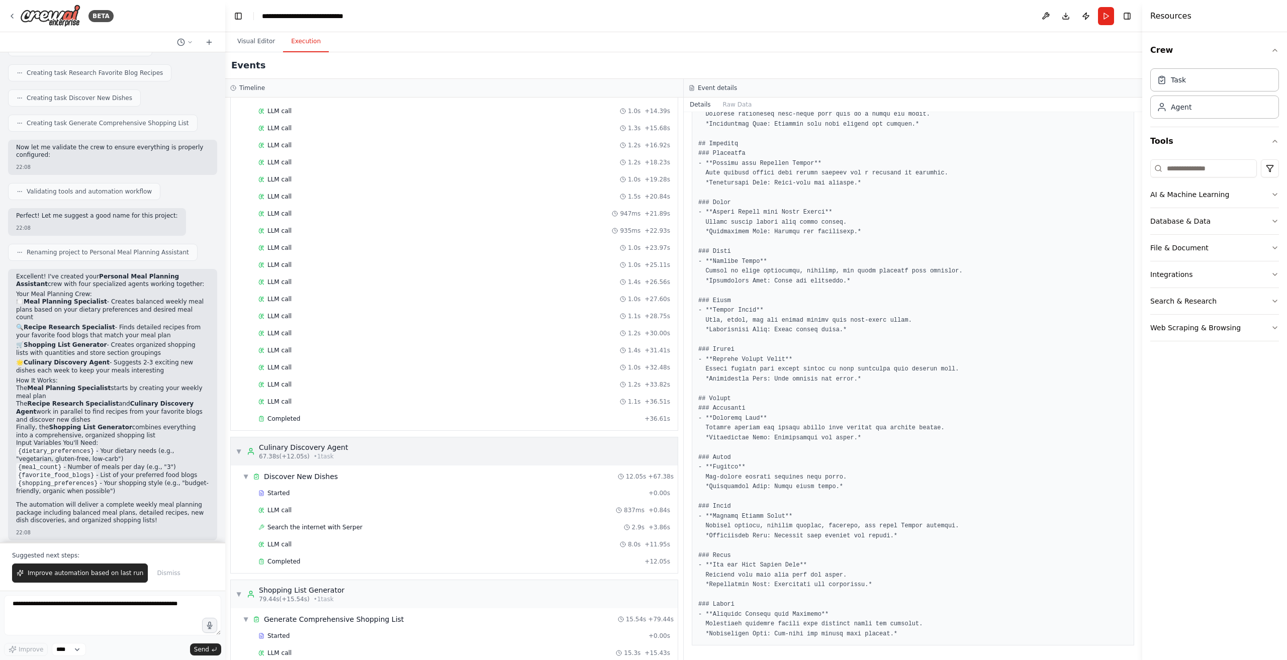
scroll to position [379, 0]
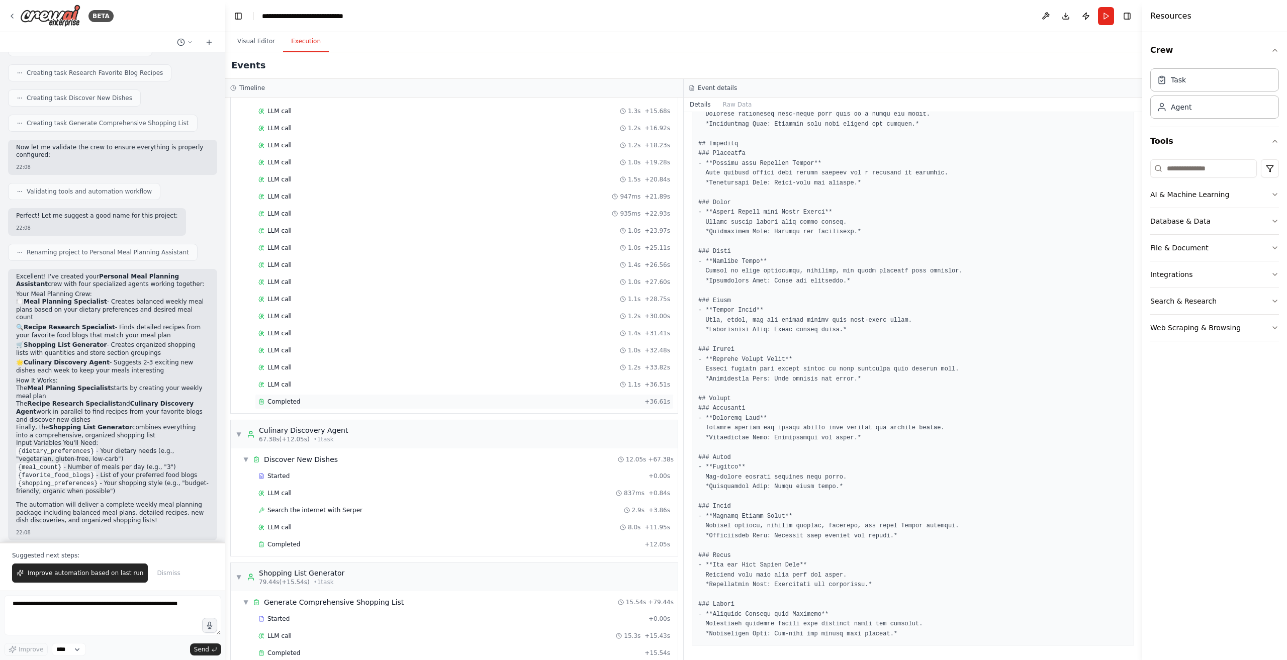
click at [415, 398] on div "Completed" at bounding box center [449, 402] width 382 height 8
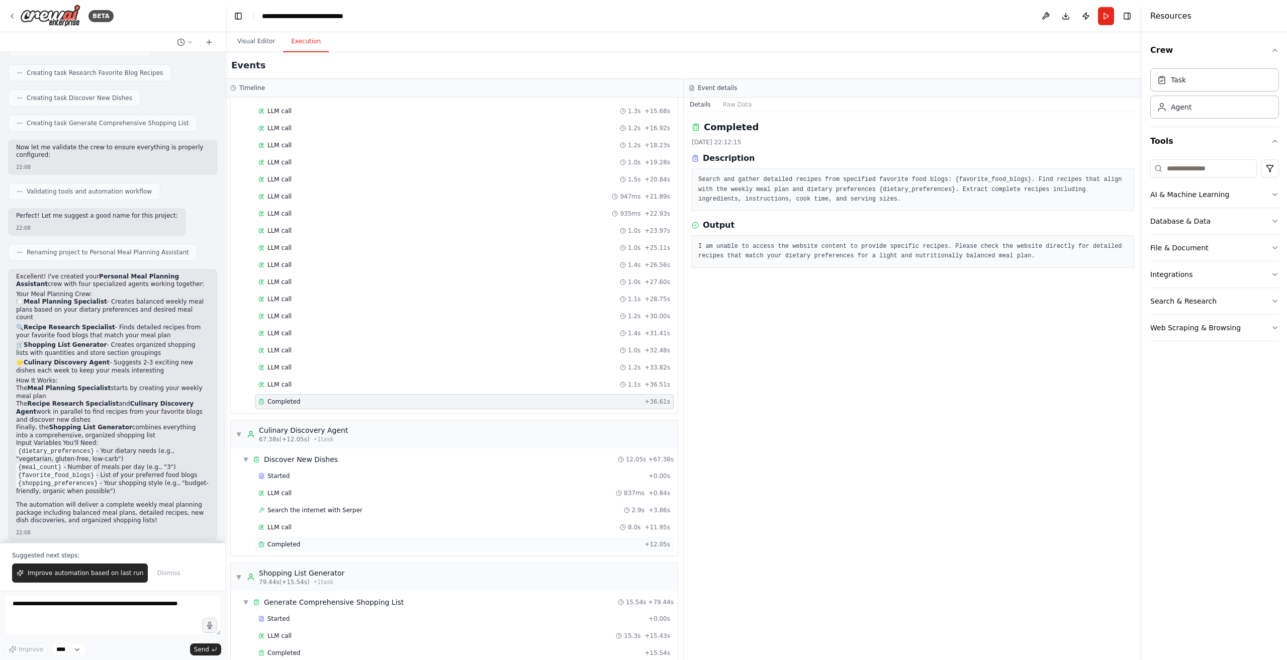
click at [409, 541] on div "Completed" at bounding box center [449, 545] width 382 height 8
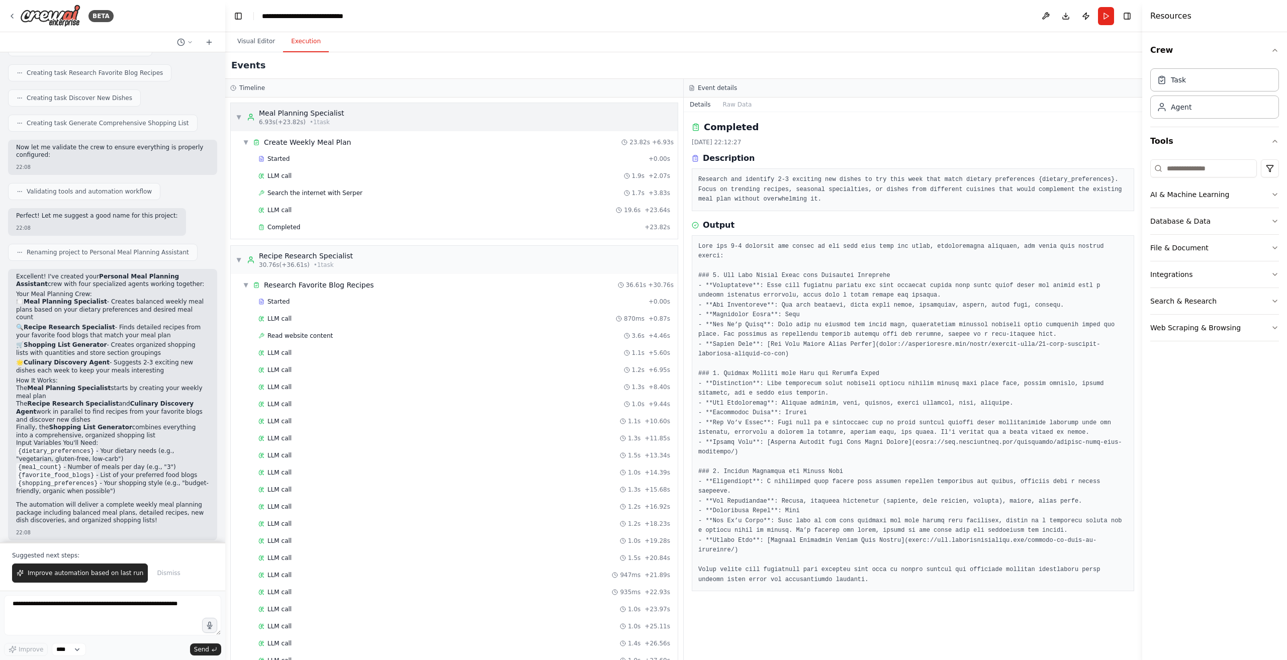
click at [240, 117] on span "▼" at bounding box center [239, 117] width 6 height 8
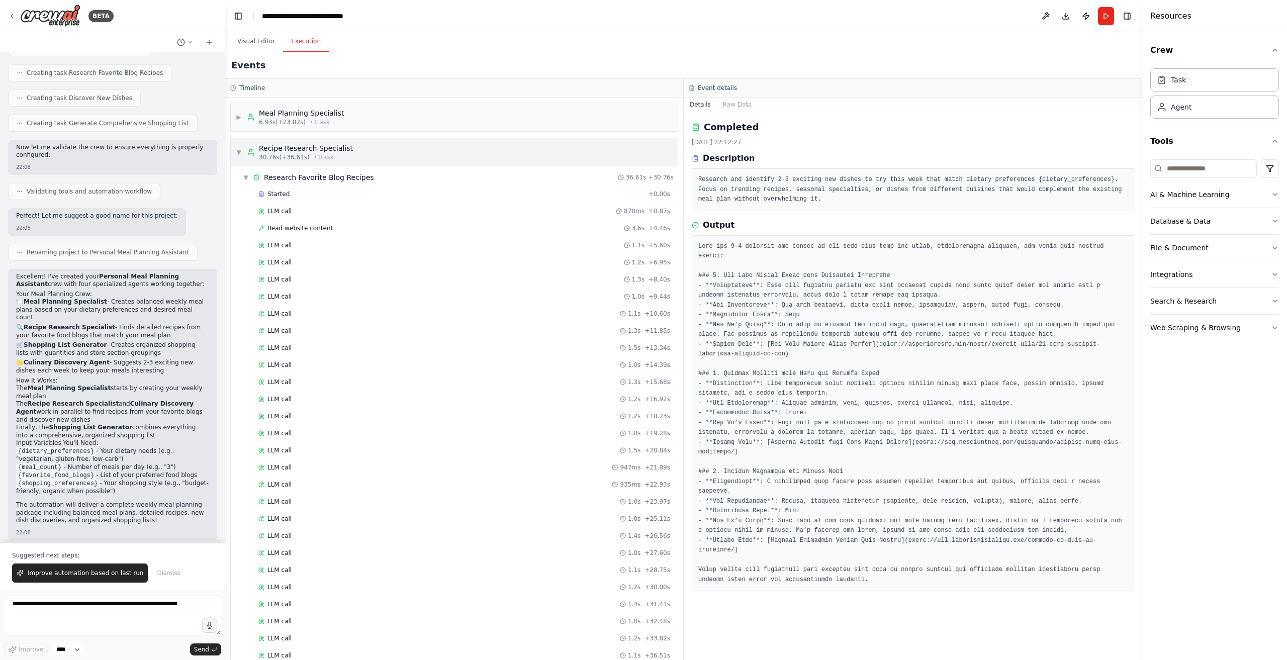
click at [239, 155] on span "▼" at bounding box center [239, 152] width 6 height 8
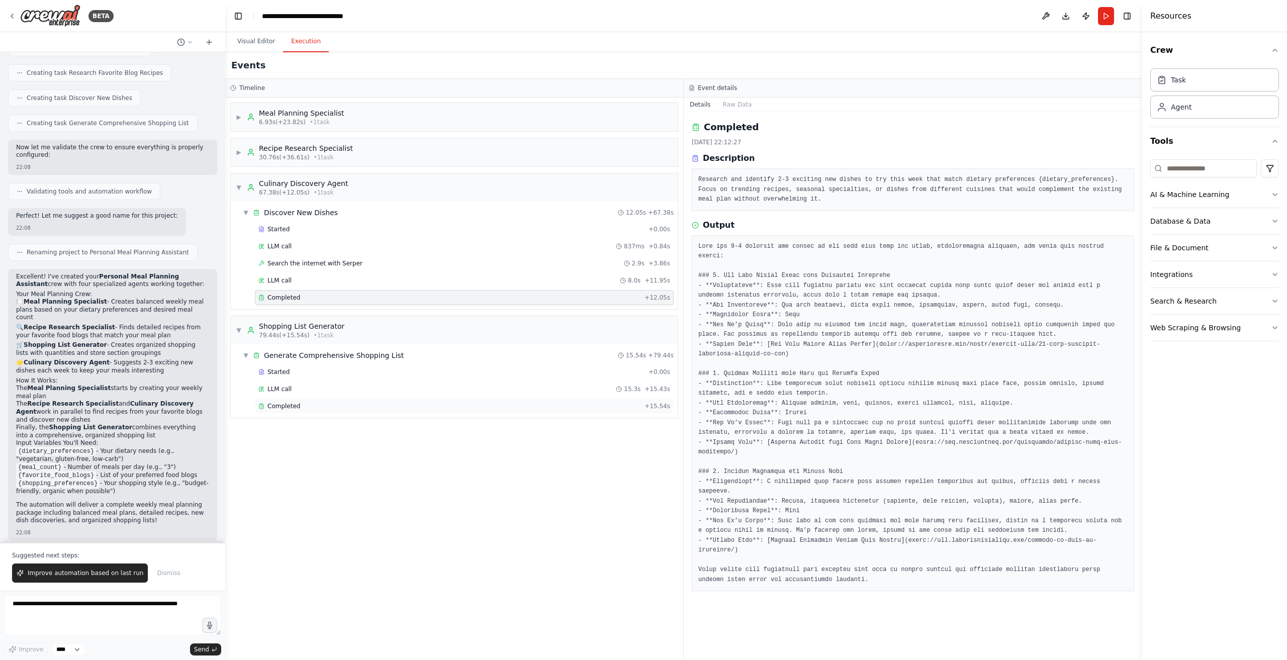
click at [348, 403] on div "Completed" at bounding box center [449, 406] width 382 height 8
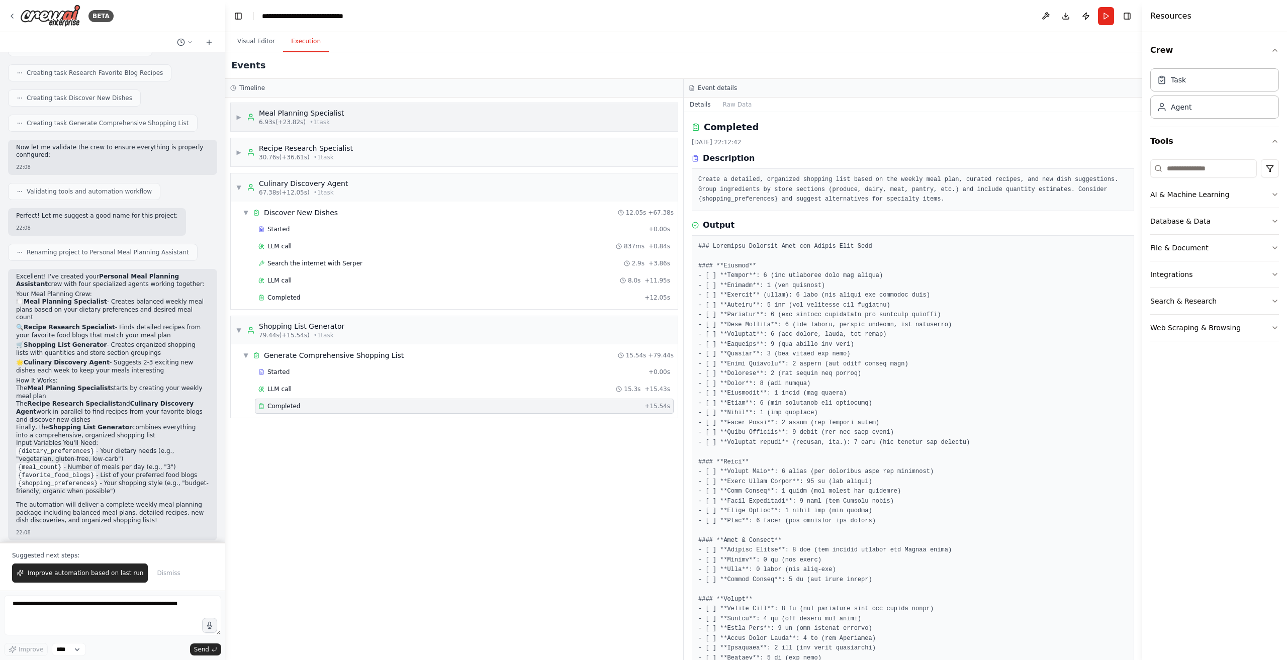
click at [401, 112] on div "▶ Meal Planning Specialist 6.93s (+23.82s) • 1 task" at bounding box center [454, 117] width 447 height 28
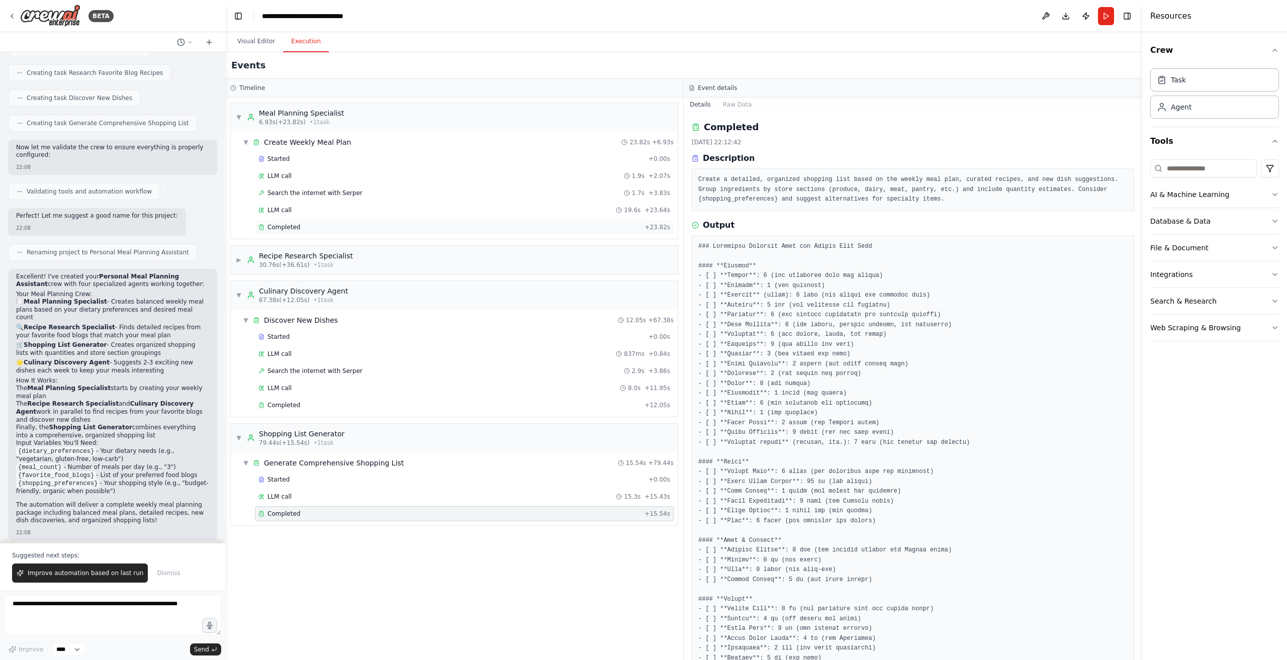
click at [370, 229] on div "Completed" at bounding box center [449, 227] width 382 height 8
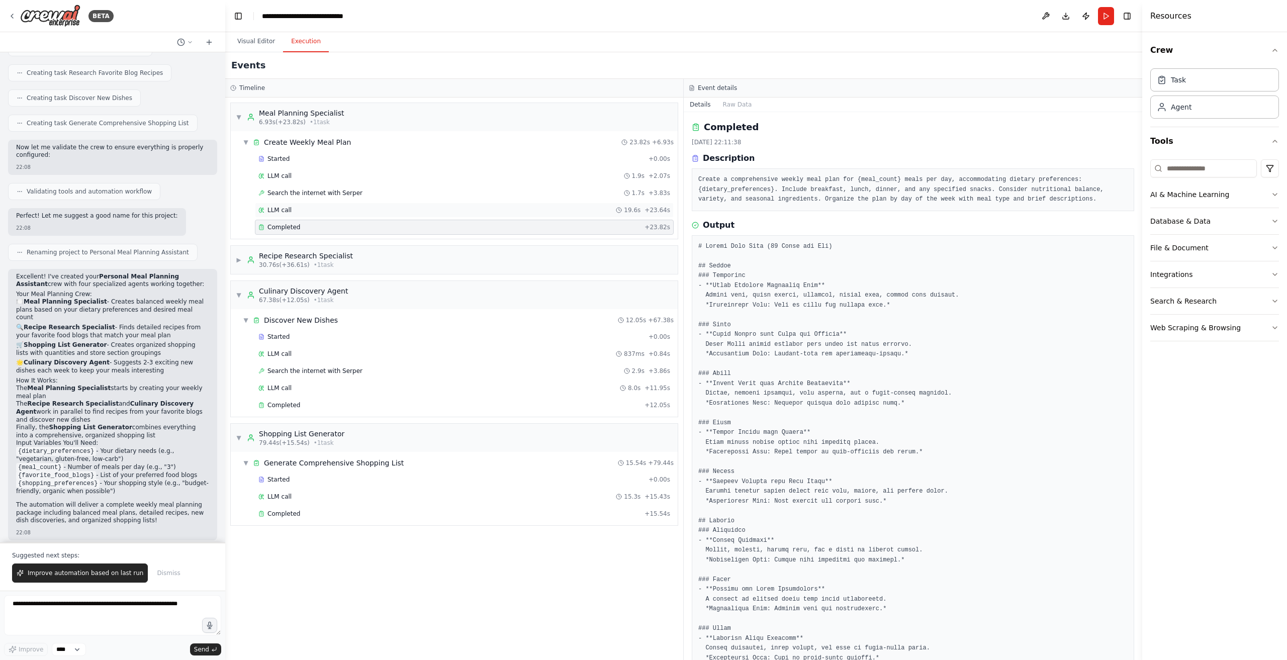
click at [371, 208] on div "LLM call 19.6s + 23.64s" at bounding box center [464, 210] width 412 height 8
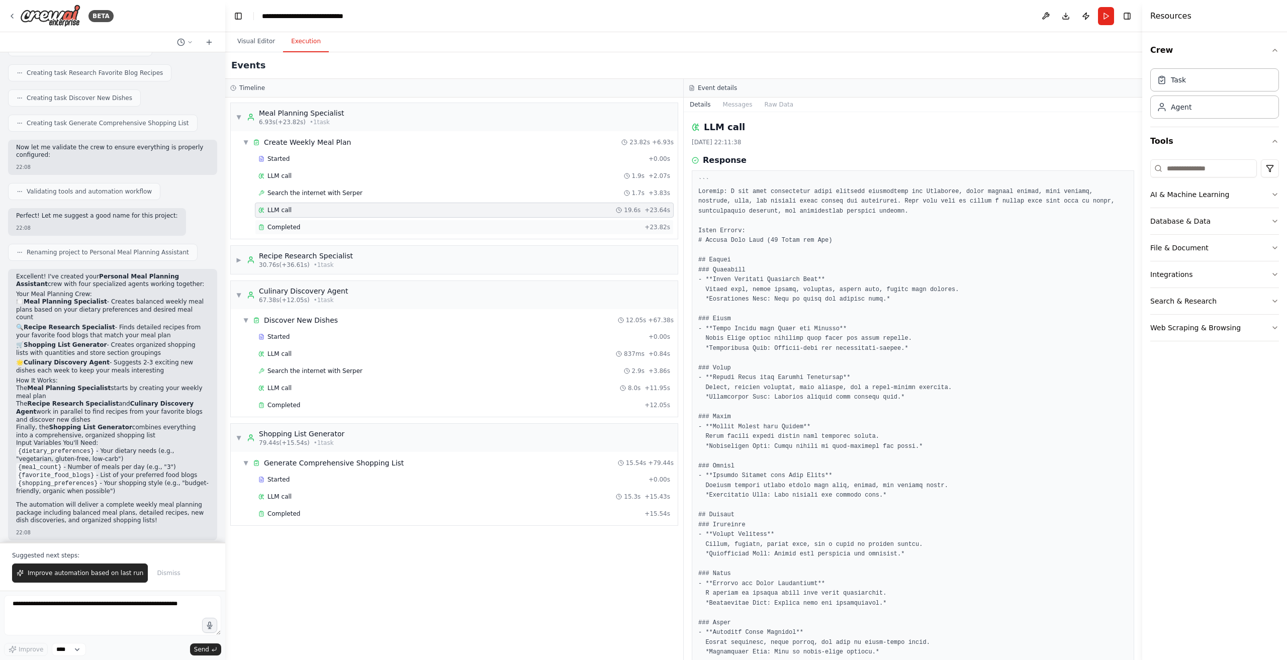
click at [370, 220] on div "Completed + 23.82s" at bounding box center [464, 227] width 419 height 15
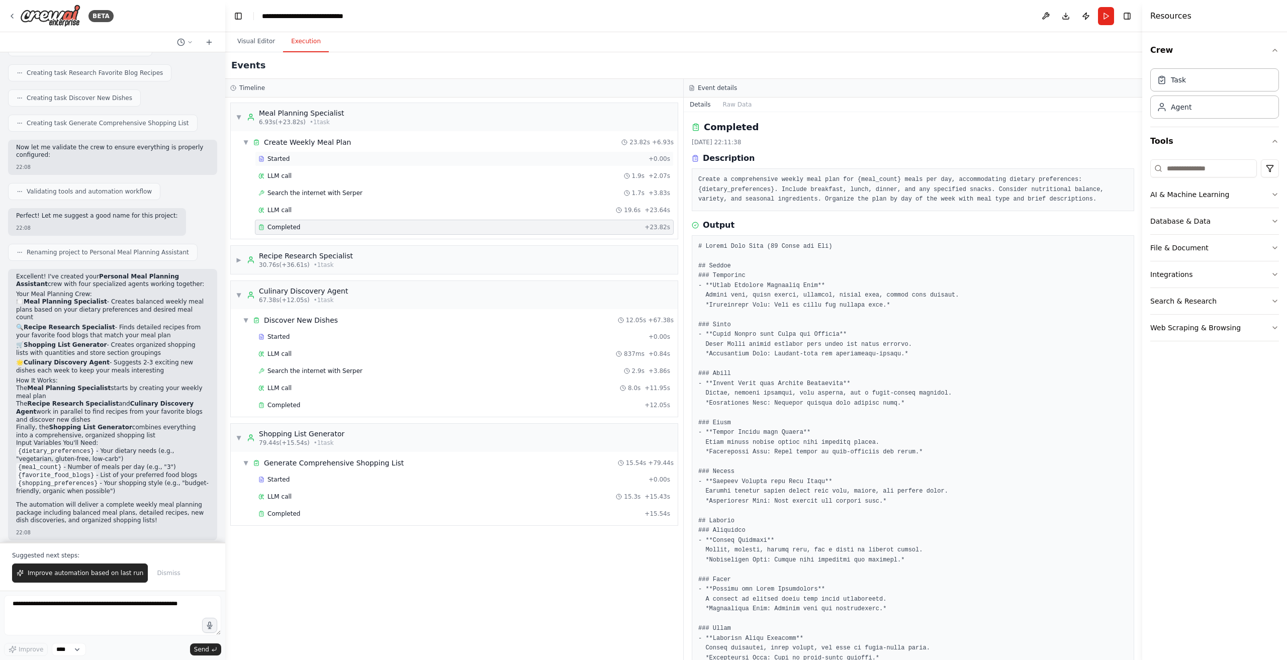
click at [458, 151] on div "Started + 0.00s" at bounding box center [464, 158] width 419 height 15
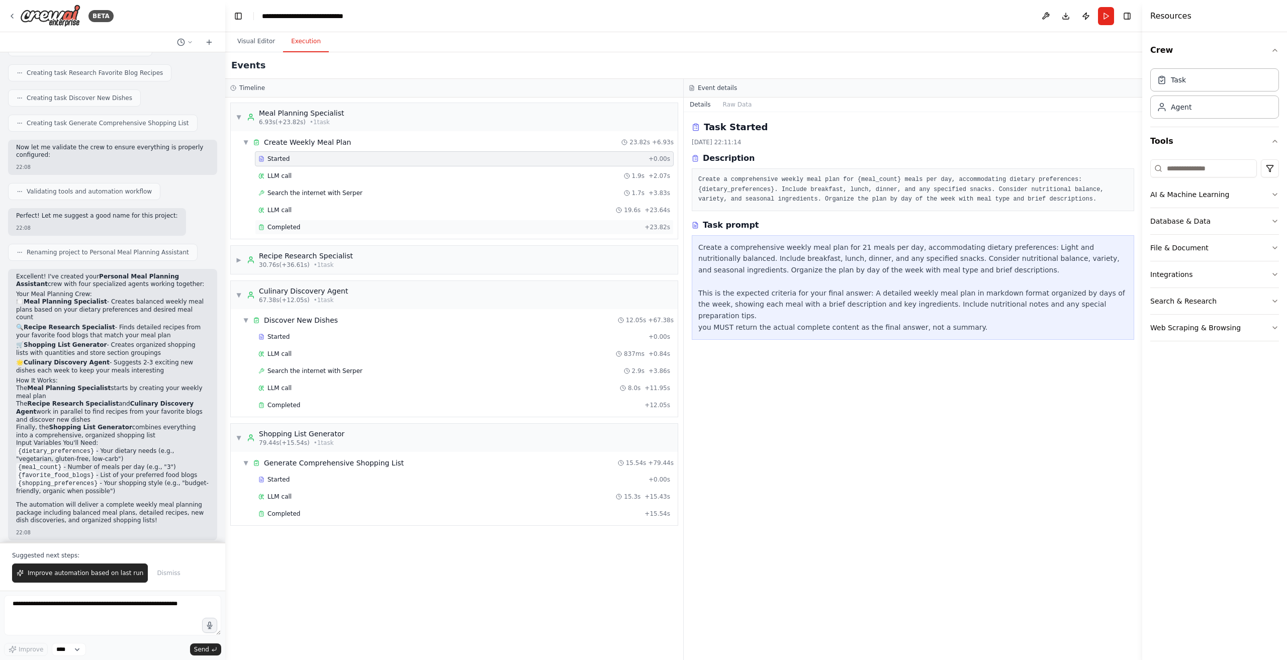
click at [435, 230] on div "Completed + 23.82s" at bounding box center [464, 227] width 419 height 15
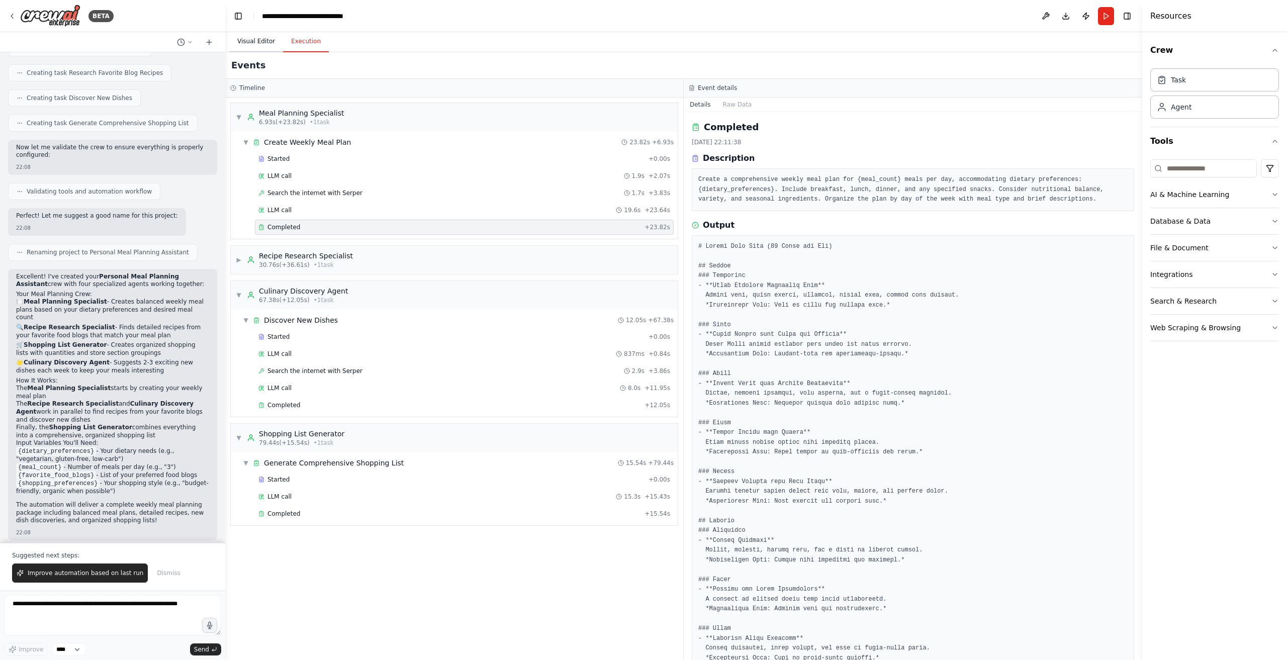
click at [255, 43] on button "Visual Editor" at bounding box center [256, 41] width 54 height 21
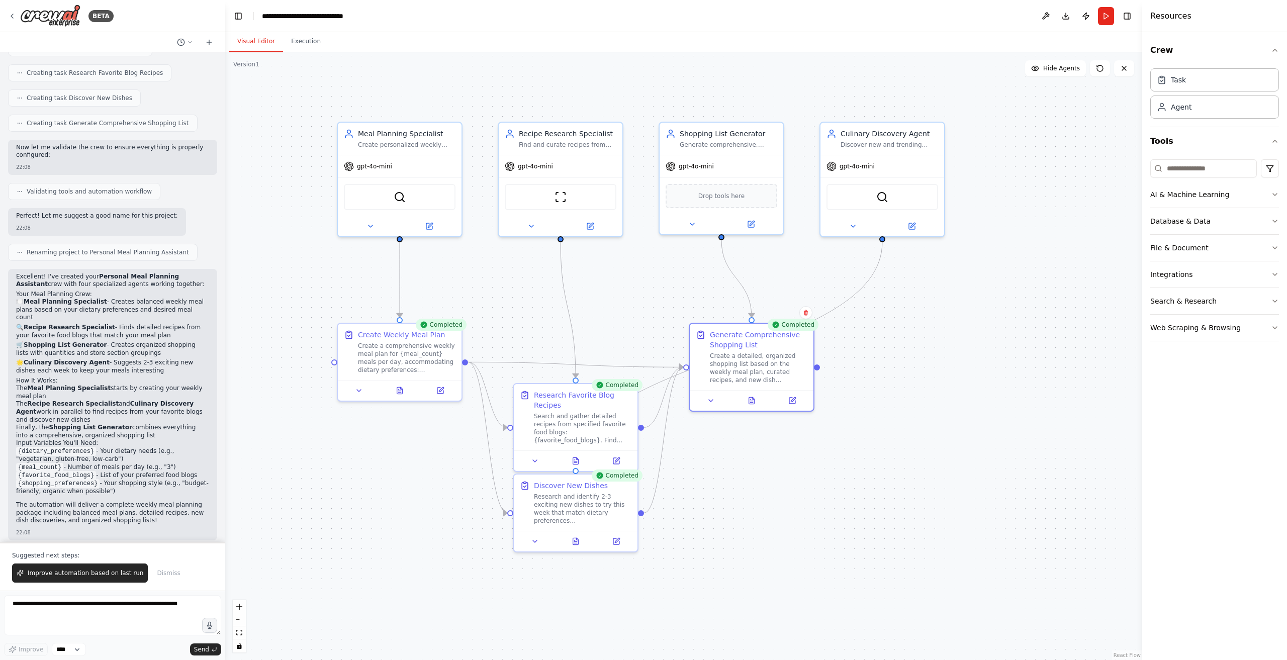
click at [1013, 308] on div ".deletable-edge-delete-btn { width: 20px; height: 20px; border: 0px solid #ffff…" at bounding box center [683, 356] width 917 height 608
click at [1048, 13] on button at bounding box center [1046, 16] width 16 height 18
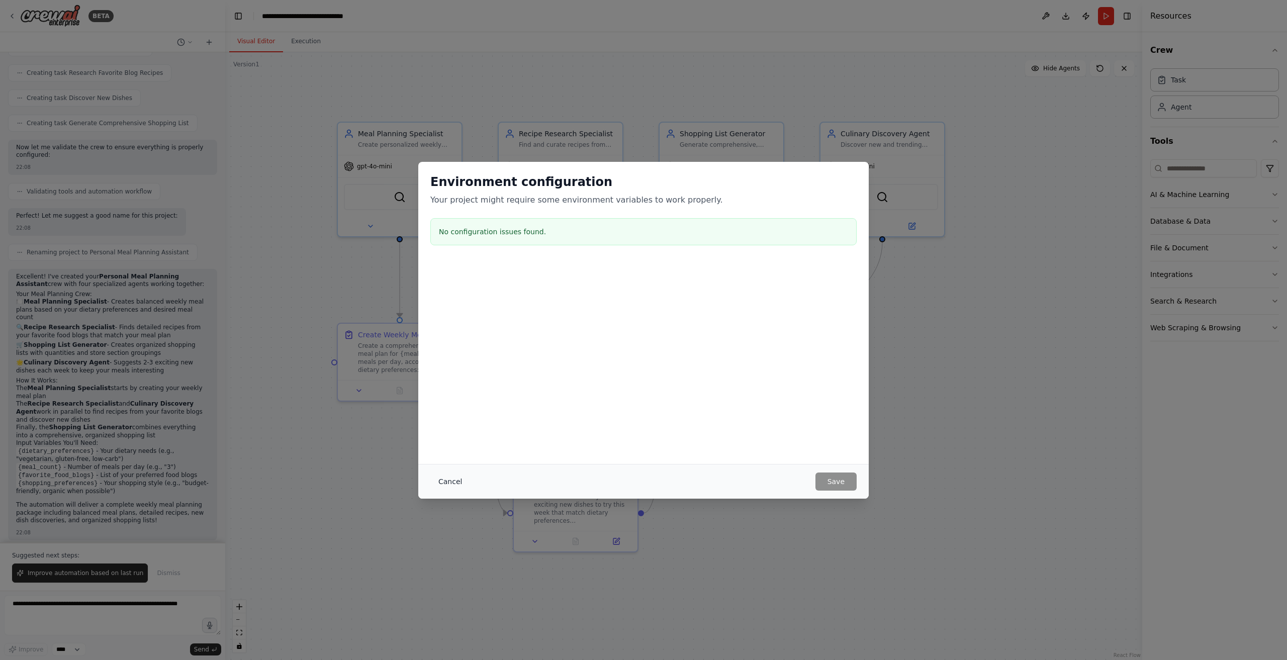
click at [431, 476] on button "Cancel" at bounding box center [450, 482] width 40 height 18
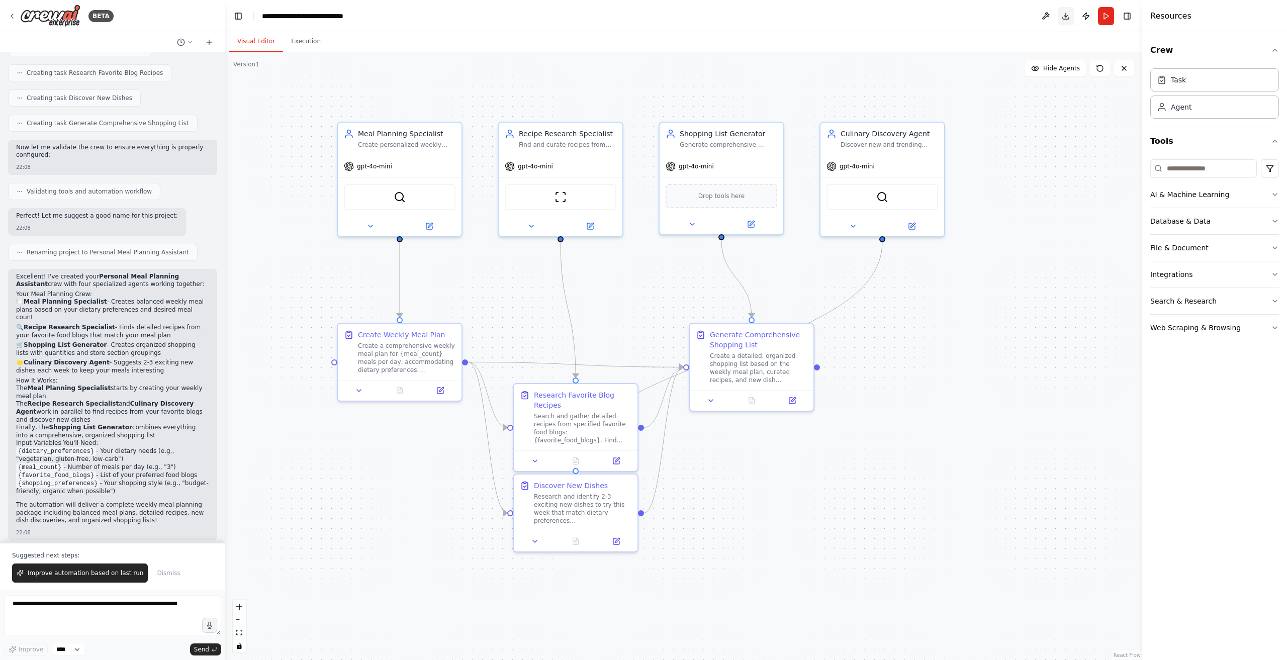
click at [1063, 18] on button "Download" at bounding box center [1066, 16] width 16 height 18
drag, startPoint x: 933, startPoint y: 93, endPoint x: 928, endPoint y: 92, distance: 5.1
click at [933, 93] on div ".deletable-edge-delete-btn { width: 20px; height: 20px; border: 0px solid #ffff…" at bounding box center [683, 356] width 917 height 608
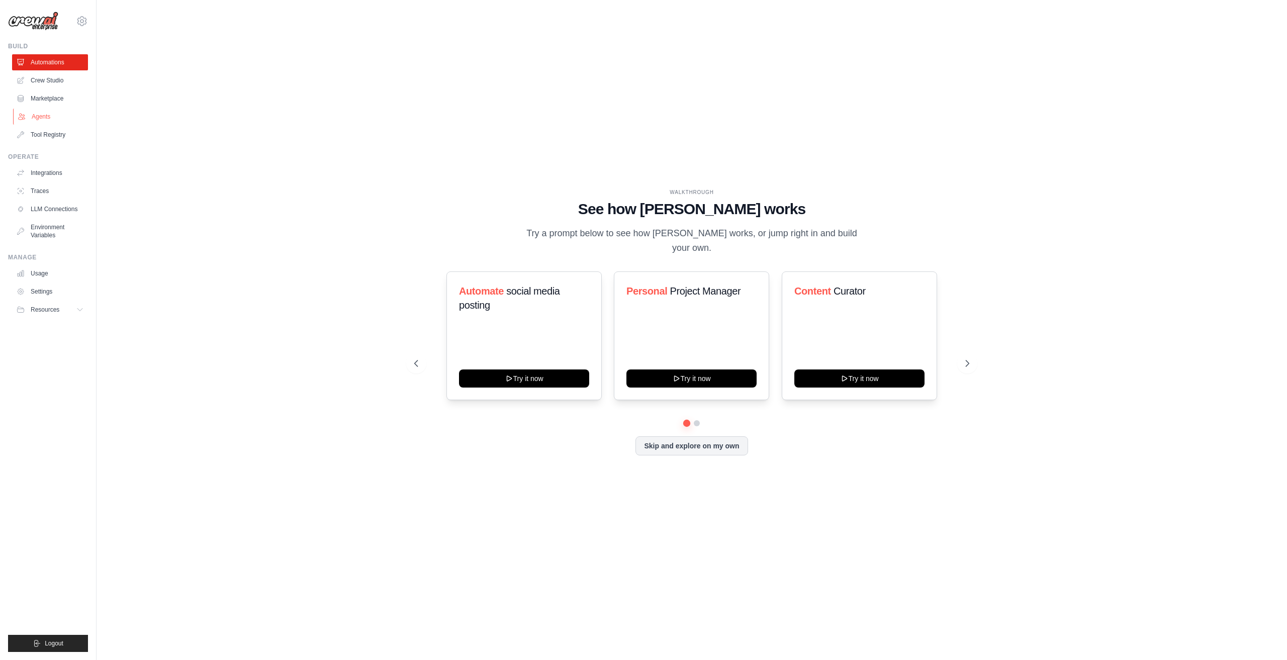
click at [46, 114] on link "Agents" at bounding box center [51, 117] width 76 height 16
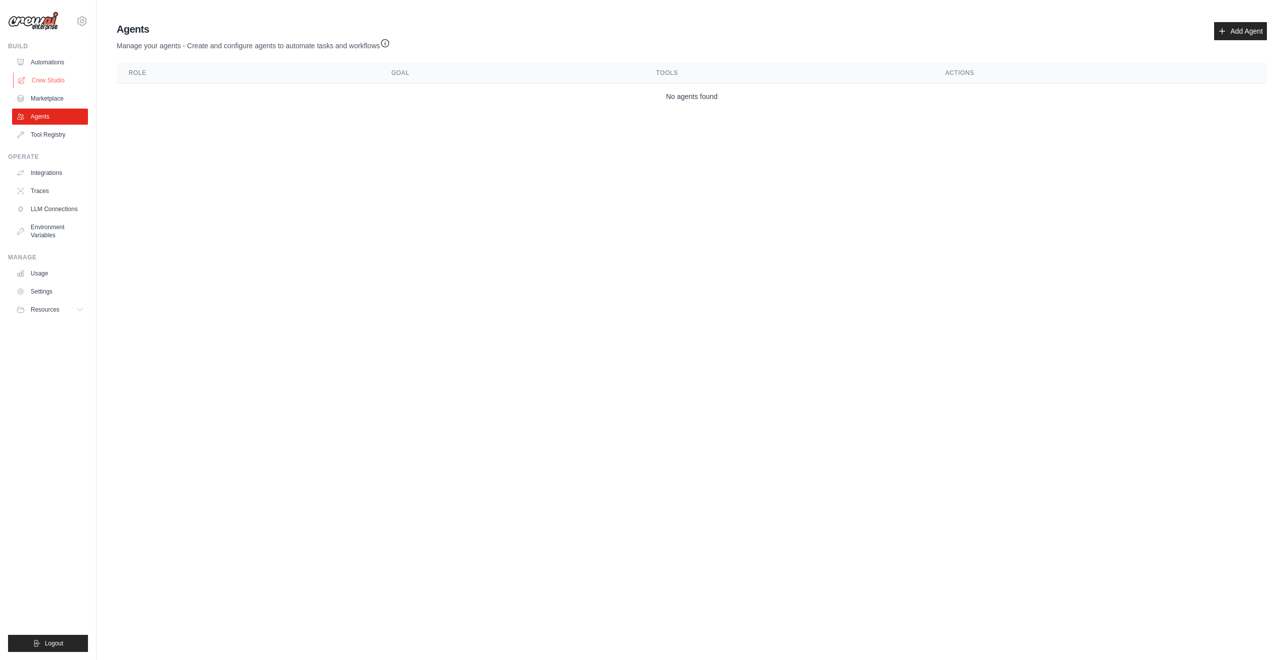
click at [47, 81] on link "Crew Studio" at bounding box center [51, 80] width 76 height 16
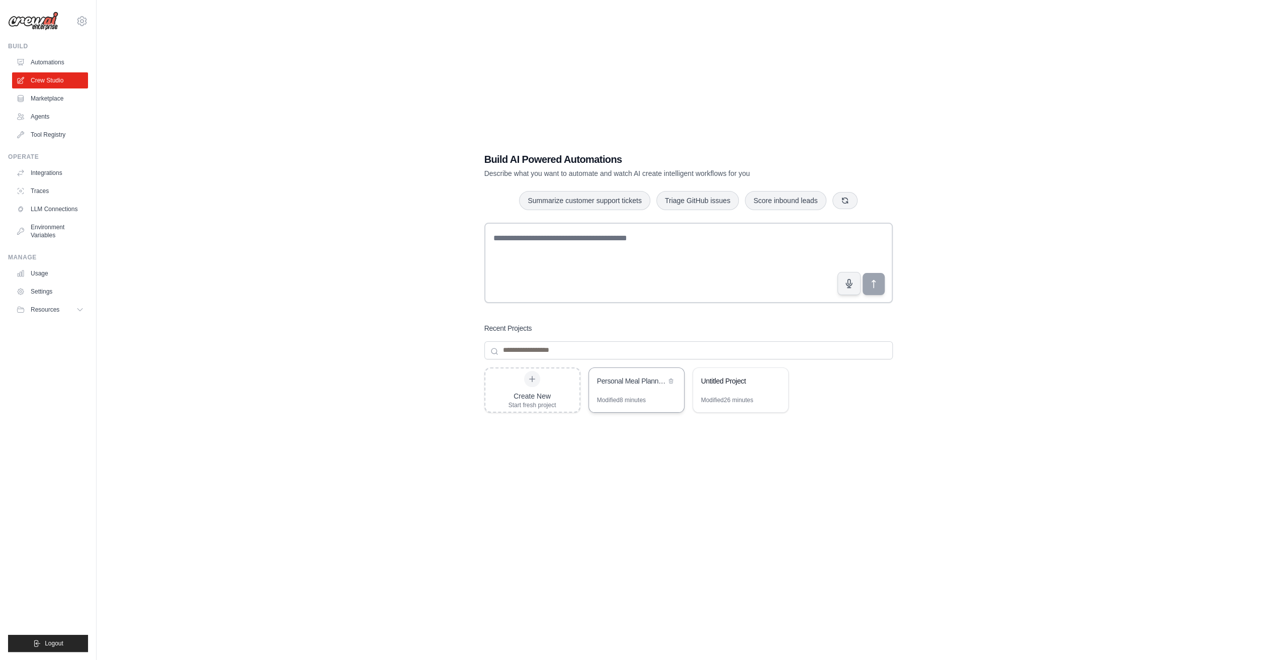
click at [661, 379] on div "Personal Meal Planning Assistant" at bounding box center [631, 381] width 69 height 10
click at [62, 60] on link "Automations" at bounding box center [51, 62] width 76 height 16
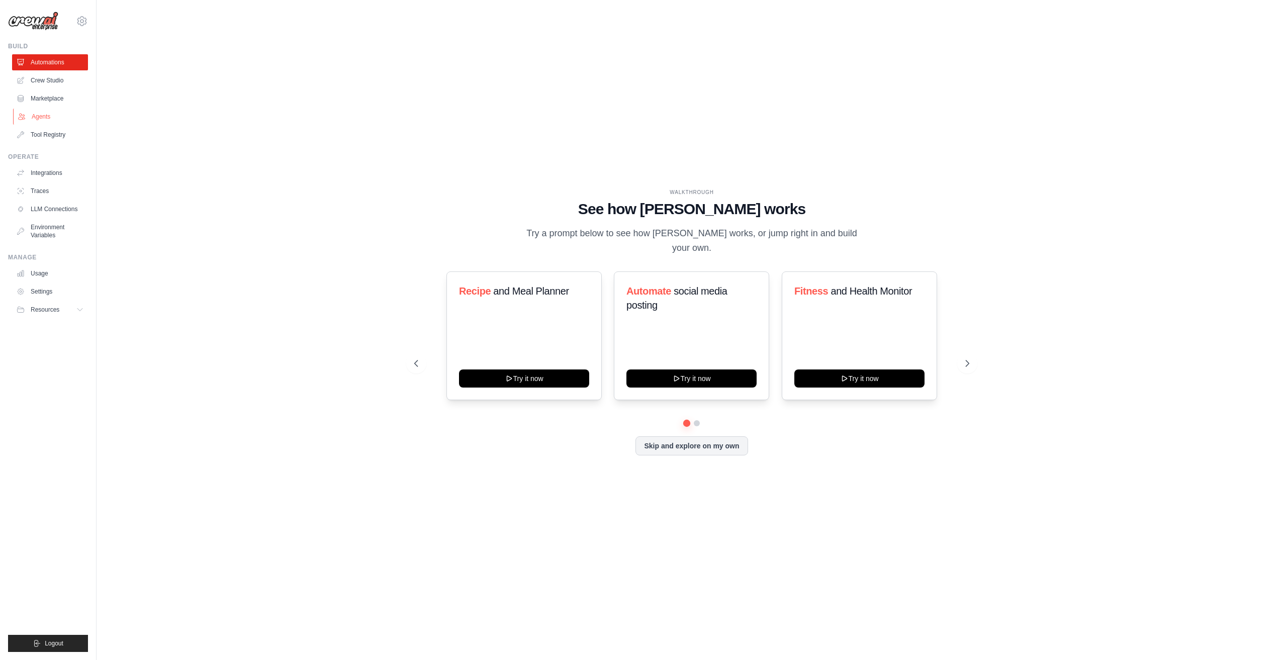
click at [50, 116] on link "Agents" at bounding box center [51, 117] width 76 height 16
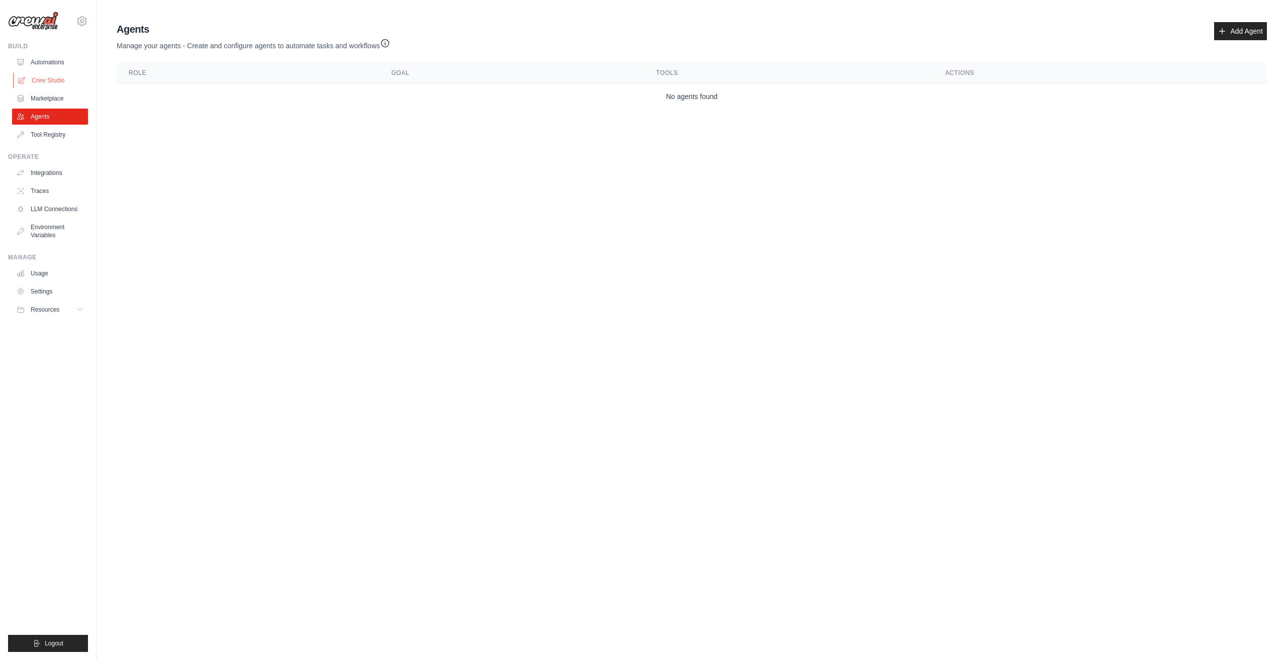
click at [56, 80] on link "Crew Studio" at bounding box center [51, 80] width 76 height 16
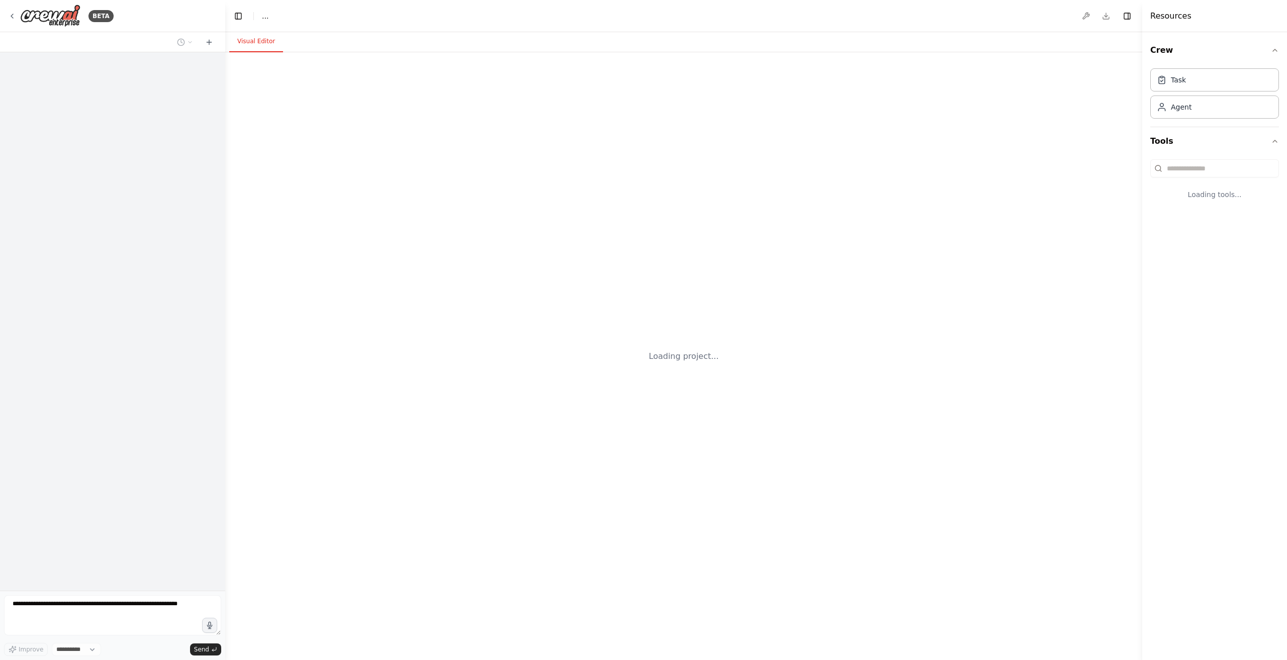
select select "****"
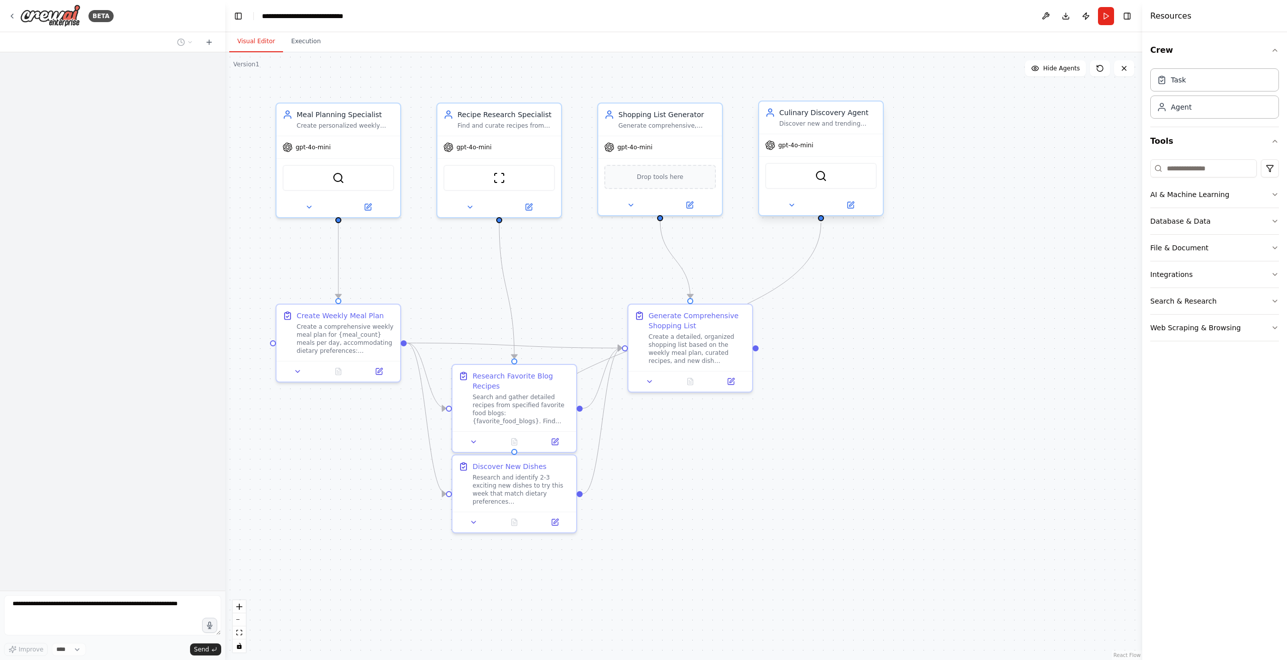
scroll to position [431, 0]
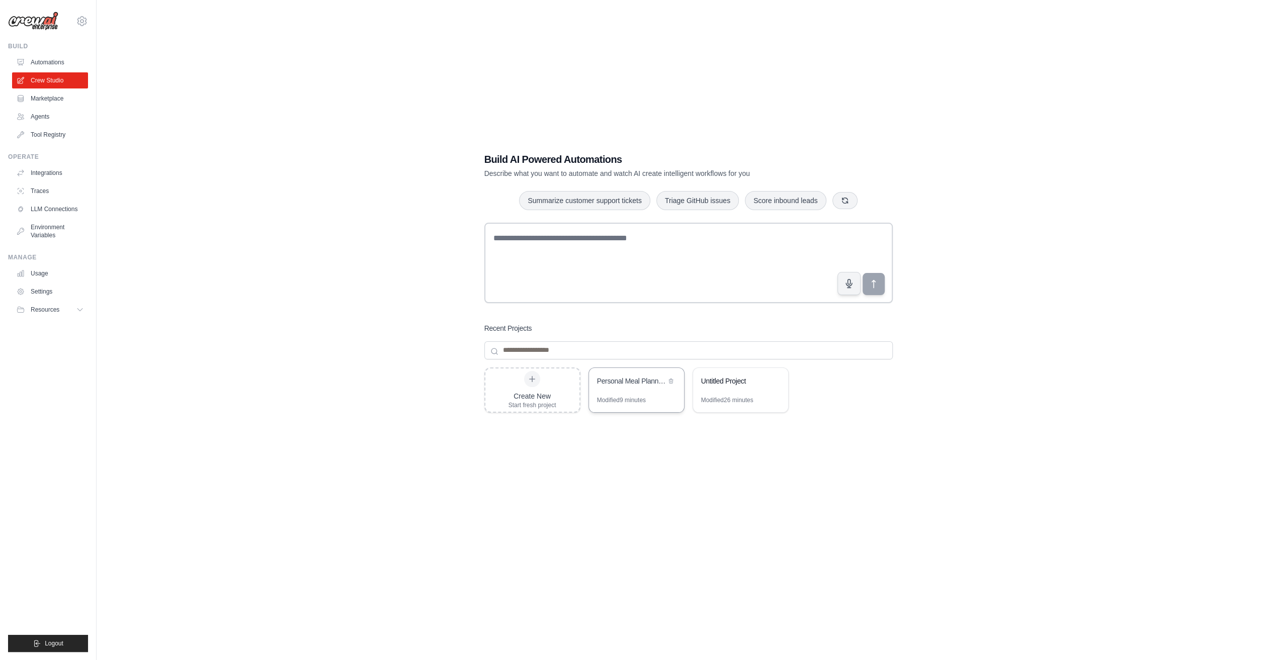
click at [643, 391] on div "Personal Meal Planning Assistant" at bounding box center [636, 382] width 95 height 28
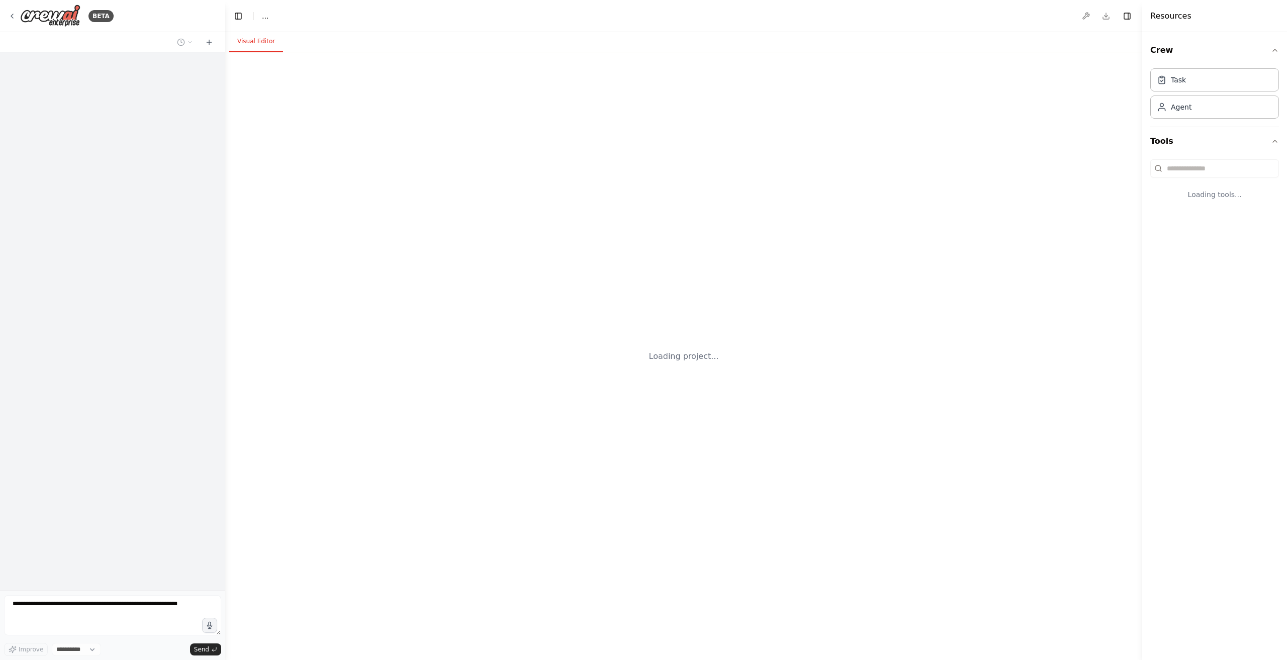
select select "****"
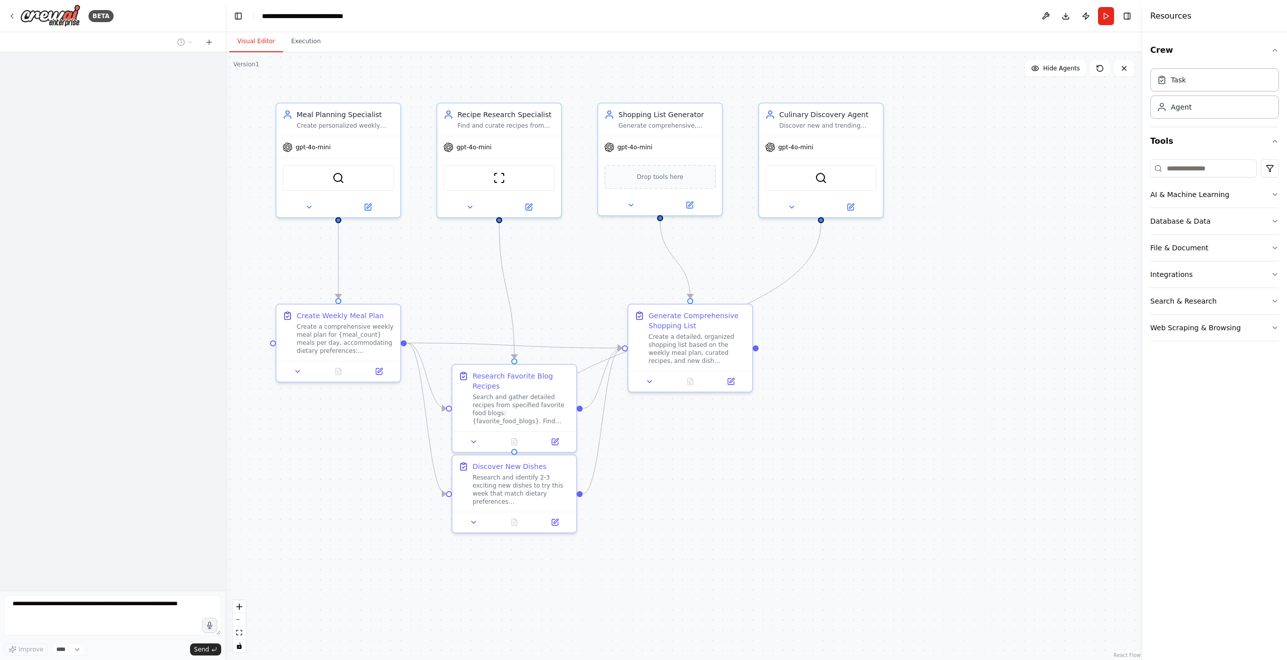
scroll to position [431, 0]
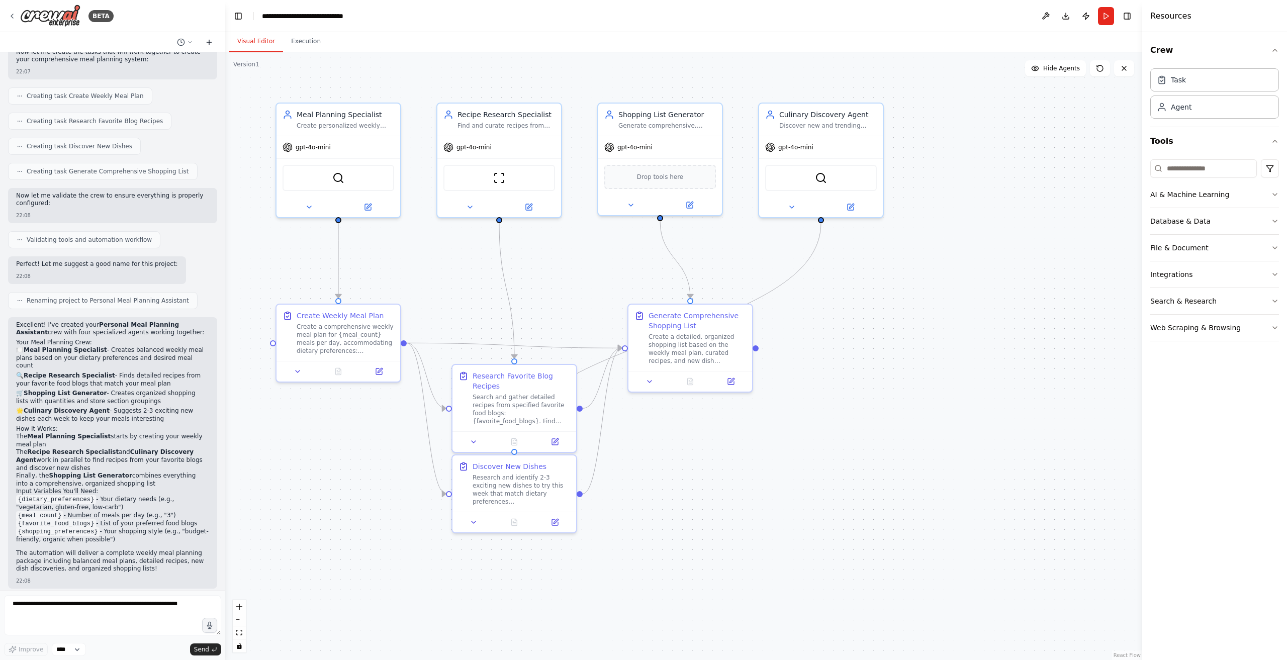
click at [204, 41] on button at bounding box center [209, 42] width 16 height 12
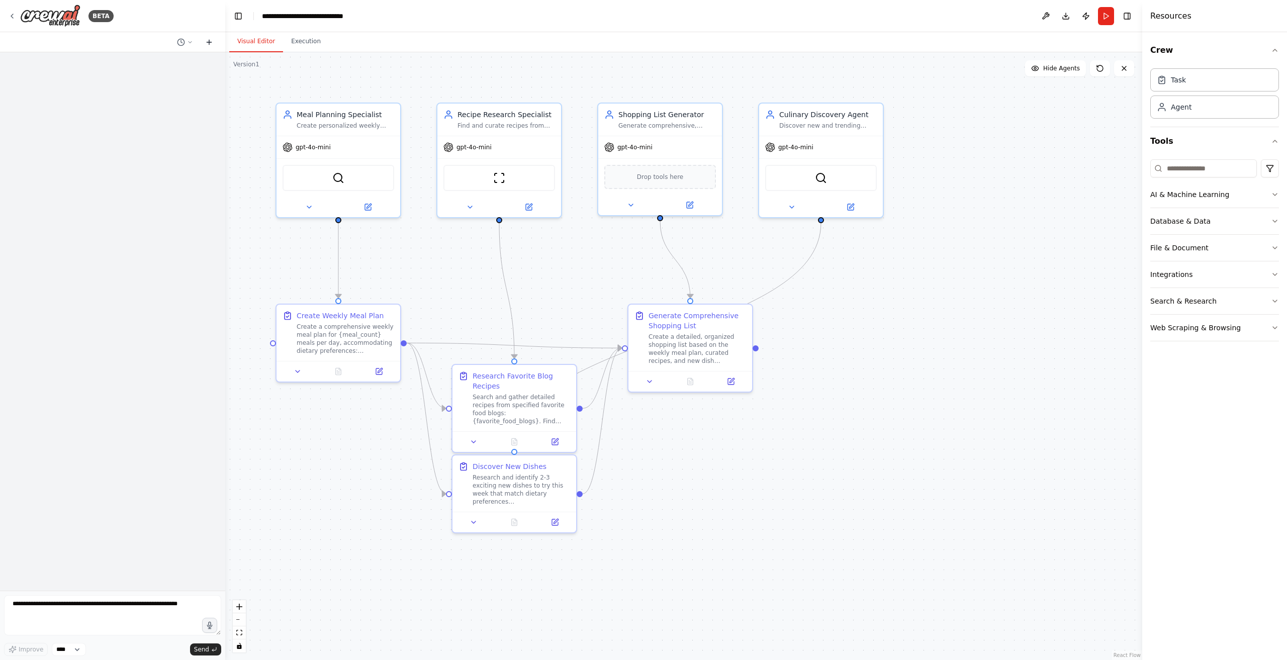
scroll to position [0, 0]
click at [338, 74] on div ".deletable-edge-delete-btn { width: 20px; height: 20px; border: 0px solid #ffff…" at bounding box center [683, 356] width 917 height 608
click at [188, 41] on icon at bounding box center [190, 42] width 6 height 6
click at [161, 82] on span "Develop a crew that creates weekly meal plans based on your dietary preferences…" at bounding box center [146, 79] width 74 height 8
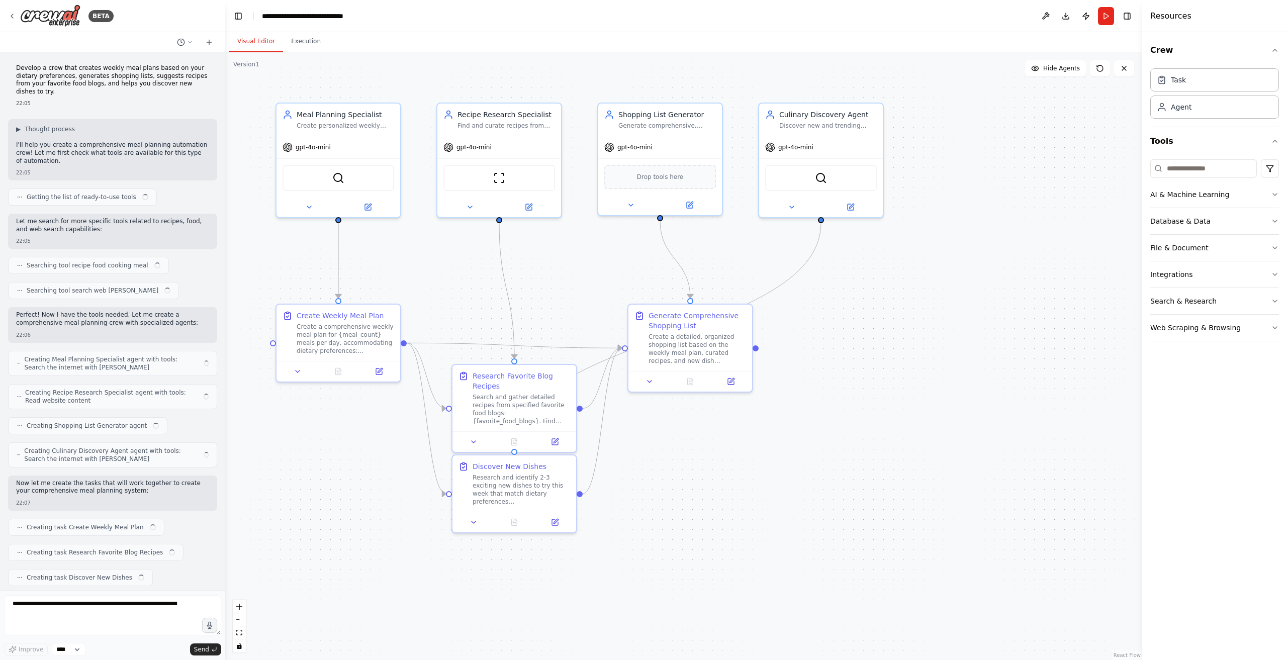
scroll to position [431, 0]
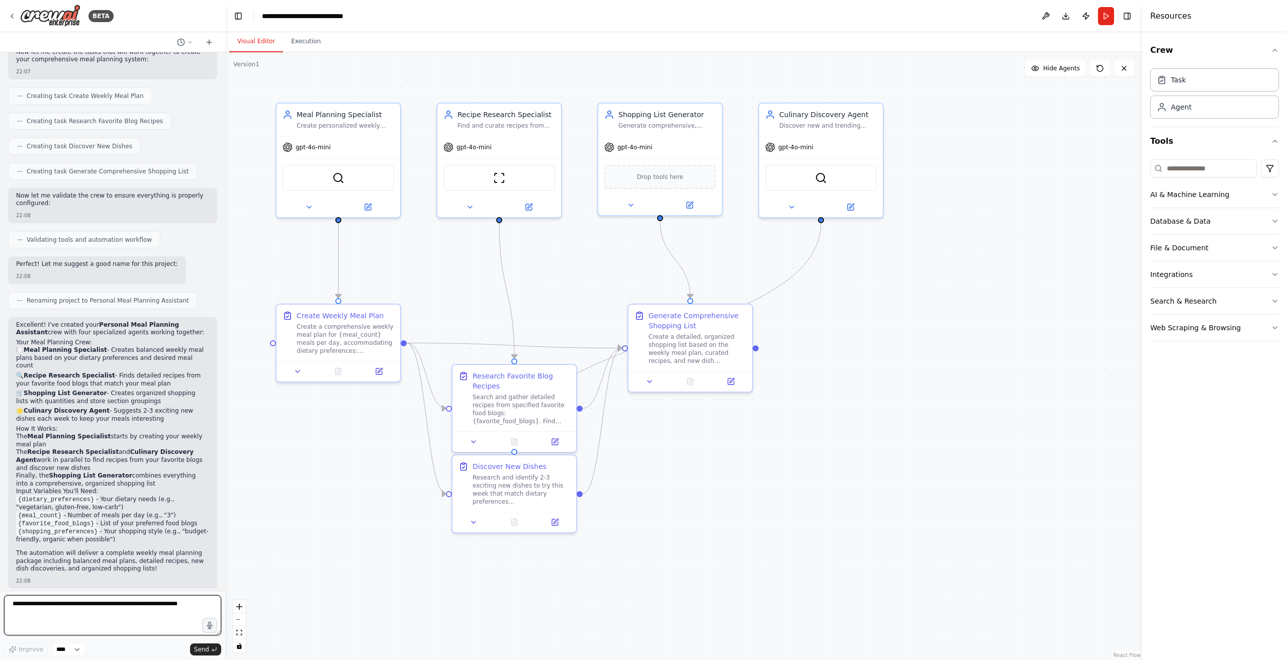
click at [161, 611] on textarea at bounding box center [112, 615] width 217 height 40
type textarea "***"
type textarea "**********"
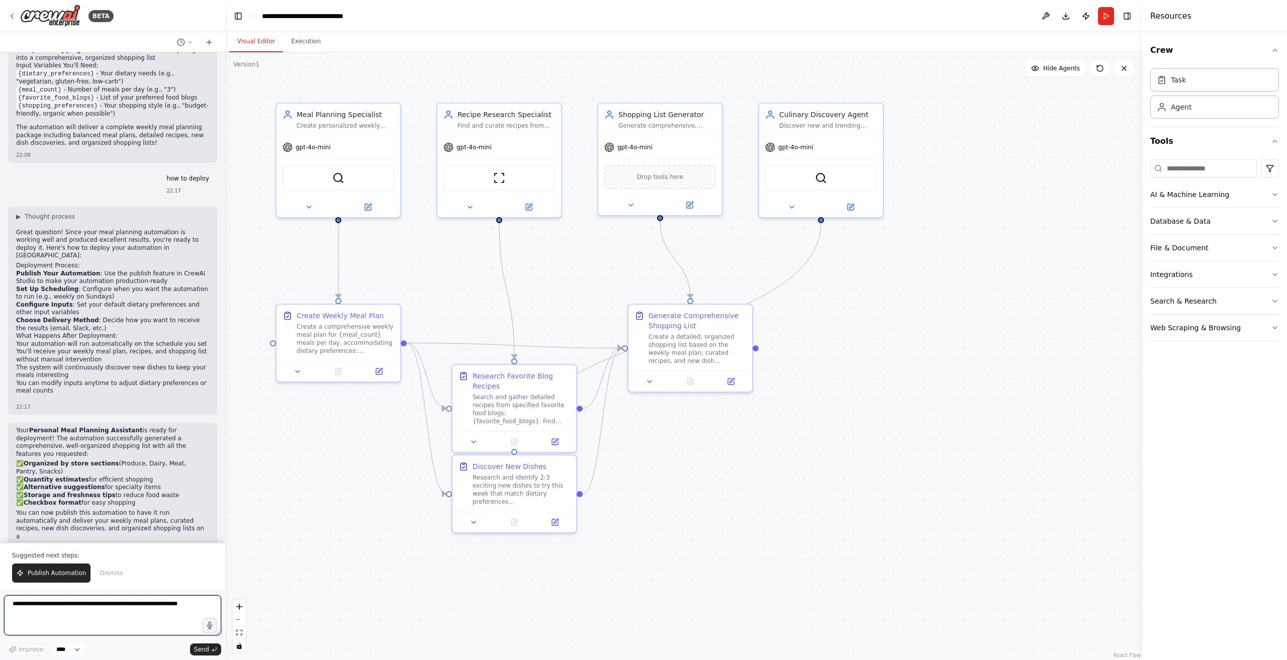
scroll to position [865, 0]
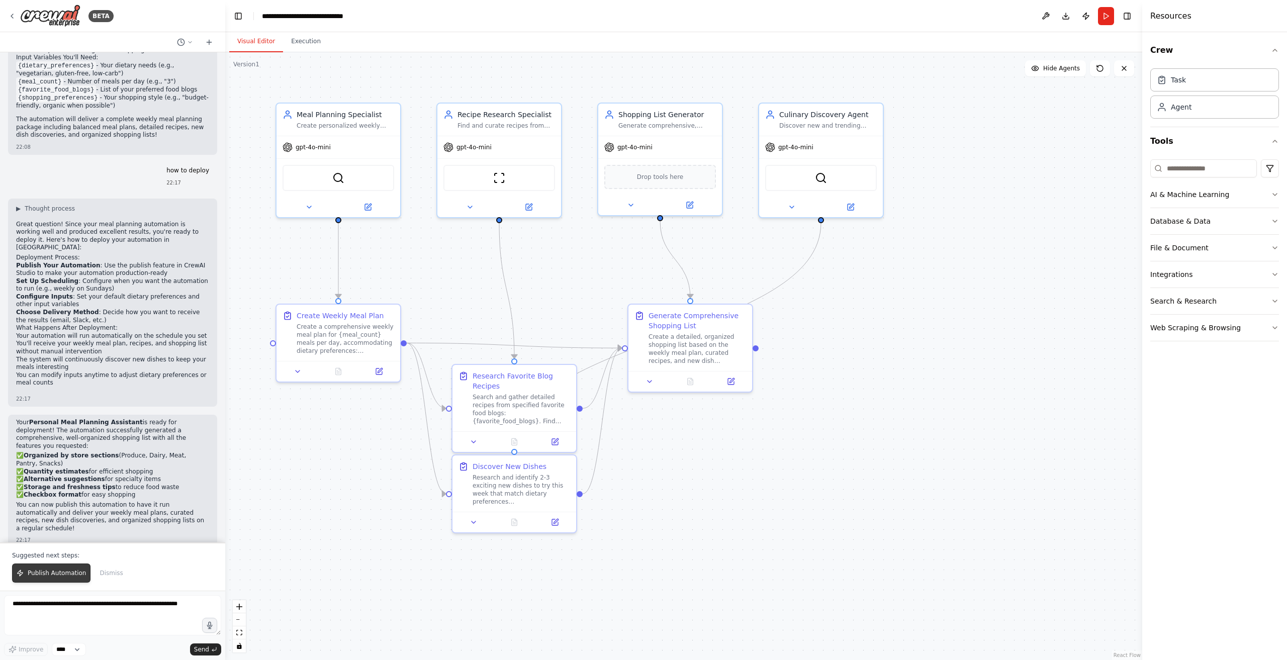
click at [60, 577] on span "Publish Automation" at bounding box center [57, 573] width 58 height 8
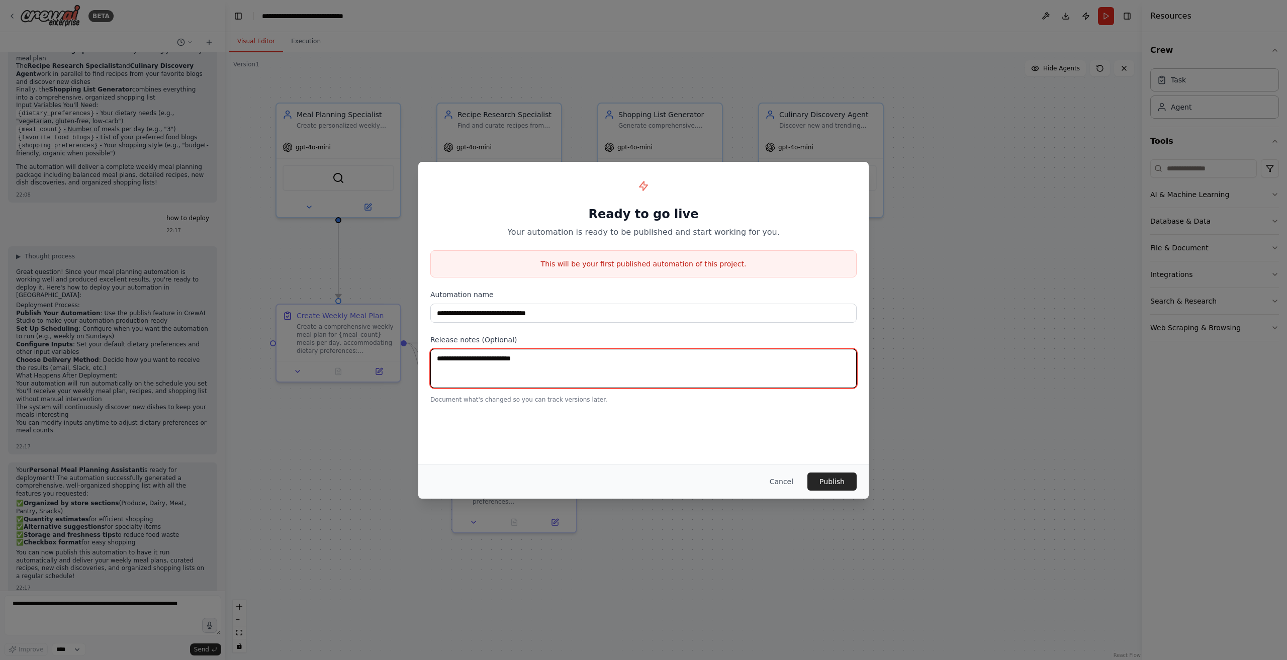
click at [582, 368] on textarea at bounding box center [643, 368] width 426 height 39
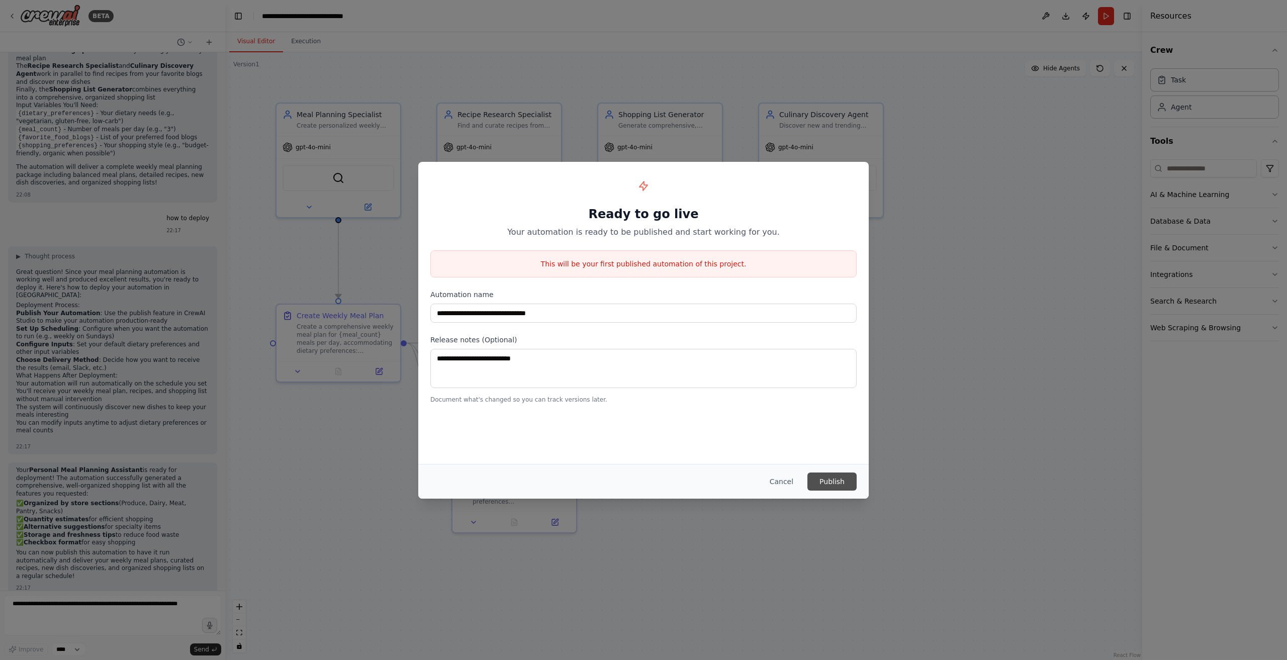
click at [836, 485] on button "Publish" at bounding box center [831, 482] width 49 height 18
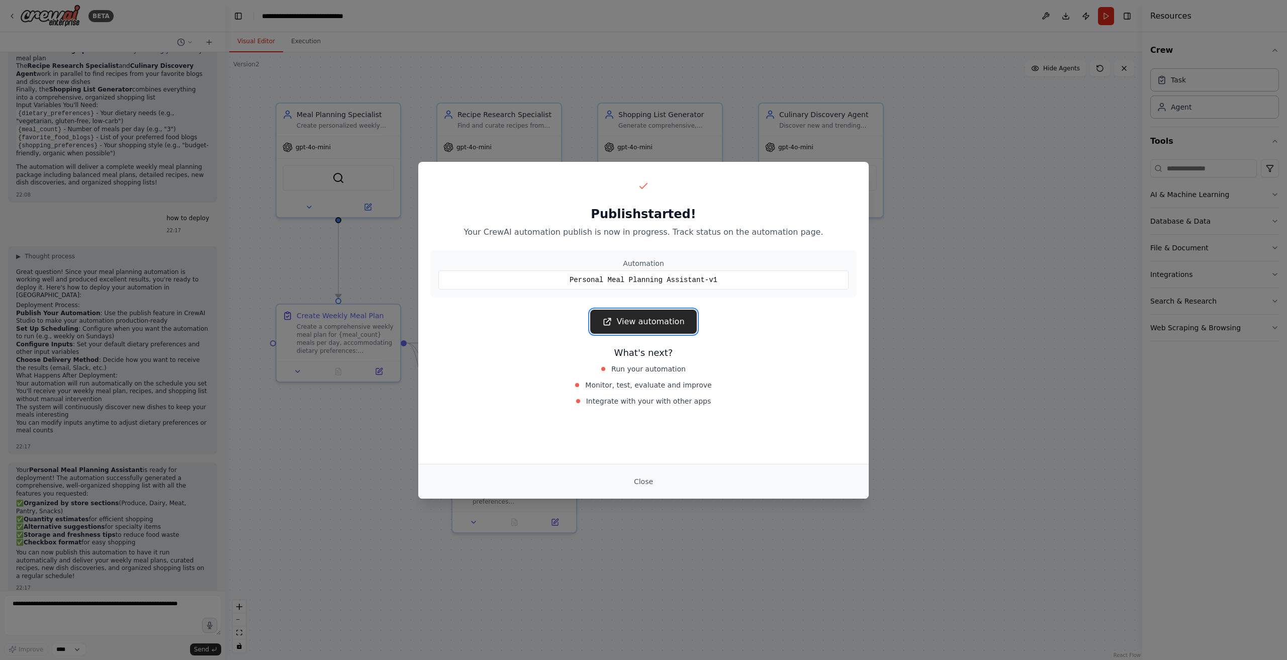
click at [679, 322] on link "View automation" at bounding box center [643, 322] width 106 height 24
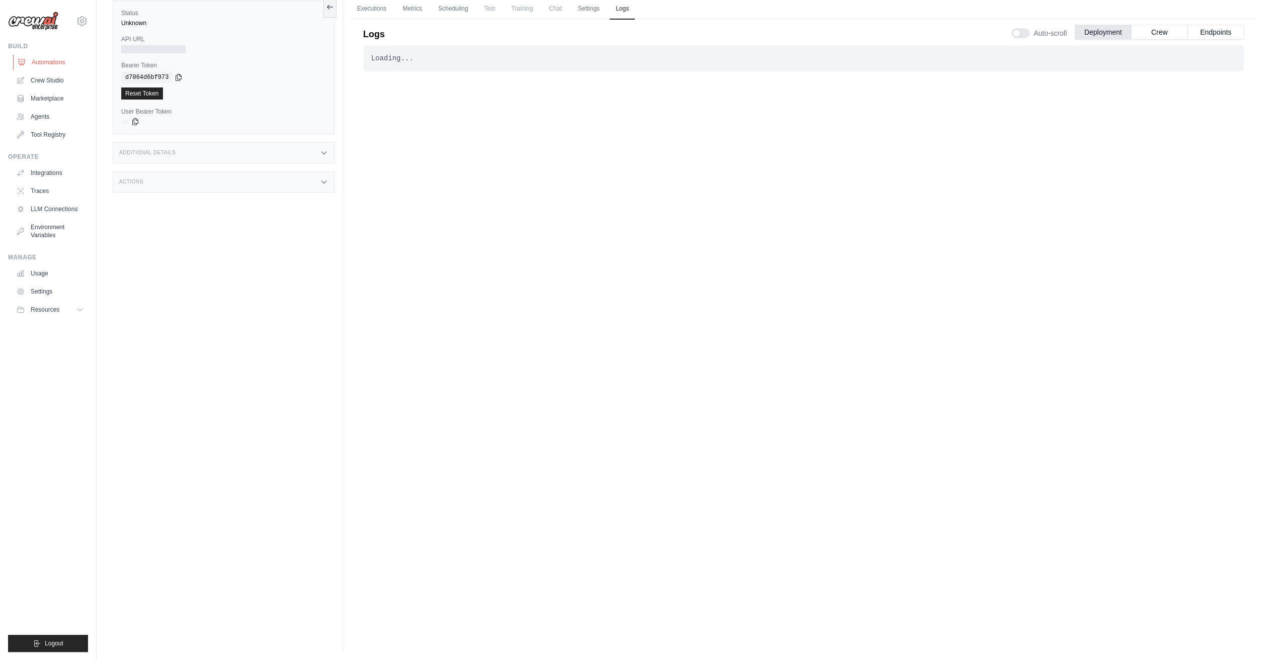
click at [66, 59] on link "Automations" at bounding box center [51, 62] width 76 height 16
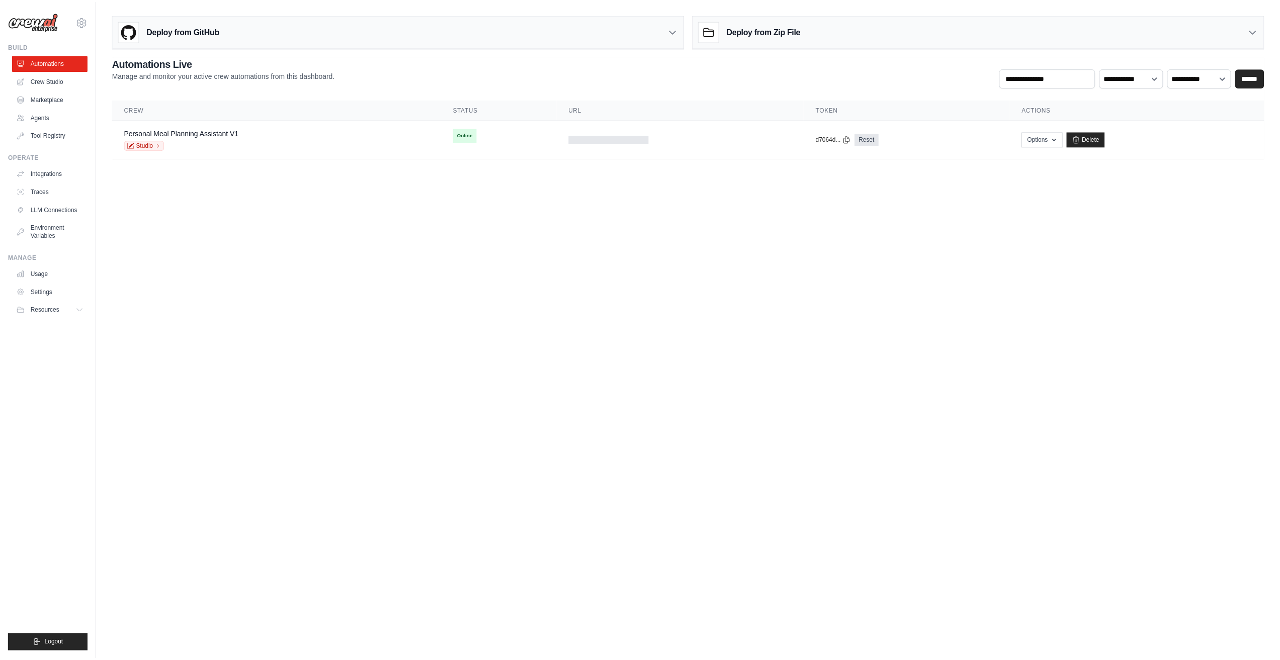
scroll to position [42, 0]
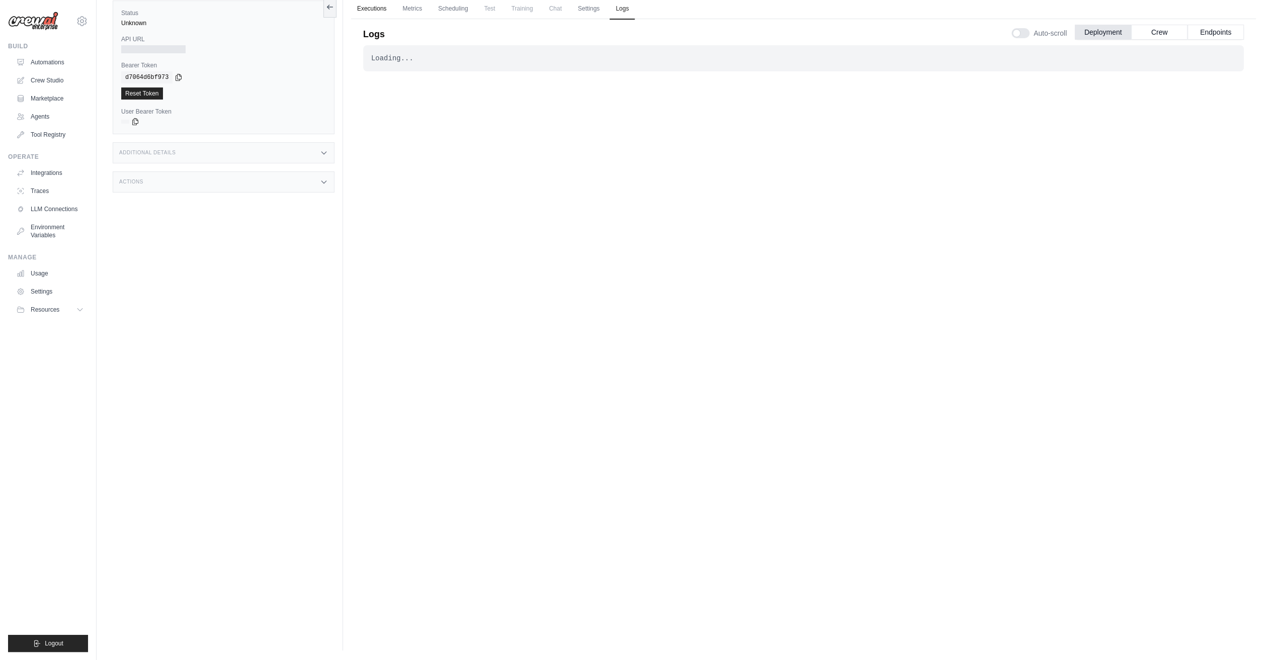
click at [370, 6] on link "Executions" at bounding box center [372, 8] width 42 height 21
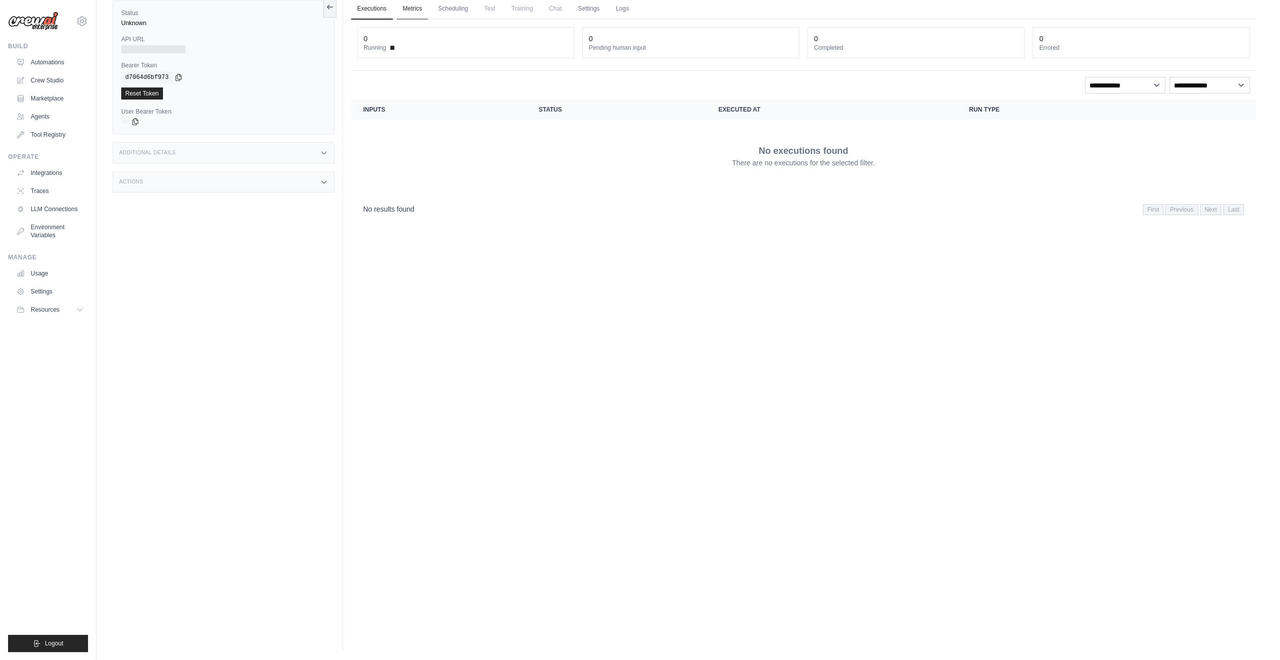
click at [420, 10] on link "Metrics" at bounding box center [413, 8] width 32 height 21
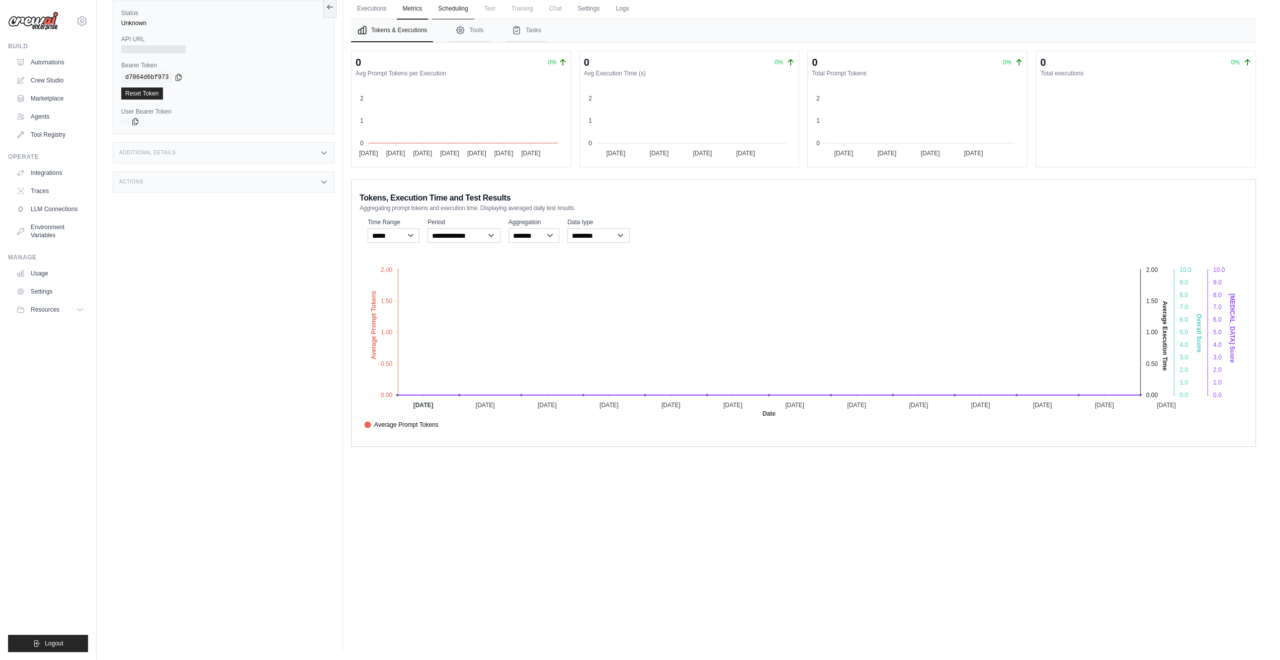
click at [461, 6] on link "Scheduling" at bounding box center [453, 8] width 42 height 21
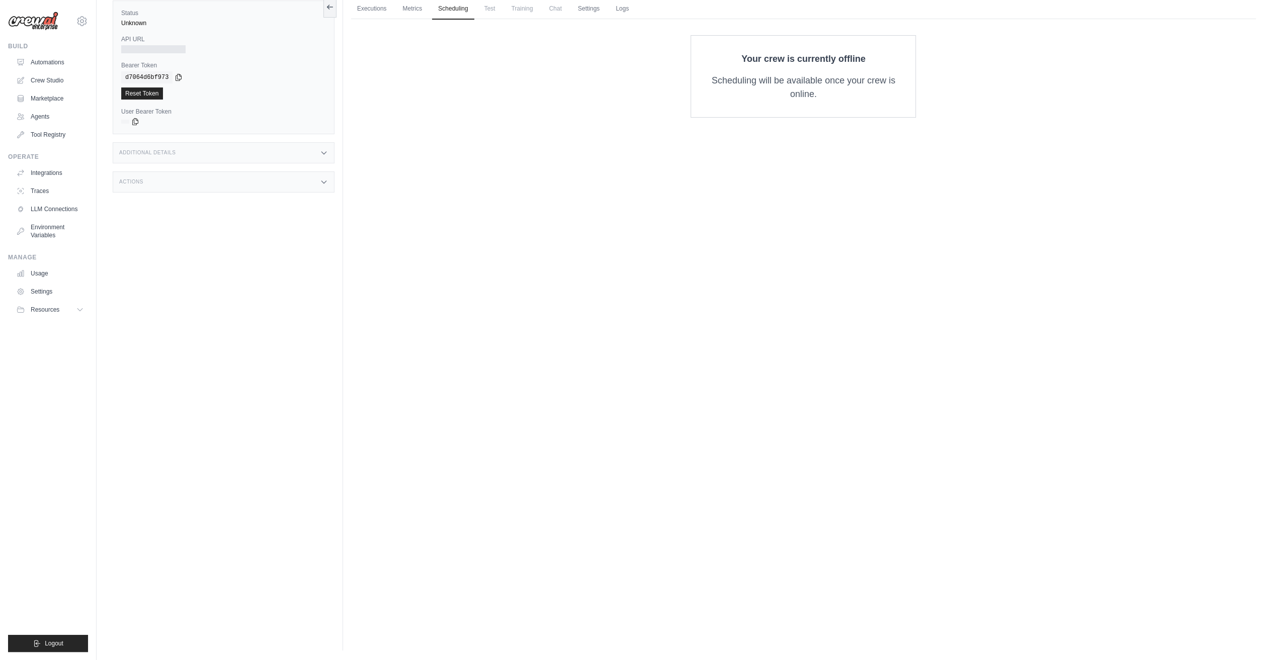
click at [495, 14] on span "Test" at bounding box center [489, 8] width 23 height 20
click at [527, 11] on span "Training" at bounding box center [522, 8] width 34 height 20
click at [421, 11] on link "Metrics" at bounding box center [413, 8] width 32 height 21
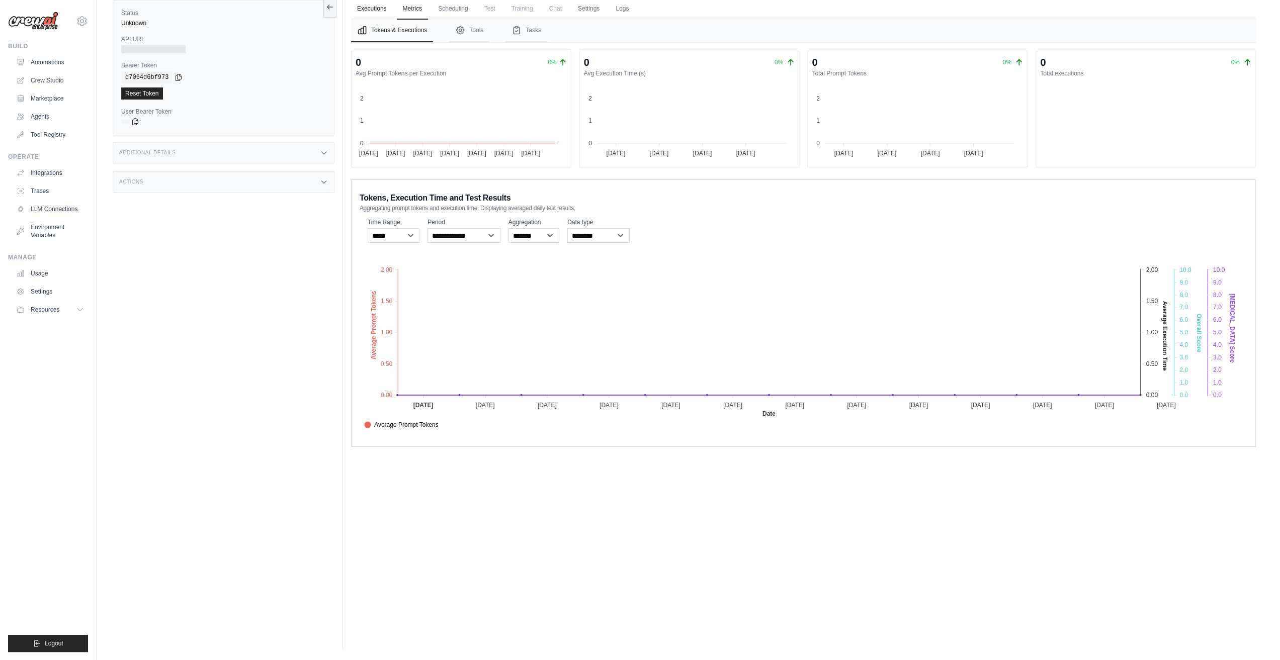
click at [369, 10] on link "Executions" at bounding box center [372, 8] width 42 height 21
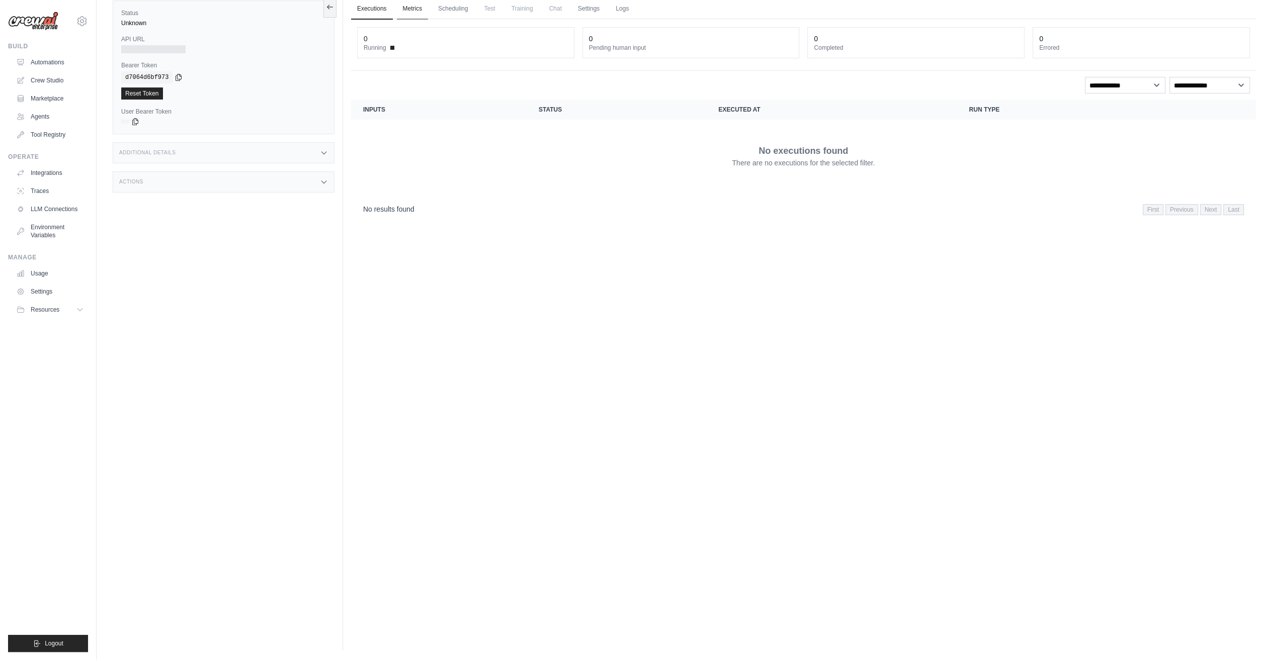
click at [406, 12] on link "Metrics" at bounding box center [413, 8] width 32 height 21
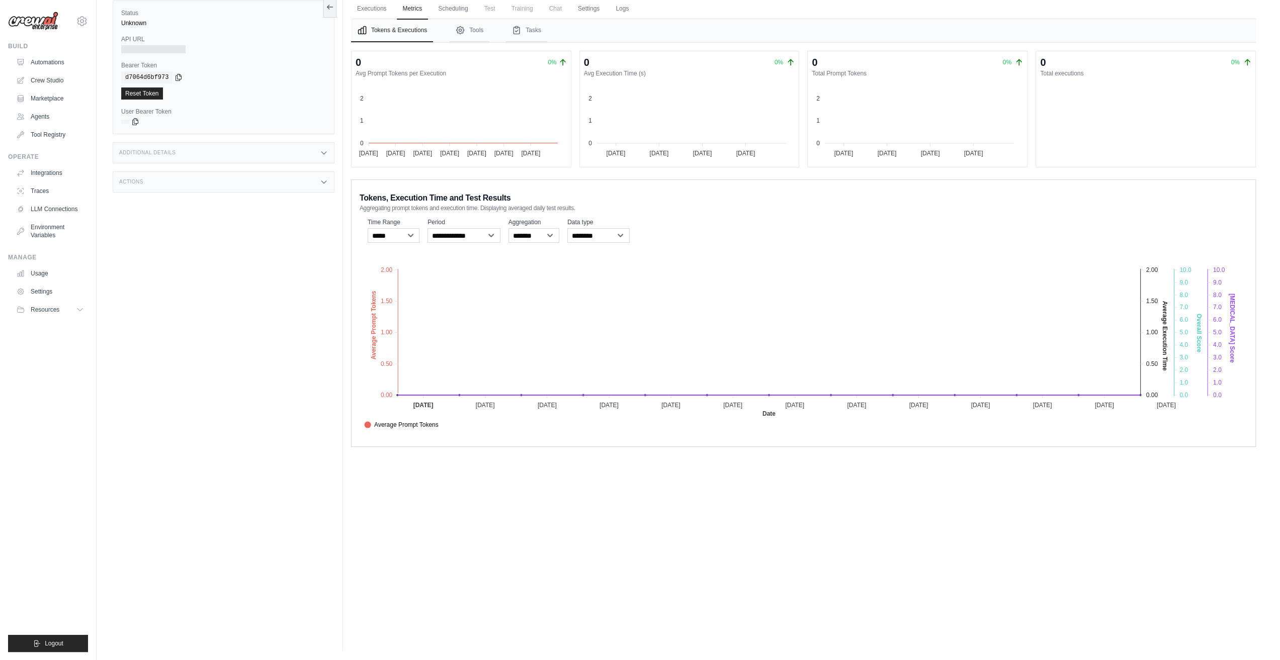
click at [38, 125] on ul "Automations Crew Studio Marketplace Agents Tool Registry" at bounding box center [50, 98] width 76 height 88
click at [41, 119] on link "Agents" at bounding box center [51, 117] width 76 height 16
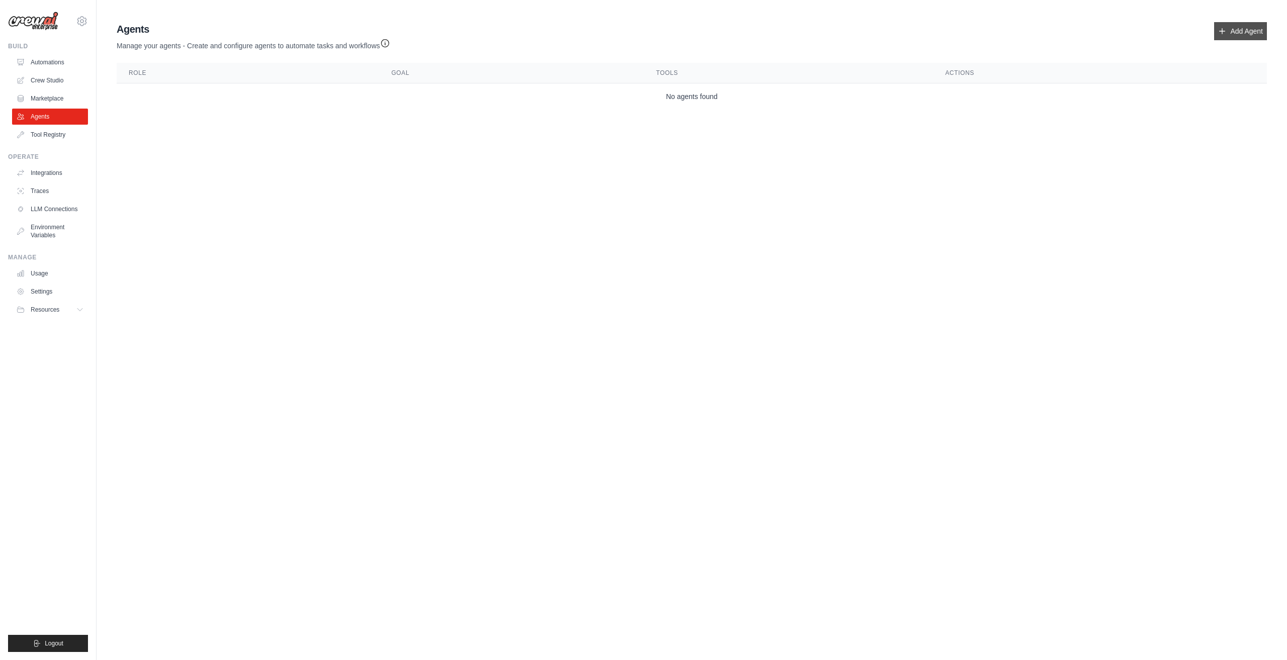
click at [1251, 33] on link "Add Agent" at bounding box center [1240, 31] width 53 height 18
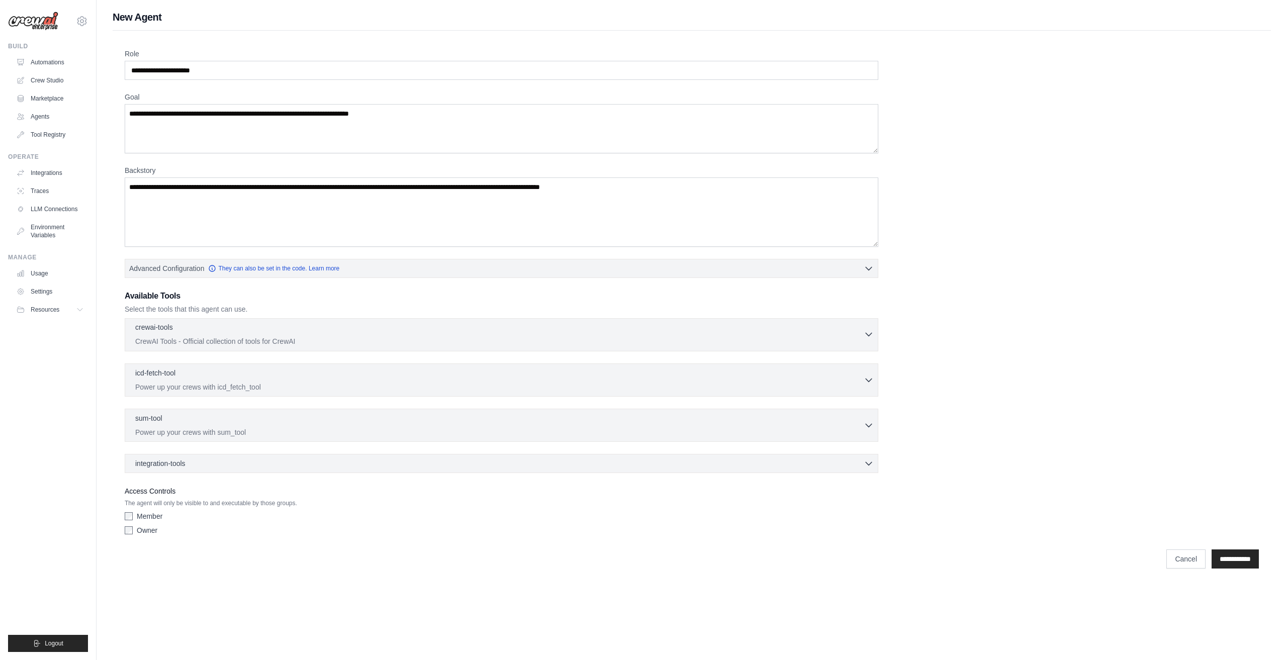
click at [428, 331] on div "crewai-tools 0 selected" at bounding box center [499, 328] width 729 height 12
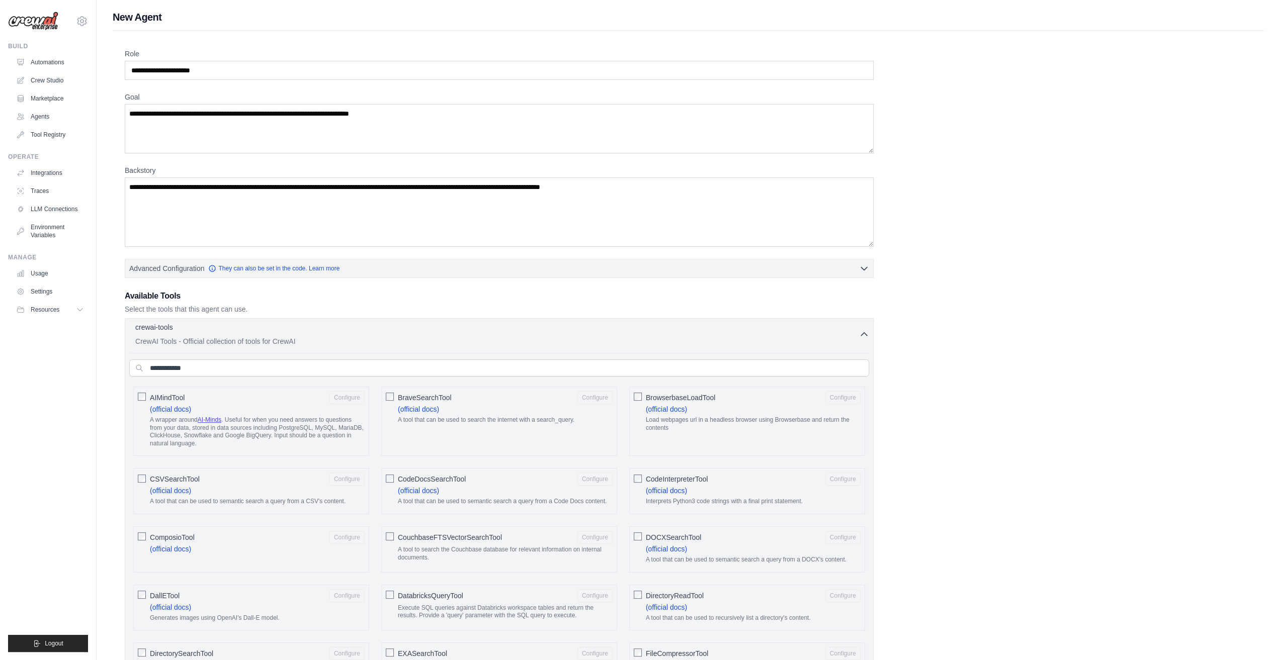
click at [428, 331] on div "crewai-tools 0 selected" at bounding box center [497, 328] width 724 height 12
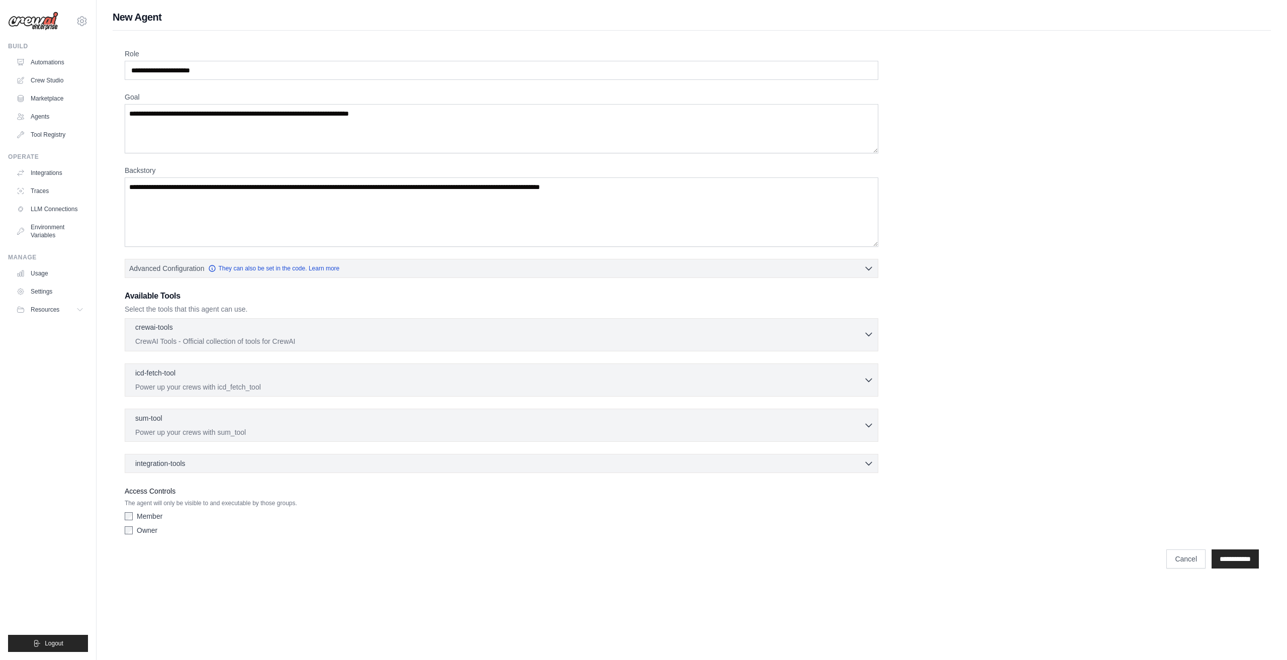
click at [428, 331] on div "crewai-tools 0 selected" at bounding box center [499, 328] width 729 height 12
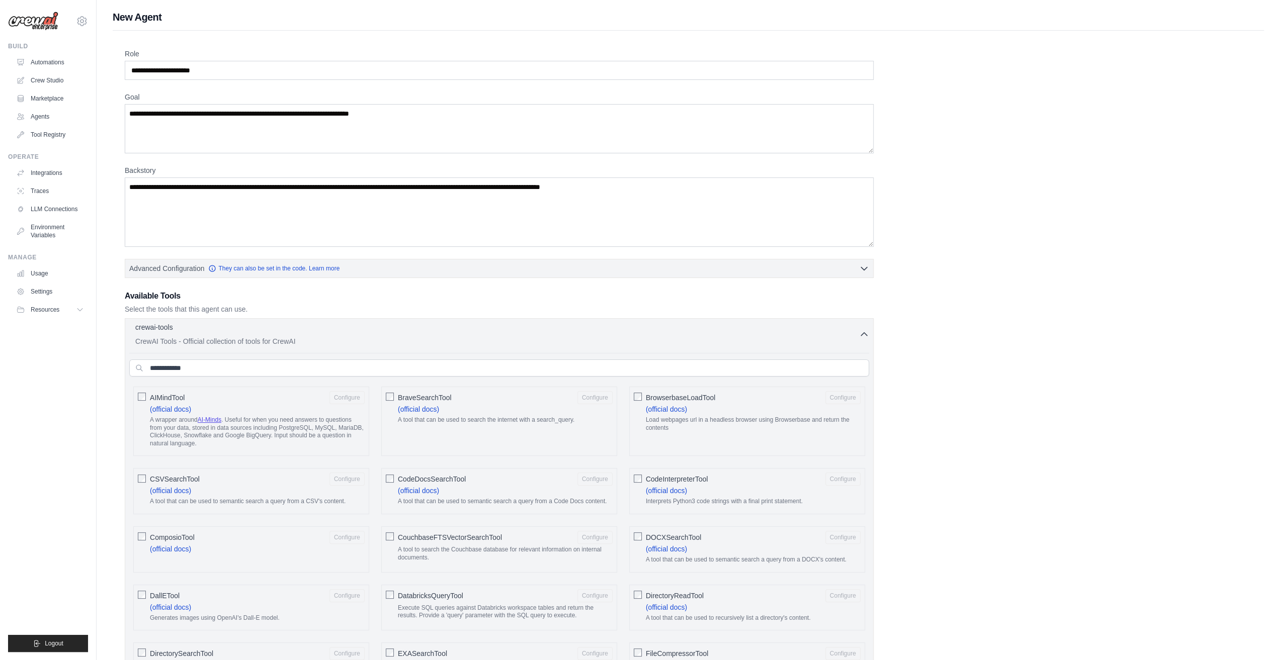
click at [428, 331] on div "crewai-tools 0 selected" at bounding box center [497, 328] width 724 height 12
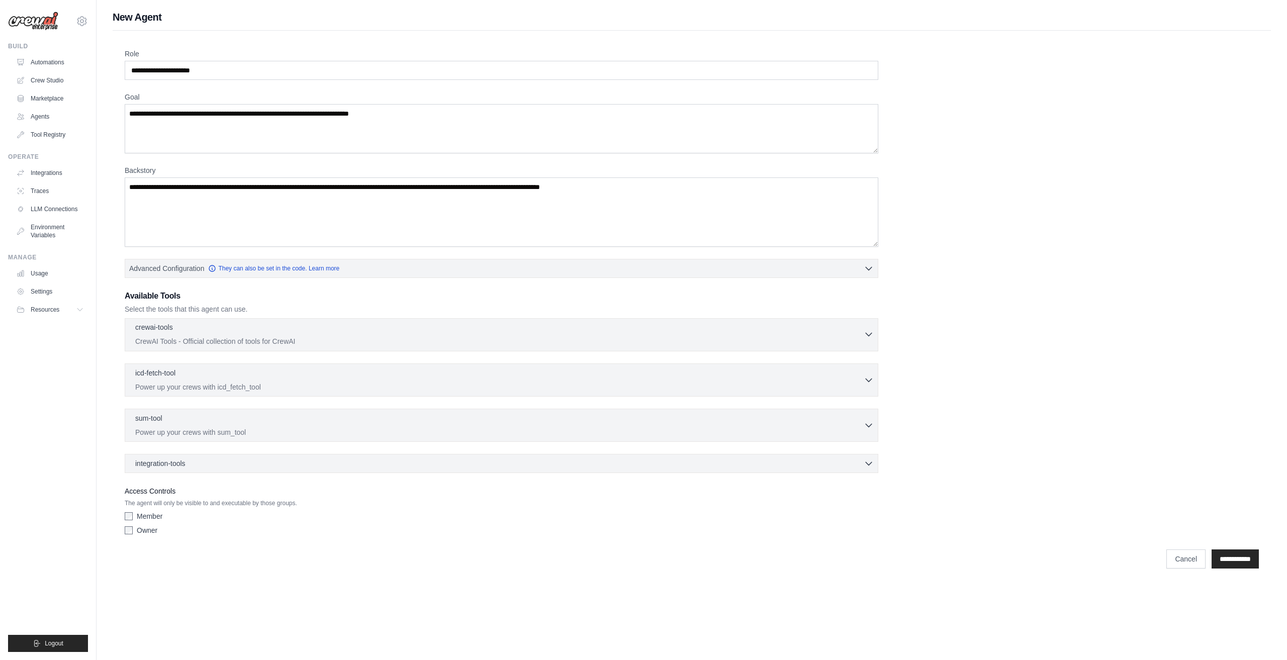
click at [428, 331] on div "crewai-tools 0 selected" at bounding box center [499, 328] width 729 height 12
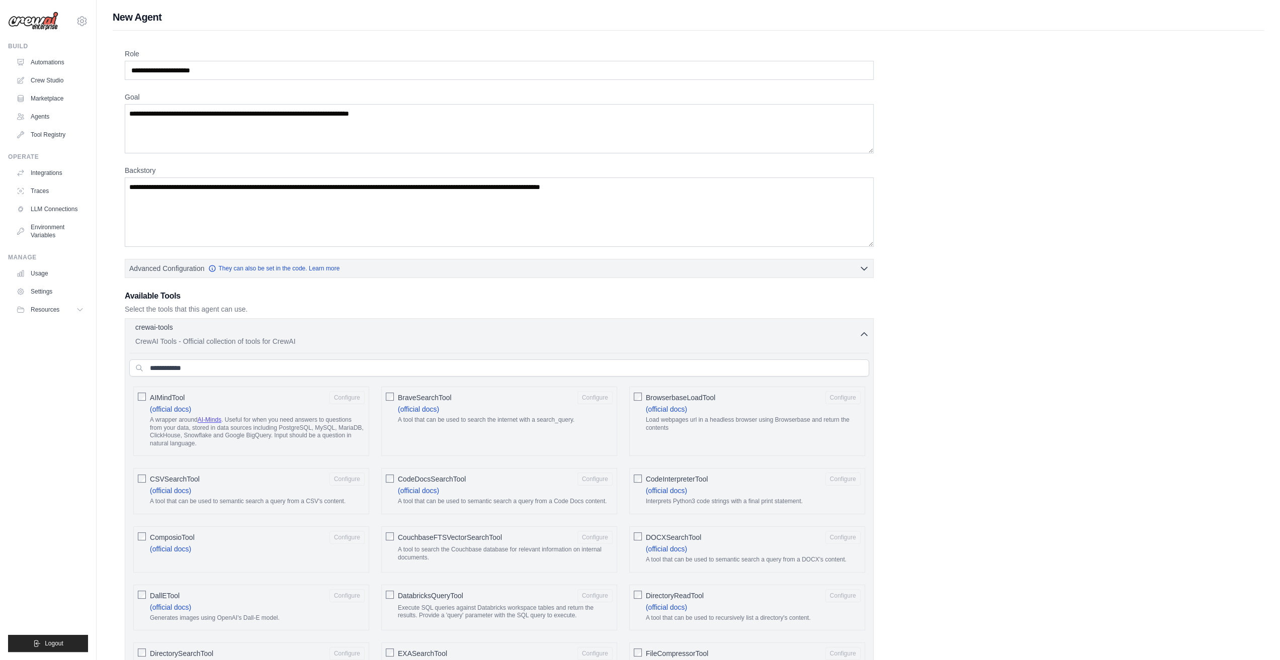
click at [428, 331] on div "crewai-tools 0 selected" at bounding box center [497, 328] width 724 height 12
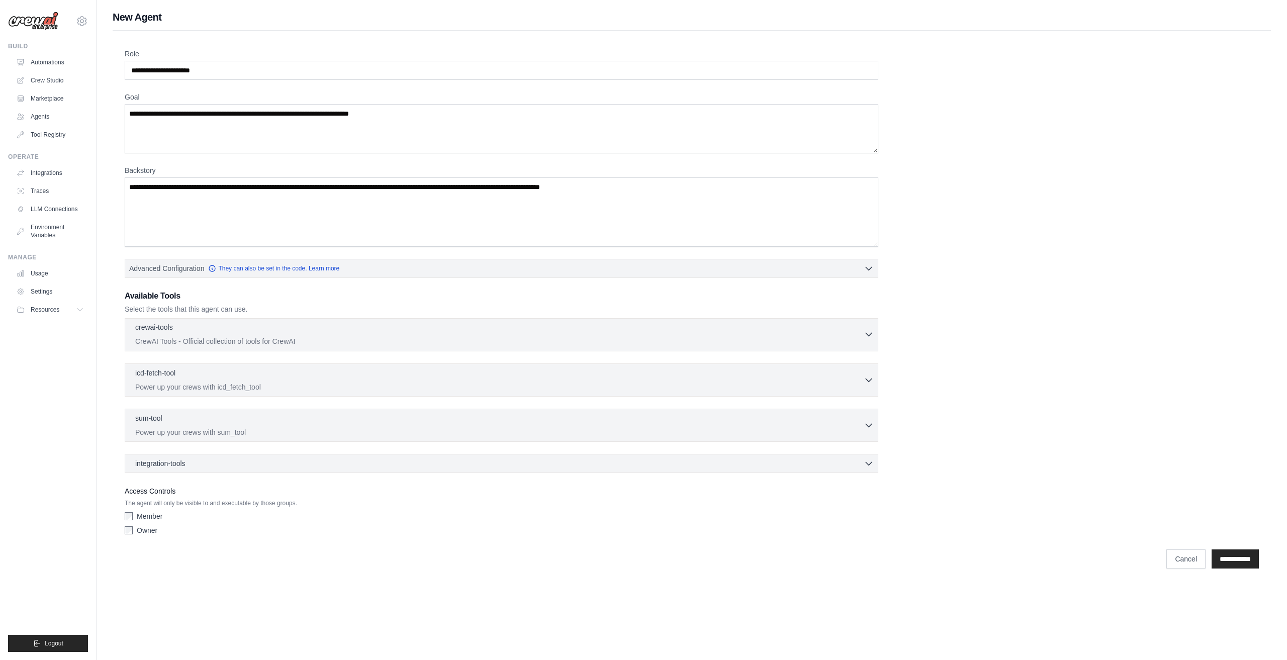
click at [428, 331] on div "crewai-tools 0 selected" at bounding box center [499, 328] width 729 height 12
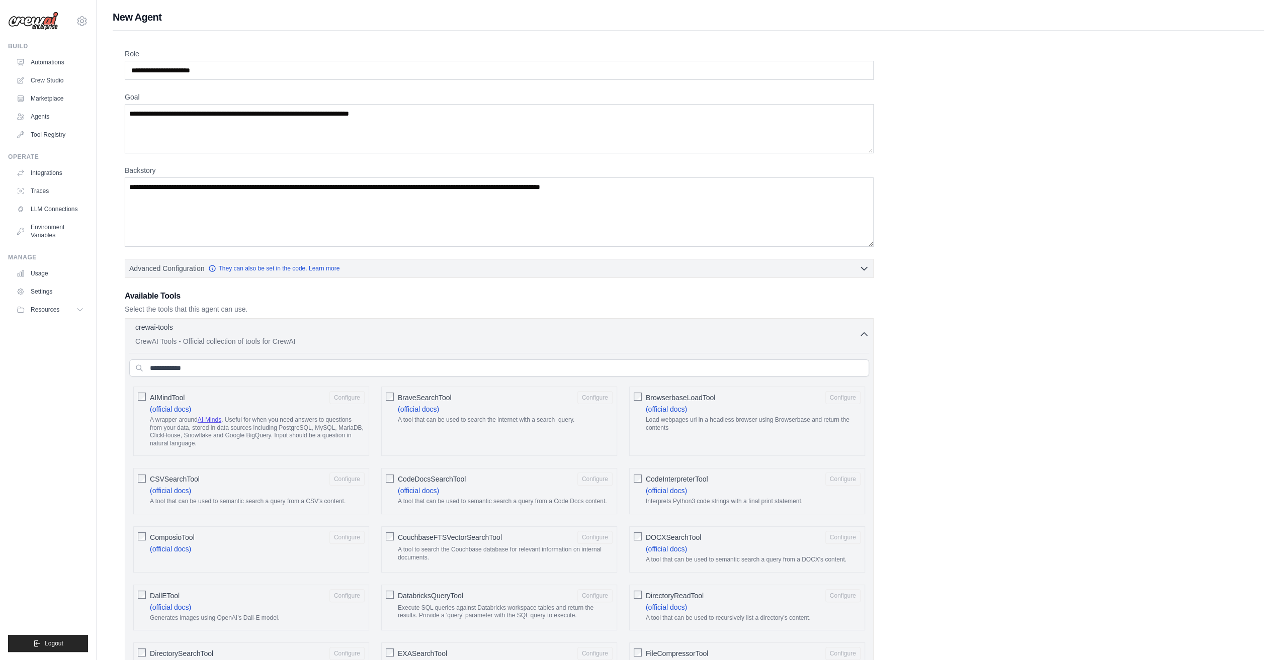
click at [428, 331] on div "crewai-tools 0 selected" at bounding box center [497, 328] width 724 height 12
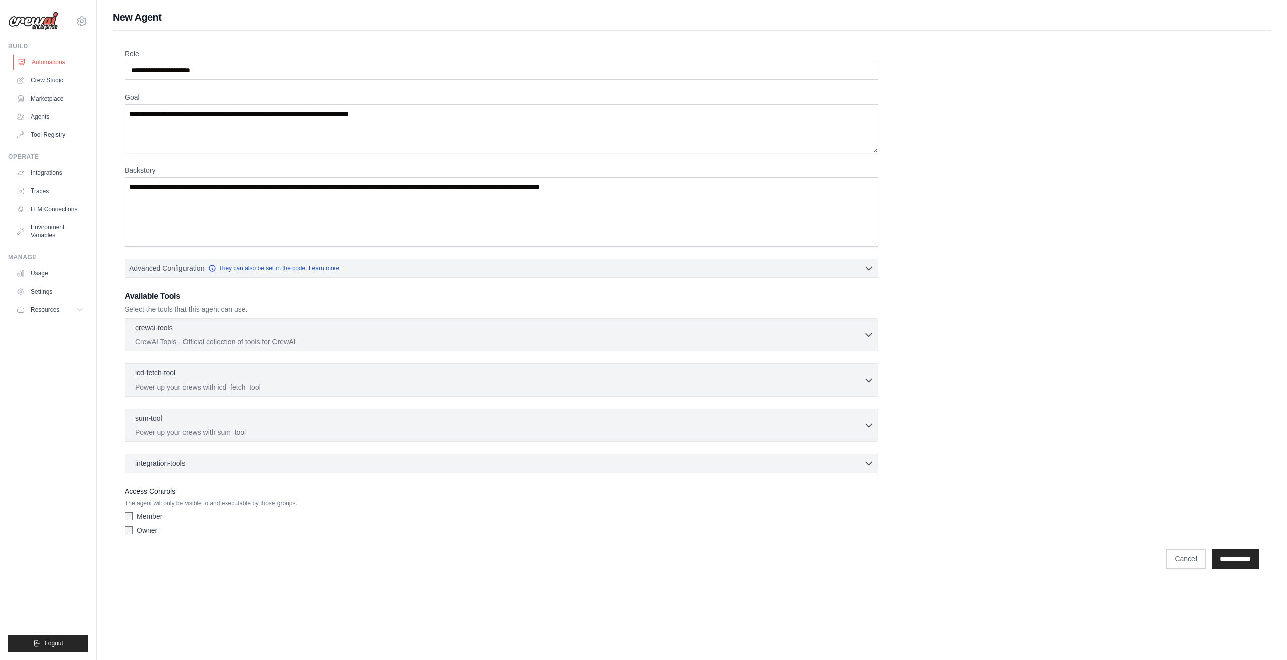
click at [51, 63] on link "Automations" at bounding box center [51, 62] width 76 height 16
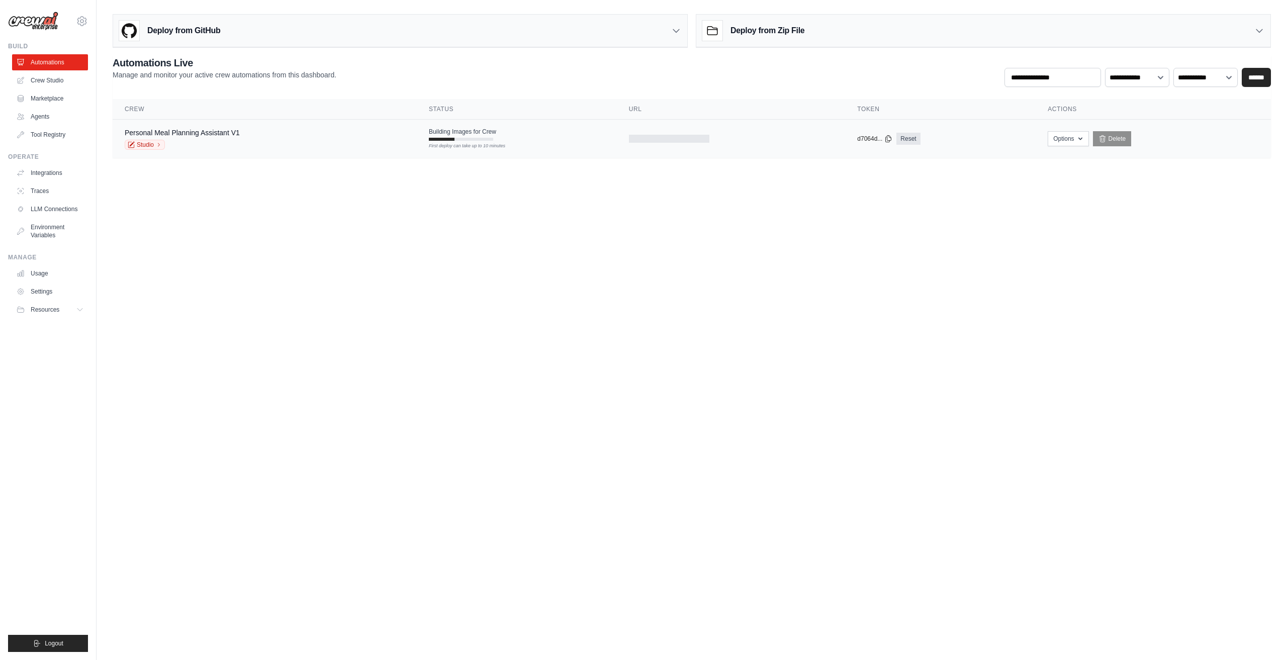
click at [681, 139] on div at bounding box center [669, 139] width 80 height 8
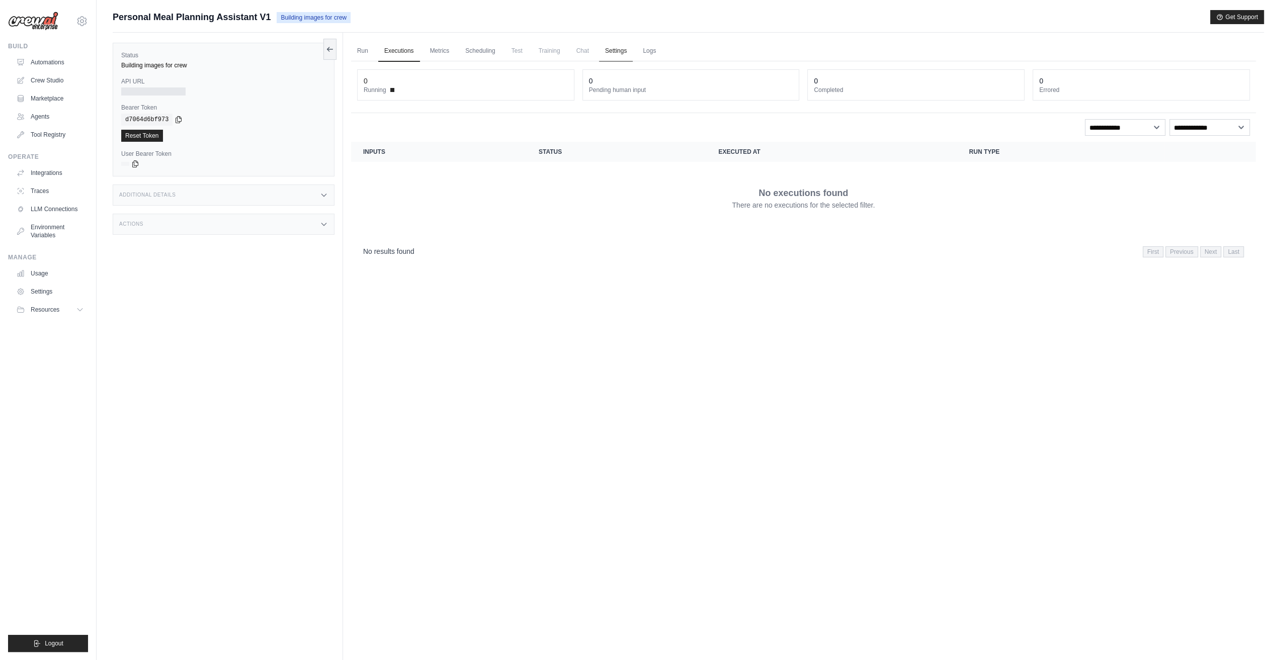
click at [621, 52] on link "Settings" at bounding box center [616, 51] width 34 height 21
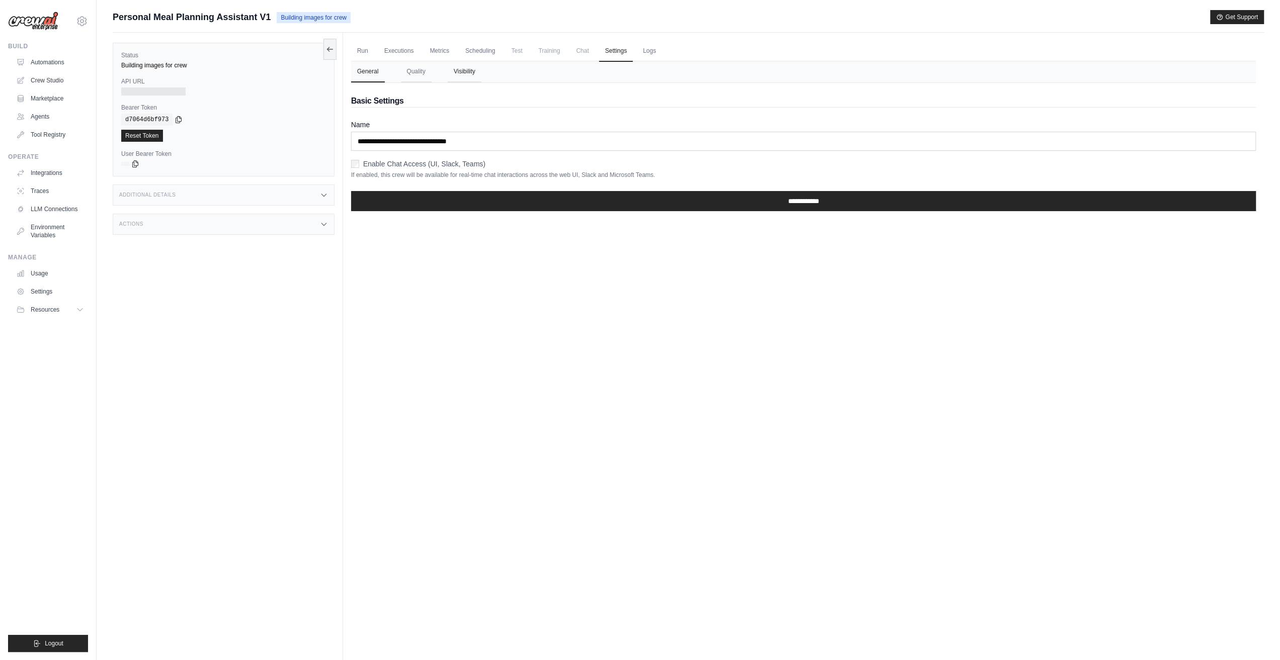
click at [471, 73] on button "Visibility" at bounding box center [464, 71] width 34 height 21
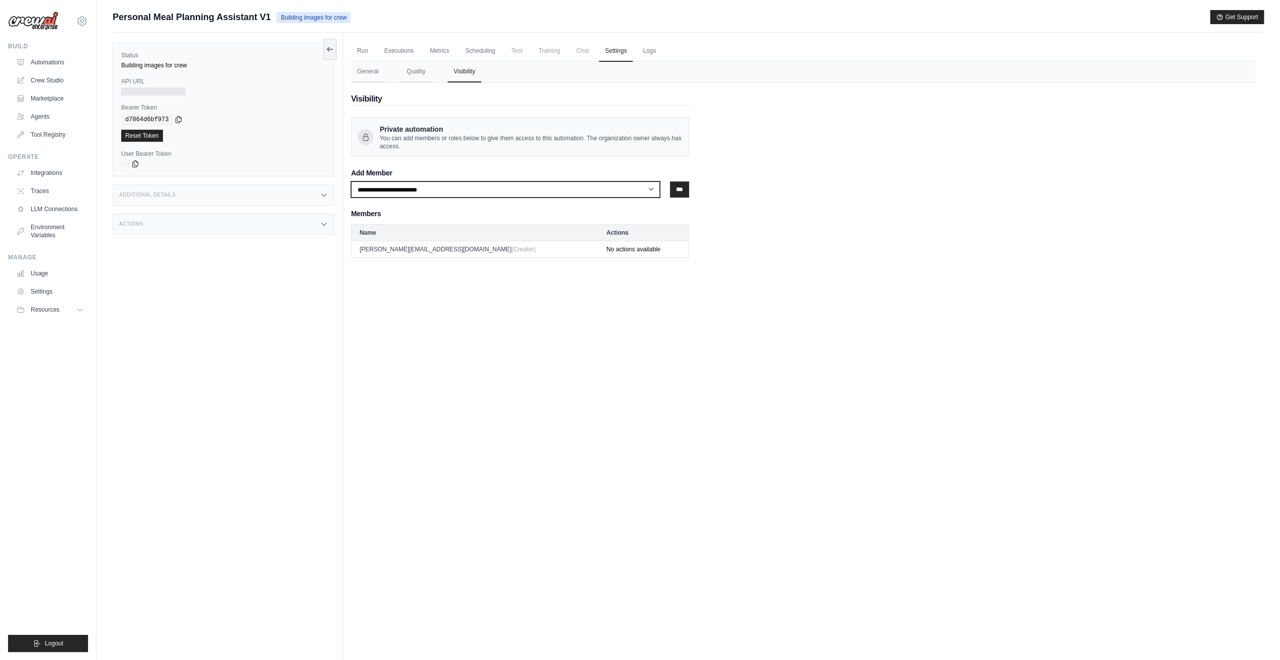
click at [442, 185] on select "**********" at bounding box center [505, 190] width 309 height 16
click at [425, 134] on span "You can add members or roles below to give them access to this automation. The …" at bounding box center [531, 142] width 303 height 16
click at [365, 137] on icon at bounding box center [366, 137] width 8 height 8
click at [418, 70] on button "Quality" at bounding box center [416, 71] width 31 height 21
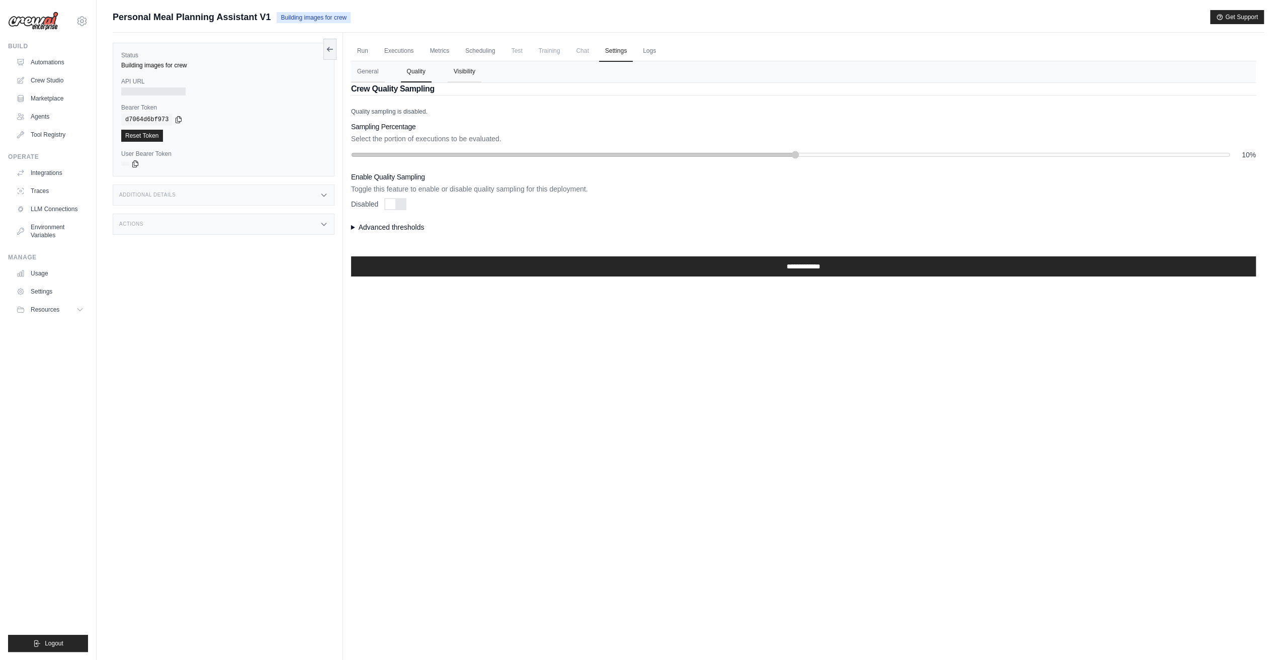
click at [477, 73] on button "Visibility" at bounding box center [464, 71] width 34 height 21
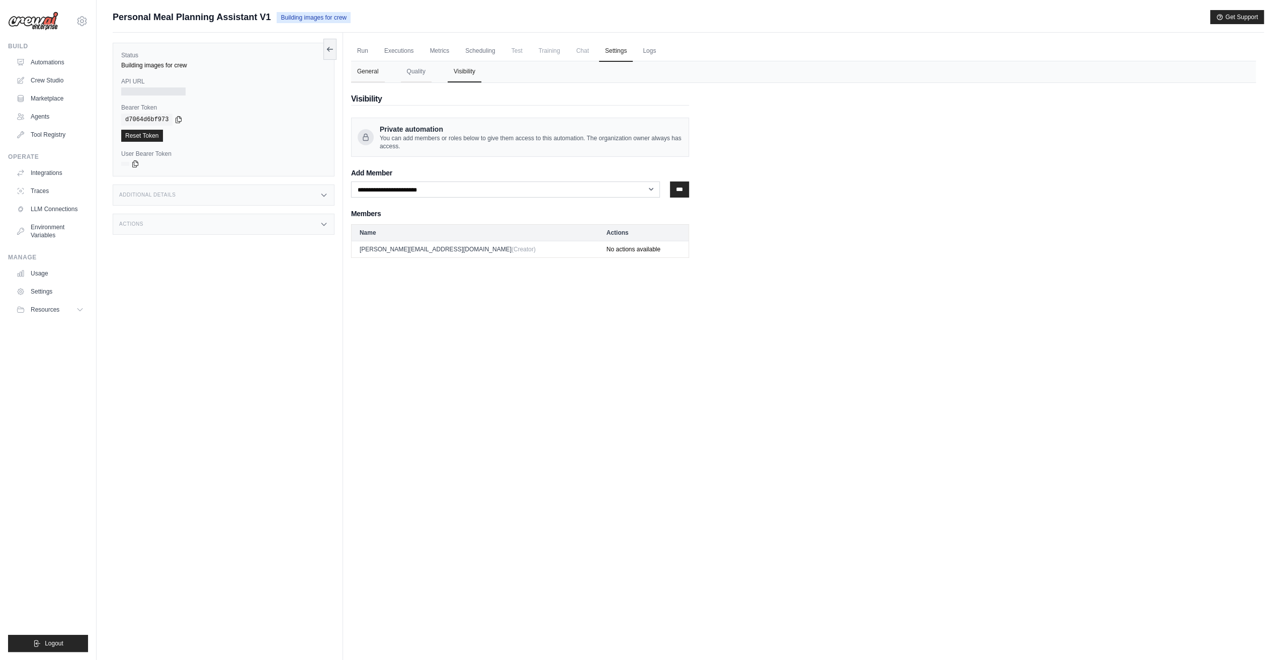
click at [368, 76] on button "General" at bounding box center [368, 71] width 34 height 21
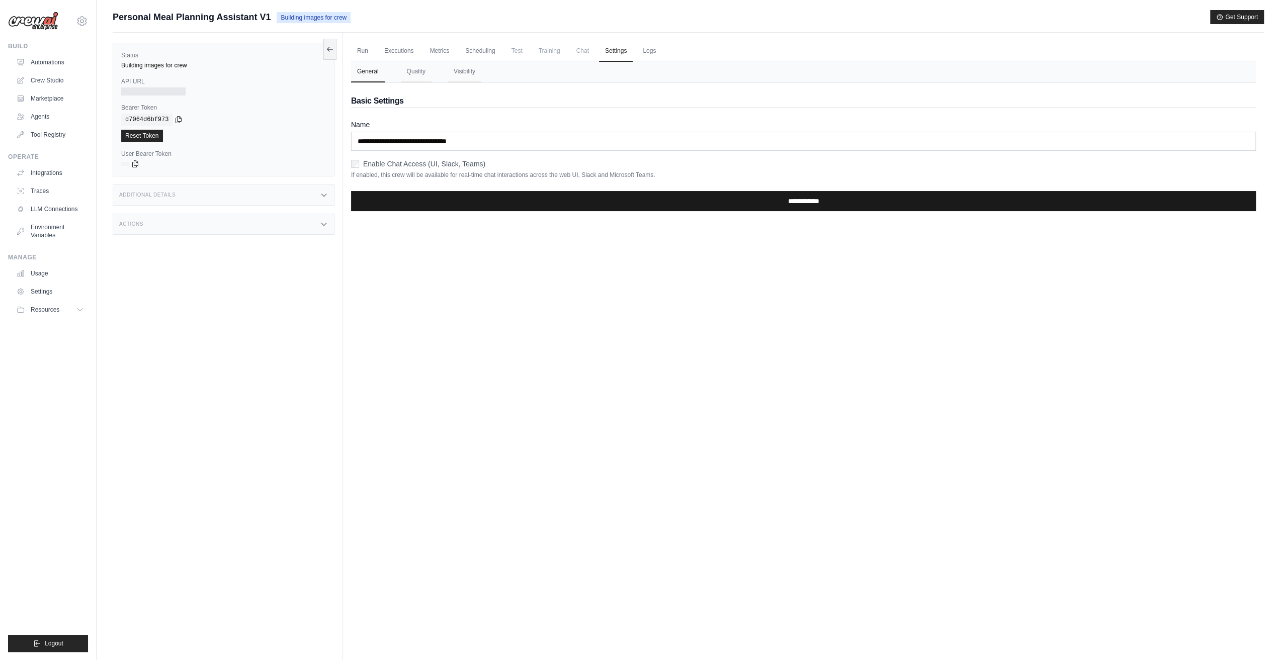
click at [487, 200] on input "**********" at bounding box center [803, 201] width 905 height 20
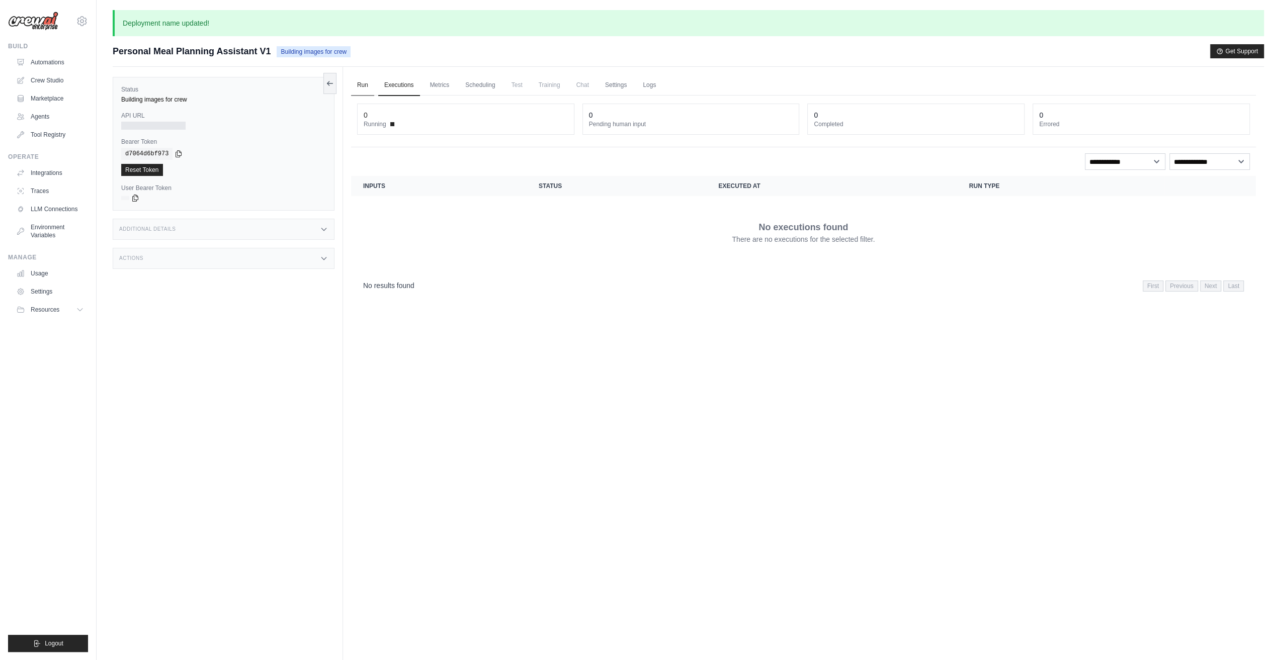
click at [365, 89] on link "Run" at bounding box center [362, 85] width 23 height 21
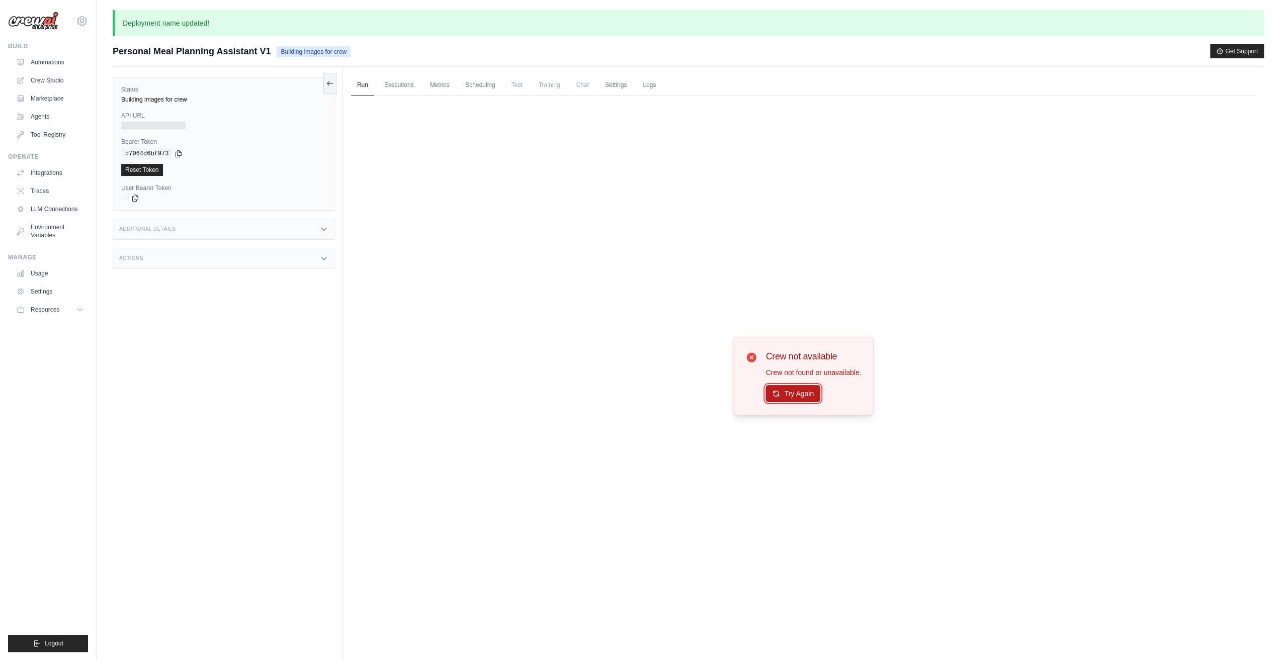
click at [779, 388] on button "Try Again" at bounding box center [792, 393] width 55 height 17
click at [403, 90] on link "Executions" at bounding box center [399, 85] width 42 height 21
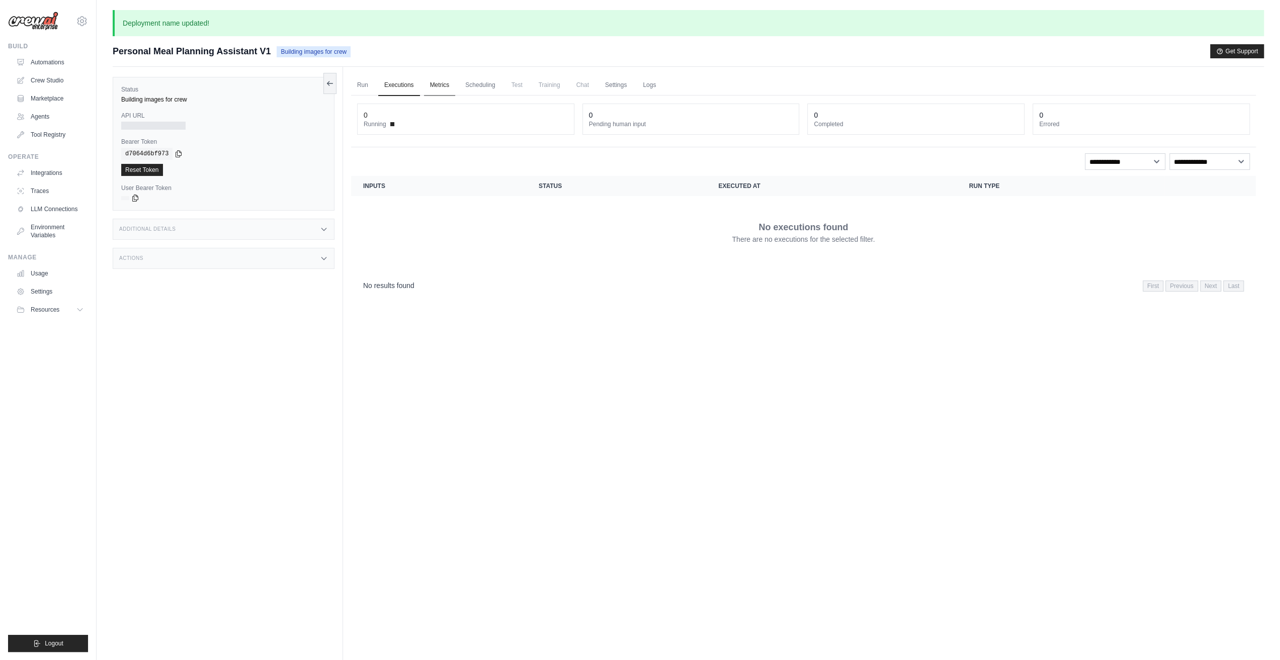
click at [444, 85] on link "Metrics" at bounding box center [440, 85] width 32 height 21
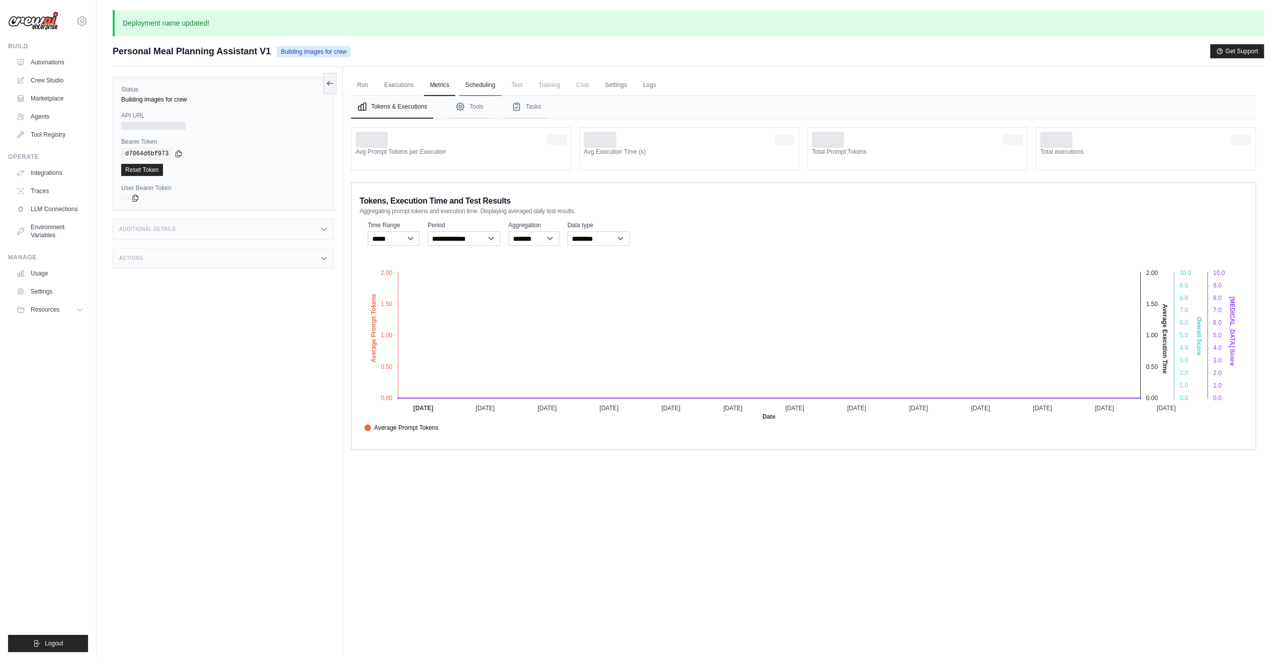
click at [493, 89] on link "Scheduling" at bounding box center [480, 85] width 42 height 21
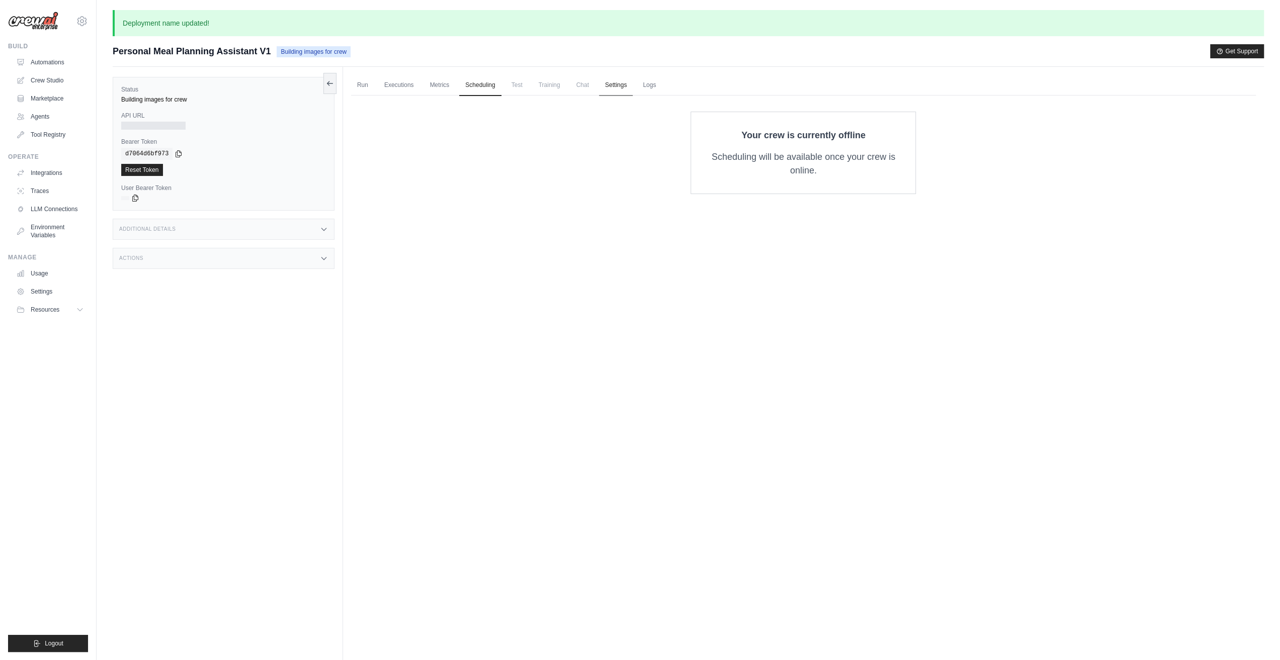
click at [632, 84] on link "Settings" at bounding box center [616, 85] width 34 height 21
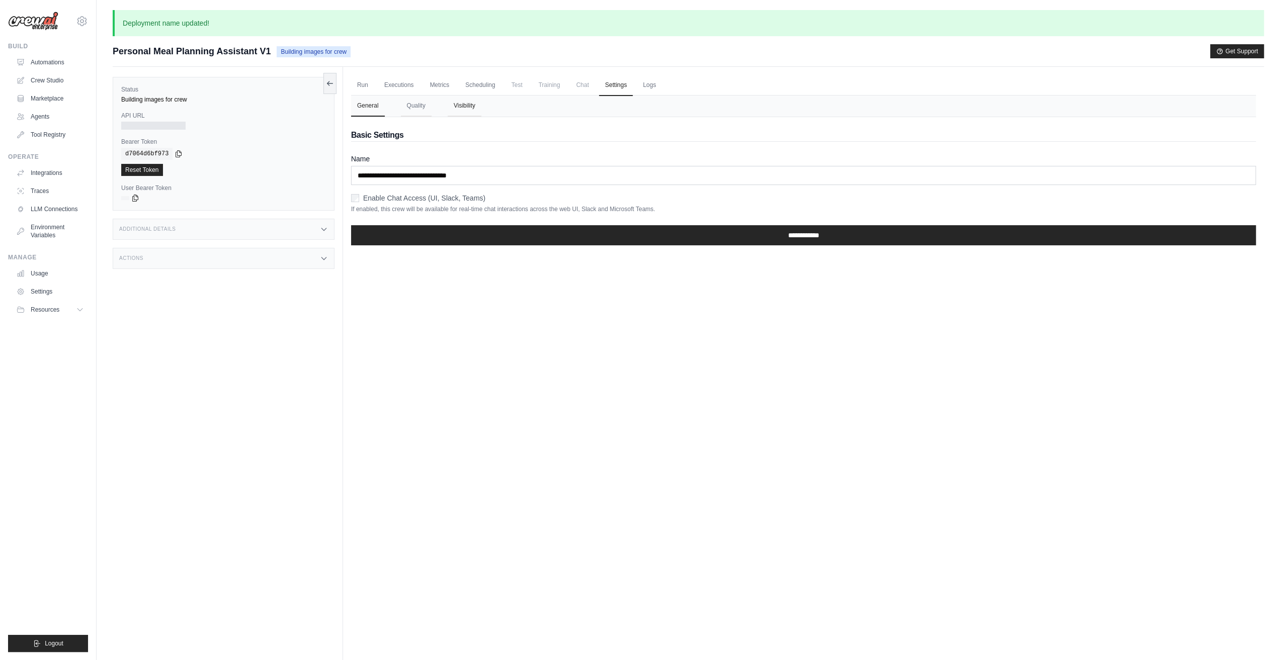
click at [469, 109] on button "Visibility" at bounding box center [464, 106] width 34 height 21
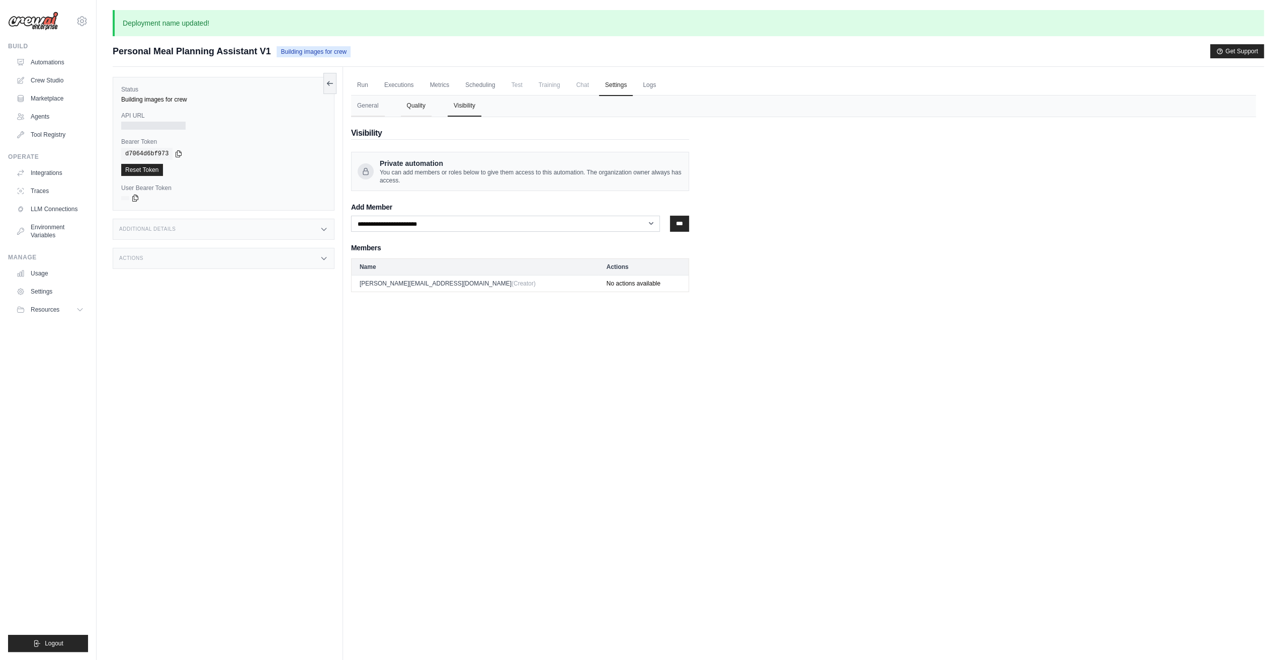
click at [413, 108] on button "Quality" at bounding box center [416, 106] width 31 height 21
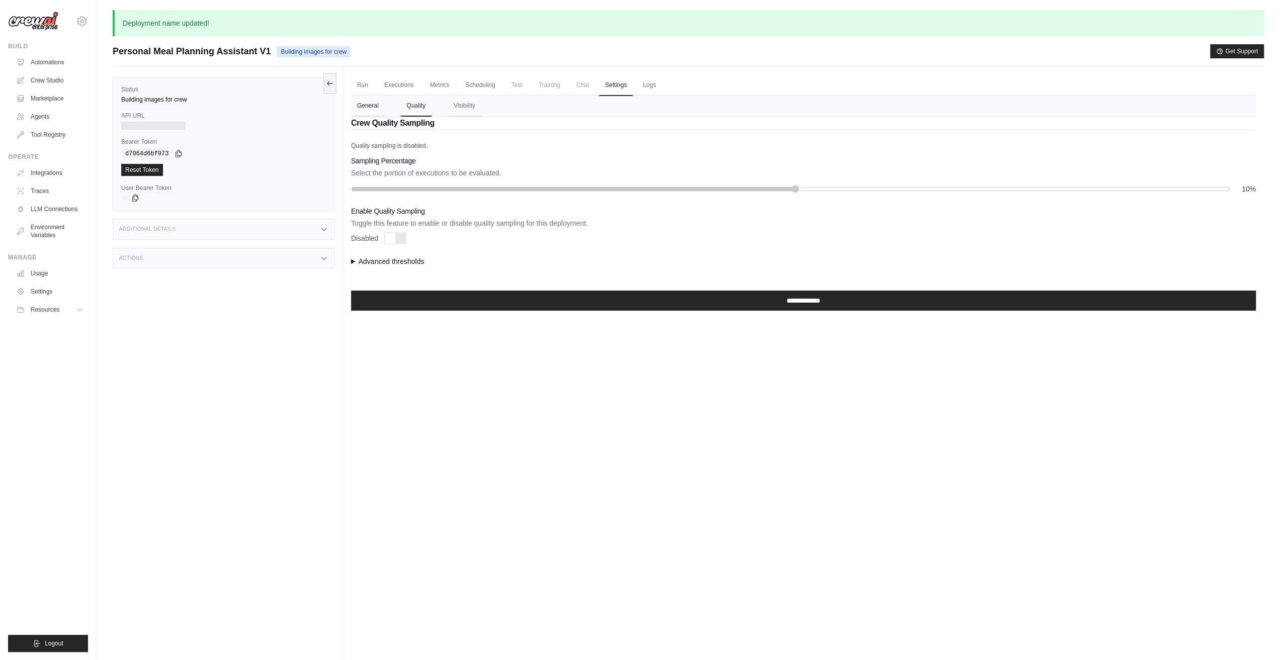
click at [364, 109] on button "General" at bounding box center [368, 106] width 34 height 21
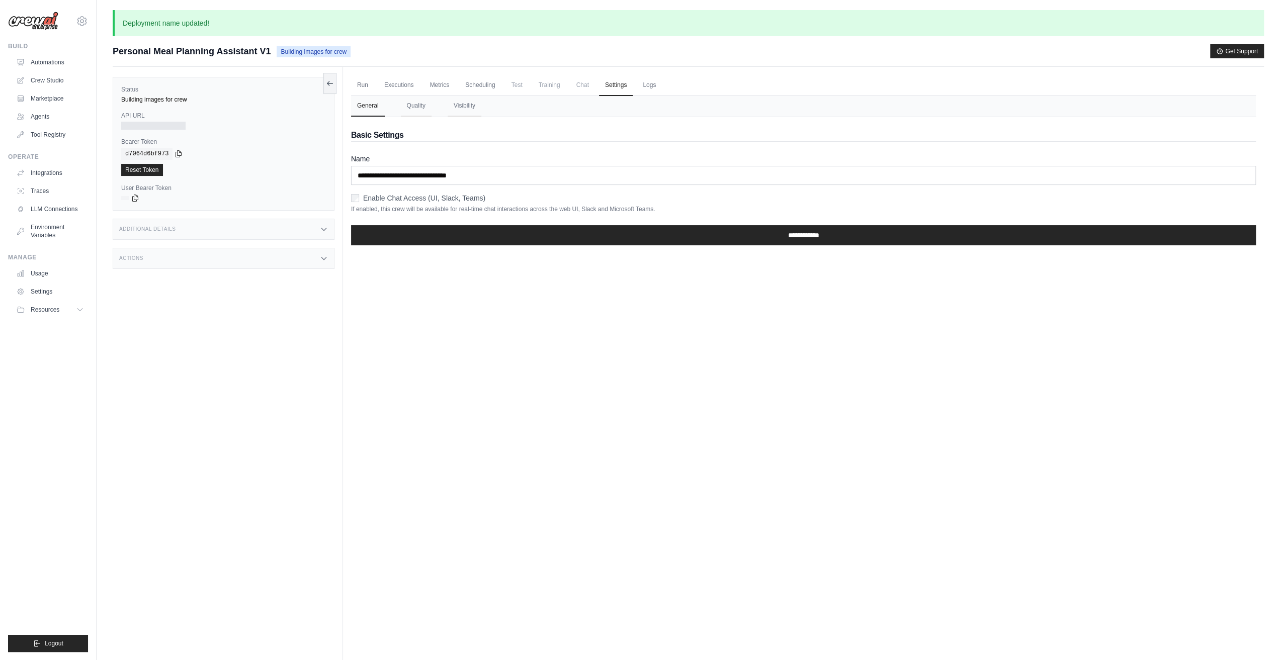
click at [134, 122] on div at bounding box center [153, 126] width 64 height 8
click at [151, 126] on div at bounding box center [153, 126] width 64 height 8
click at [365, 84] on link "Run" at bounding box center [362, 85] width 23 height 21
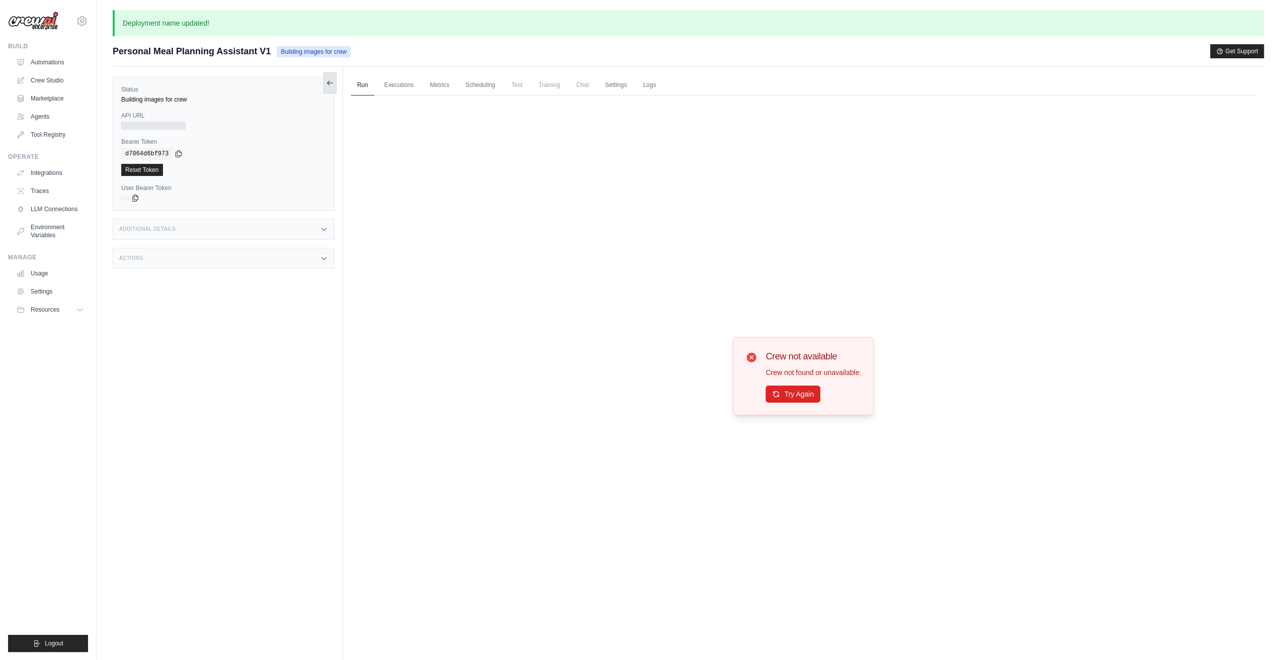
click at [328, 83] on icon at bounding box center [330, 83] width 6 height 0
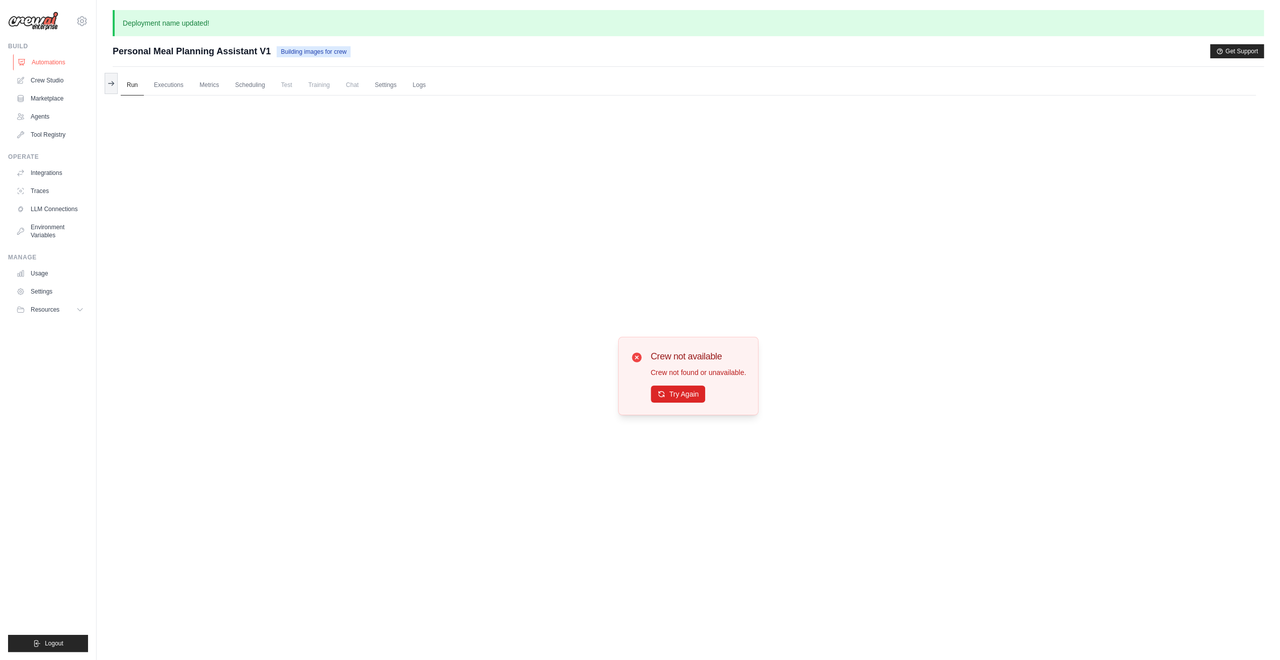
click at [60, 61] on link "Automations" at bounding box center [51, 62] width 76 height 16
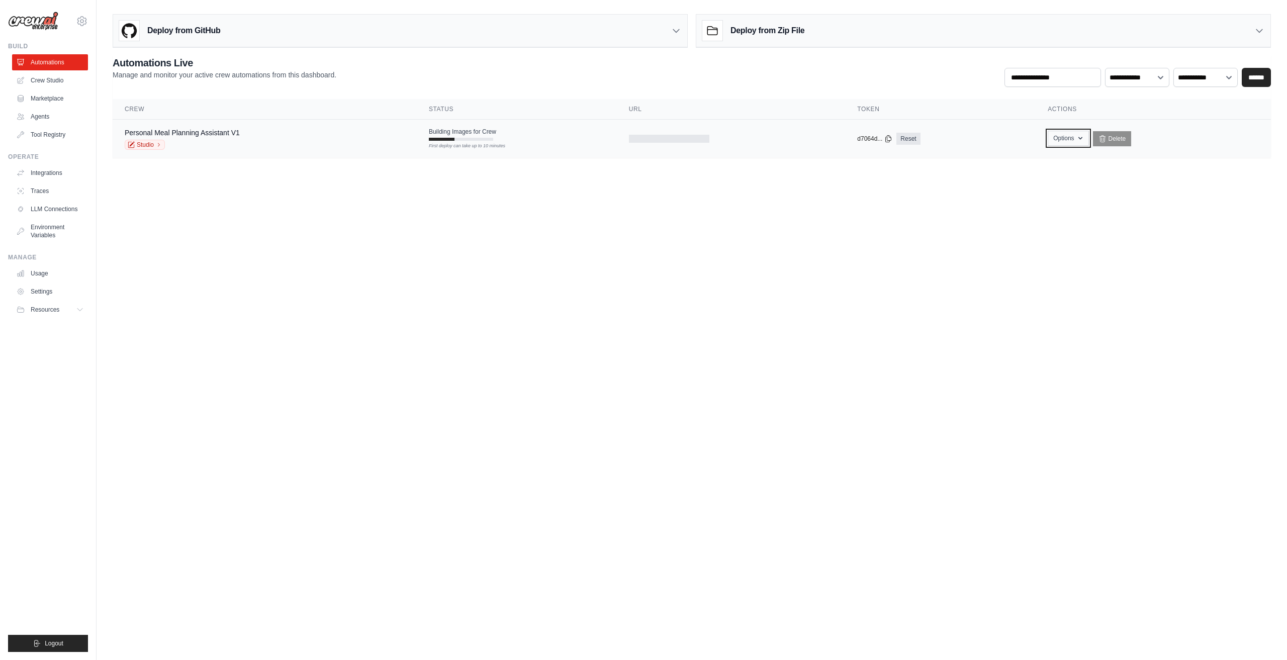
click at [1085, 143] on button "Options" at bounding box center [1068, 138] width 41 height 15
click at [1115, 269] on body "rex.sac.xia@gmail.com Settings Build Automations Crew Studio" at bounding box center [643, 330] width 1287 height 660
click at [665, 141] on div at bounding box center [669, 139] width 80 height 8
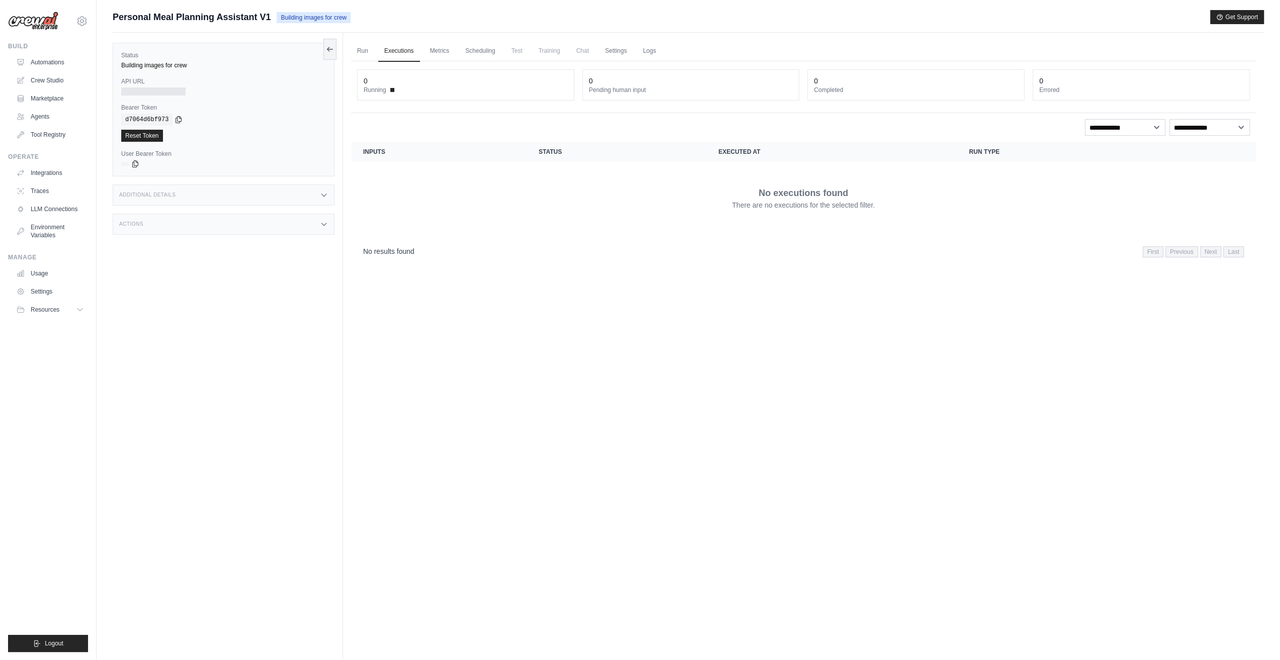
click at [225, 194] on div "Additional Details" at bounding box center [224, 195] width 222 height 21
click at [259, 194] on div "Additional Details" at bounding box center [224, 195] width 222 height 21
click at [257, 233] on div "Actions" at bounding box center [224, 224] width 222 height 21
click at [267, 196] on div "Additional Details" at bounding box center [224, 195] width 222 height 21
click at [366, 44] on link "Run" at bounding box center [362, 51] width 23 height 21
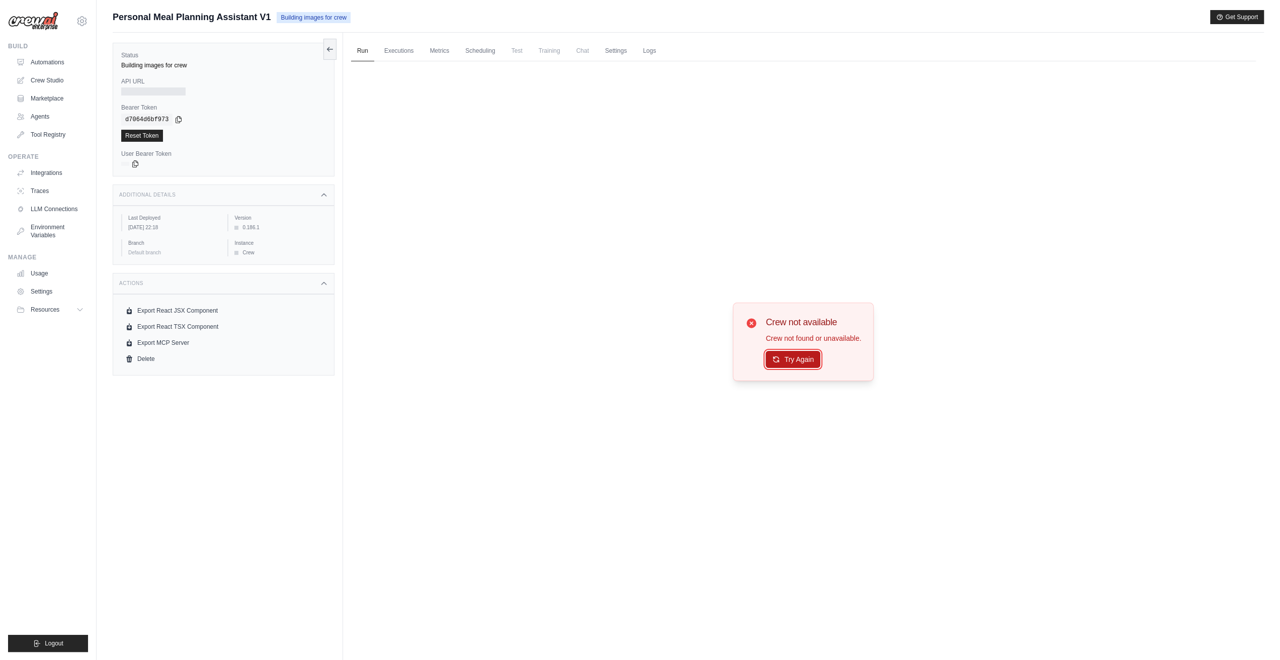
click at [812, 362] on button "Try Again" at bounding box center [792, 359] width 55 height 17
click at [659, 49] on link "Logs" at bounding box center [649, 51] width 25 height 21
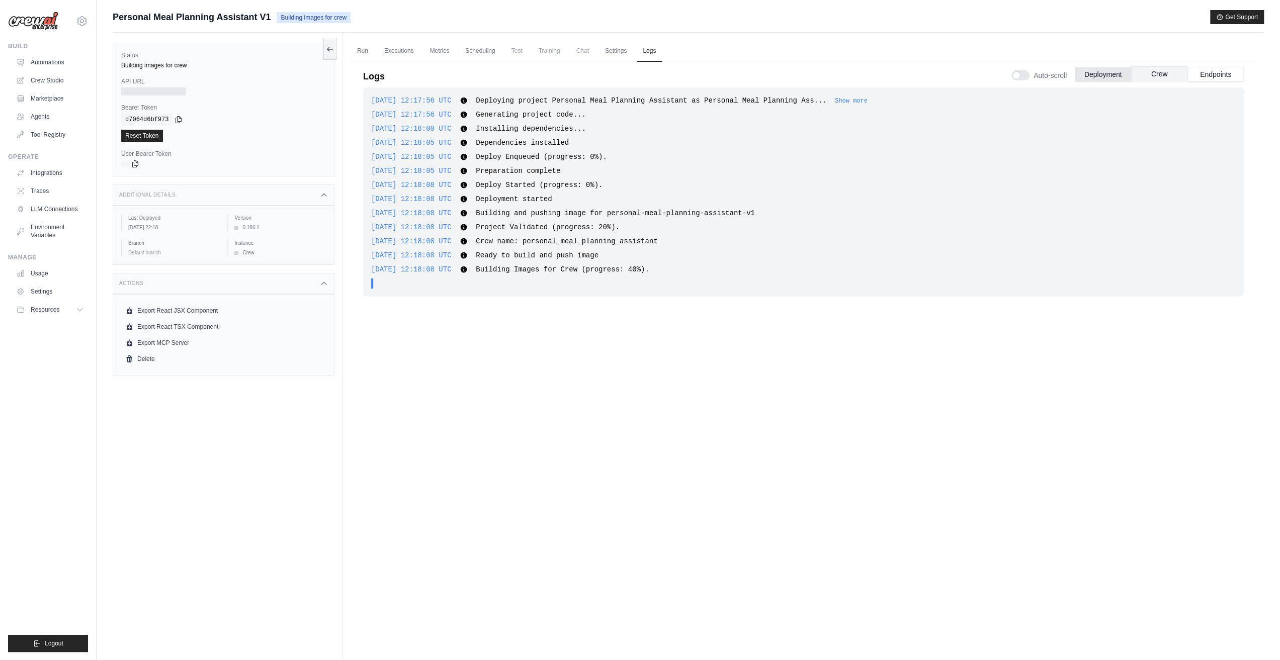
click at [1156, 77] on button "Crew" at bounding box center [1159, 73] width 56 height 15
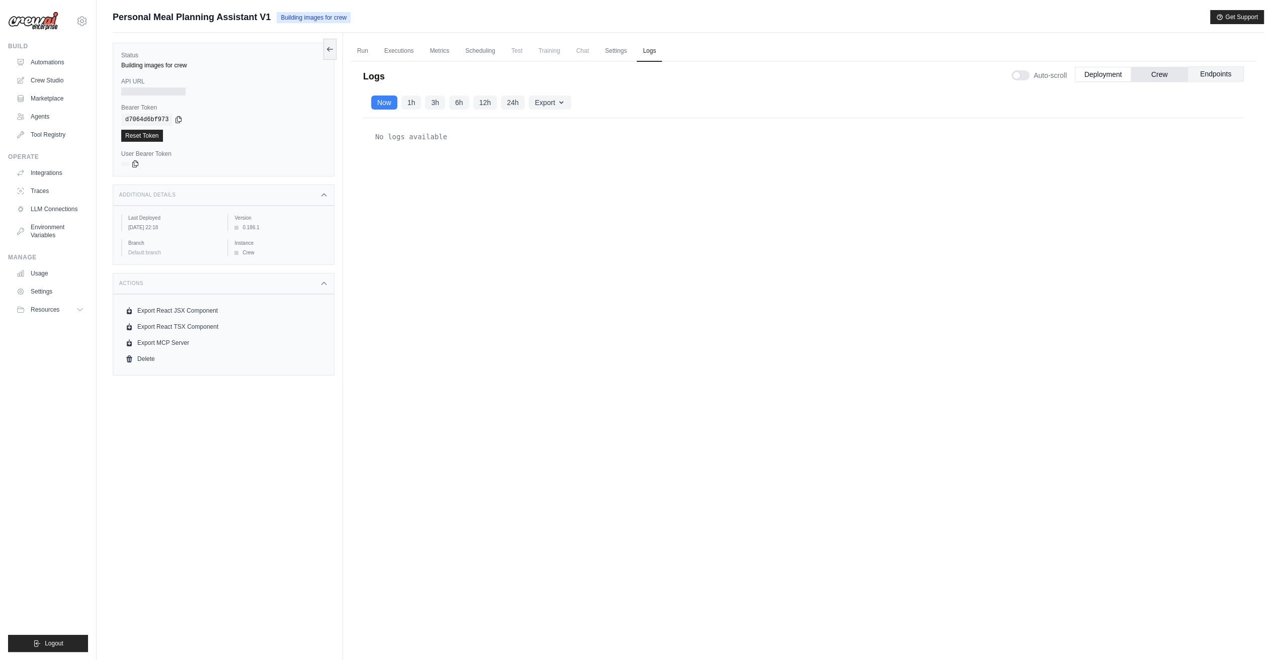
click at [1213, 79] on button "Endpoints" at bounding box center [1215, 73] width 56 height 15
click at [1165, 75] on button "Crew" at bounding box center [1159, 73] width 56 height 15
click at [1104, 75] on button "Deployment" at bounding box center [1102, 73] width 56 height 15
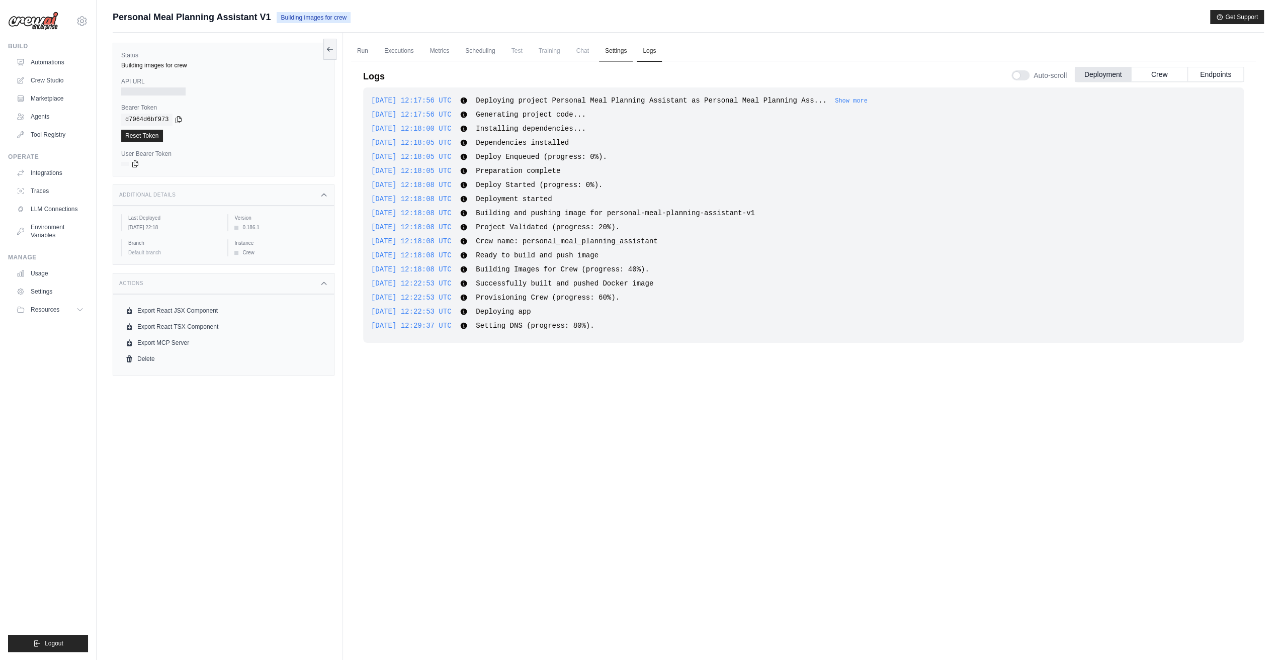
click at [621, 52] on link "Settings" at bounding box center [616, 51] width 34 height 21
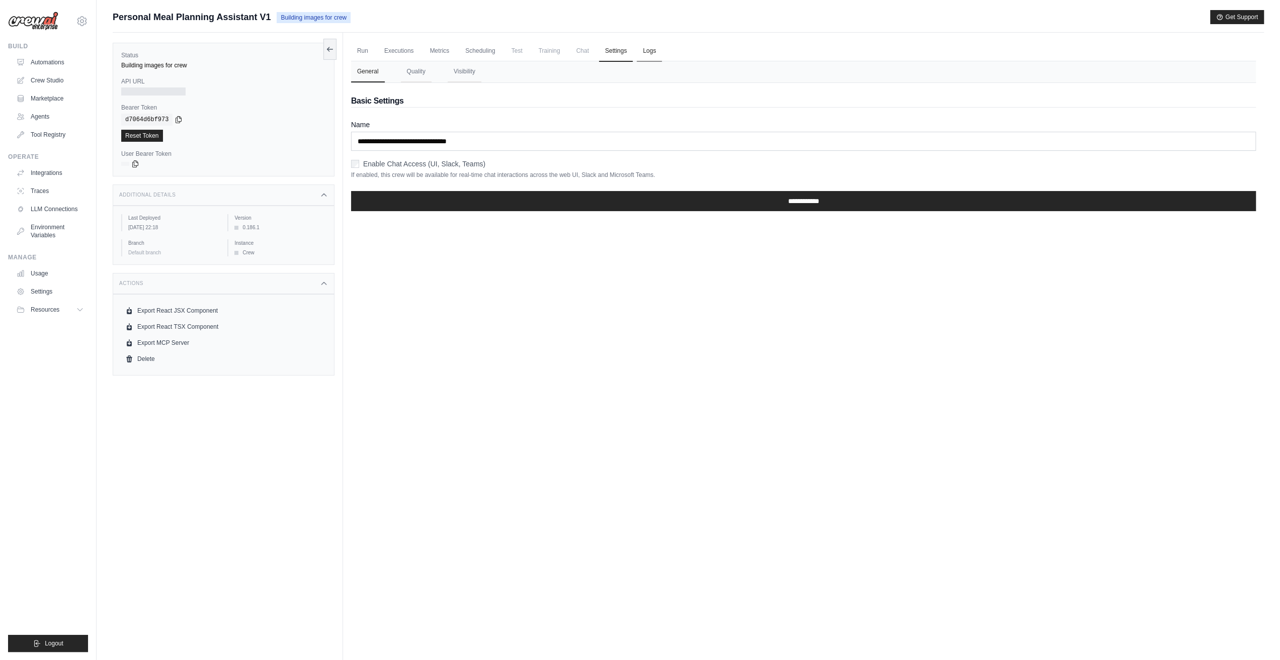
click at [656, 52] on link "Logs" at bounding box center [649, 51] width 25 height 21
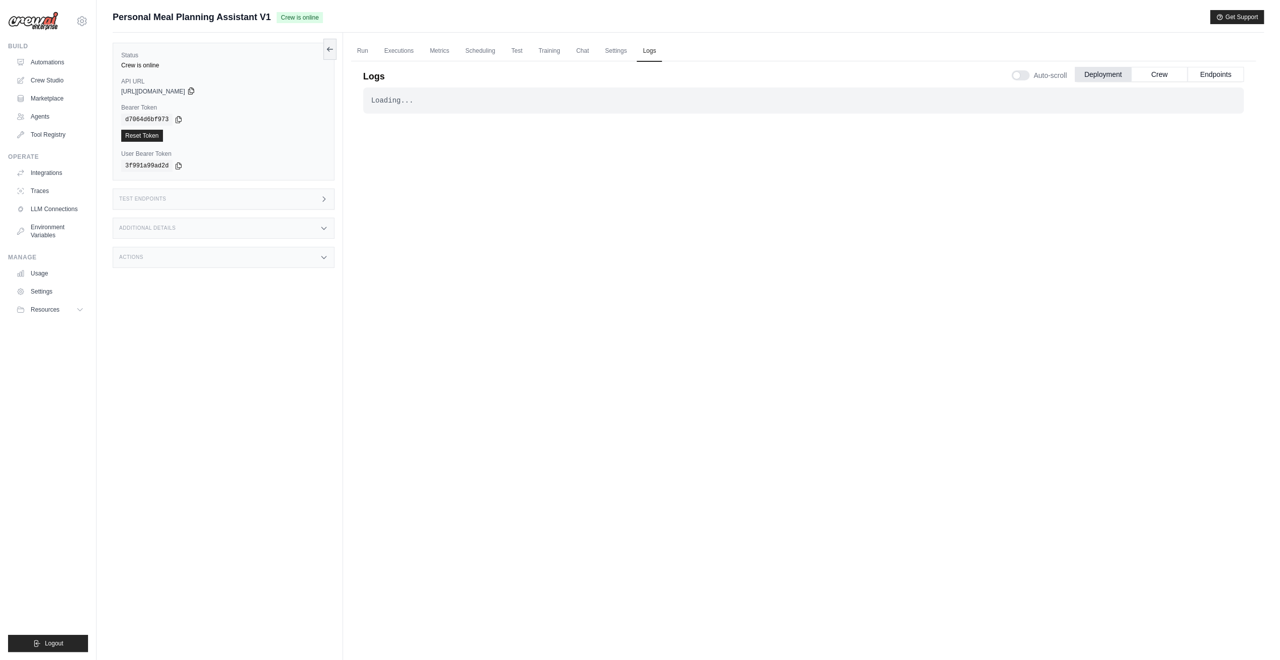
click at [195, 91] on icon at bounding box center [191, 91] width 8 height 8
click at [50, 60] on link "Automations" at bounding box center [51, 62] width 76 height 16
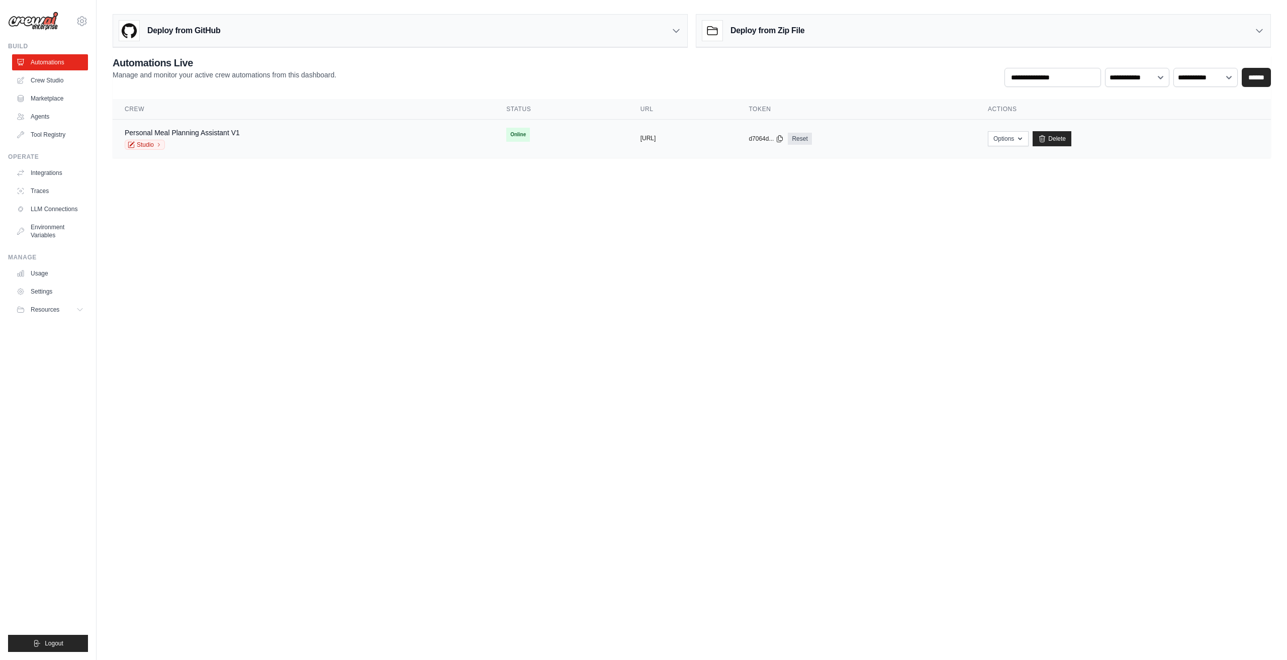
click at [641, 138] on button "[URL]" at bounding box center [649, 138] width 16 height 8
click at [1024, 140] on icon "button" at bounding box center [1020, 138] width 8 height 8
click at [1017, 162] on link "Chat with this Crew" at bounding box center [972, 161] width 113 height 18
click at [707, 291] on body "[PERSON_NAME][EMAIL_ADDRESS][DOMAIN_NAME] Settings Build Automations Crew Studio" at bounding box center [643, 330] width 1287 height 660
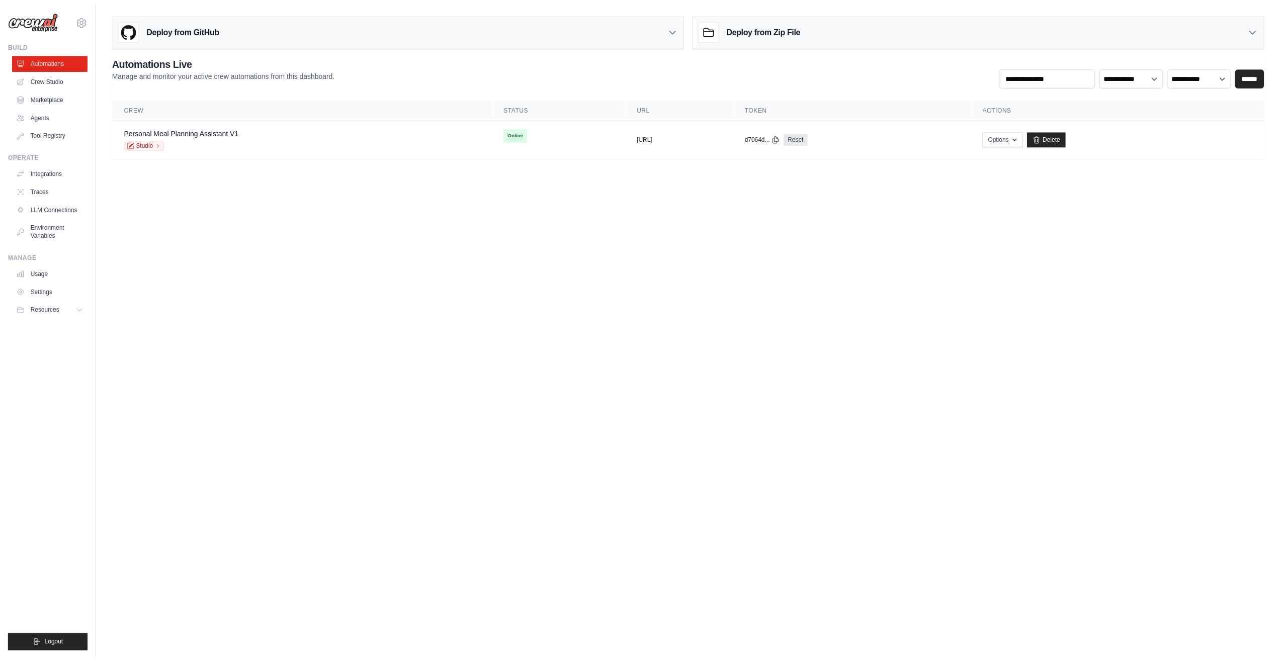
scroll to position [42, 0]
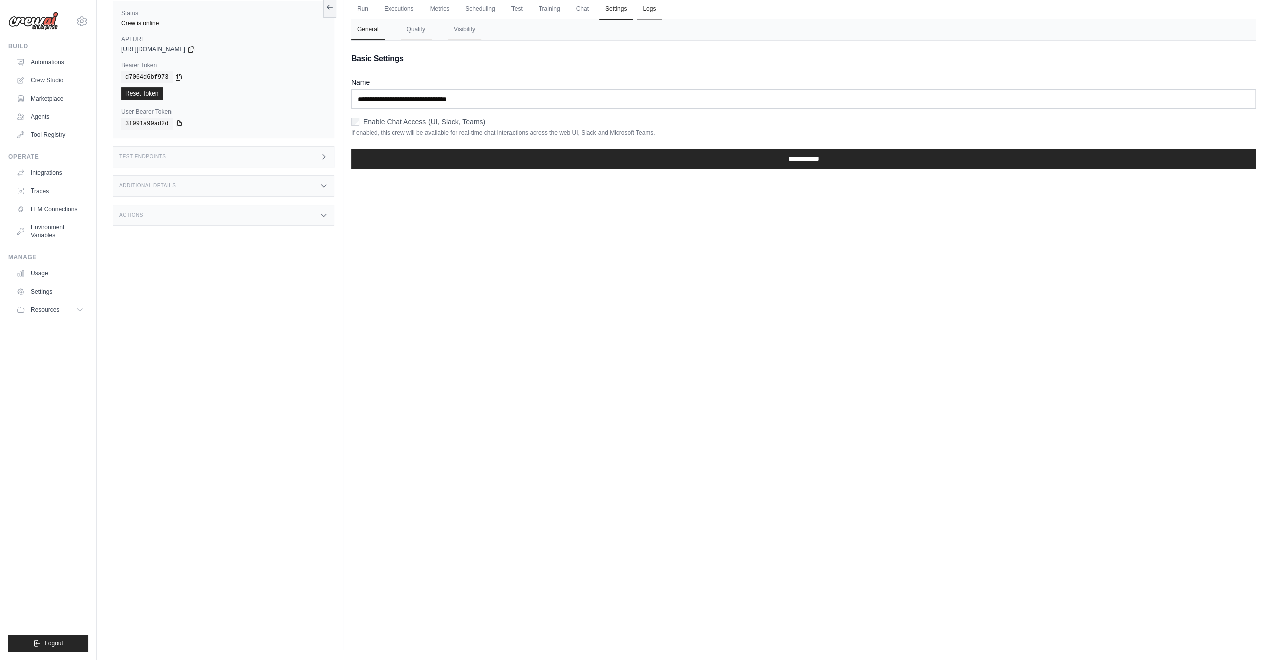
click at [656, 10] on link "Logs" at bounding box center [649, 8] width 25 height 21
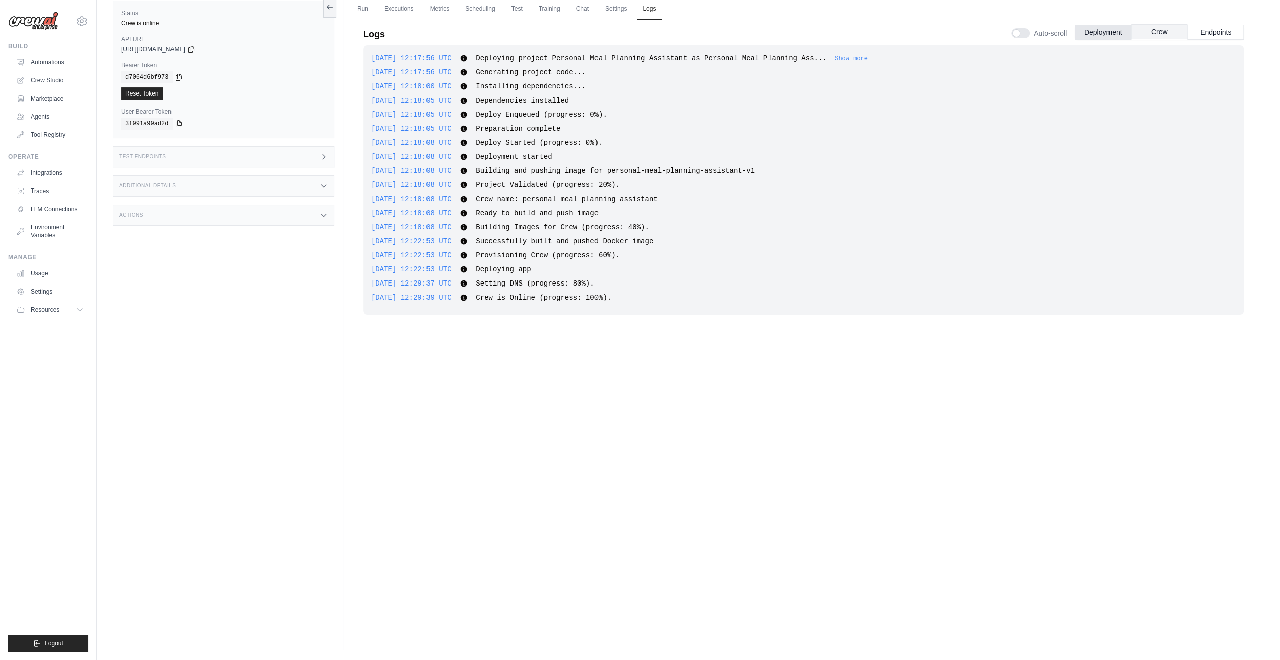
click at [1153, 32] on button "Crew" at bounding box center [1159, 31] width 56 height 15
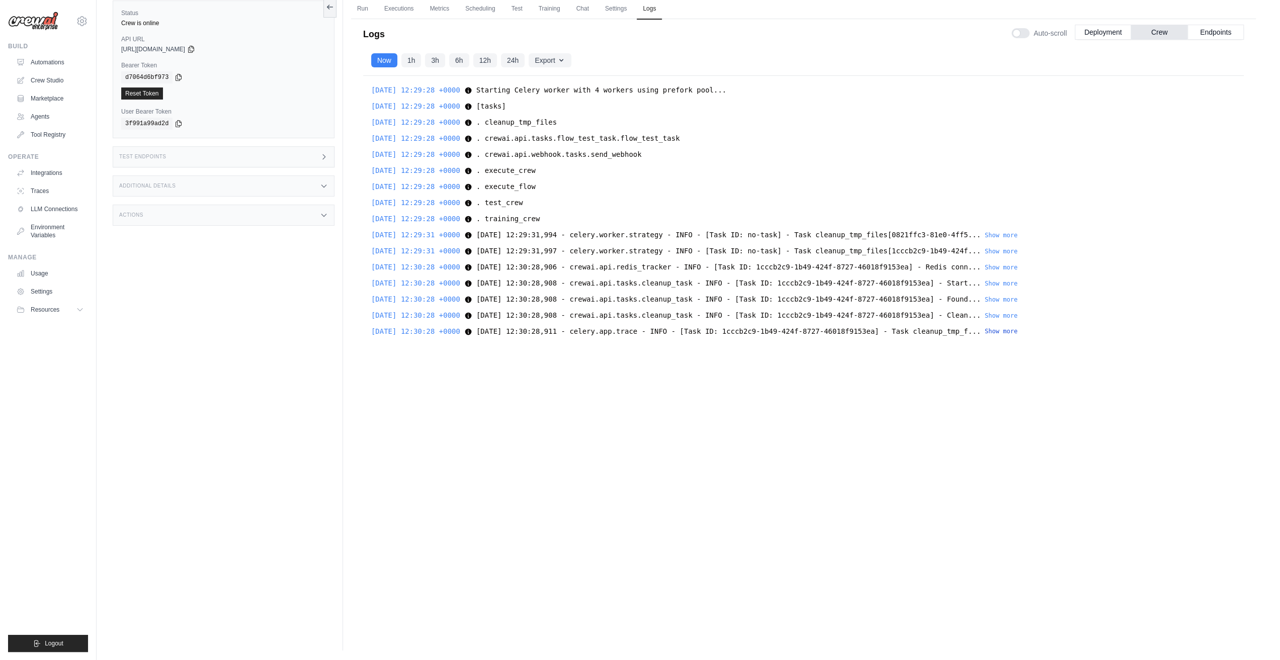
click at [987, 332] on button "Show more" at bounding box center [1000, 331] width 33 height 8
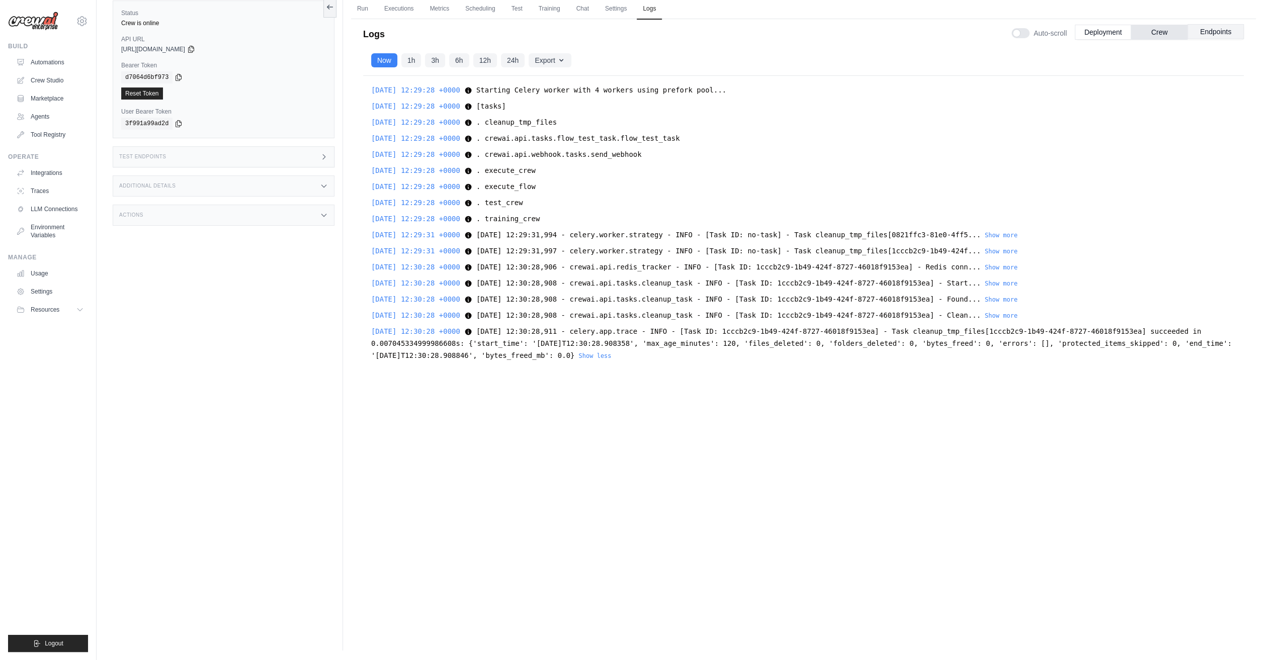
click at [1208, 31] on button "Endpoints" at bounding box center [1215, 31] width 56 height 15
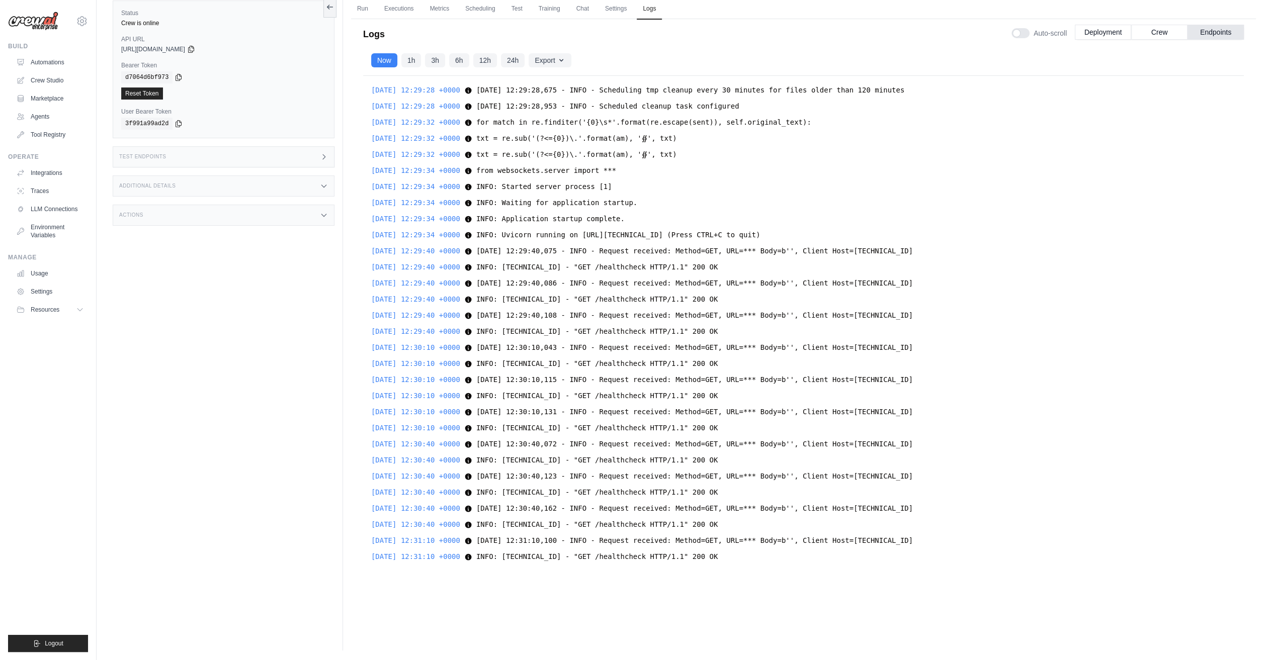
scroll to position [4051, 0]
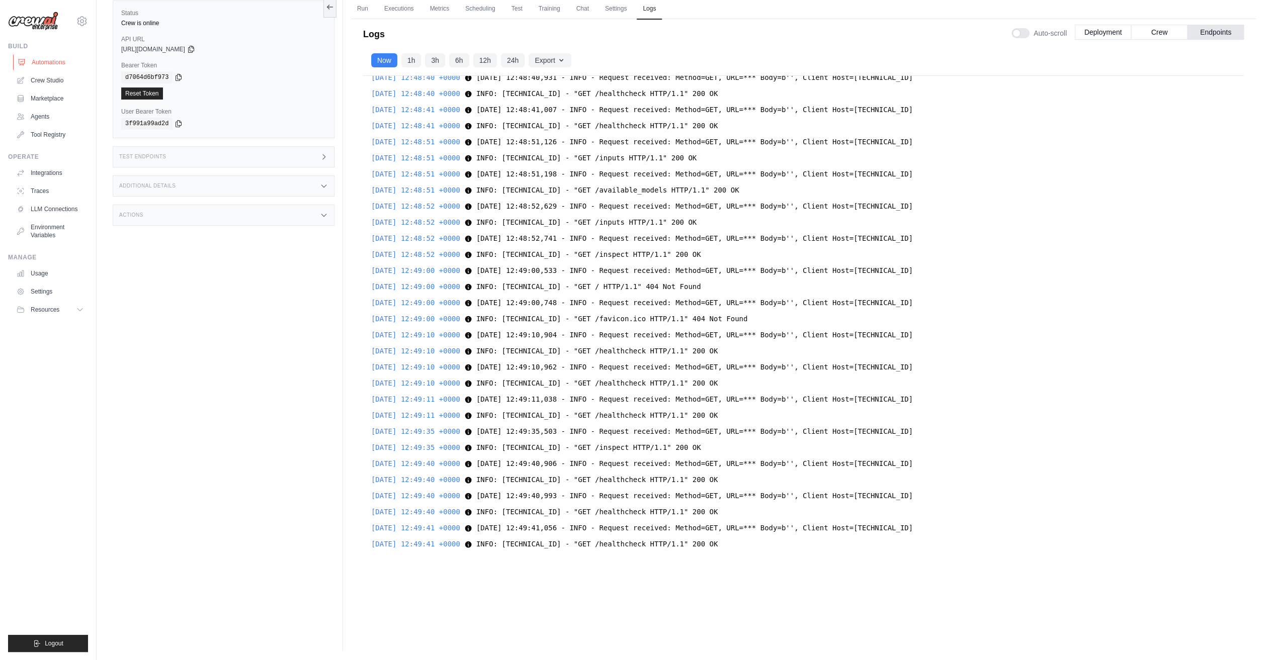
click at [64, 62] on link "Automations" at bounding box center [51, 62] width 76 height 16
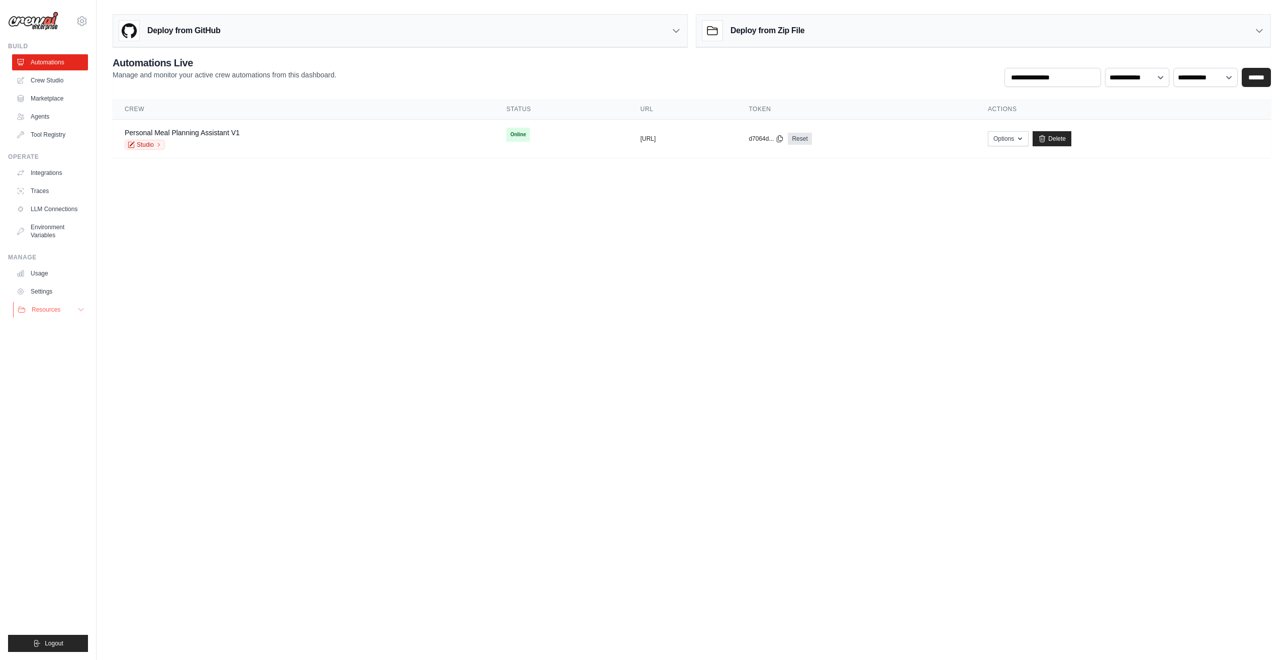
click at [53, 310] on span "Resources" at bounding box center [46, 310] width 29 height 8
click at [48, 112] on link "Agents" at bounding box center [51, 117] width 76 height 16
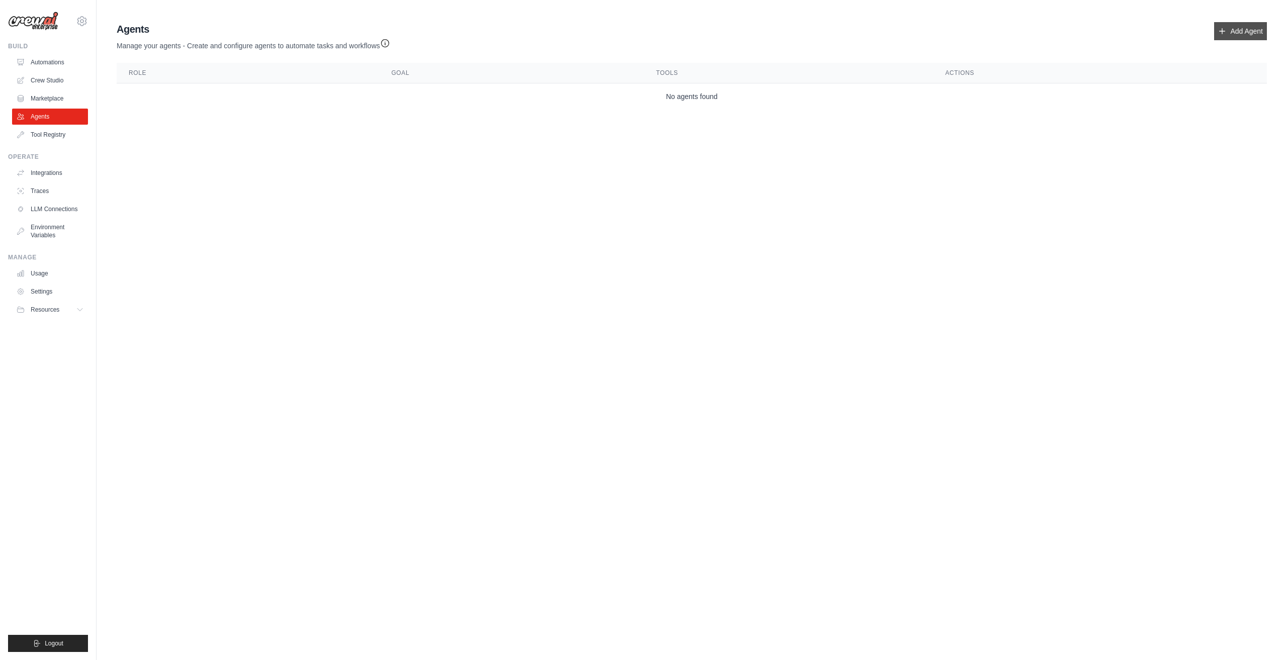
click at [1259, 28] on link "Add Agent" at bounding box center [1240, 31] width 53 height 18
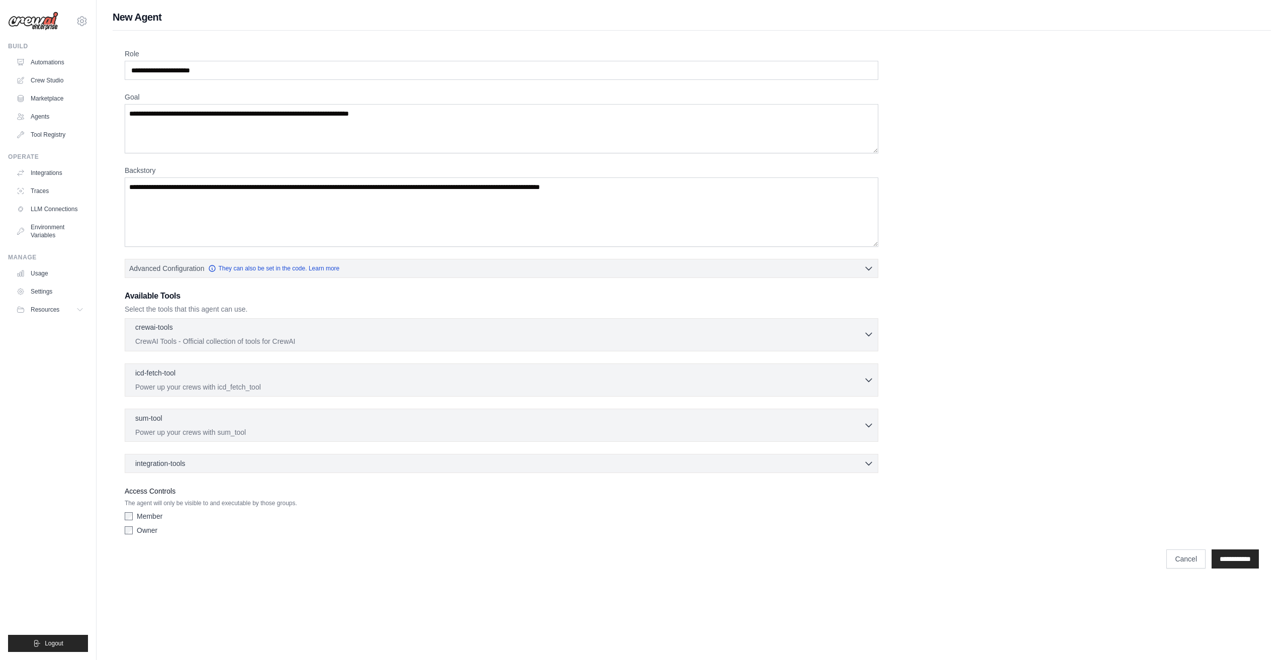
click at [357, 336] on p "CrewAI Tools - Official collection of tools for CrewAI" at bounding box center [499, 341] width 729 height 10
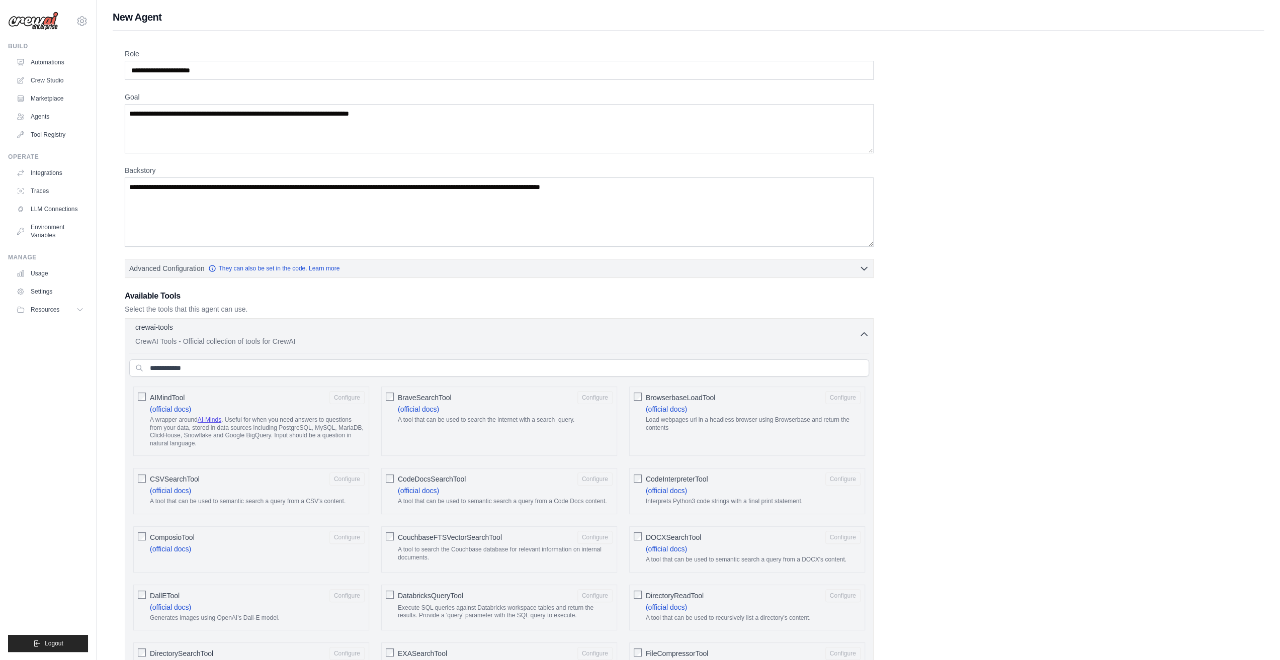
click at [357, 336] on p "CrewAI Tools - Official collection of tools for CrewAI" at bounding box center [497, 341] width 724 height 10
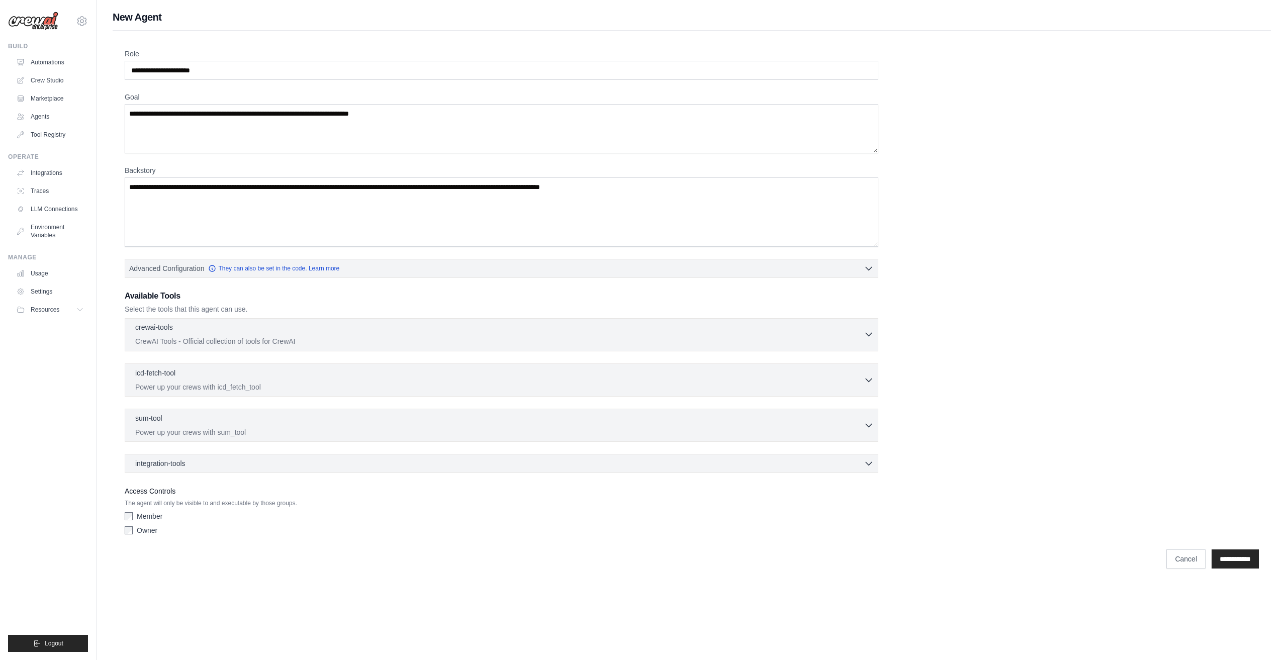
click at [357, 336] on p "CrewAI Tools - Official collection of tools for CrewAI" at bounding box center [499, 341] width 729 height 10
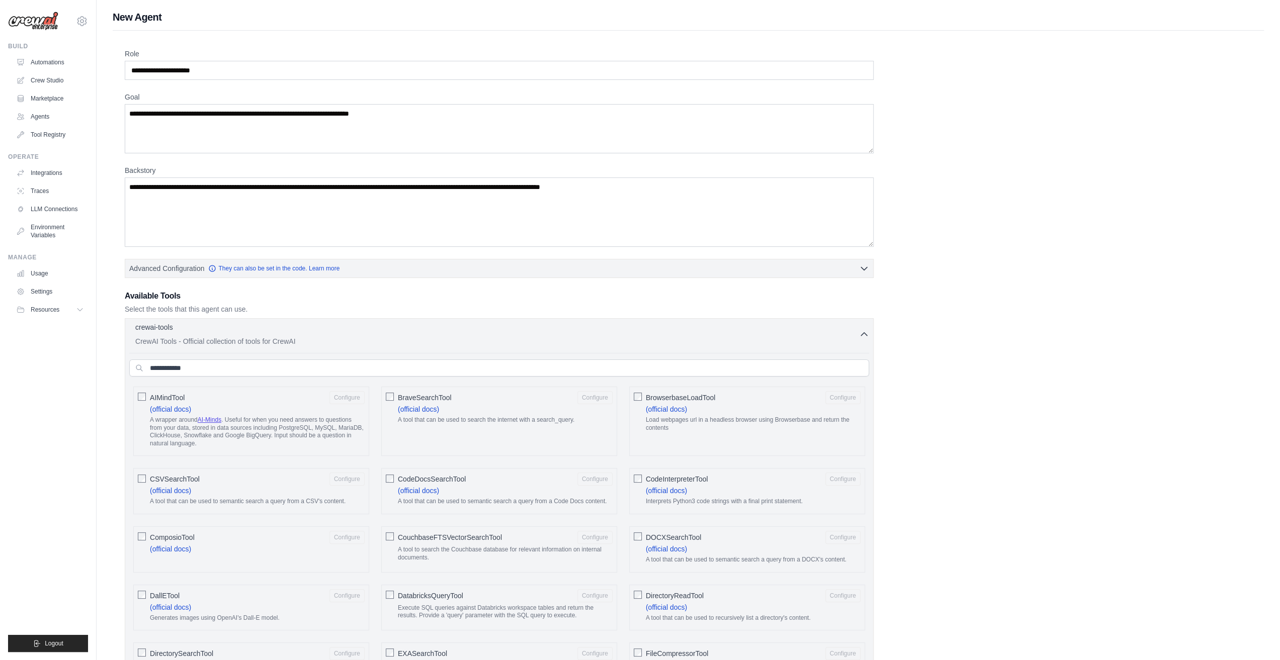
click at [357, 336] on p "CrewAI Tools - Official collection of tools for CrewAI" at bounding box center [497, 341] width 724 height 10
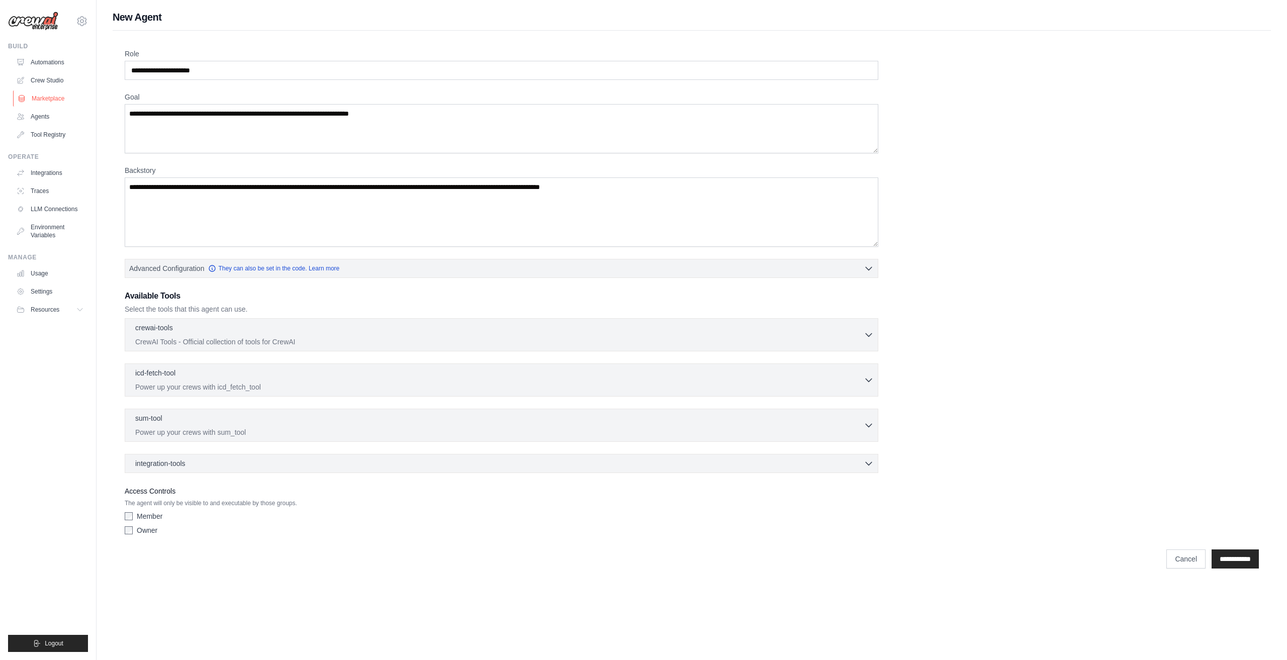
click at [56, 103] on link "Marketplace" at bounding box center [51, 99] width 76 height 16
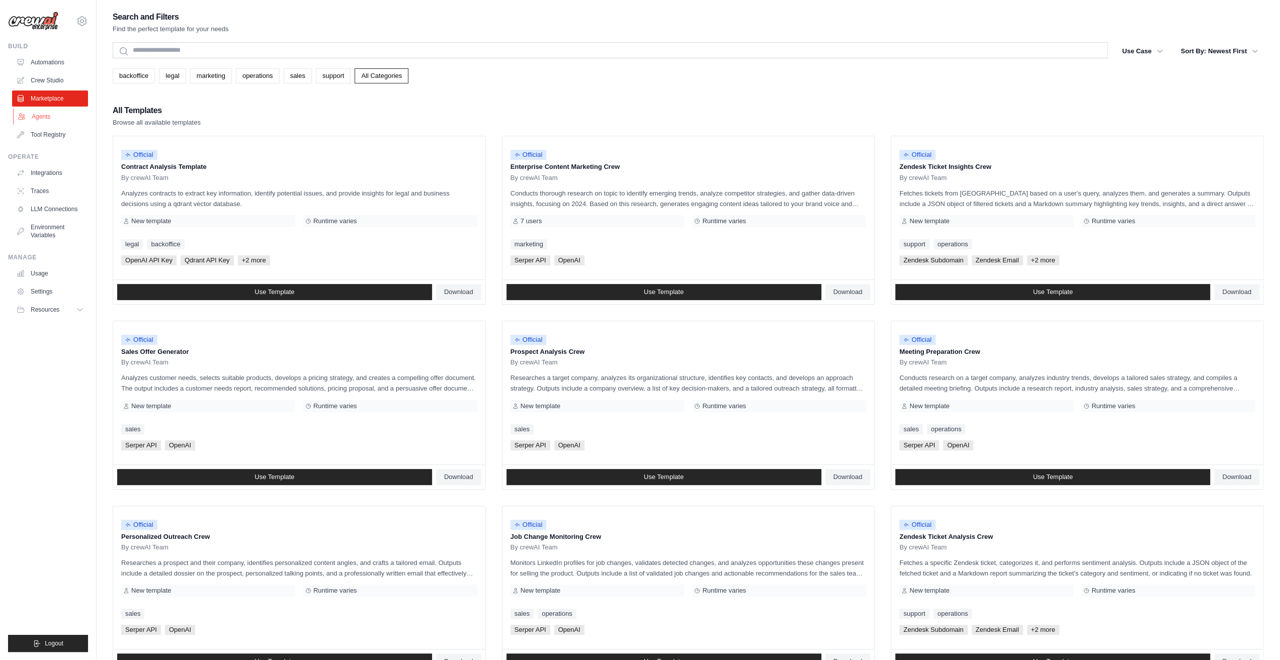
click at [56, 116] on link "Agents" at bounding box center [51, 117] width 76 height 16
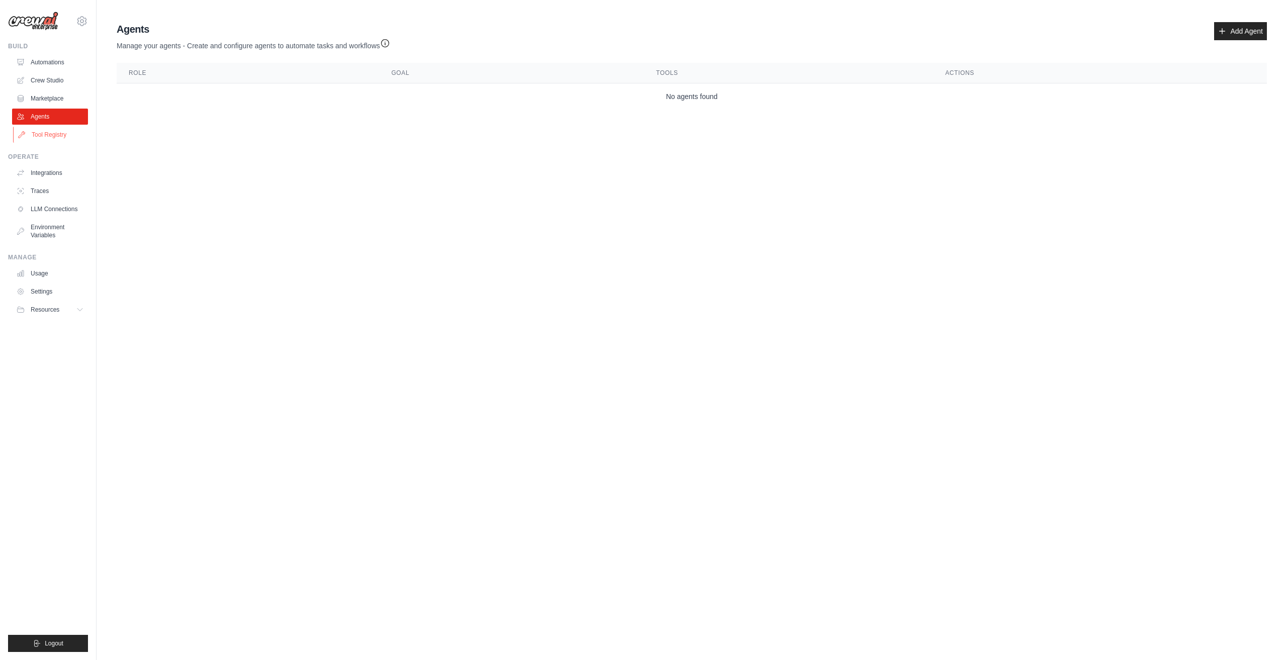
click at [46, 135] on link "Tool Registry" at bounding box center [51, 135] width 76 height 16
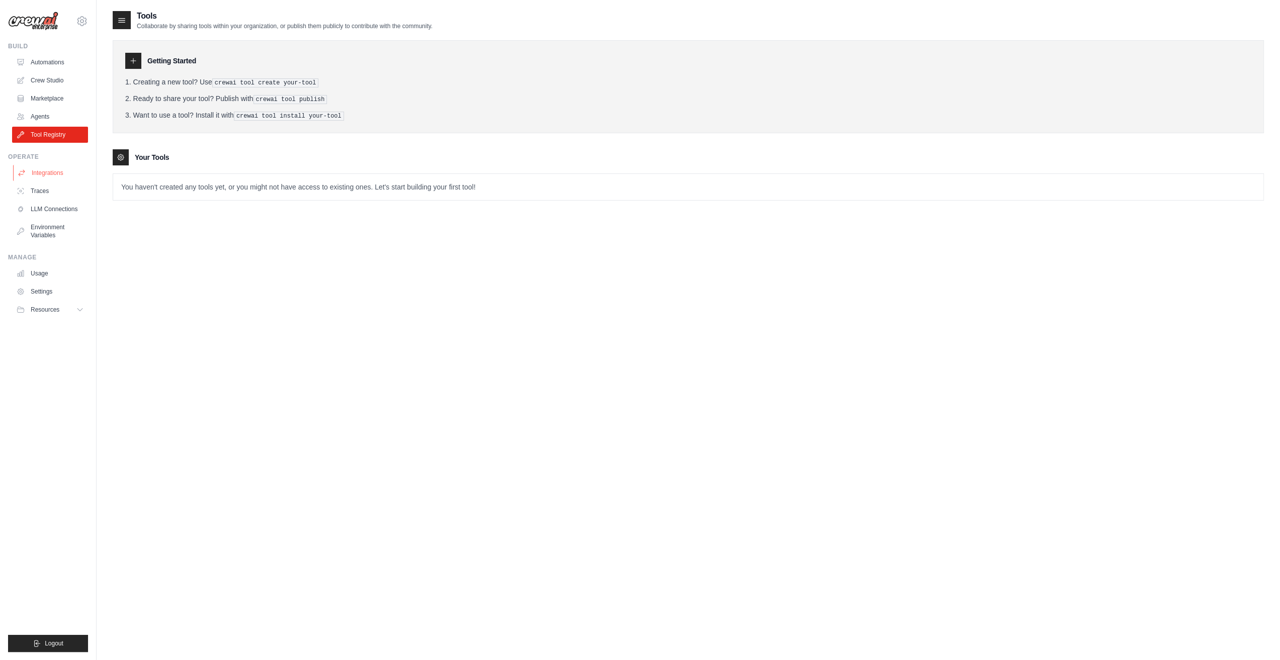
click at [64, 175] on link "Integrations" at bounding box center [51, 173] width 76 height 16
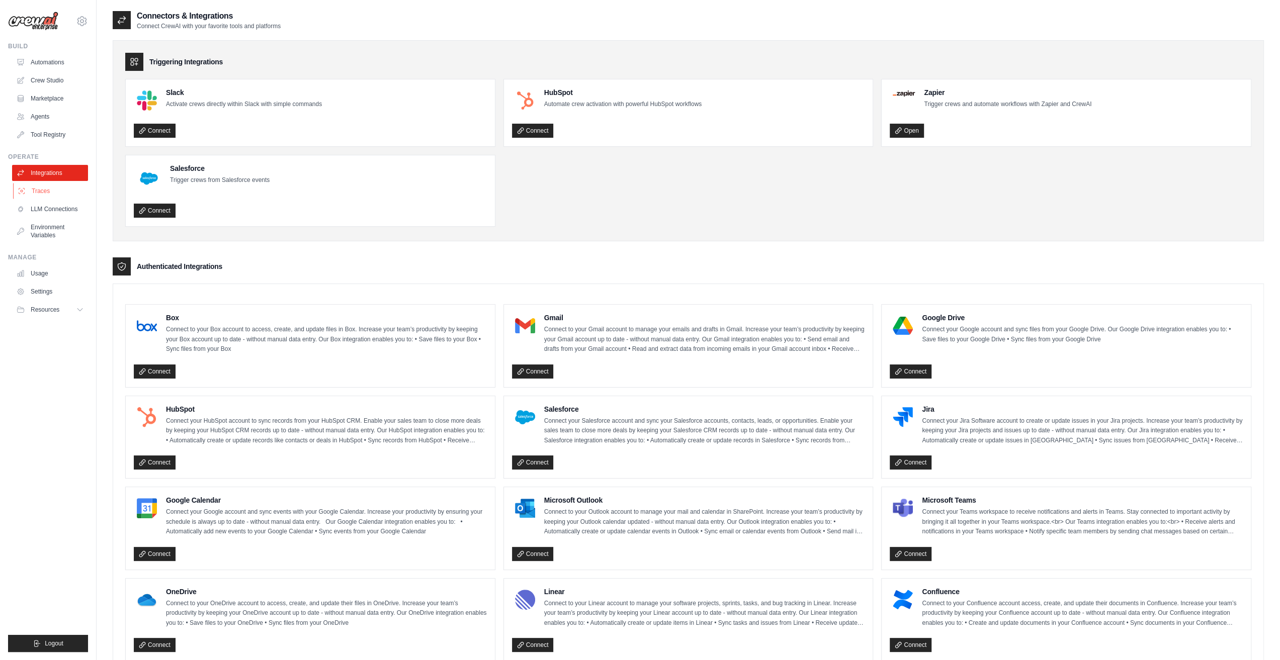
click at [53, 191] on link "Traces" at bounding box center [51, 191] width 76 height 16
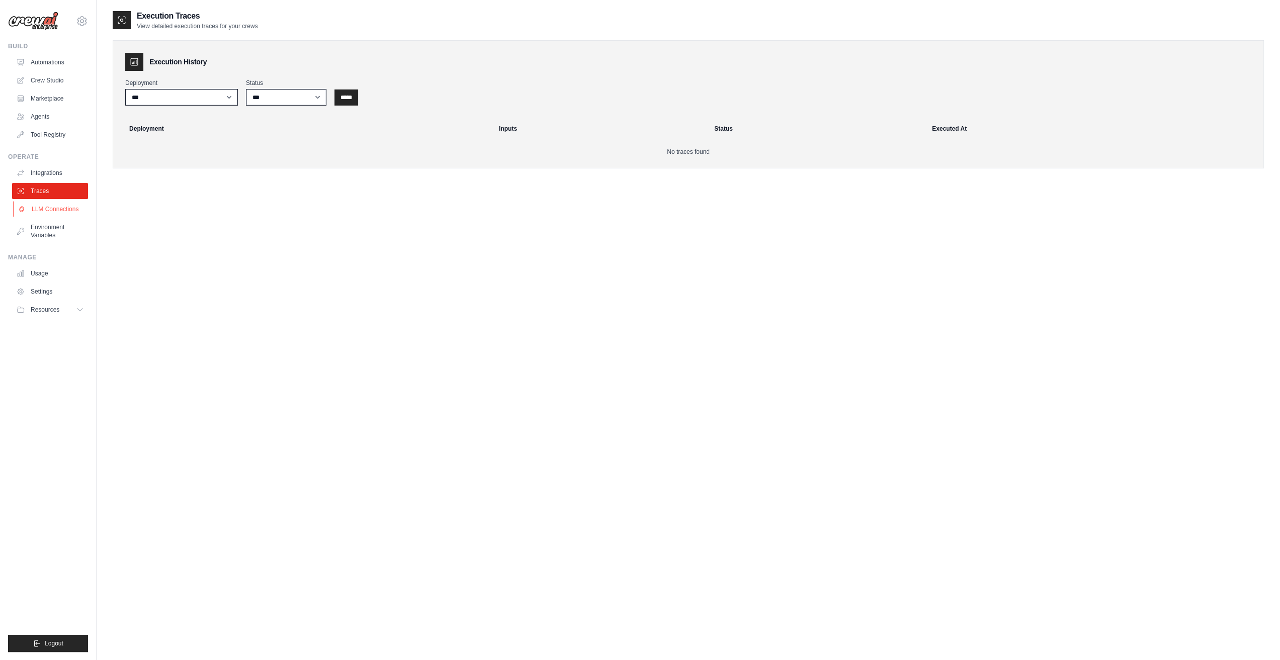
click at [66, 210] on link "LLM Connections" at bounding box center [51, 209] width 76 height 16
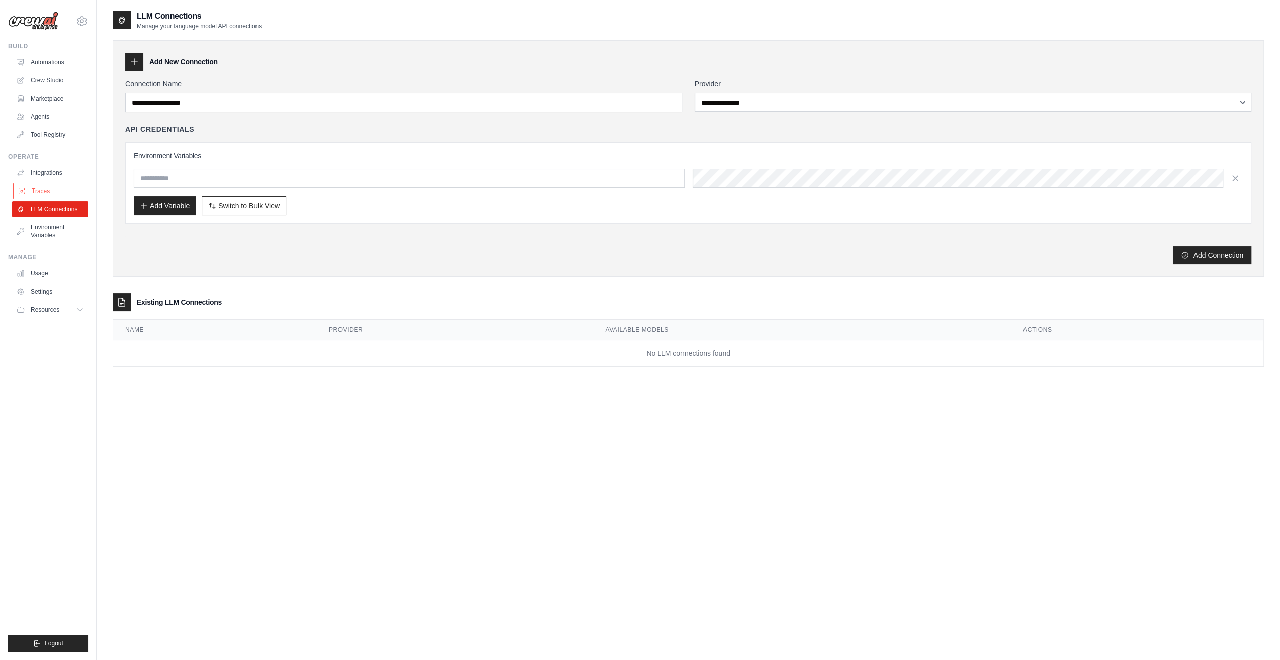
click at [60, 198] on link "Traces" at bounding box center [51, 191] width 76 height 16
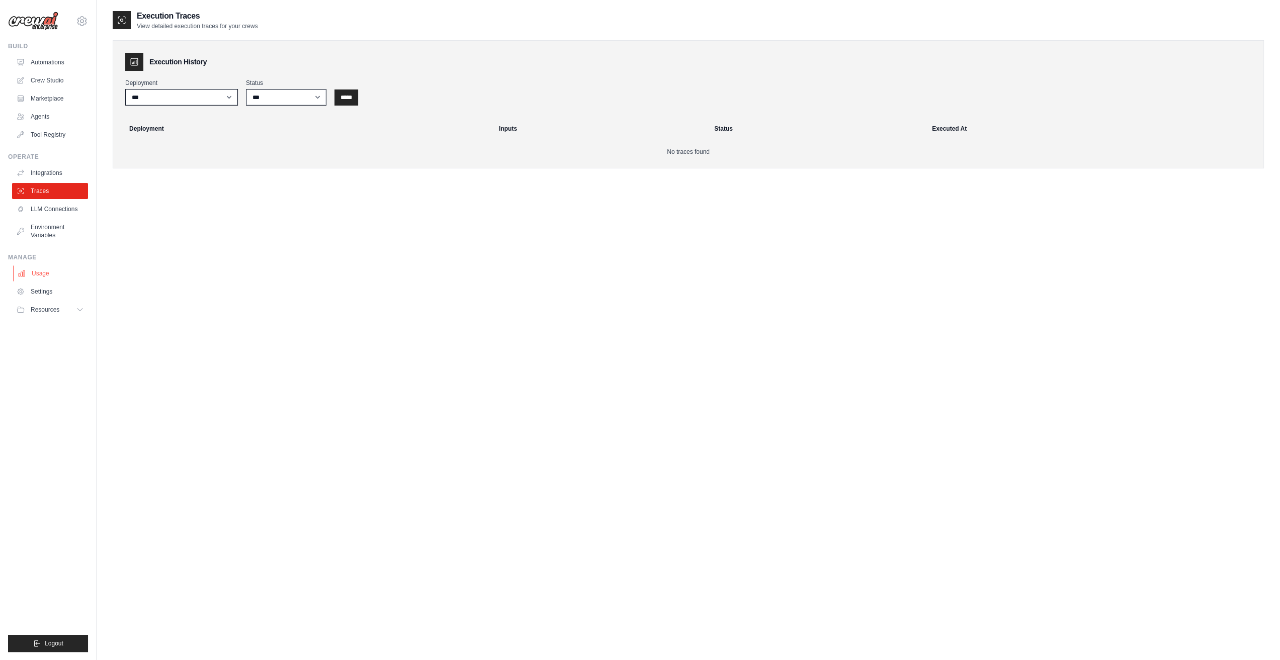
click at [50, 272] on link "Usage" at bounding box center [51, 273] width 76 height 16
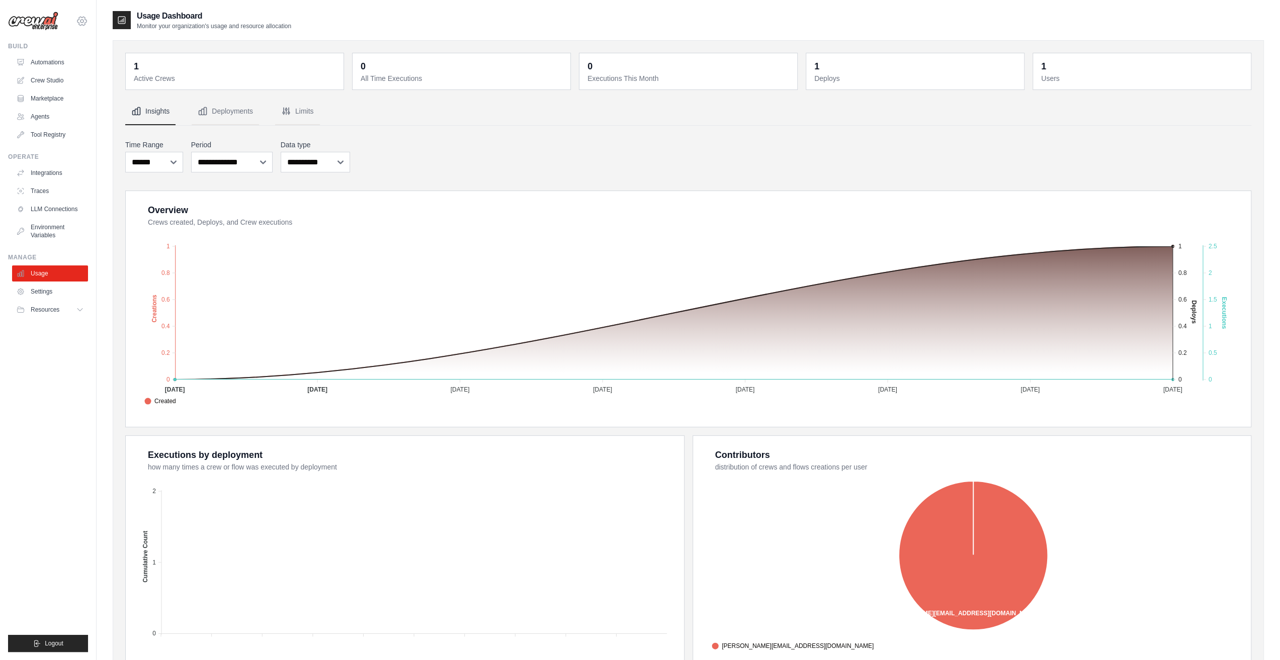
click at [84, 22] on icon at bounding box center [82, 21] width 12 height 12
click at [78, 67] on link "Settings" at bounding box center [82, 68] width 88 height 18
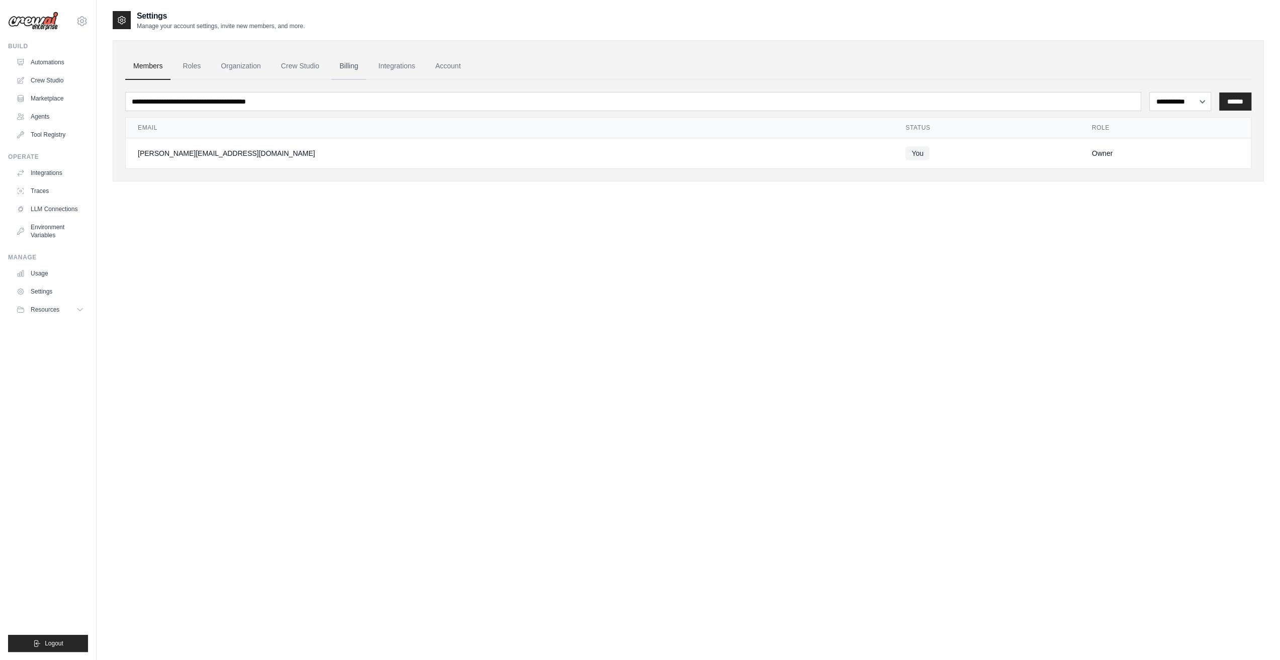
click at [358, 67] on link "Billing" at bounding box center [348, 66] width 35 height 27
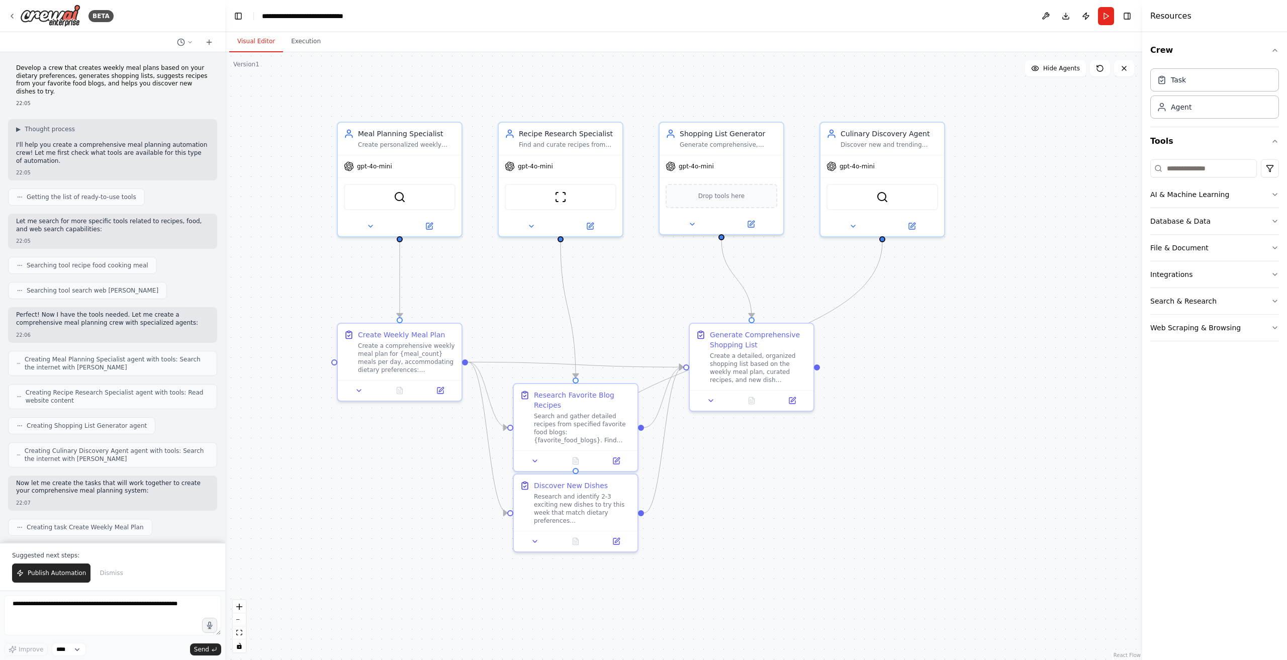
scroll to position [830, 0]
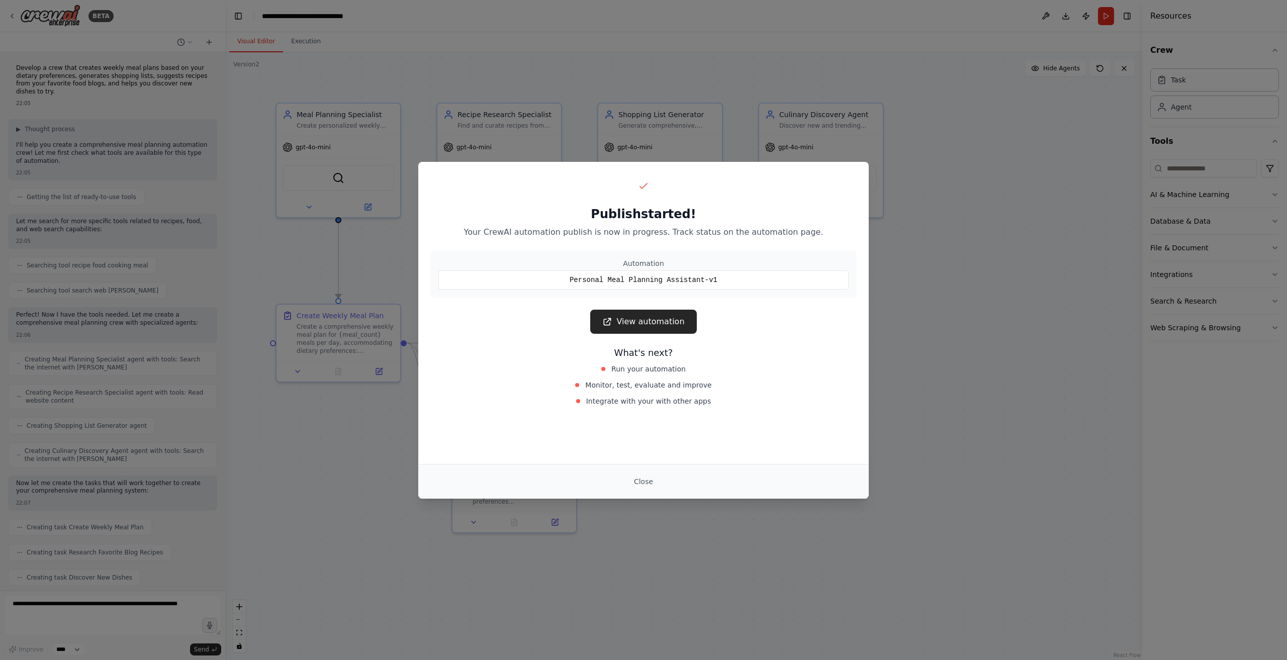
scroll to position [818, 0]
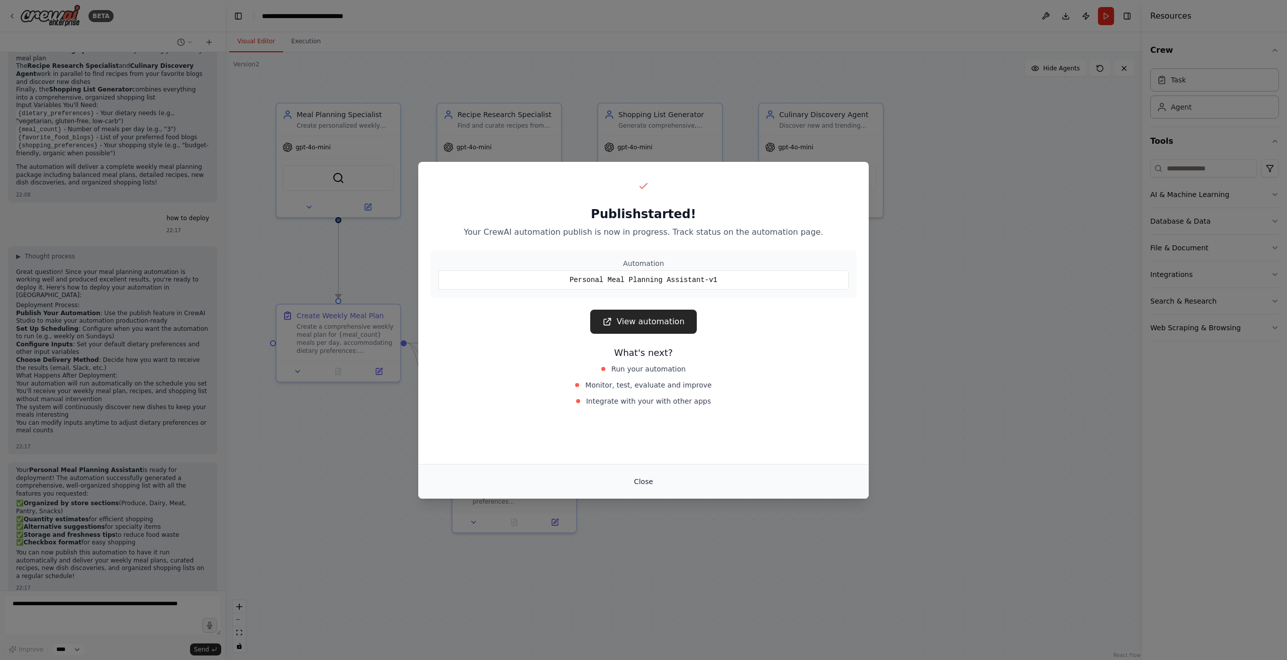
click at [651, 482] on button "Close" at bounding box center [643, 482] width 35 height 18
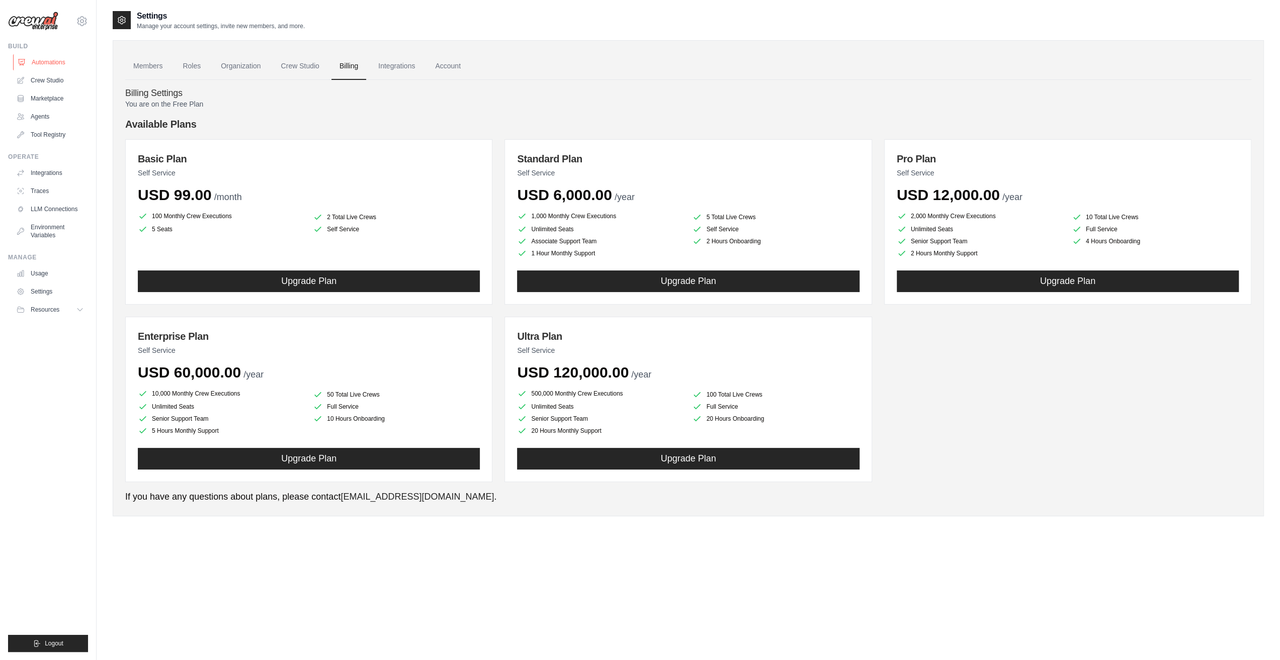
click at [49, 65] on link "Automations" at bounding box center [51, 62] width 76 height 16
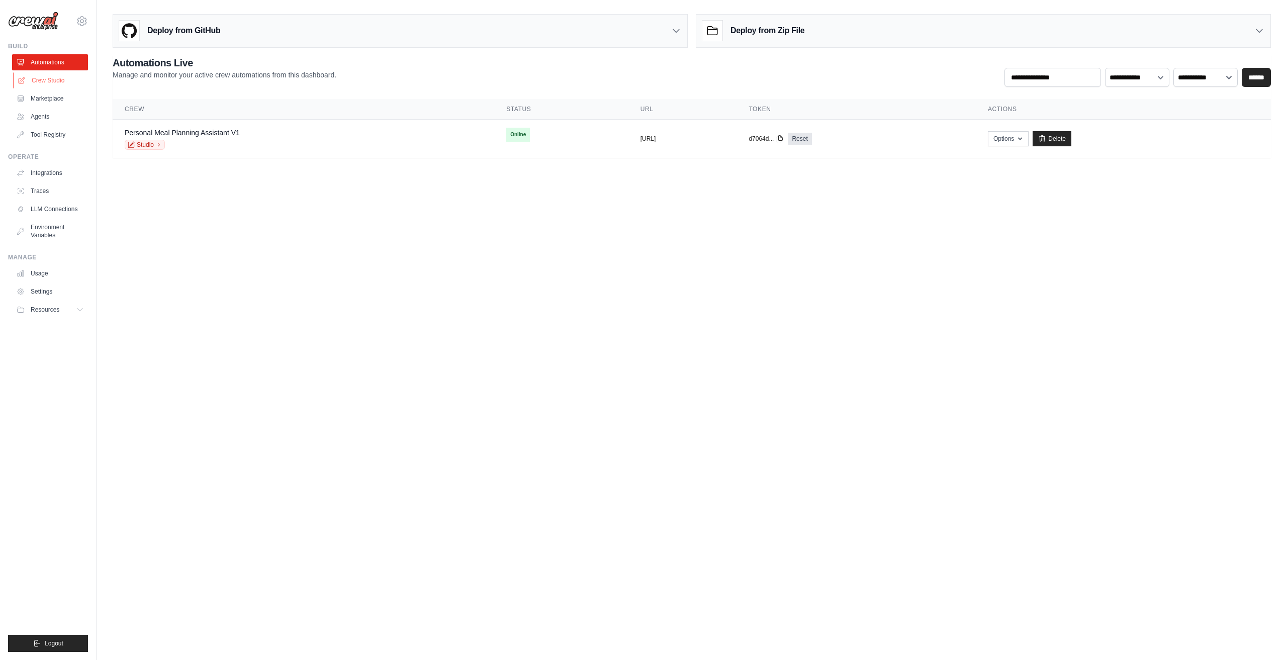
click at [45, 79] on link "Crew Studio" at bounding box center [51, 80] width 76 height 16
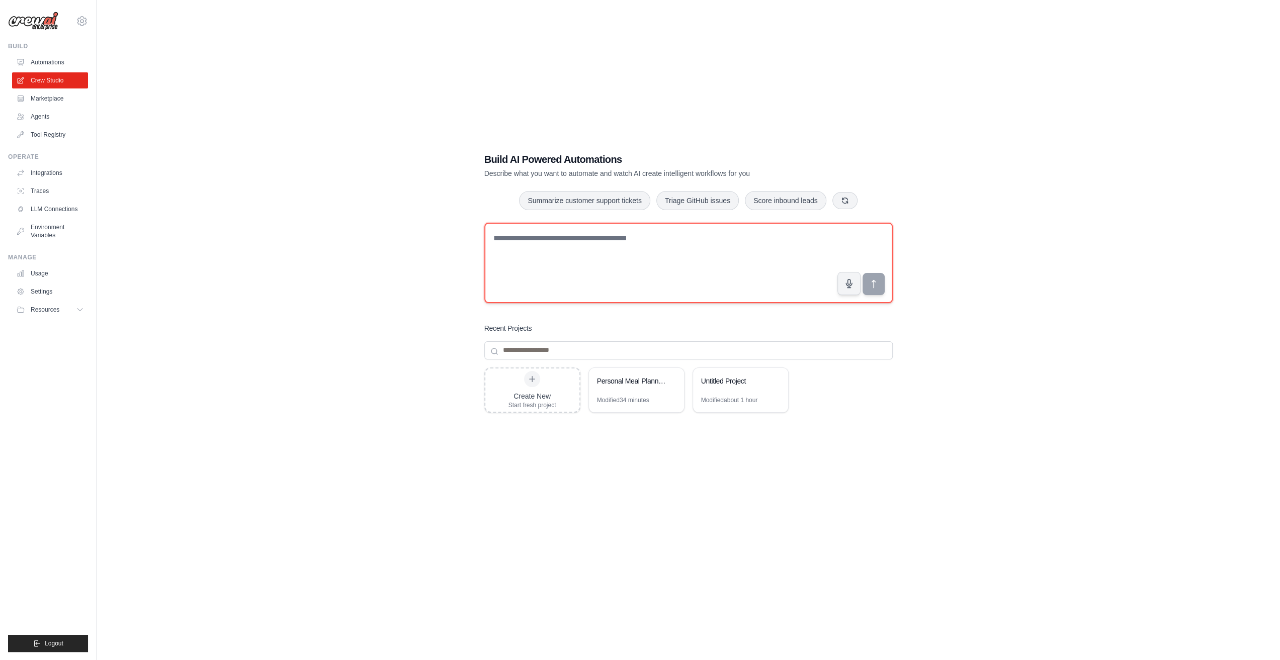
click at [691, 249] on textarea at bounding box center [688, 263] width 408 height 80
click at [735, 391] on div "Untitled Project" at bounding box center [740, 382] width 95 height 28
click at [49, 68] on link "Automations" at bounding box center [51, 62] width 76 height 16
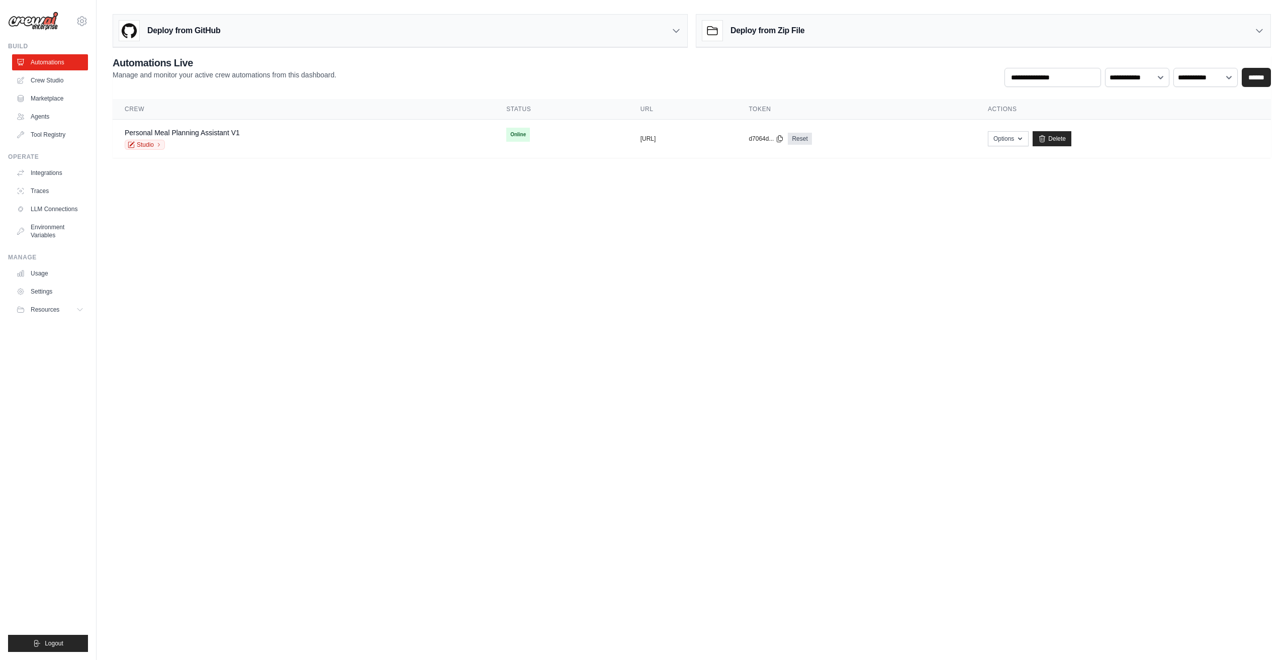
click at [540, 272] on body "[PERSON_NAME][EMAIL_ADDRESS][DOMAIN_NAME] Settings Build Automations Crew Studio" at bounding box center [643, 330] width 1287 height 660
click at [329, 144] on div "Personal Meal Planning Assistant V1 Studio" at bounding box center [303, 139] width 357 height 22
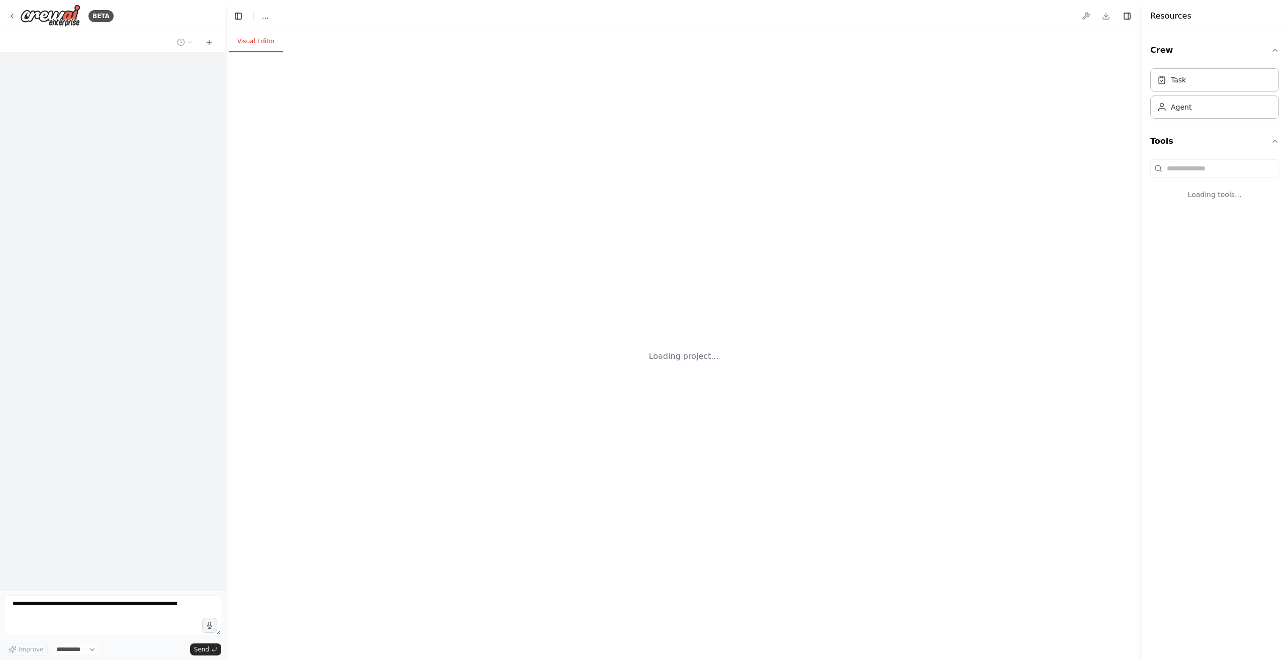
select select "****"
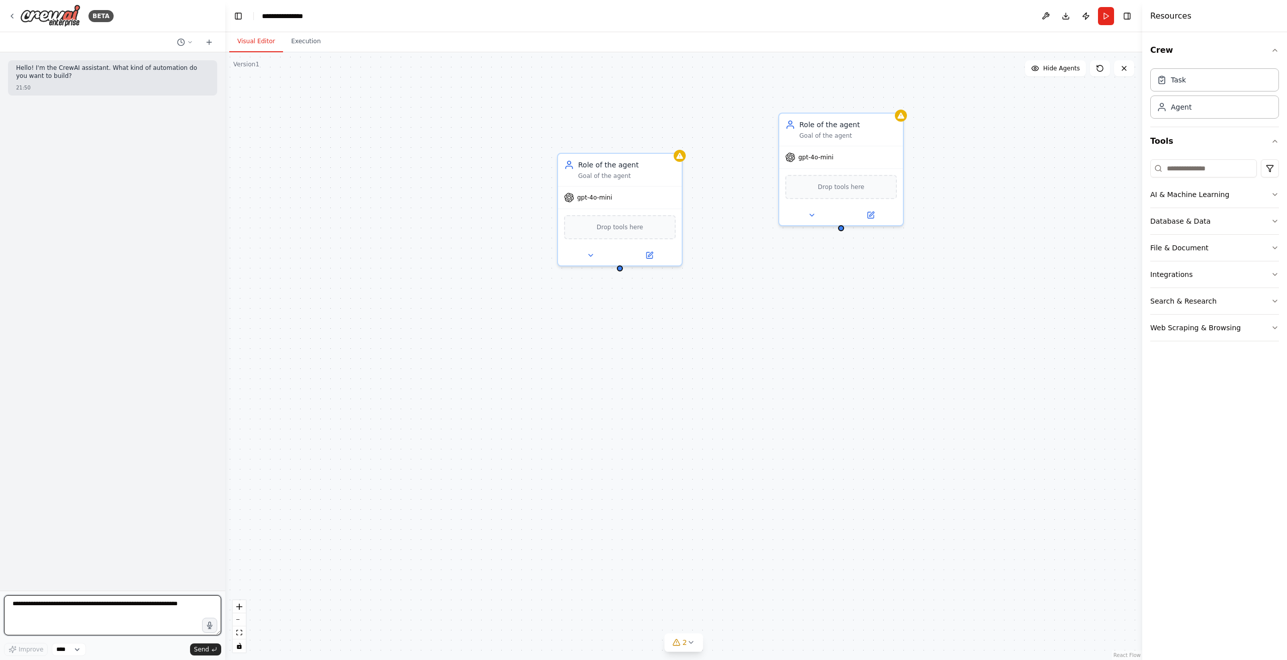
click at [132, 609] on textarea at bounding box center [112, 615] width 217 height 40
click at [96, 611] on textarea at bounding box center [112, 615] width 217 height 40
type textarea "***"
type textarea "**********"
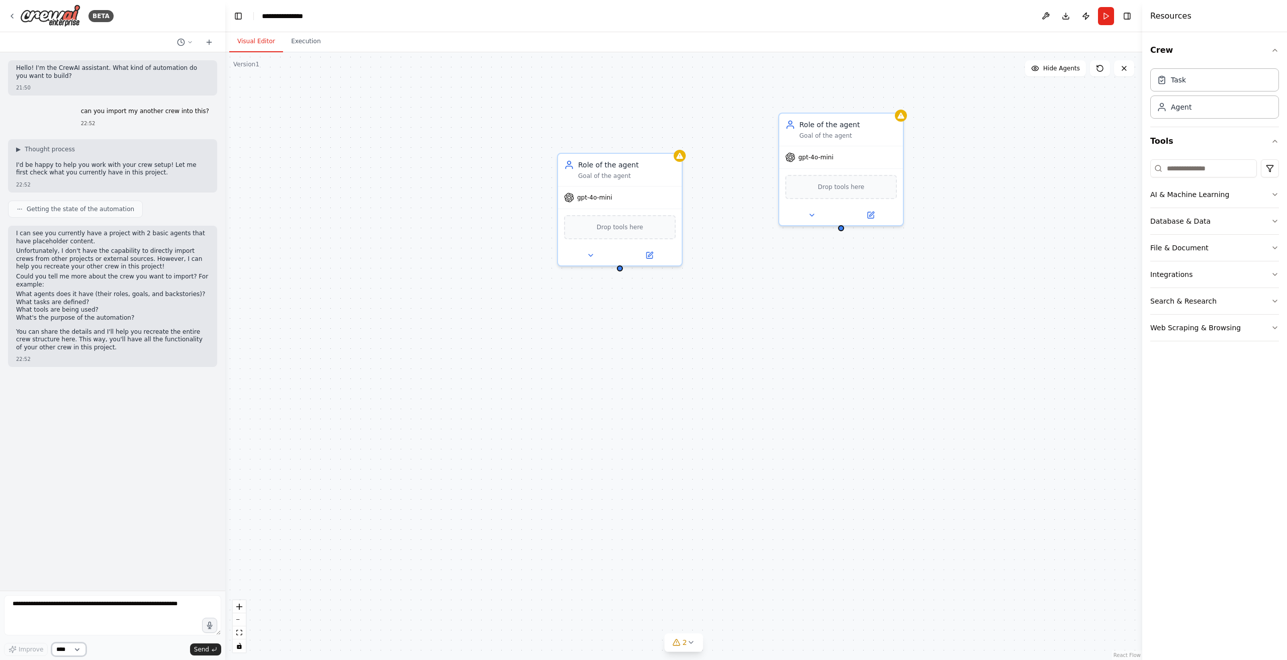
click at [77, 648] on select "****" at bounding box center [69, 649] width 34 height 13
click at [167, 609] on textarea at bounding box center [112, 615] width 217 height 40
click at [110, 623] on textarea at bounding box center [112, 615] width 217 height 40
click at [187, 44] on icon at bounding box center [190, 42] width 6 height 6
click at [296, 128] on div "Role of the agent Goal of the agent gpt-4o-mini Drop tools here Role of the age…" at bounding box center [683, 356] width 917 height 608
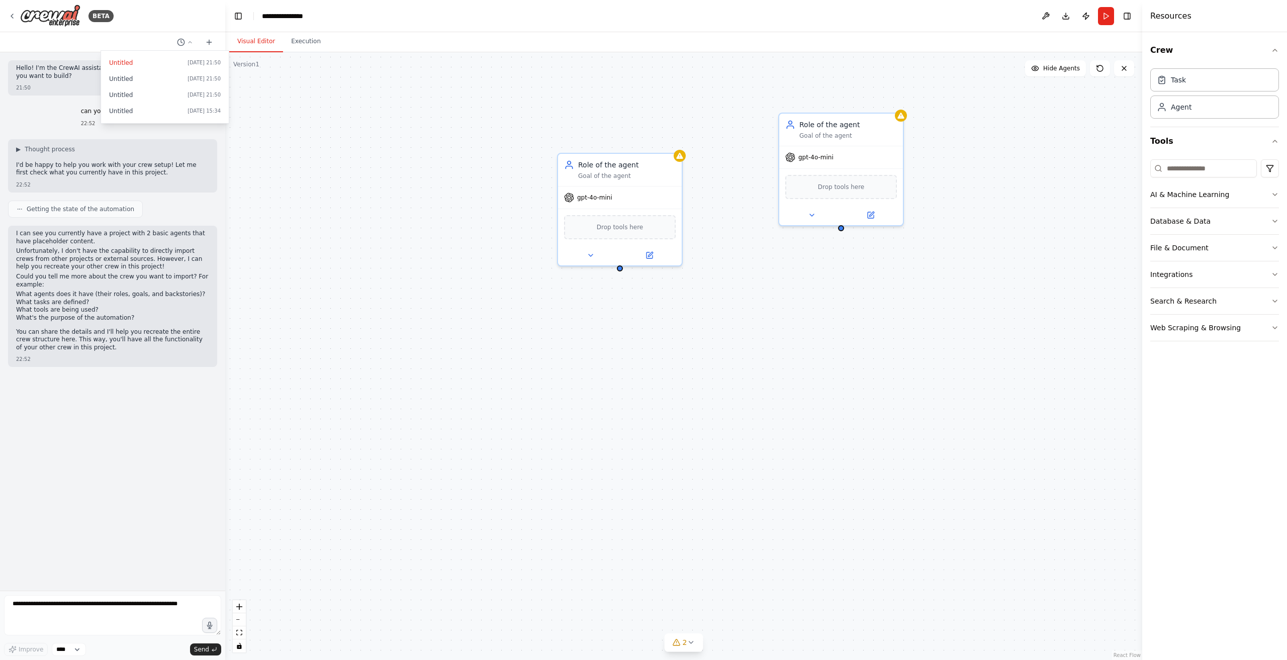
click at [190, 40] on div at bounding box center [112, 330] width 225 height 660
click at [13, 14] on icon at bounding box center [12, 16] width 2 height 4
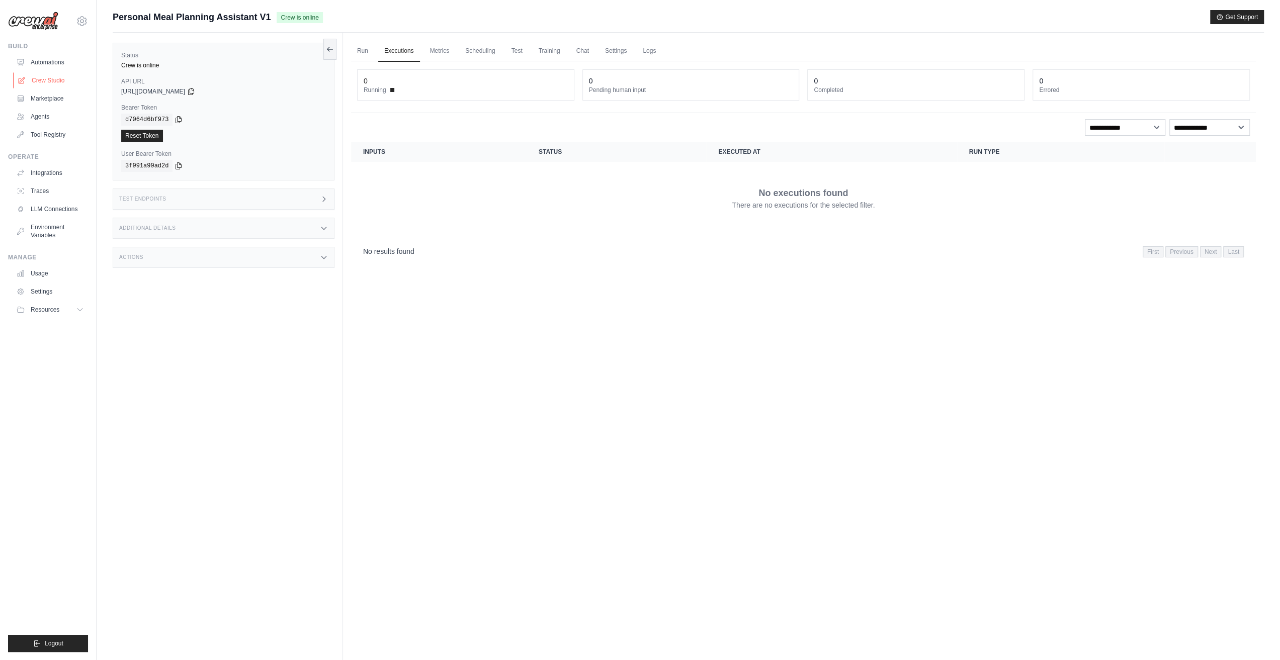
click at [59, 82] on link "Crew Studio" at bounding box center [51, 80] width 76 height 16
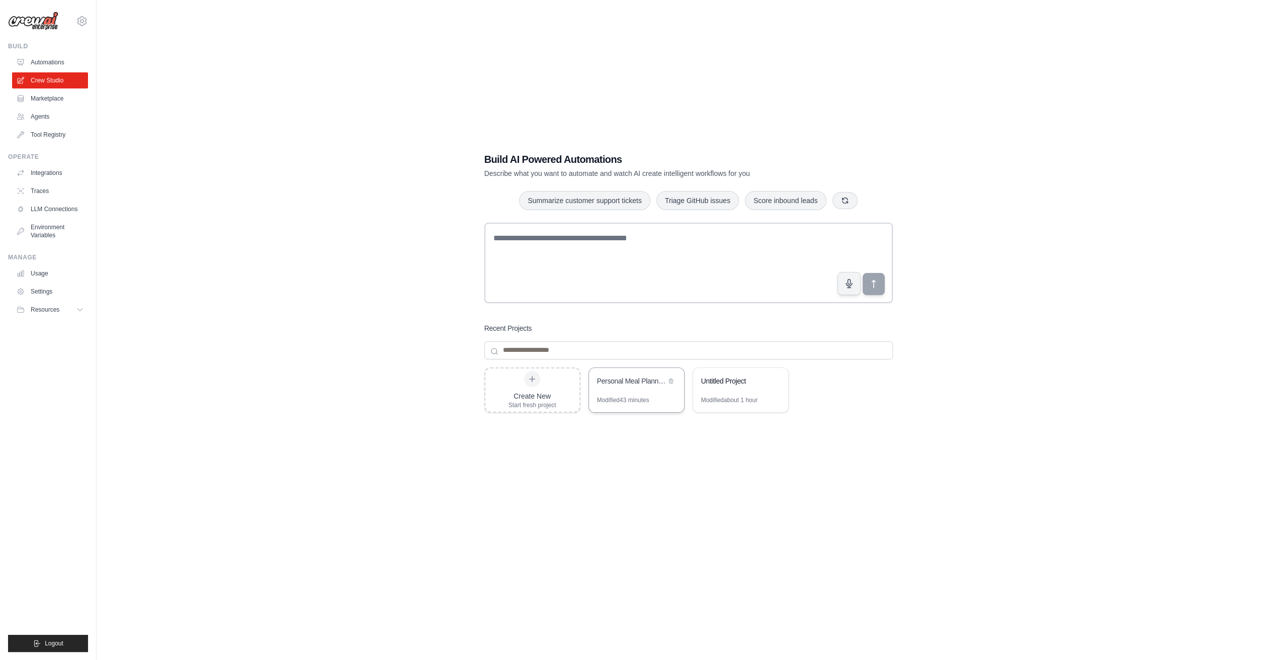
click at [636, 397] on div "Modified 43 minutes" at bounding box center [623, 400] width 52 height 8
click at [750, 392] on div "Untitled Project" at bounding box center [740, 382] width 95 height 28
click at [45, 293] on link "Settings" at bounding box center [51, 292] width 76 height 16
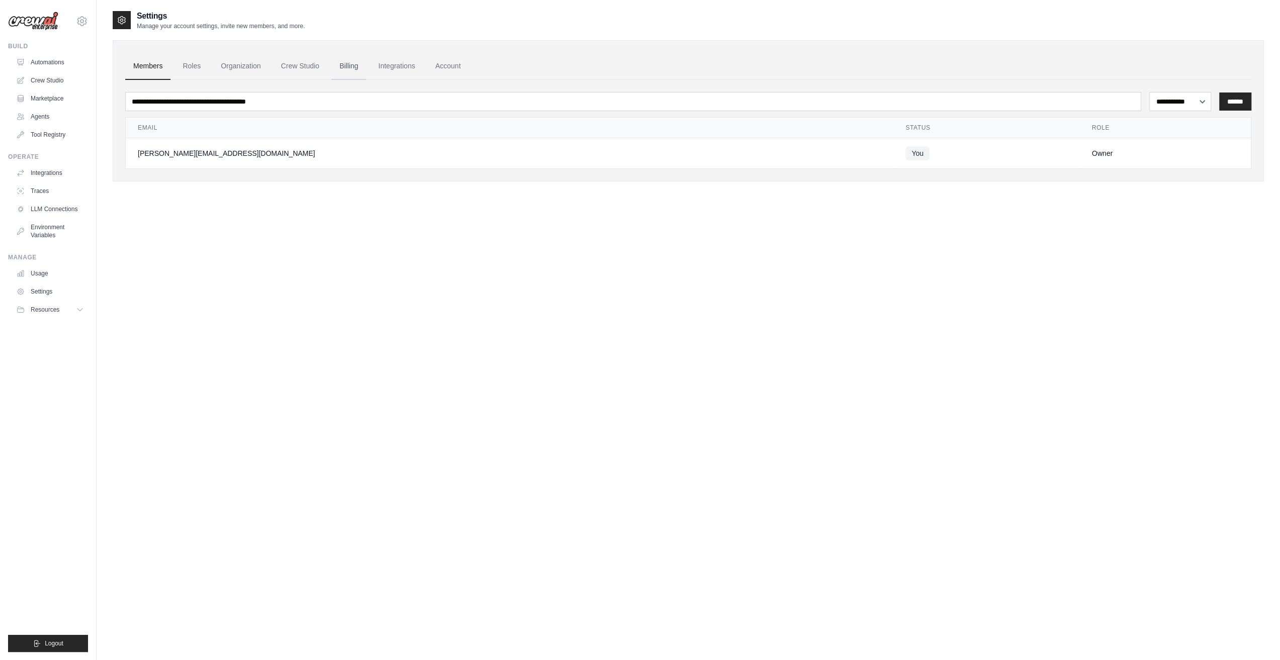
click at [352, 61] on link "Billing" at bounding box center [348, 66] width 35 height 27
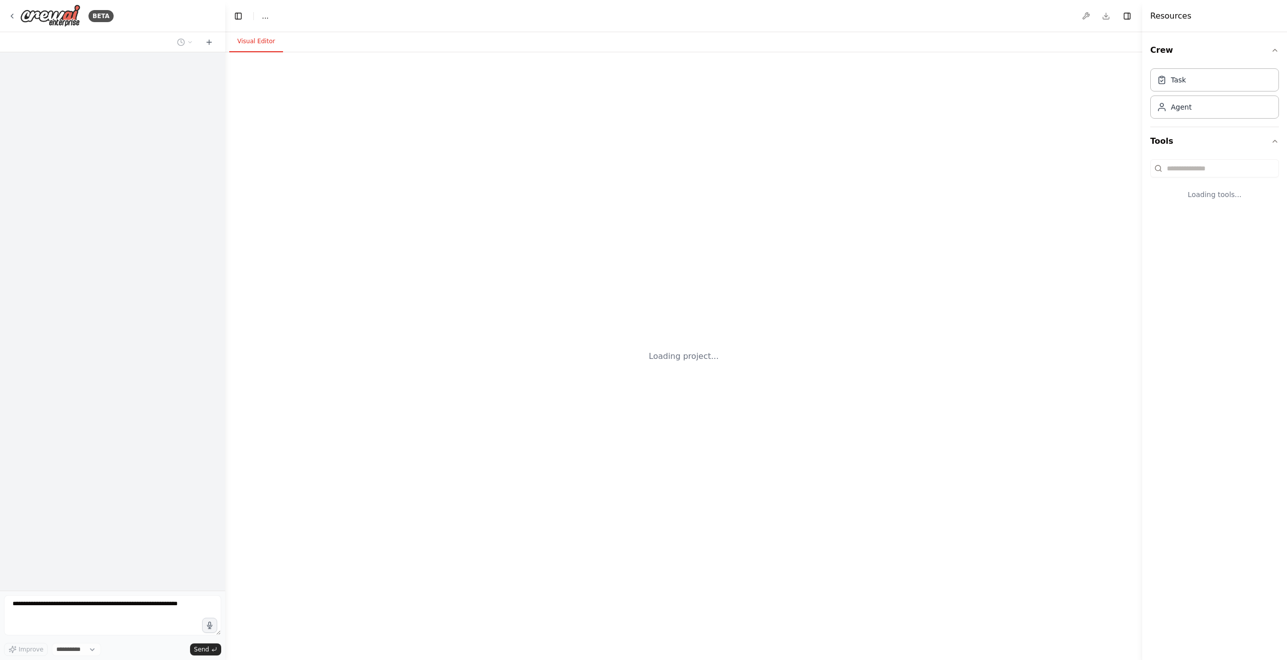
select select "****"
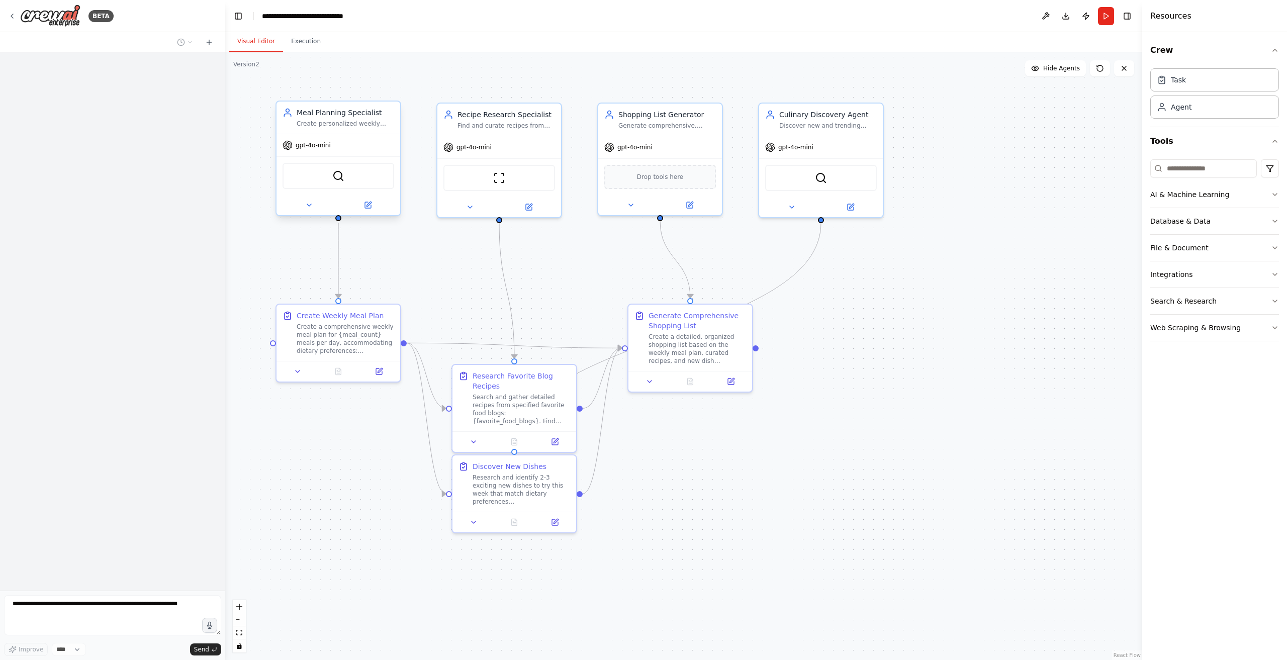
click at [341, 138] on div "gpt-4o-mini" at bounding box center [339, 145] width 124 height 22
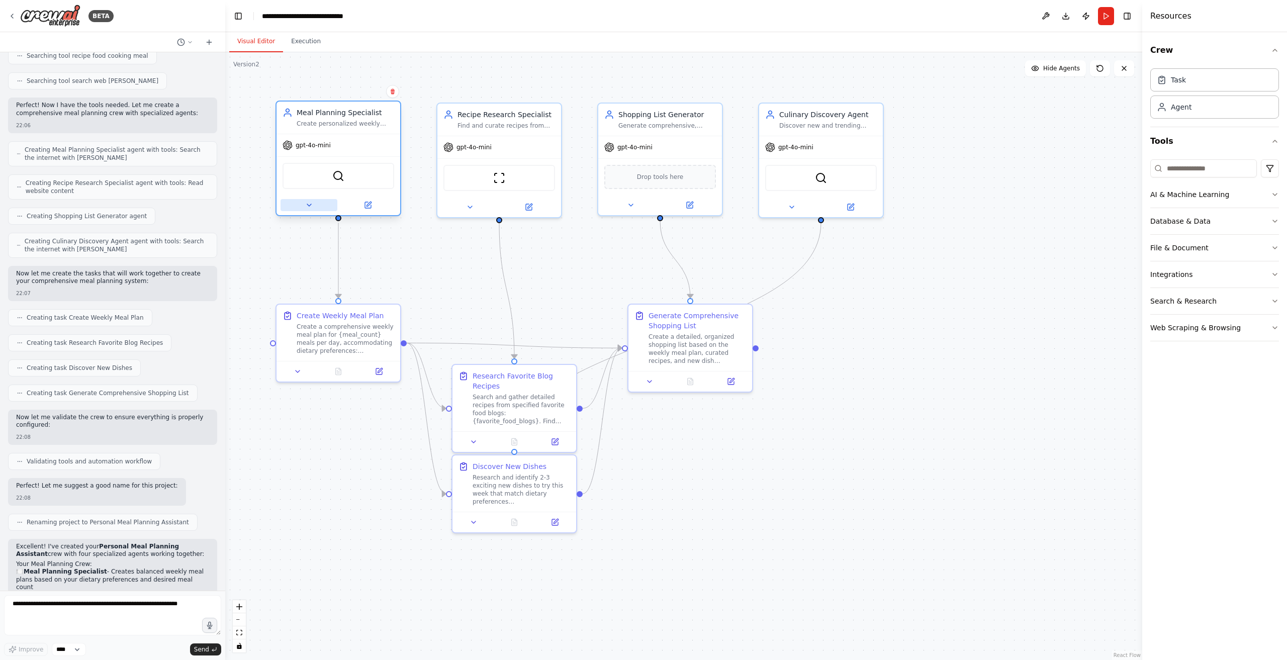
click at [308, 207] on icon at bounding box center [309, 205] width 8 height 8
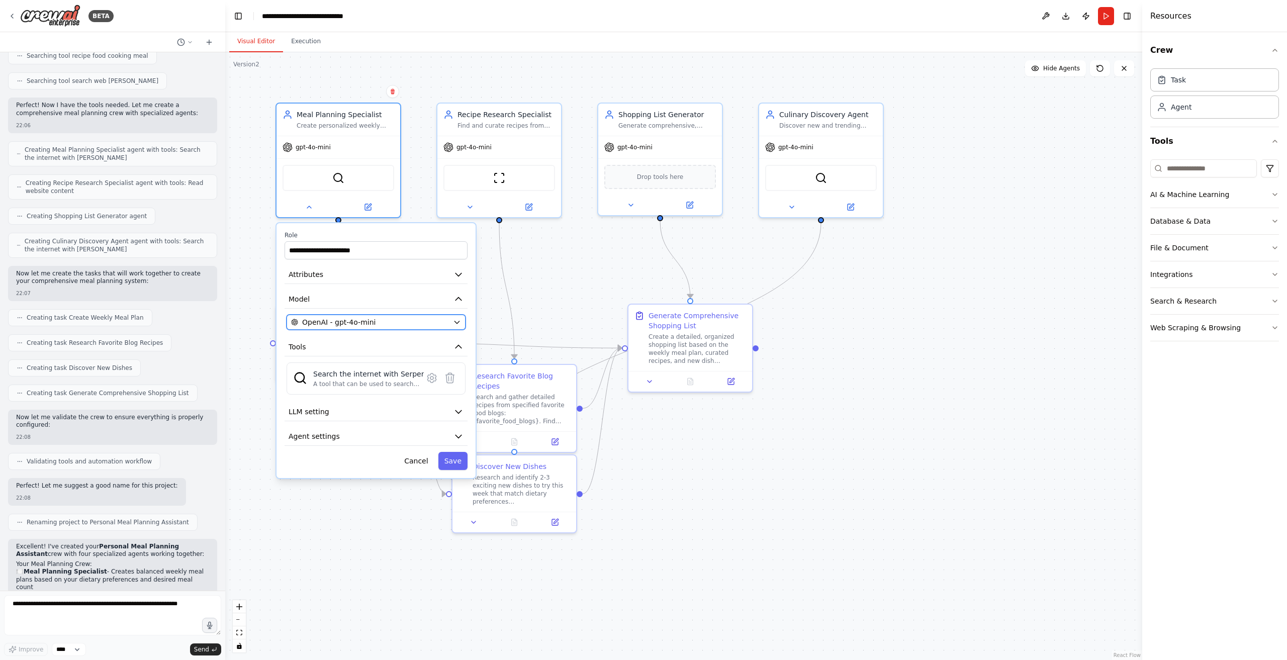
click at [381, 325] on div "OpenAI - gpt-4o-mini" at bounding box center [370, 322] width 158 height 10
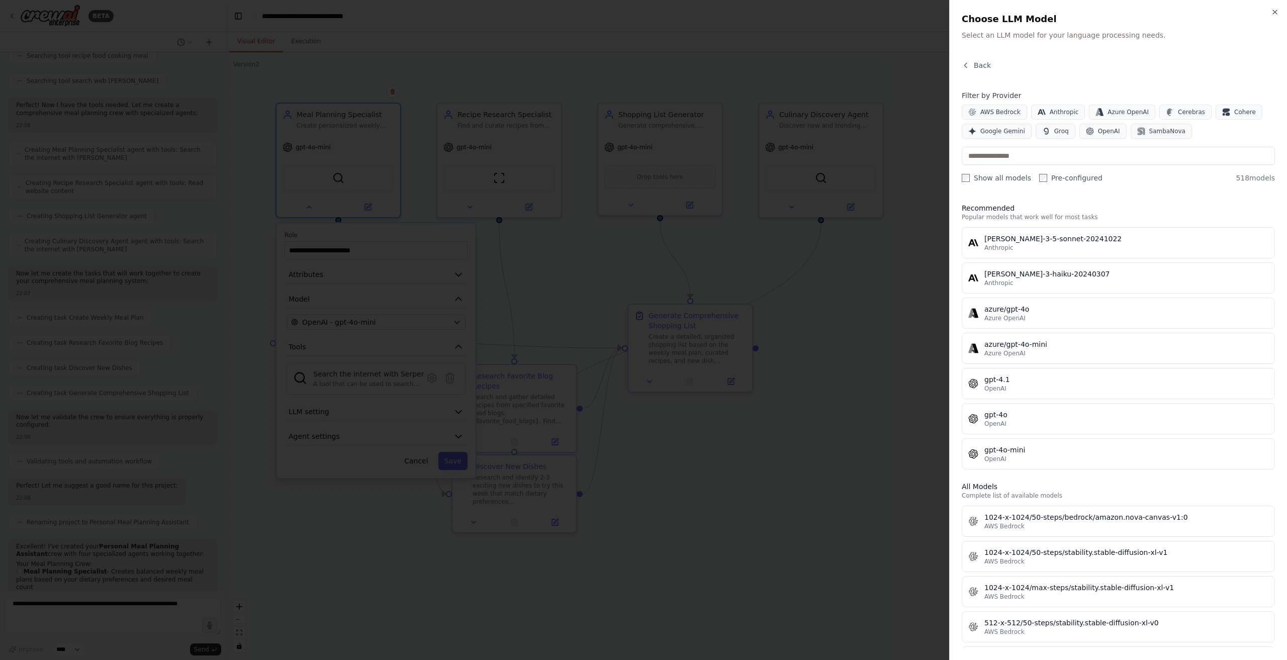
click at [783, 328] on div at bounding box center [643, 330] width 1287 height 660
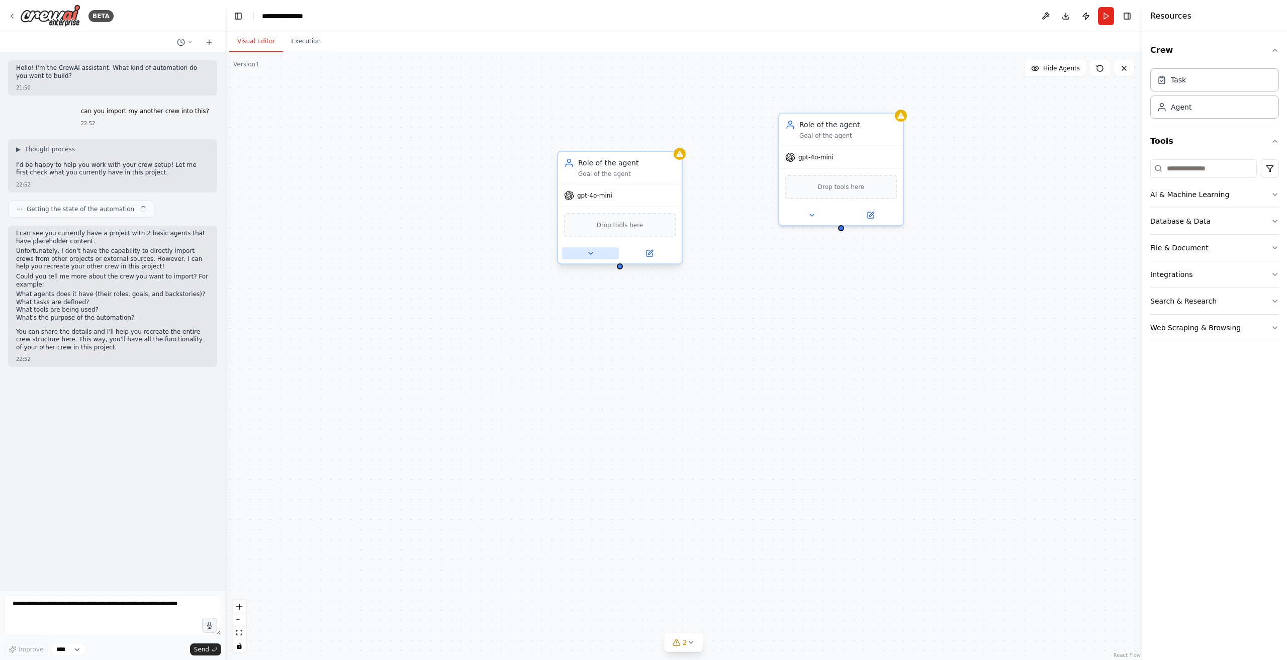
click at [592, 258] on button at bounding box center [590, 253] width 57 height 12
click at [672, 367] on div "OpenAI - gpt-4o-mini" at bounding box center [652, 371] width 158 height 10
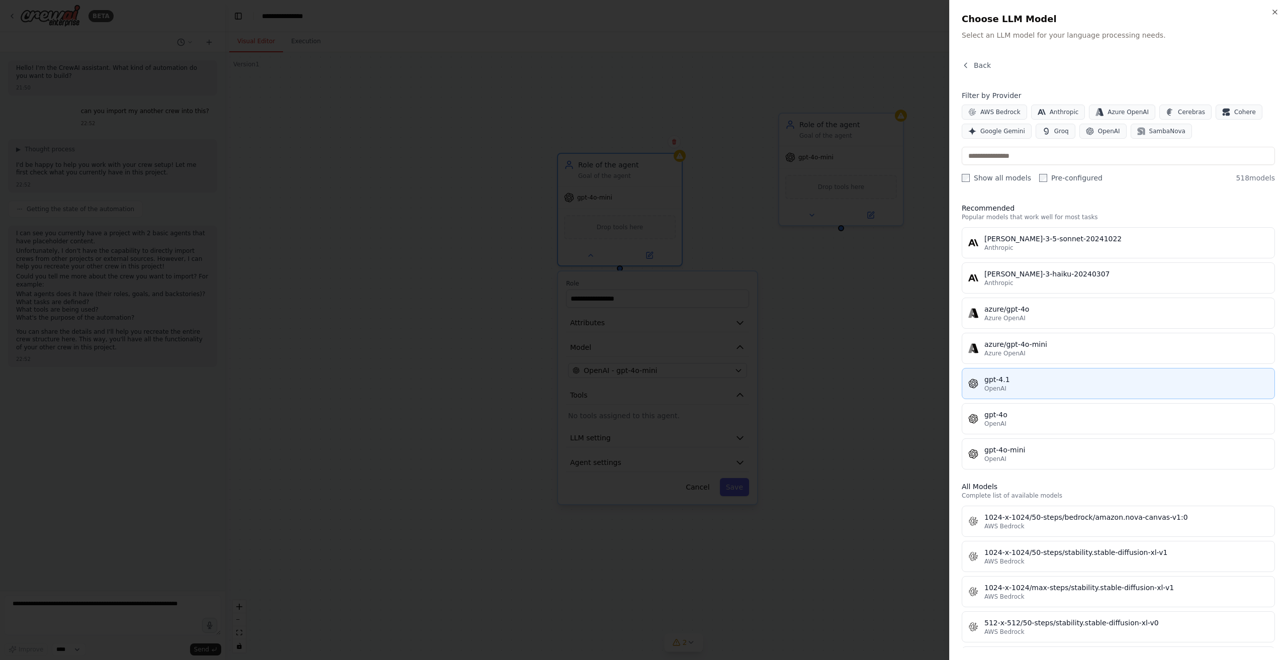
click at [1103, 385] on div "OpenAI" at bounding box center [1126, 389] width 284 height 8
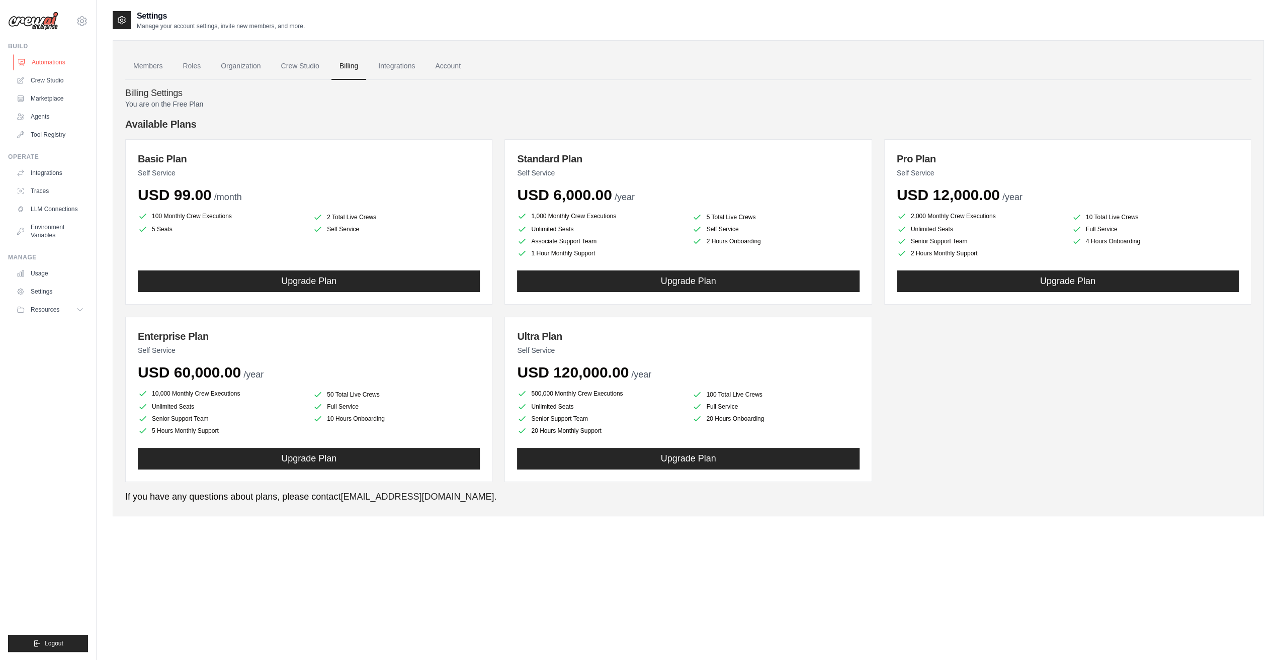
click at [47, 62] on link "Automations" at bounding box center [51, 62] width 76 height 16
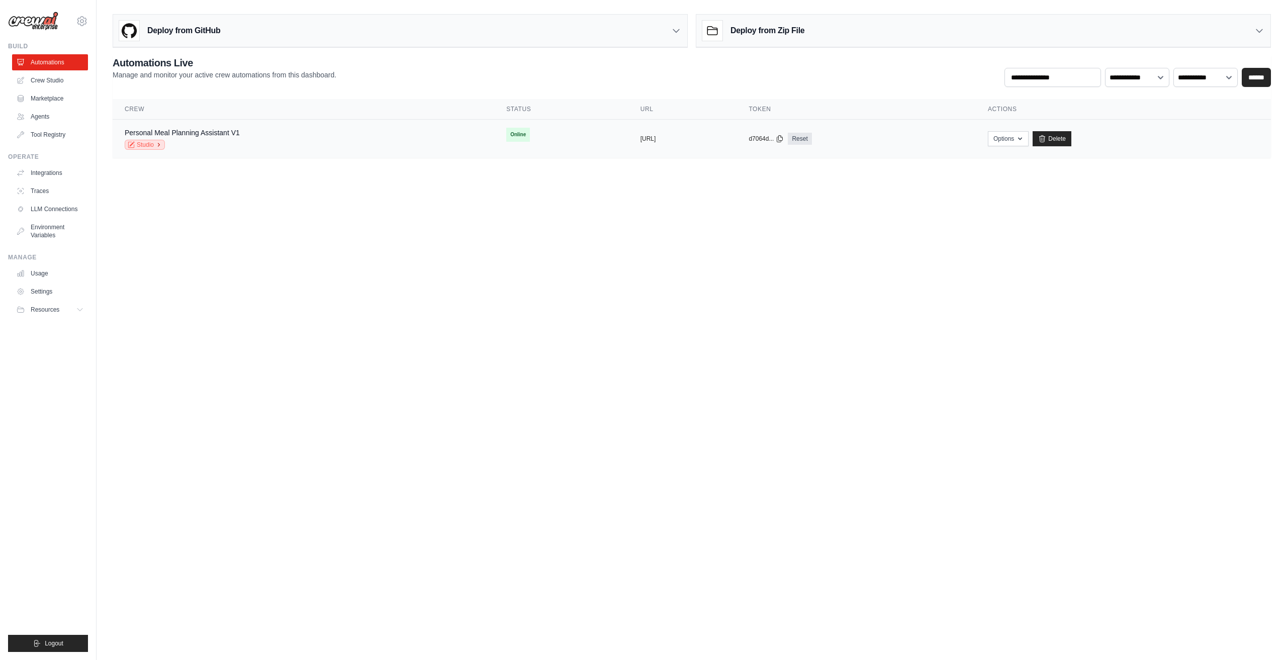
click at [160, 143] on icon at bounding box center [159, 145] width 6 height 6
click at [1029, 140] on button "Options" at bounding box center [1008, 138] width 41 height 15
click at [565, 260] on body "rex.sac.xia@gmail.com Settings Build Automations Crew Studio" at bounding box center [643, 330] width 1287 height 660
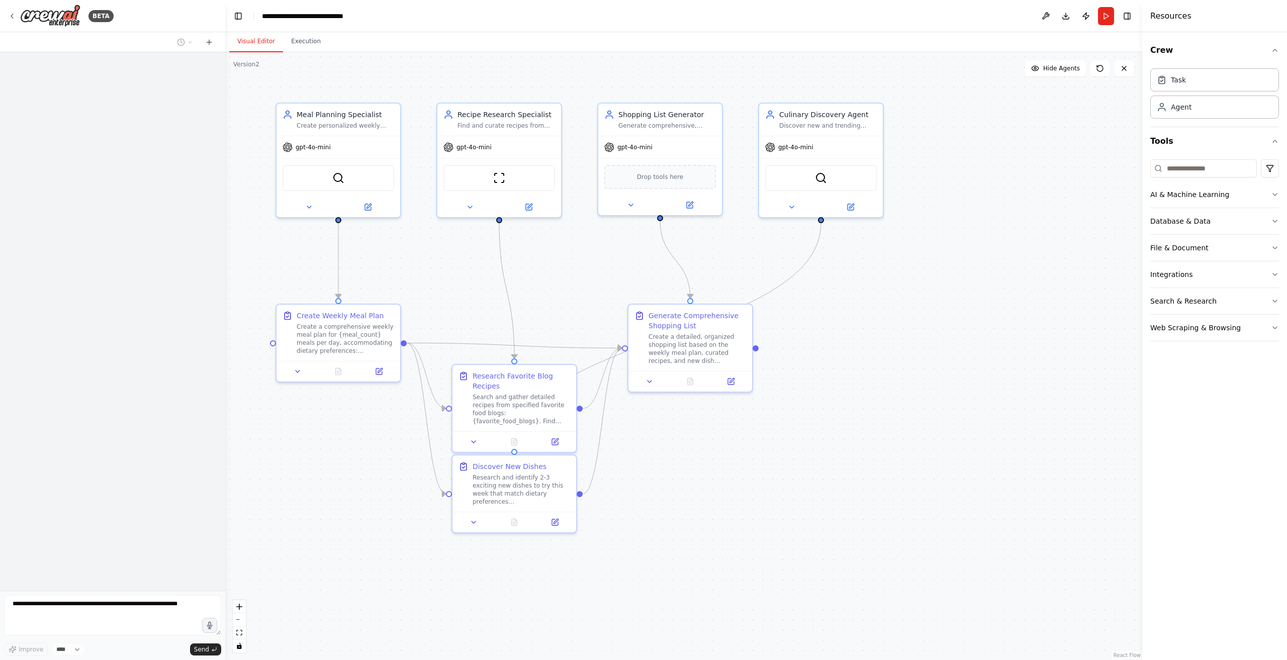
scroll to position [818, 0]
